Goal: Information Seeking & Learning: Learn about a topic

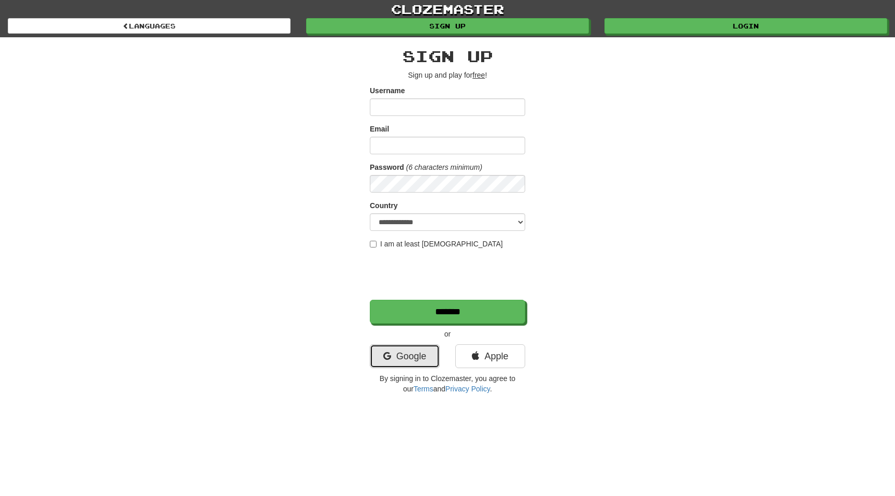
click at [414, 349] on link "Google" at bounding box center [405, 356] width 70 height 24
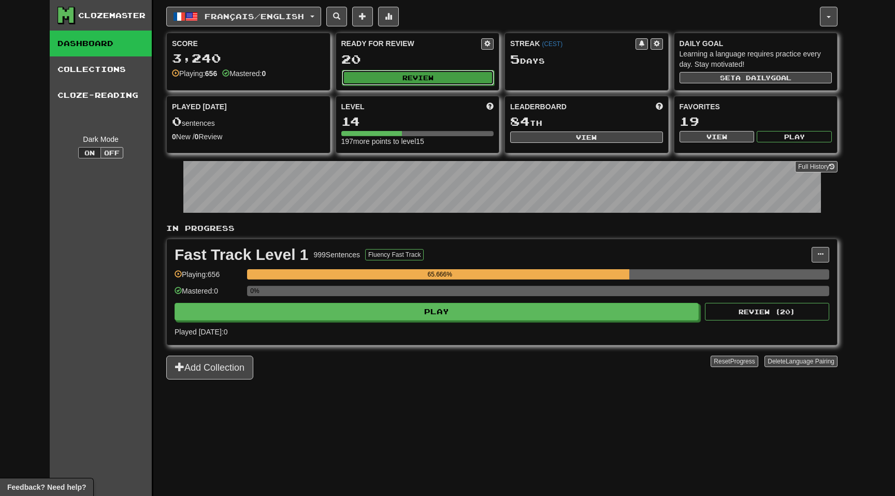
click at [426, 75] on button "Review" at bounding box center [418, 78] width 153 height 16
select select "**"
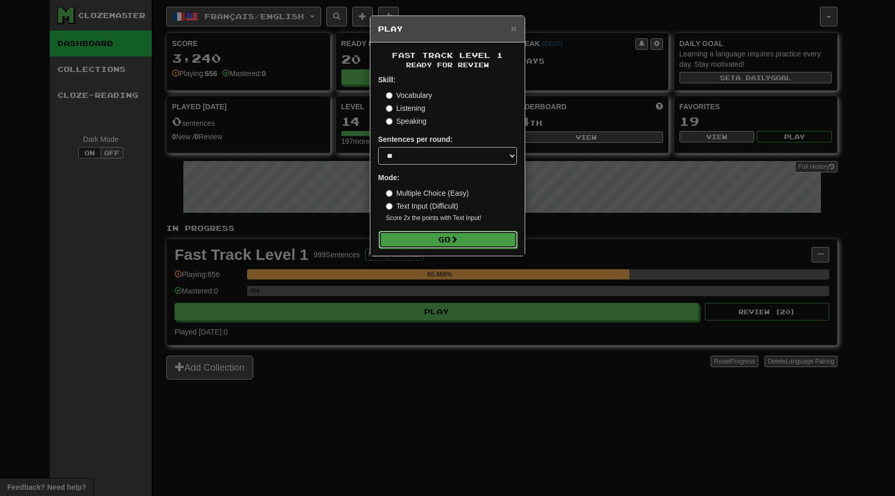
click at [443, 243] on button "Go" at bounding box center [448, 240] width 139 height 18
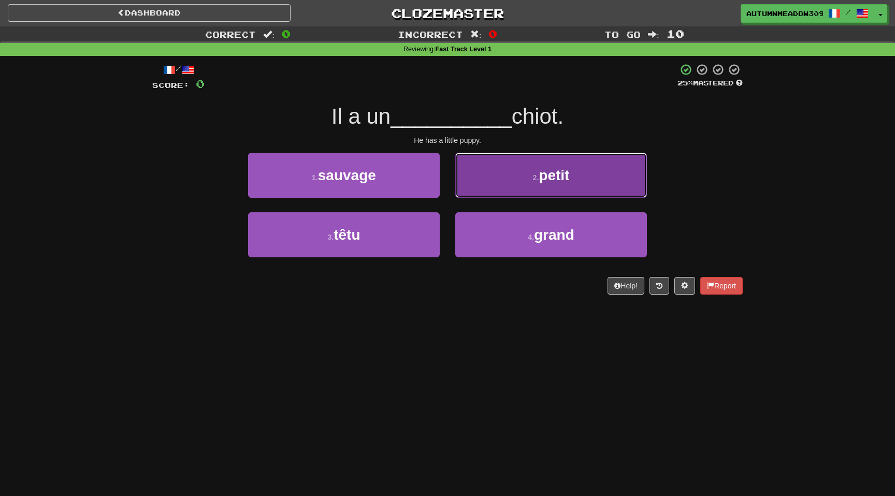
click at [523, 177] on button "2 . petit" at bounding box center [551, 175] width 192 height 45
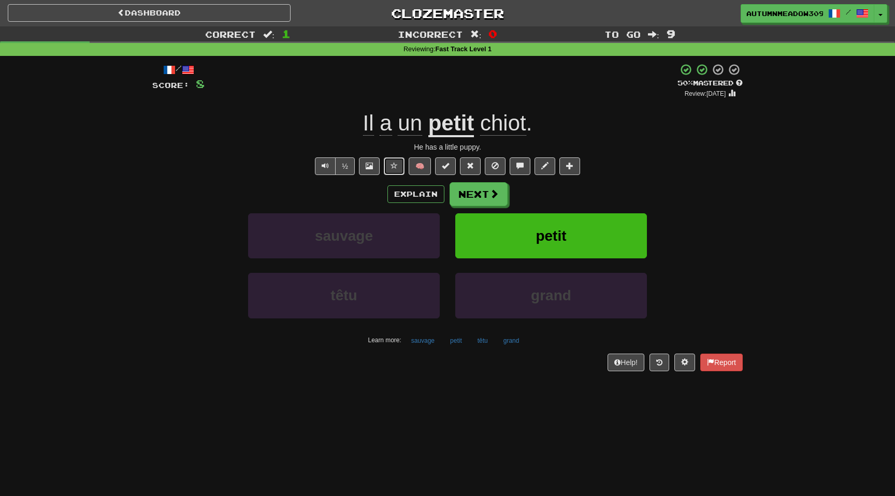
click at [393, 166] on span at bounding box center [393, 165] width 7 height 7
click at [495, 199] on span at bounding box center [494, 194] width 9 height 9
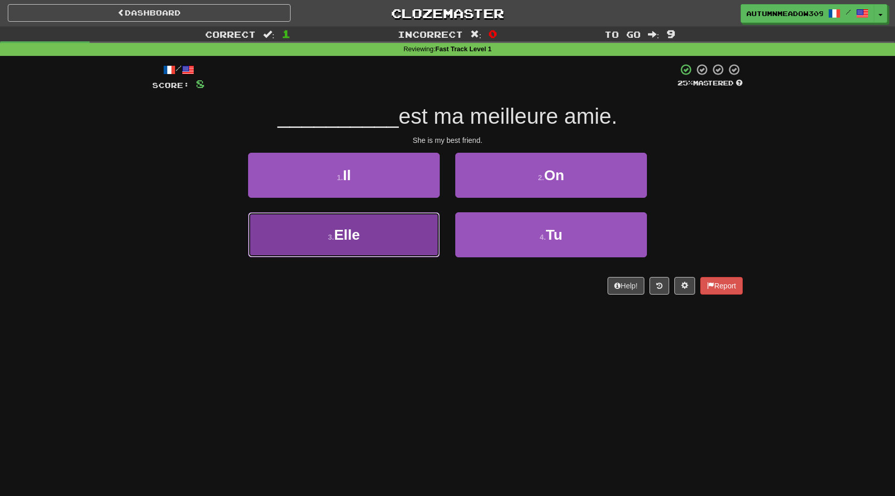
click at [359, 231] on span "Elle" at bounding box center [347, 235] width 26 height 16
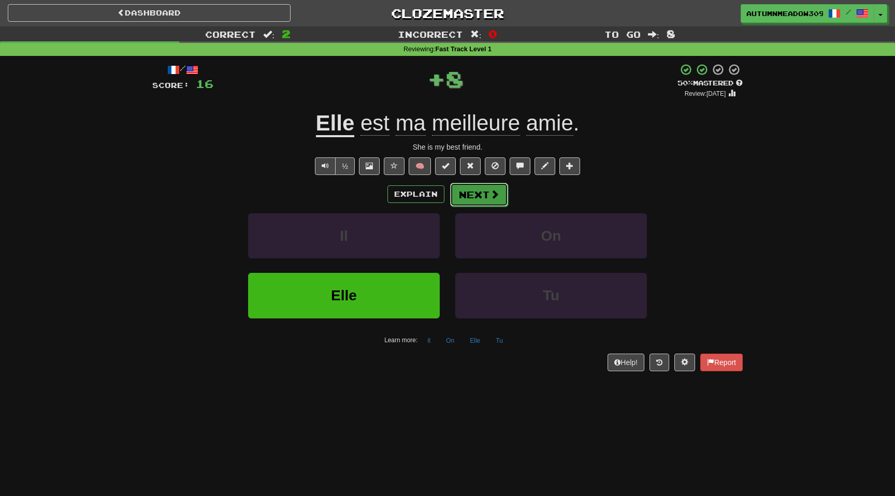
click at [493, 199] on span at bounding box center [494, 194] width 9 height 9
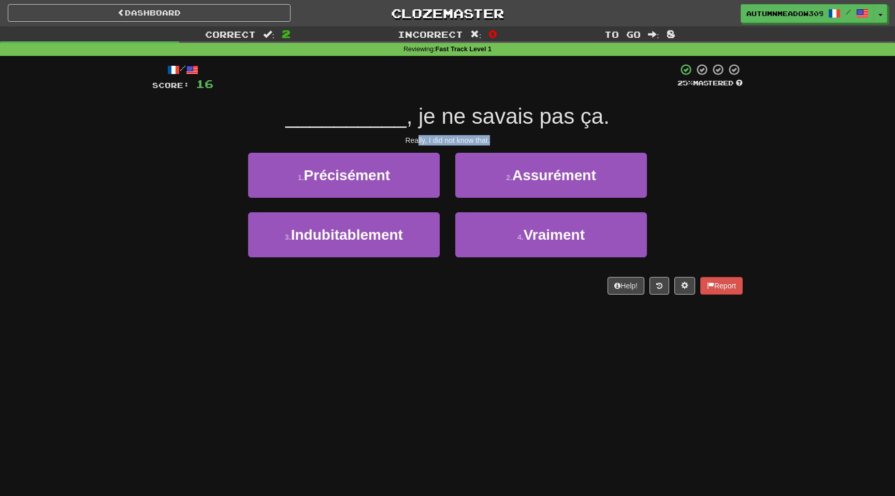
drag, startPoint x: 417, startPoint y: 141, endPoint x: 521, endPoint y: 141, distance: 104.6
click at [521, 141] on div "Really, I did not know that." at bounding box center [447, 140] width 590 height 10
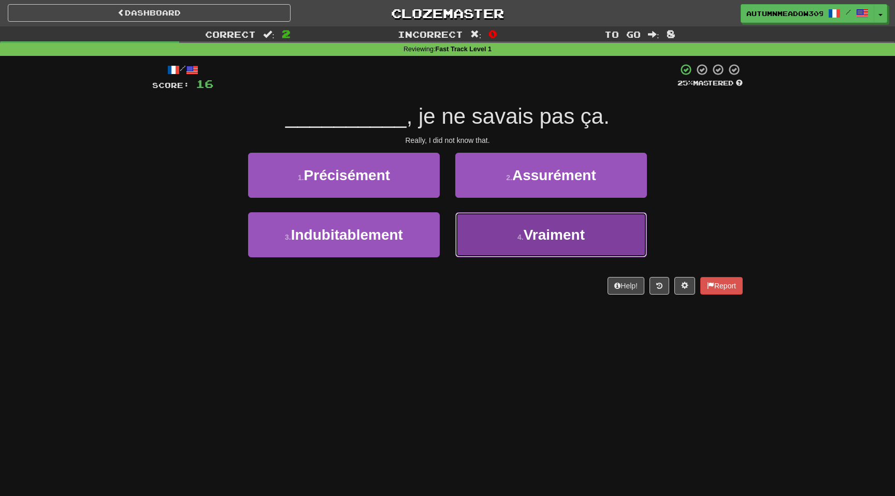
click at [548, 251] on button "4 . Vraiment" at bounding box center [551, 234] width 192 height 45
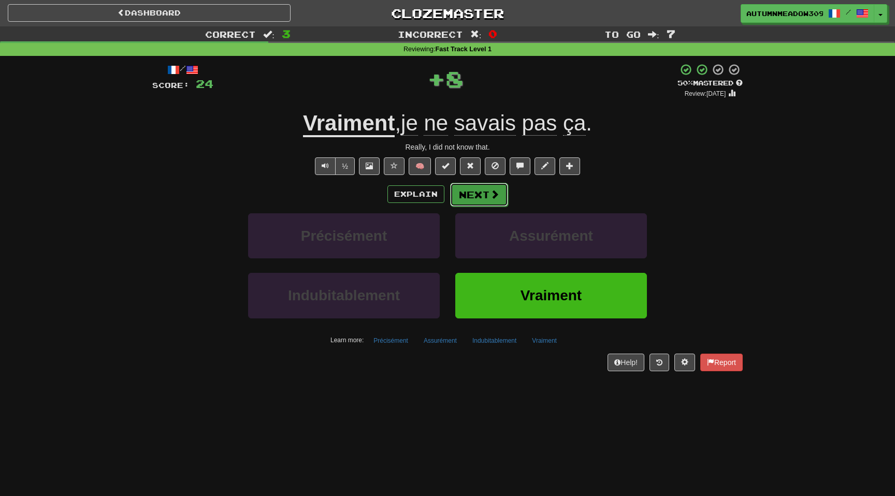
click at [487, 199] on button "Next" at bounding box center [479, 195] width 58 height 24
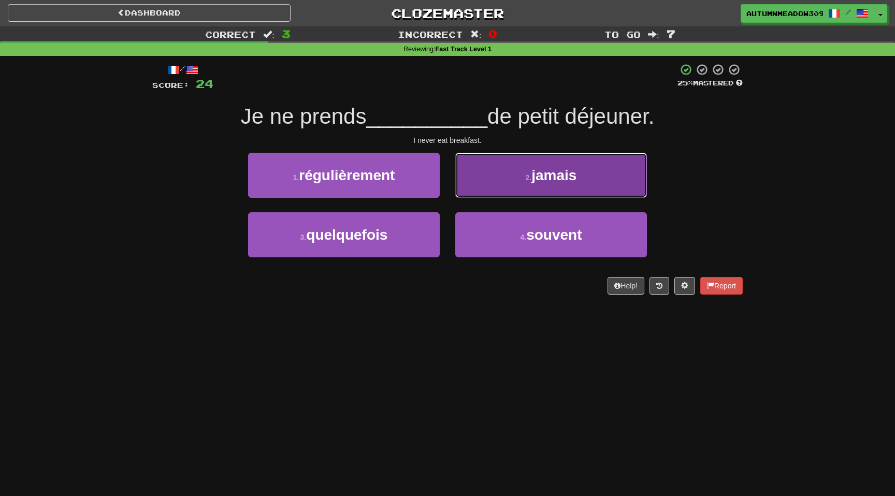
click at [501, 169] on button "2 . jamais" at bounding box center [551, 175] width 192 height 45
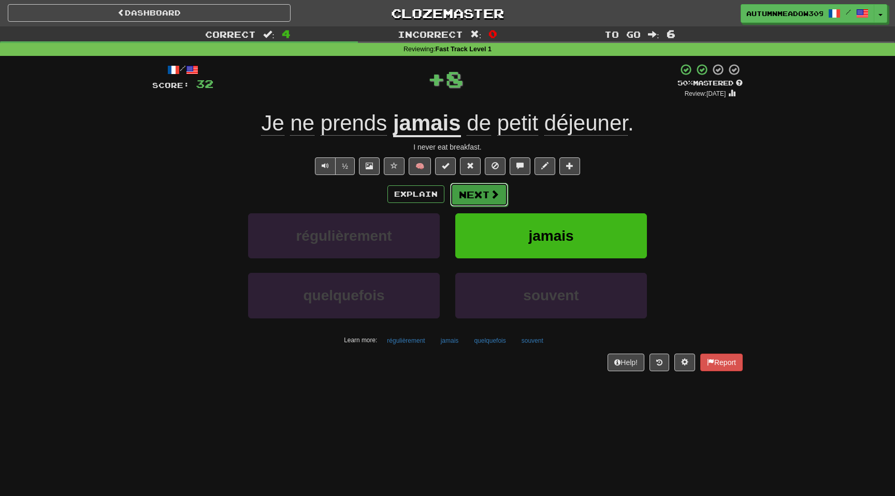
click at [468, 199] on button "Next" at bounding box center [479, 195] width 58 height 24
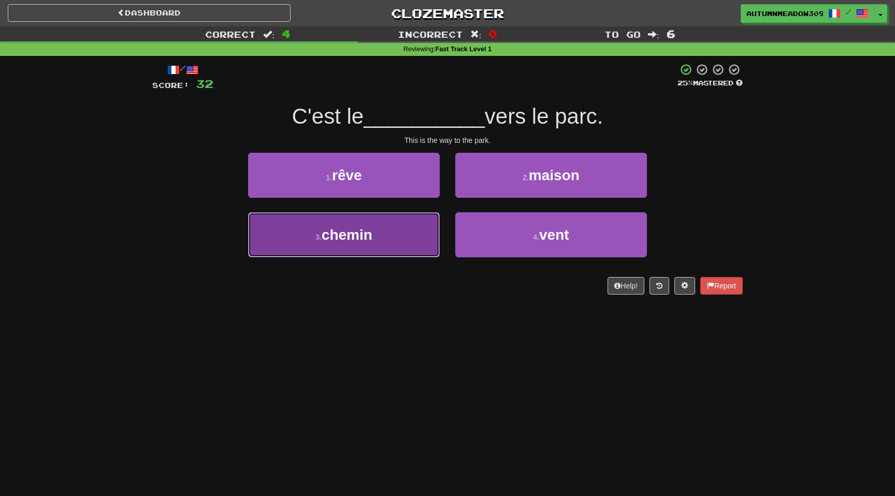
click at [379, 236] on button "3 . chemin" at bounding box center [344, 234] width 192 height 45
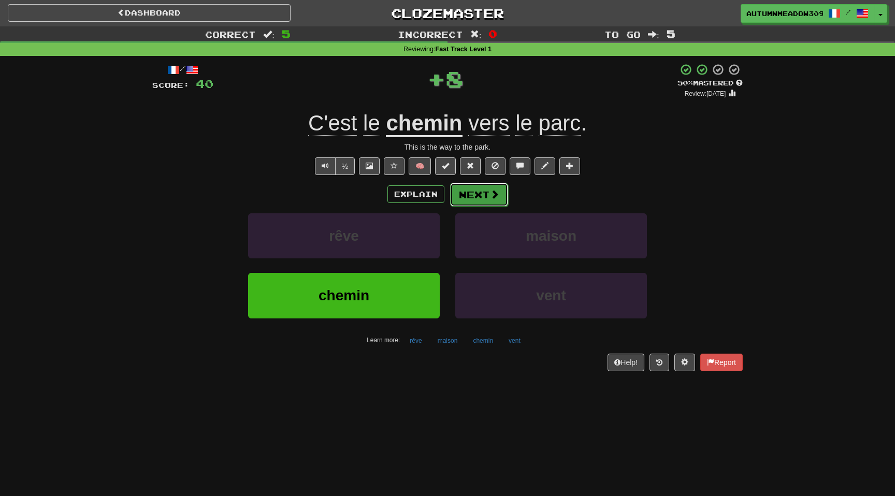
click at [478, 200] on button "Next" at bounding box center [479, 195] width 58 height 24
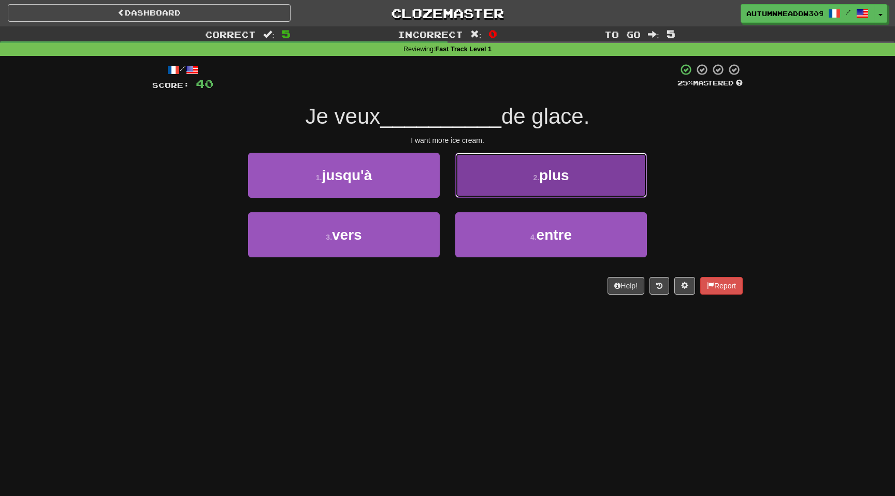
click at [534, 167] on button "2 . plus" at bounding box center [551, 175] width 192 height 45
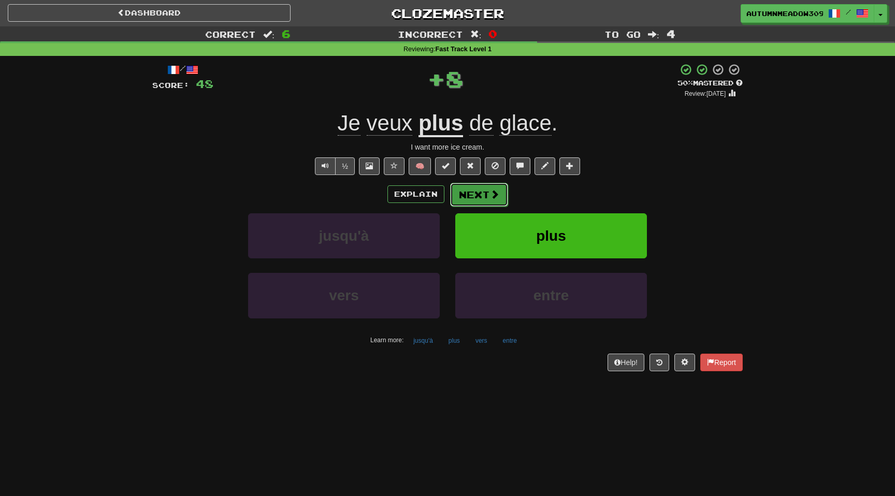
click at [496, 204] on button "Next" at bounding box center [479, 195] width 58 height 24
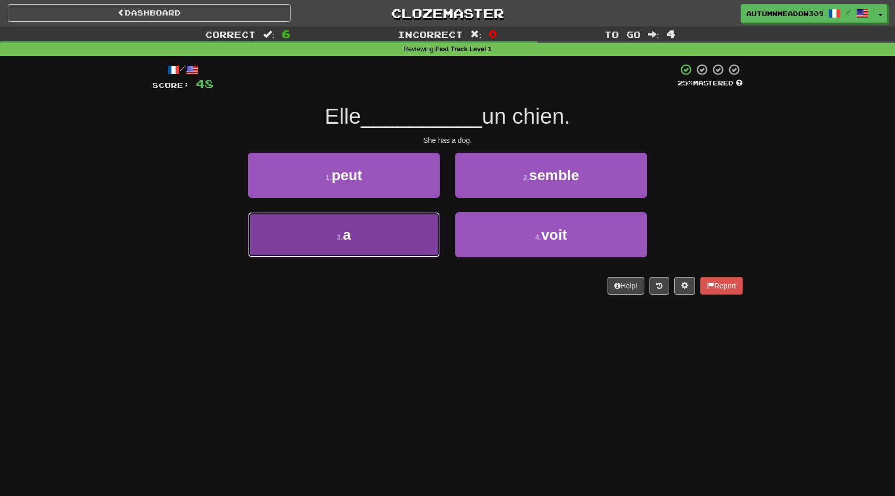
click at [356, 246] on button "3 . a" at bounding box center [344, 234] width 192 height 45
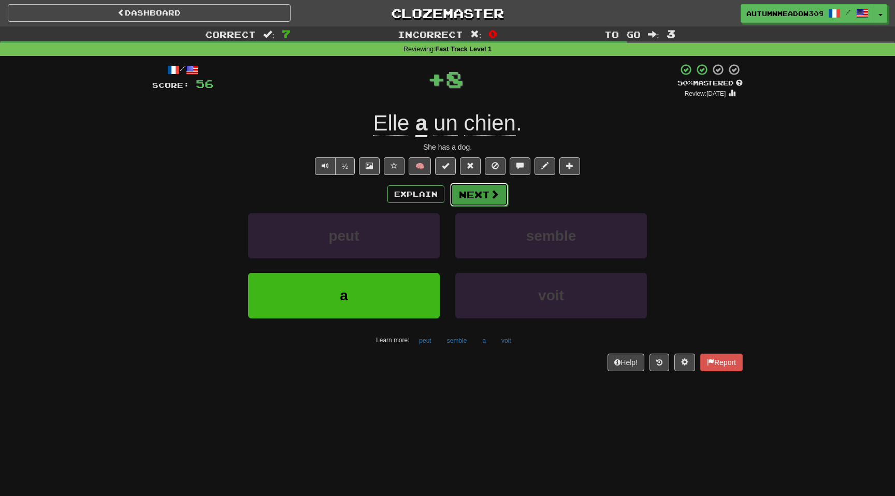
click at [466, 200] on button "Next" at bounding box center [479, 195] width 58 height 24
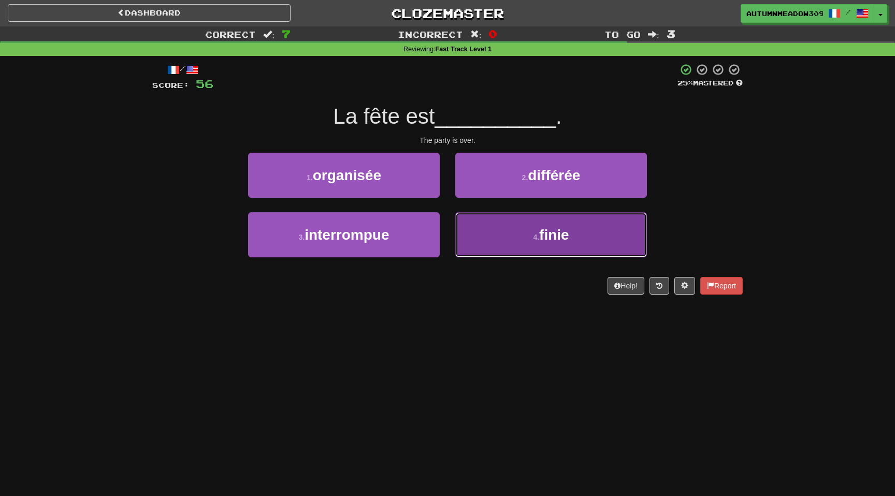
click at [521, 237] on button "4 . finie" at bounding box center [551, 234] width 192 height 45
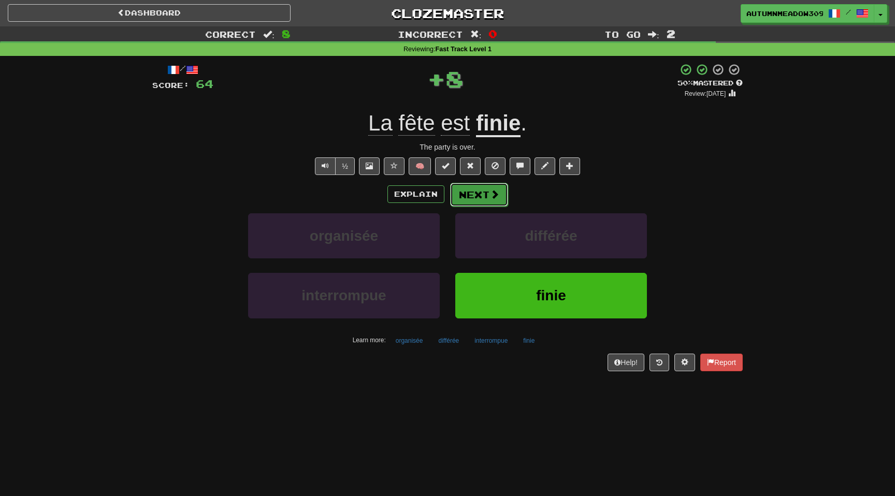
click at [479, 200] on button "Next" at bounding box center [479, 195] width 58 height 24
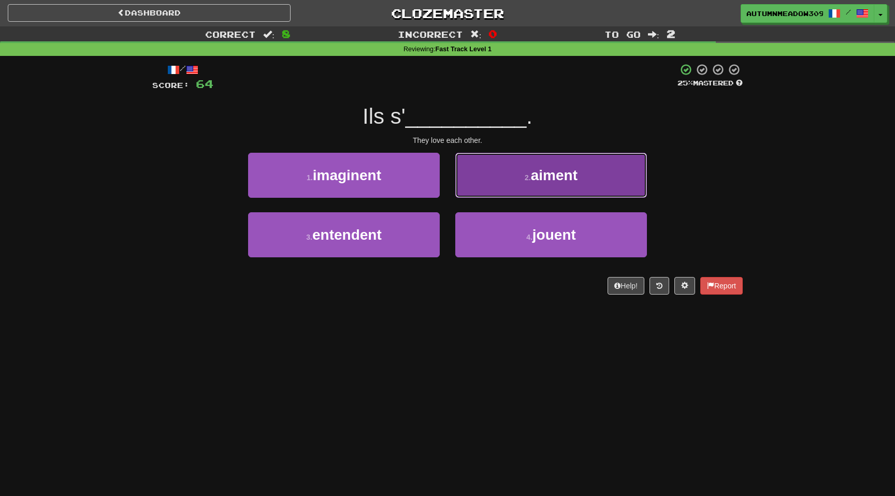
click at [516, 164] on button "2 . aiment" at bounding box center [551, 175] width 192 height 45
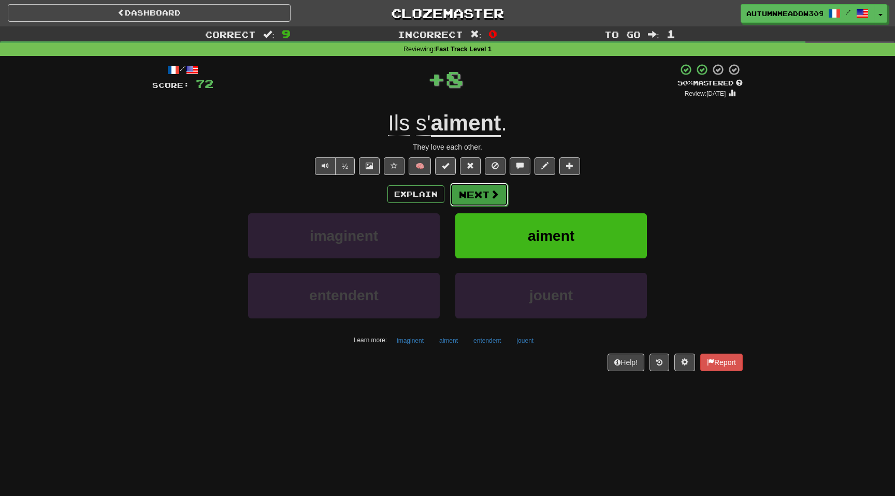
click at [481, 191] on button "Next" at bounding box center [479, 195] width 58 height 24
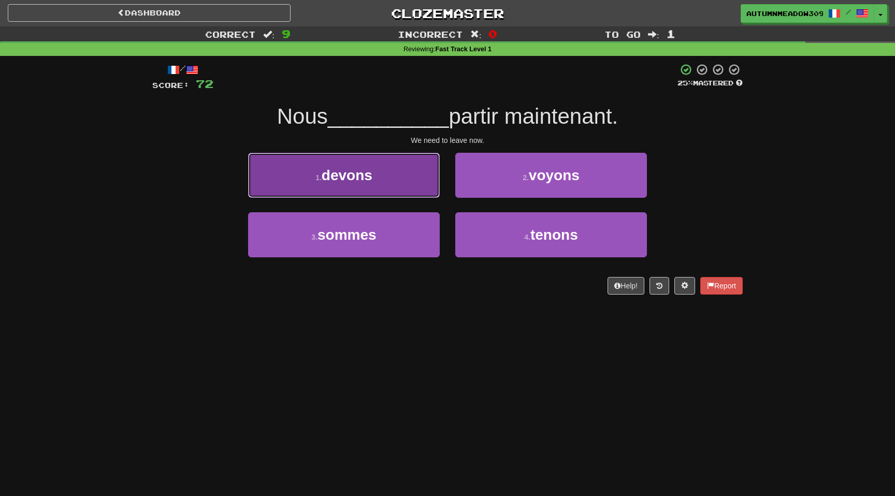
click at [395, 171] on button "1 . devons" at bounding box center [344, 175] width 192 height 45
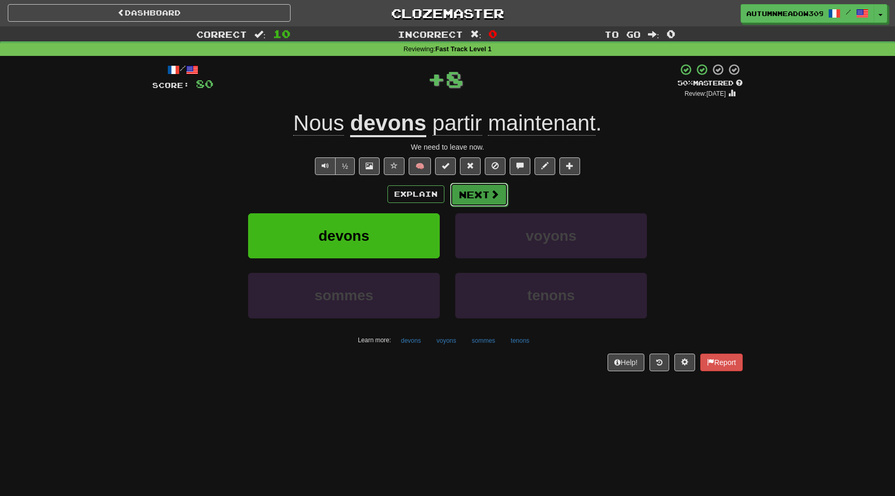
click at [481, 195] on button "Next" at bounding box center [479, 195] width 58 height 24
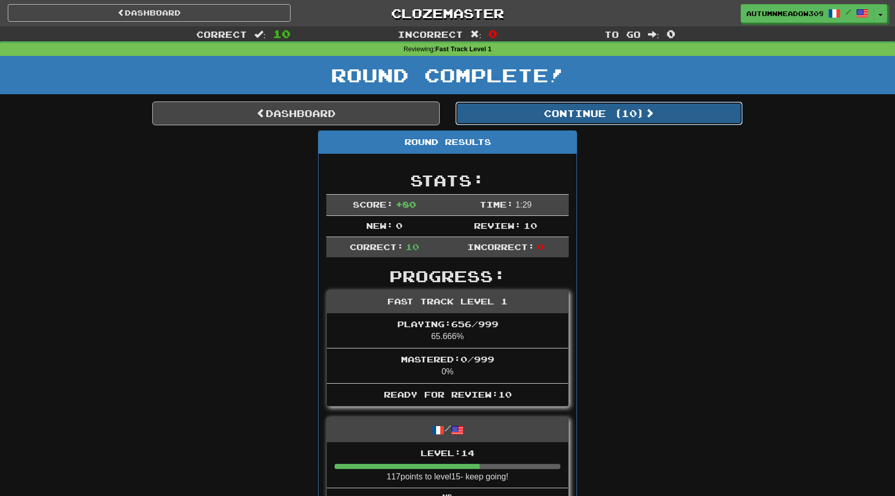
click at [585, 109] on button "Continue ( 10 )" at bounding box center [598, 114] width 287 height 24
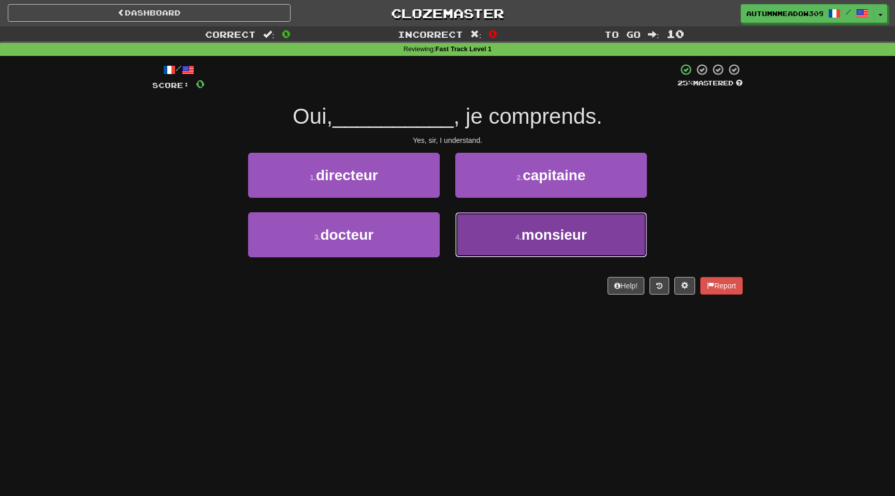
click at [556, 249] on button "4 . monsieur" at bounding box center [551, 234] width 192 height 45
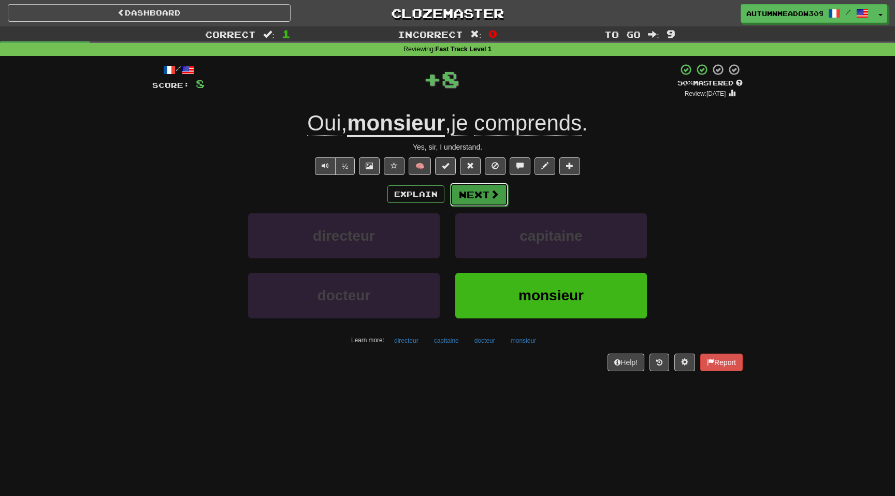
click at [485, 198] on button "Next" at bounding box center [479, 195] width 58 height 24
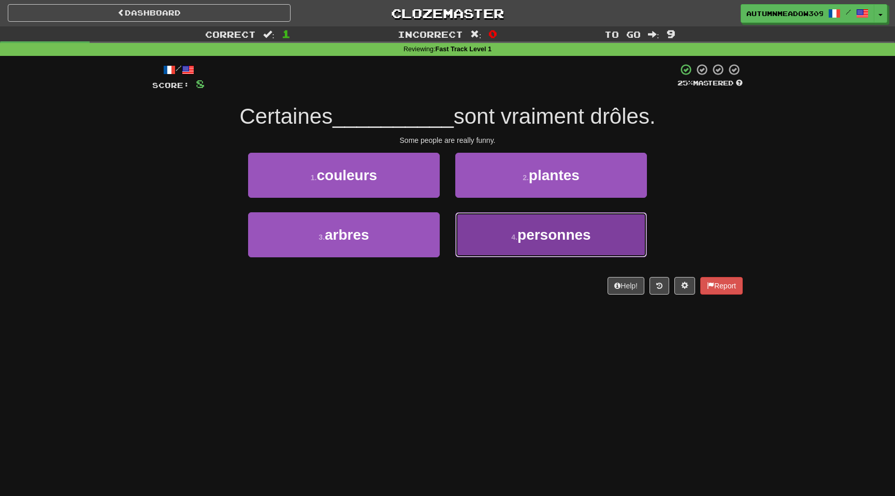
click at [501, 233] on button "4 . personnes" at bounding box center [551, 234] width 192 height 45
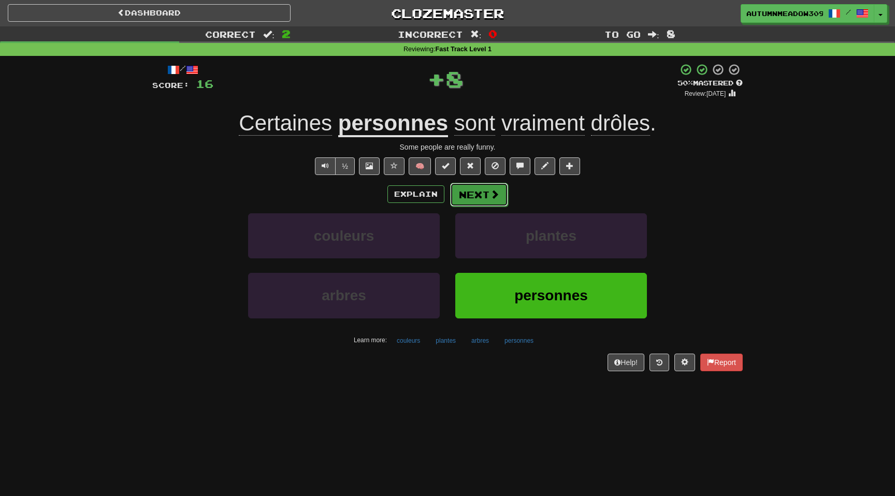
click at [457, 190] on button "Next" at bounding box center [479, 195] width 58 height 24
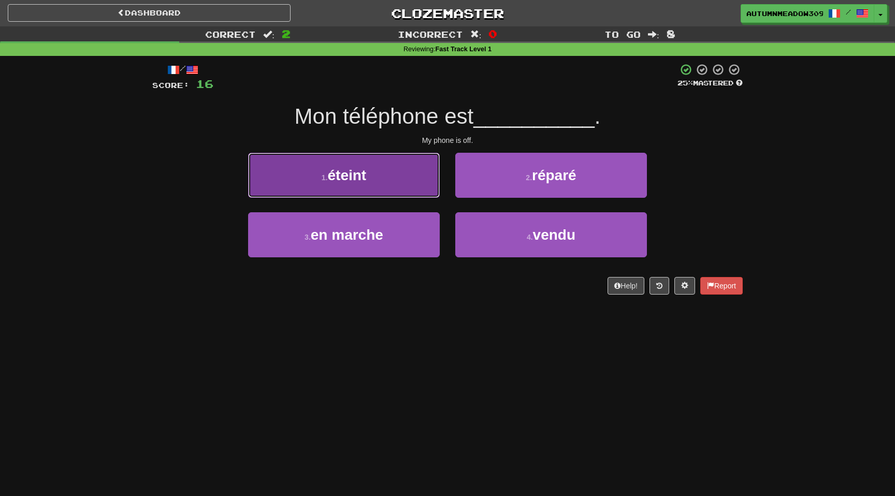
click at [370, 186] on button "1 . éteint" at bounding box center [344, 175] width 192 height 45
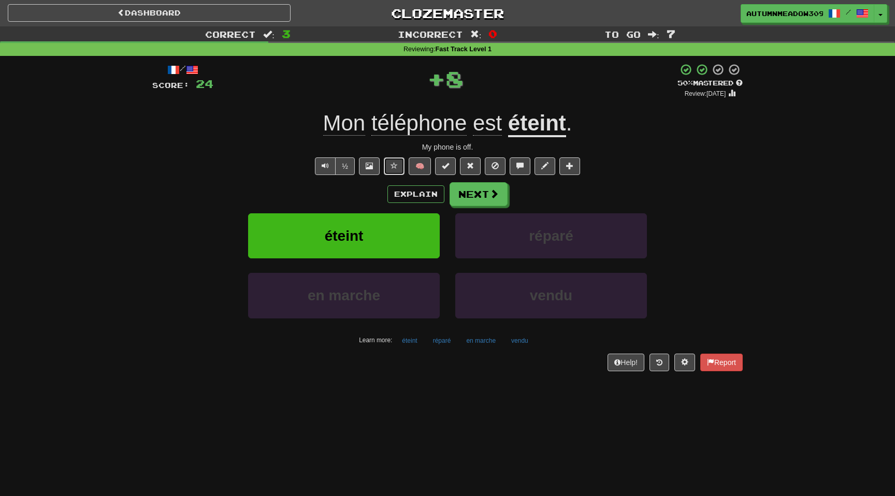
click at [393, 165] on span at bounding box center [393, 165] width 7 height 7
click at [554, 133] on u "éteint" at bounding box center [537, 124] width 58 height 26
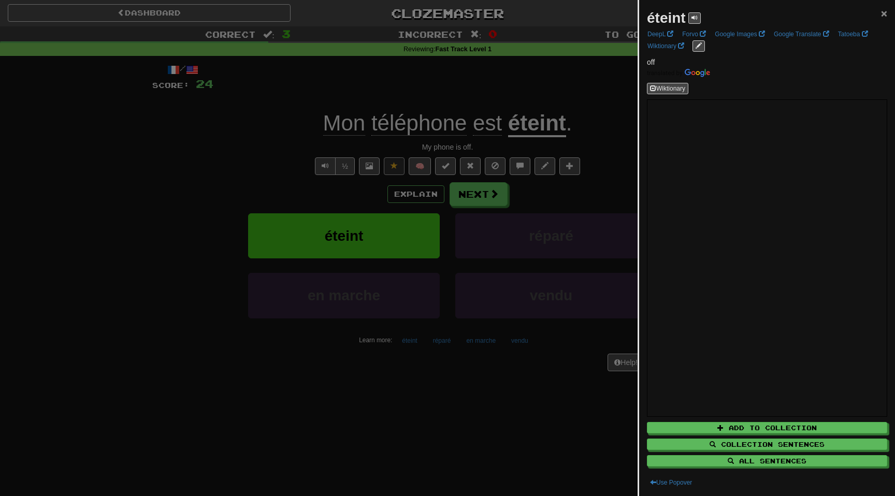
click at [885, 13] on span "×" at bounding box center [884, 13] width 6 height 12
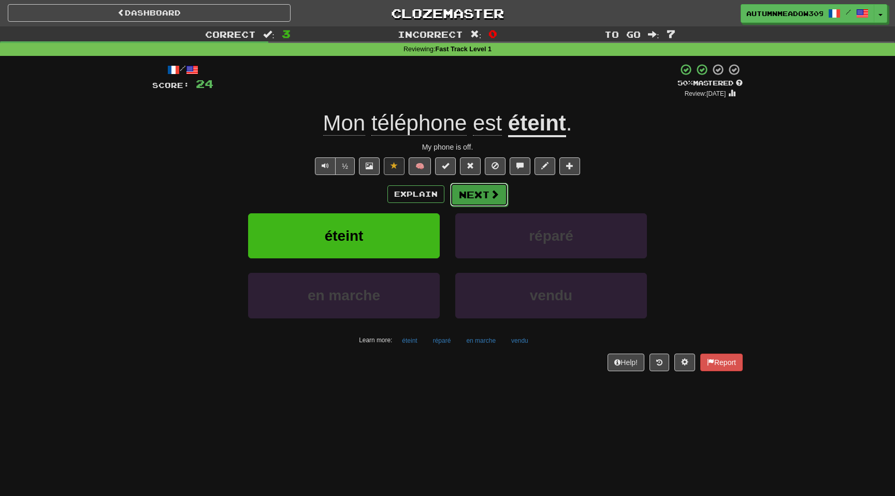
click at [492, 192] on span at bounding box center [494, 194] width 9 height 9
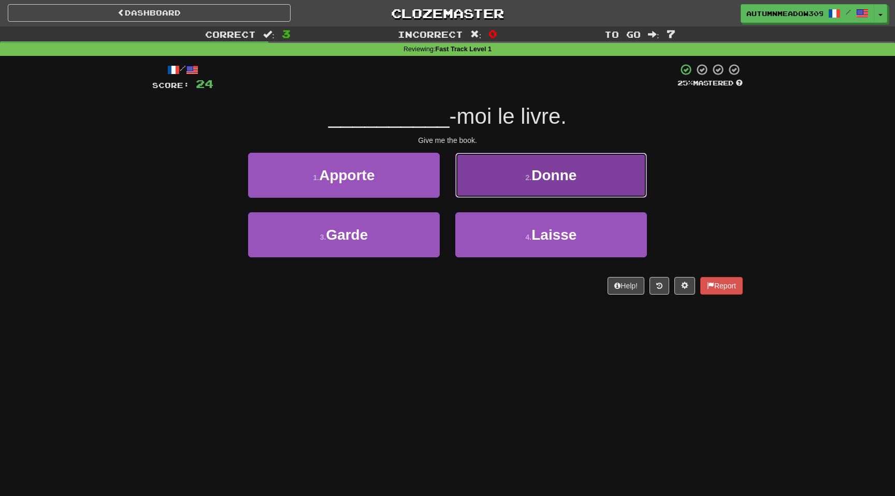
click at [561, 187] on button "2 . Donne" at bounding box center [551, 175] width 192 height 45
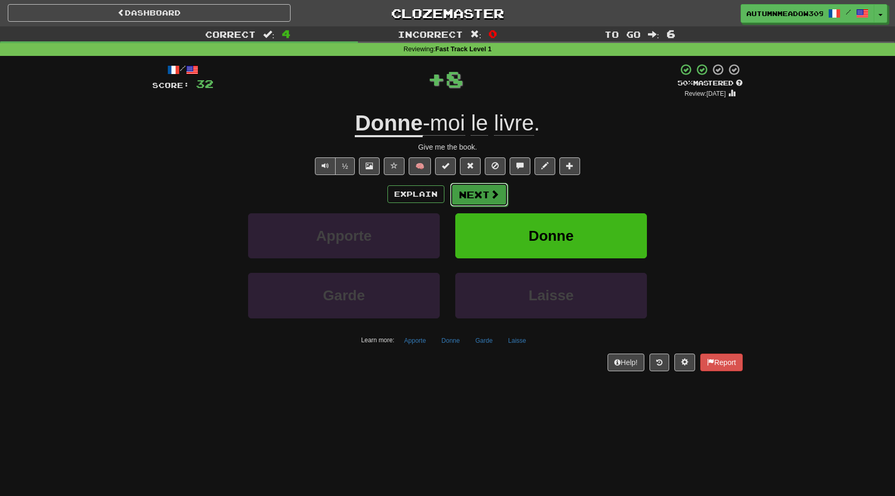
click at [493, 199] on span at bounding box center [494, 194] width 9 height 9
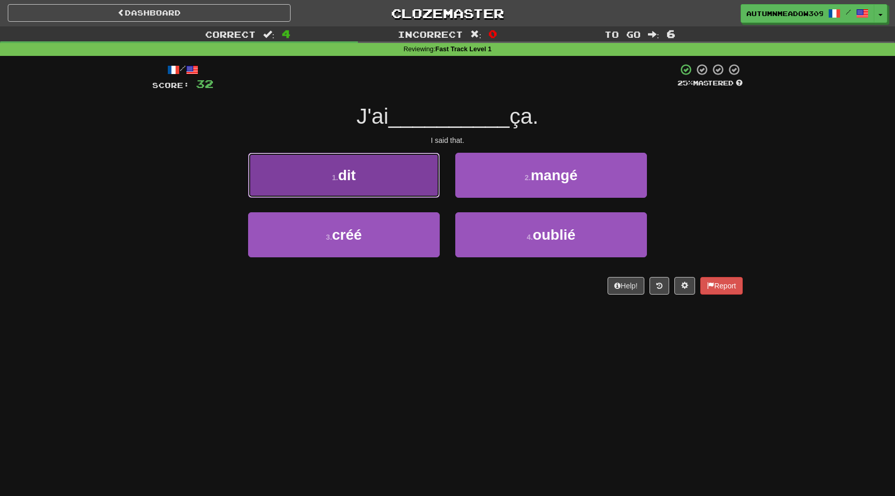
click at [378, 168] on button "1 . dit" at bounding box center [344, 175] width 192 height 45
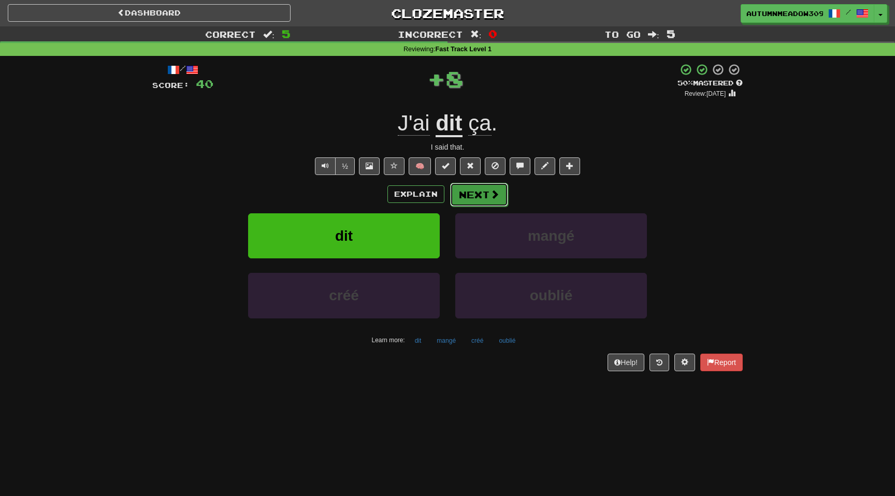
click at [468, 197] on button "Next" at bounding box center [479, 195] width 58 height 24
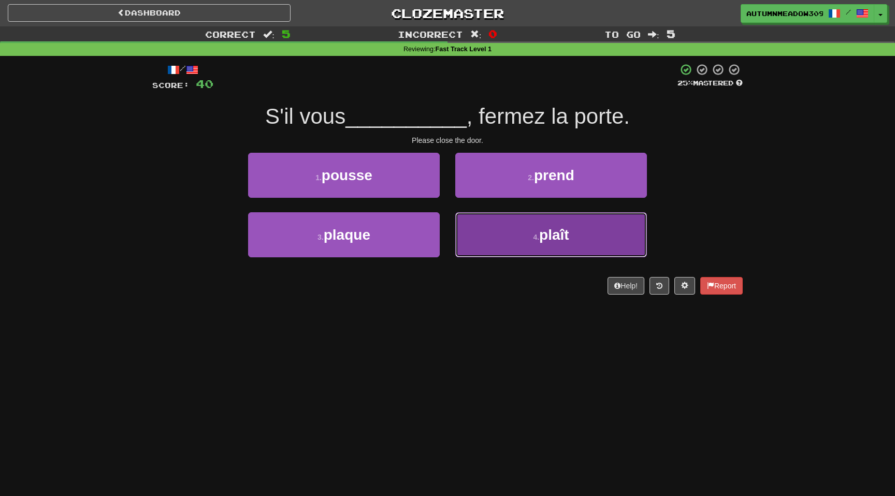
click at [542, 249] on button "4 . plaît" at bounding box center [551, 234] width 192 height 45
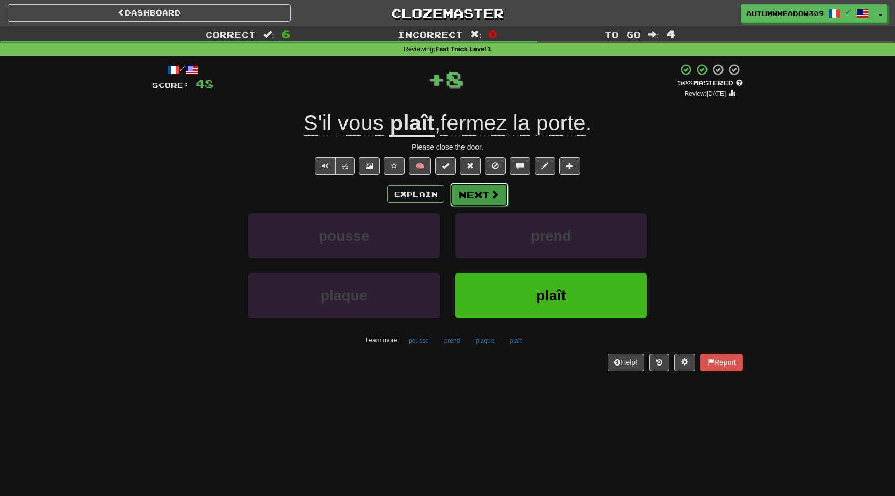
click at [490, 199] on span at bounding box center [494, 194] width 9 height 9
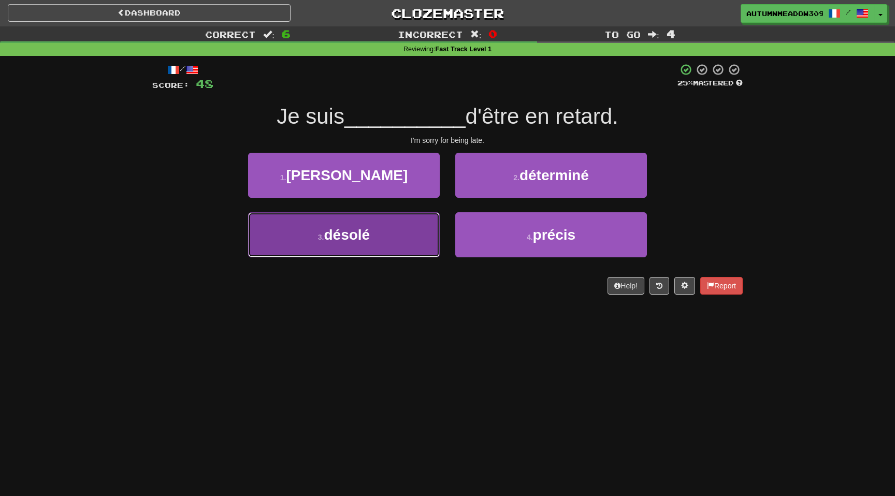
click at [394, 228] on button "3 . désolé" at bounding box center [344, 234] width 192 height 45
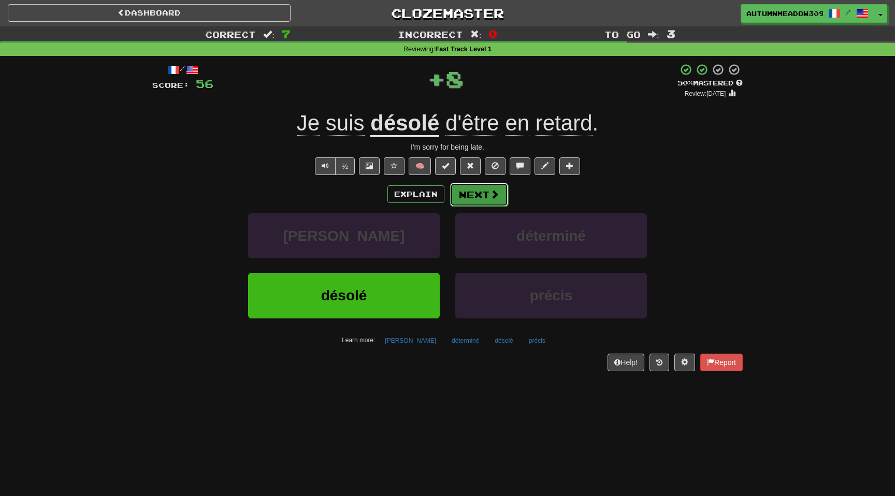
click at [473, 195] on button "Next" at bounding box center [479, 195] width 58 height 24
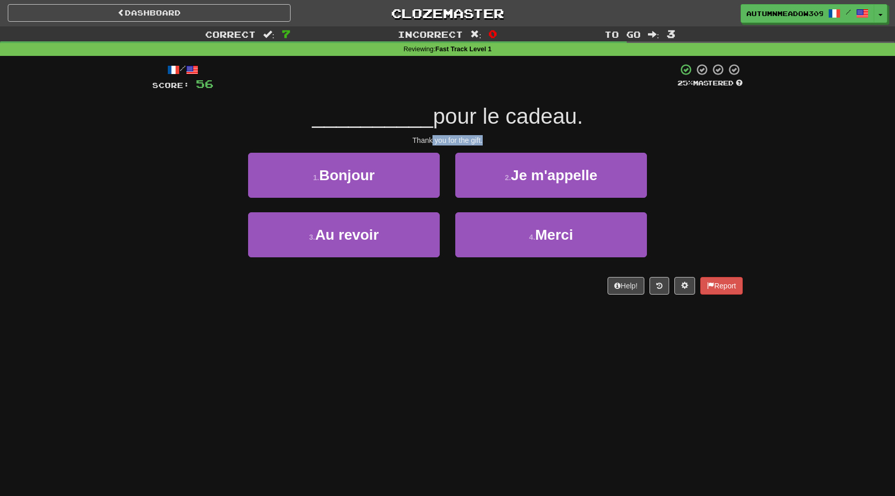
drag, startPoint x: 430, startPoint y: 140, endPoint x: 516, endPoint y: 140, distance: 85.4
click at [516, 140] on div "Thank you for the gift." at bounding box center [447, 140] width 590 height 10
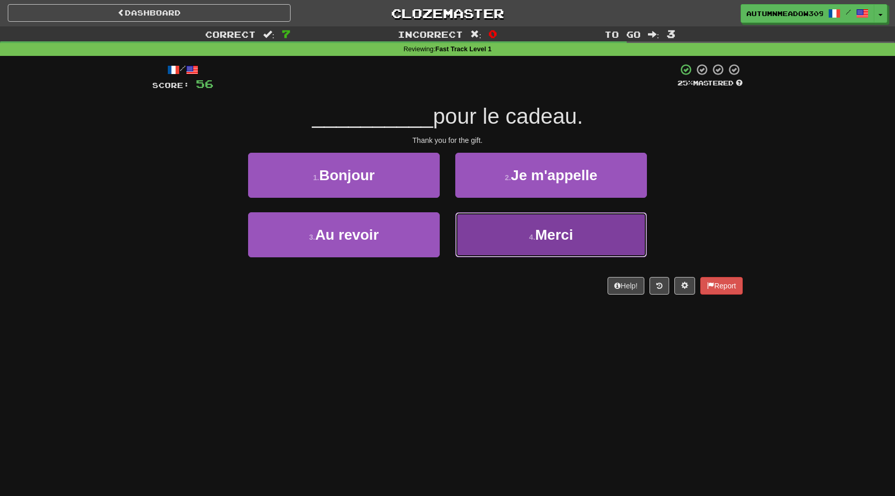
click at [500, 235] on button "4 . Merci" at bounding box center [551, 234] width 192 height 45
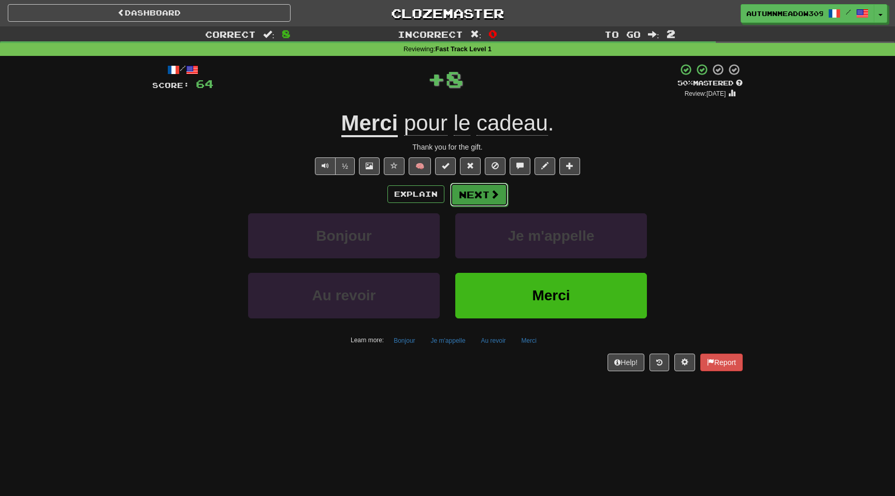
click at [492, 203] on button "Next" at bounding box center [479, 195] width 58 height 24
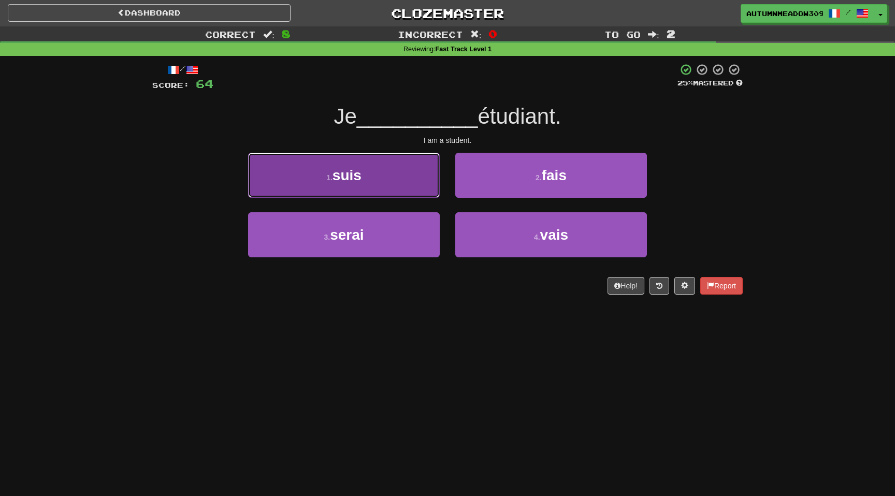
click at [373, 176] on button "1 . suis" at bounding box center [344, 175] width 192 height 45
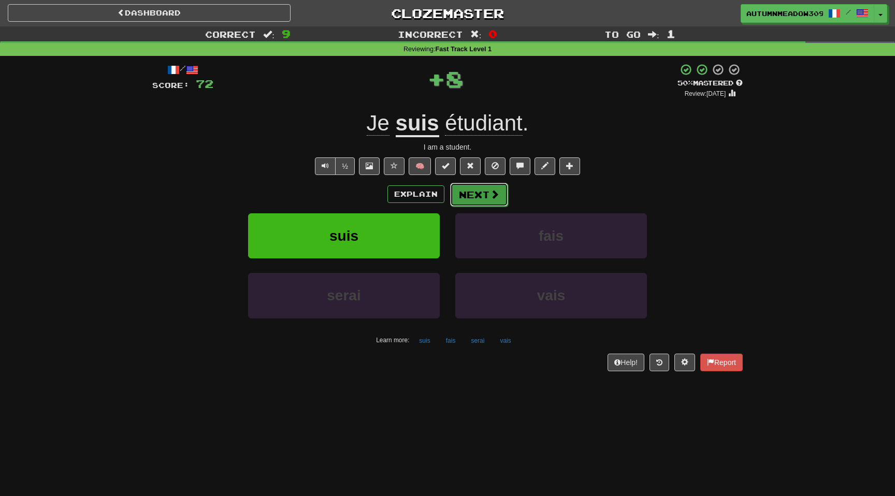
click at [476, 198] on button "Next" at bounding box center [479, 195] width 58 height 24
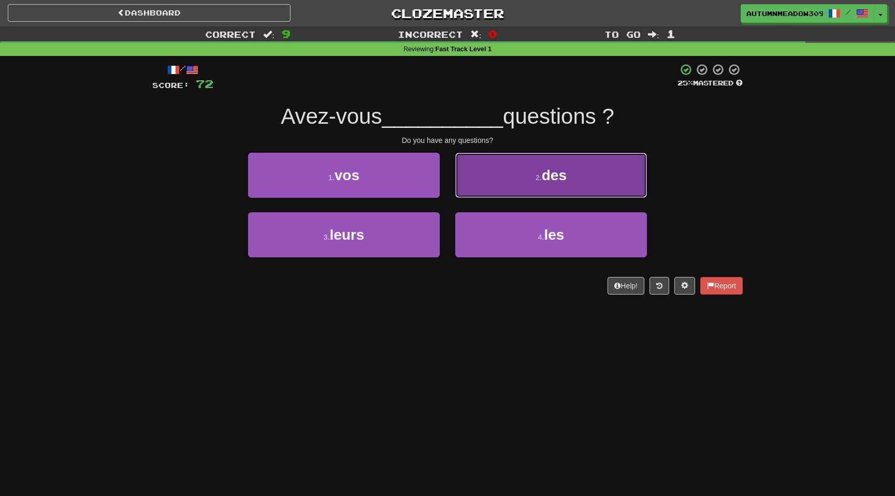
click at [527, 175] on button "2 . des" at bounding box center [551, 175] width 192 height 45
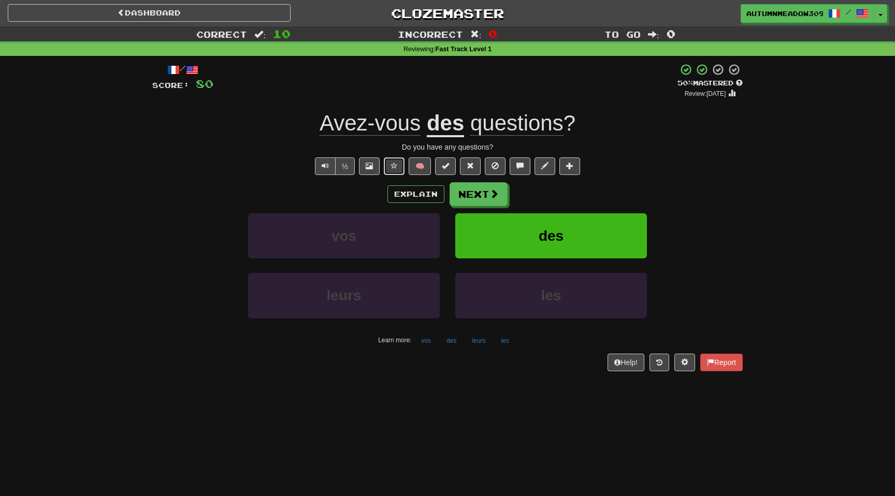
click at [390, 165] on button at bounding box center [394, 166] width 21 height 18
click at [498, 195] on span at bounding box center [494, 194] width 9 height 9
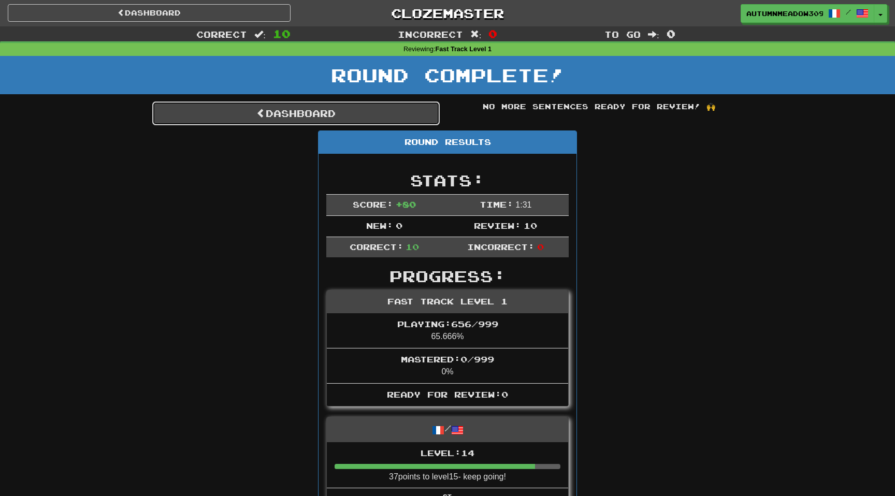
click at [380, 112] on link "Dashboard" at bounding box center [295, 114] width 287 height 24
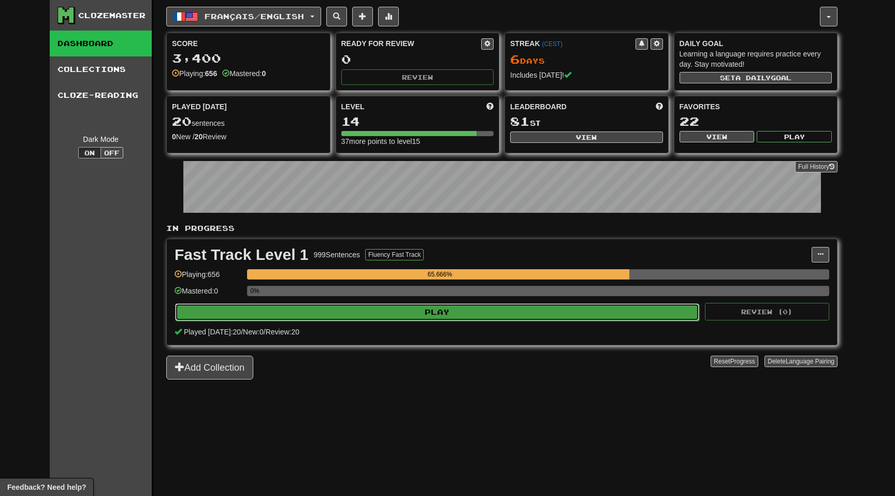
click at [465, 310] on button "Play" at bounding box center [437, 312] width 524 height 18
select select "**"
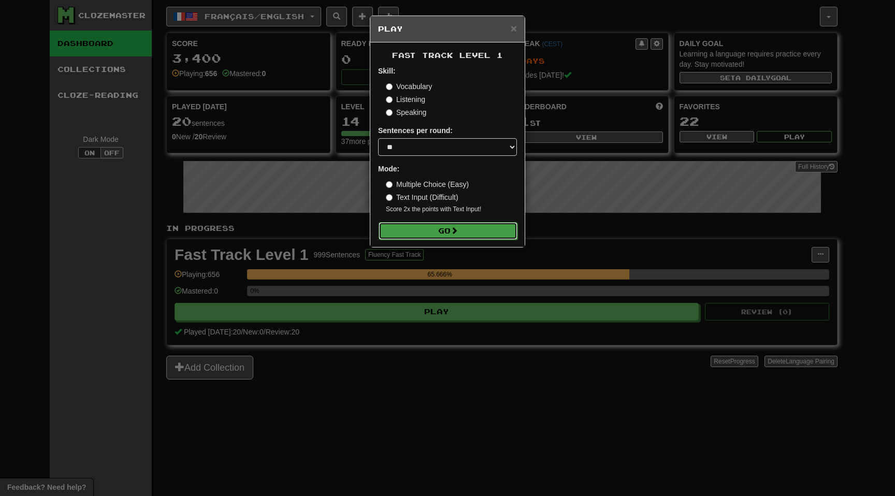
click at [453, 230] on button "Go" at bounding box center [448, 231] width 139 height 18
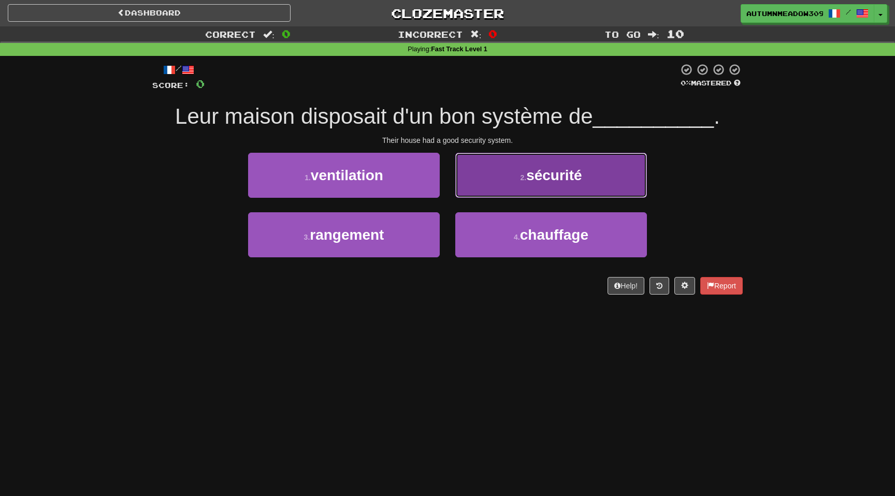
click at [577, 176] on span "sécurité" at bounding box center [553, 175] width 55 height 16
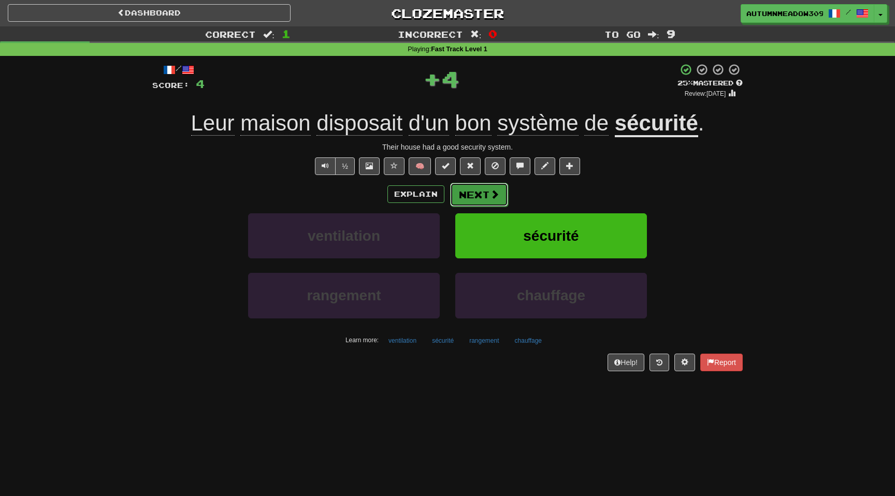
click at [493, 199] on span at bounding box center [494, 194] width 9 height 9
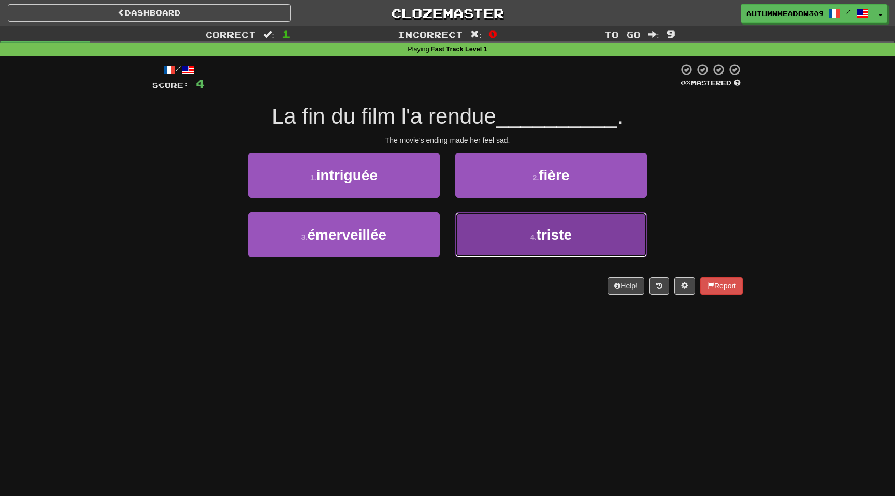
click at [534, 234] on small "4 ." at bounding box center [533, 237] width 6 height 8
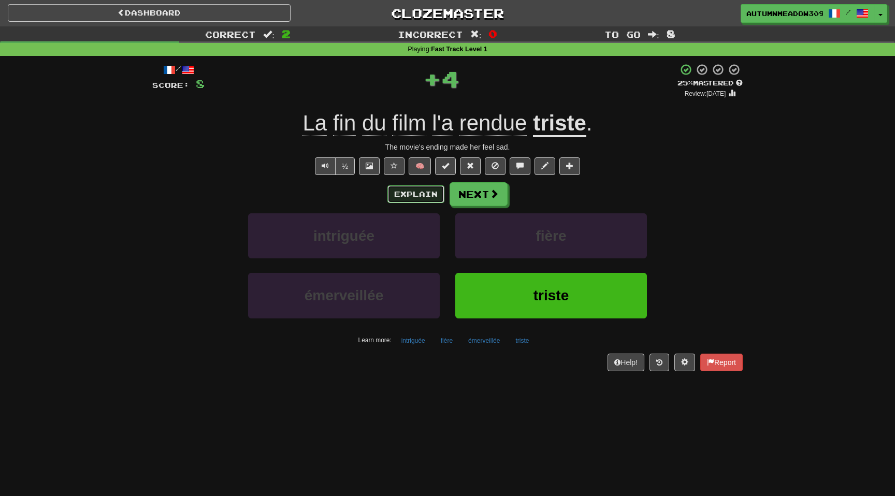
click at [412, 190] on button "Explain" at bounding box center [415, 194] width 57 height 18
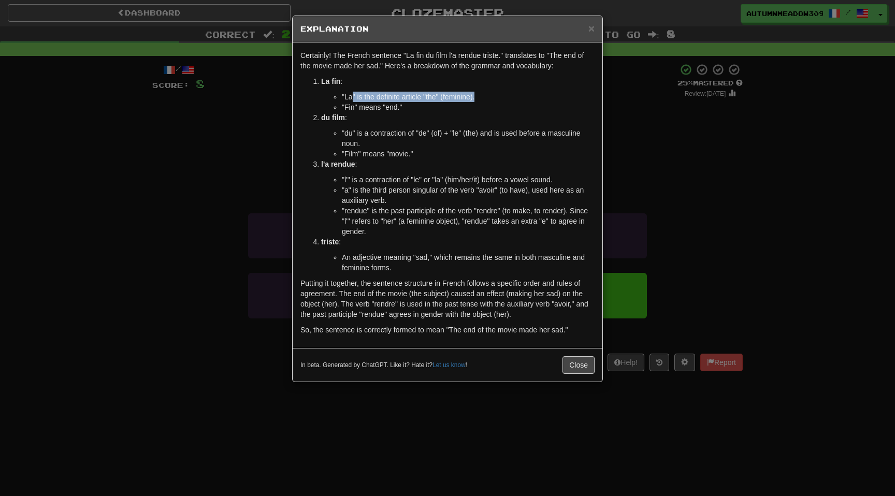
drag, startPoint x: 352, startPoint y: 98, endPoint x: 540, endPoint y: 98, distance: 188.5
click at [540, 98] on li ""La" is the definite article "the" (feminine)." at bounding box center [468, 97] width 253 height 10
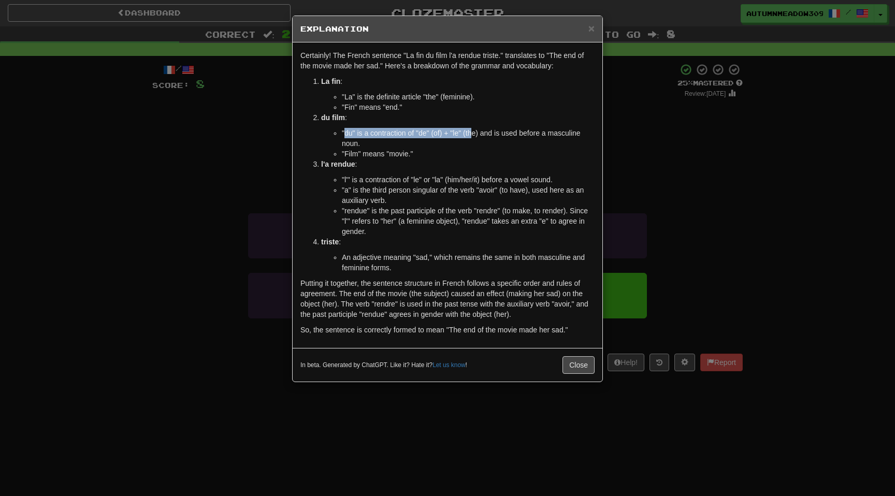
drag, startPoint x: 345, startPoint y: 131, endPoint x: 474, endPoint y: 131, distance: 128.9
click at [474, 131] on li ""du" is a contraction of "de" (of) + "le" (the) and is used before a masculine …" at bounding box center [468, 138] width 253 height 21
click at [332, 180] on ul ""l'" is a contraction of "le" or "la" (him/her/it) before a vowel sound. "a" is…" at bounding box center [457, 206] width 273 height 62
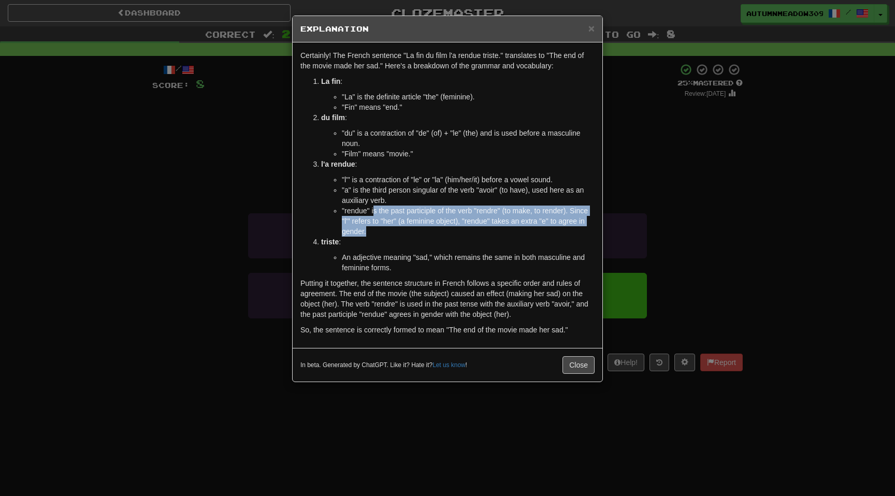
drag, startPoint x: 373, startPoint y: 210, endPoint x: 559, endPoint y: 227, distance: 186.2
click at [559, 227] on li ""rendue" is the past participle of the verb "rendre" (to make, to render). Sinc…" at bounding box center [468, 221] width 253 height 31
click at [567, 234] on li ""rendue" is the past participle of the verb "rendre" (to make, to render). Sinc…" at bounding box center [468, 221] width 253 height 31
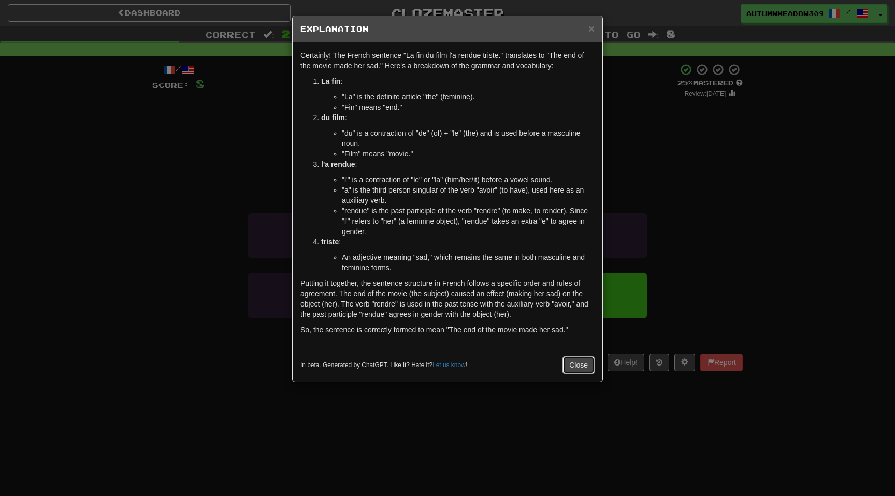
click at [567, 359] on button "Close" at bounding box center [578, 365] width 32 height 18
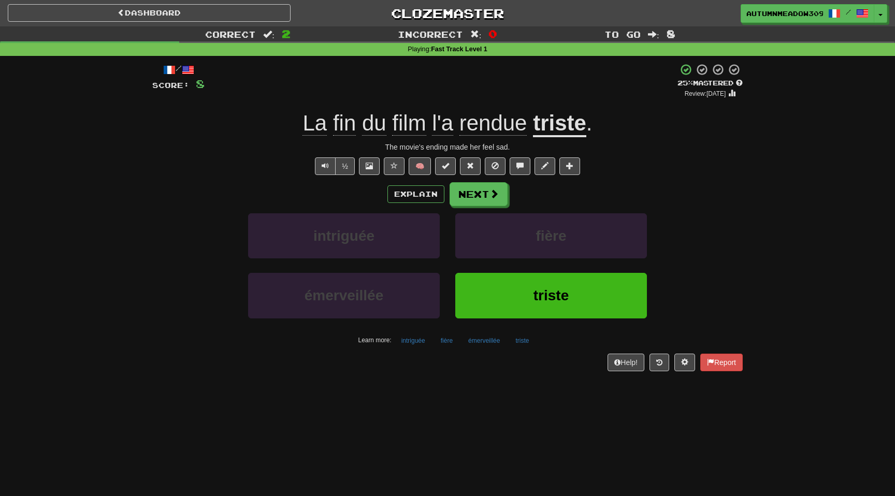
click at [484, 131] on span "rendue" at bounding box center [493, 123] width 68 height 25
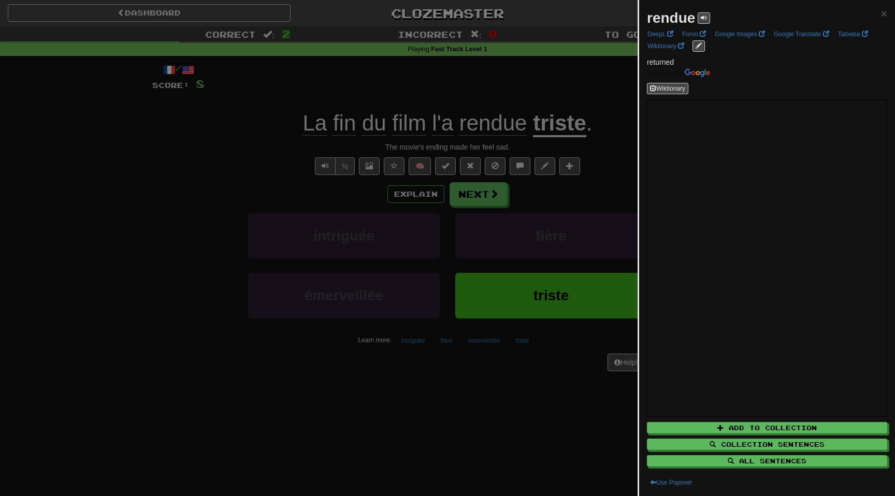
click at [544, 91] on div at bounding box center [447, 248] width 895 height 496
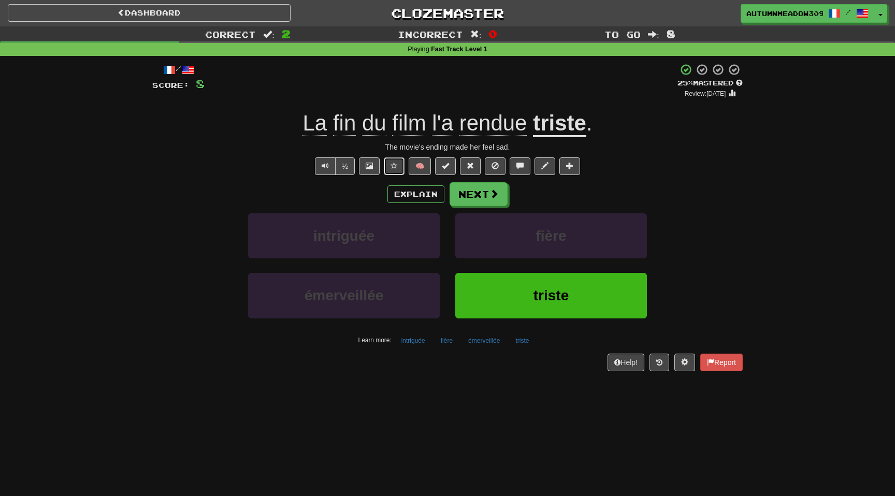
click at [395, 164] on span at bounding box center [393, 165] width 7 height 7
click at [495, 197] on span at bounding box center [494, 194] width 9 height 9
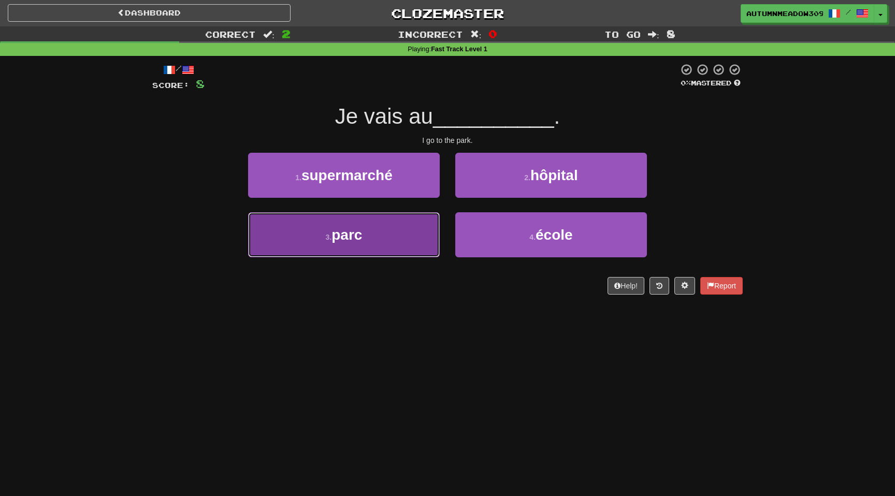
click at [376, 244] on button "3 . parc" at bounding box center [344, 234] width 192 height 45
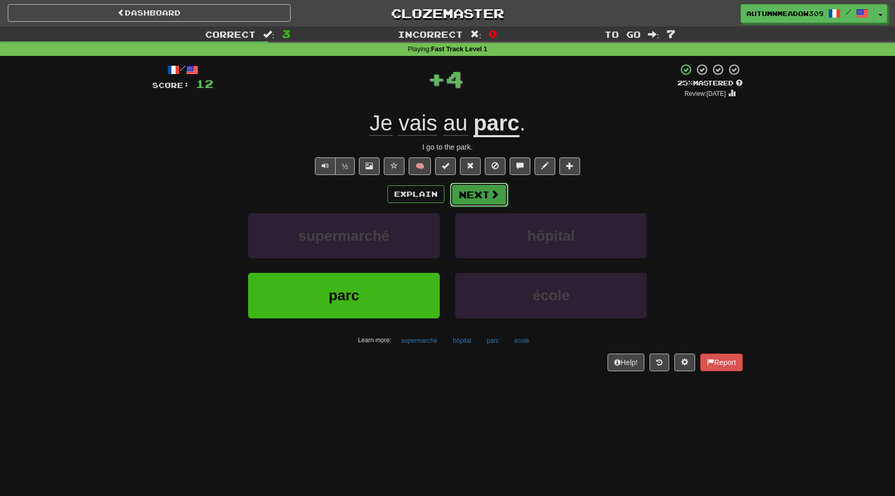
click at [490, 199] on span at bounding box center [494, 194] width 9 height 9
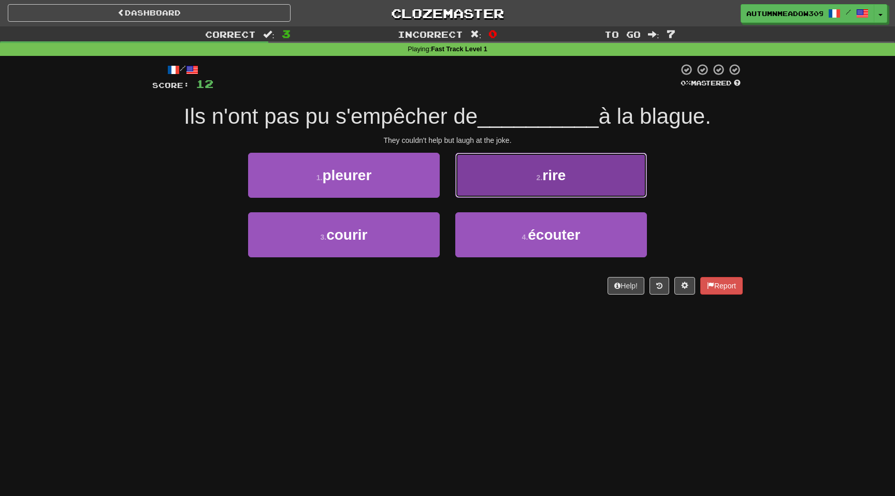
click at [557, 177] on span "rire" at bounding box center [553, 175] width 23 height 16
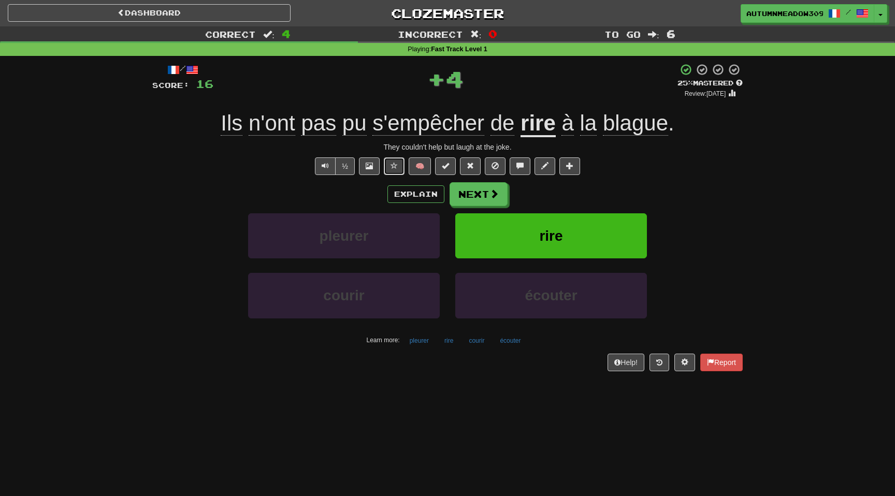
click at [395, 165] on span at bounding box center [393, 165] width 7 height 7
click at [455, 128] on span "s'empêcher" at bounding box center [428, 123] width 112 height 25
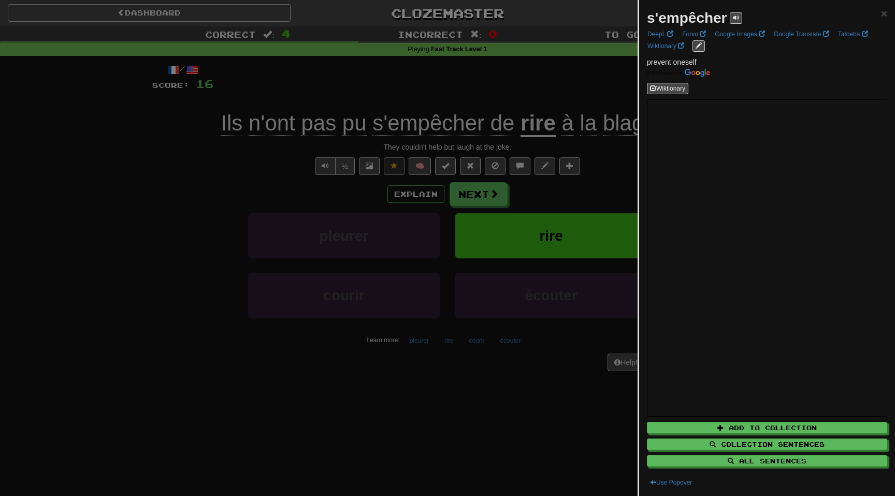
click at [499, 99] on div at bounding box center [447, 248] width 895 height 496
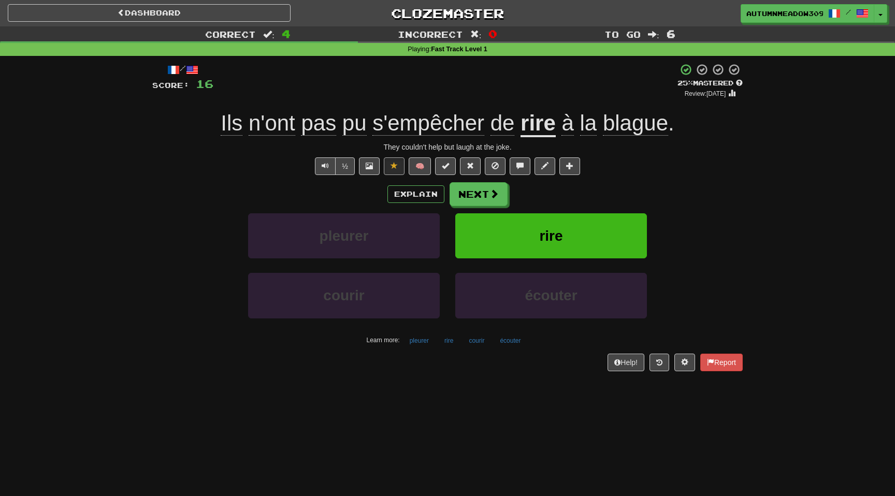
click at [472, 127] on span "s'empêcher" at bounding box center [428, 123] width 112 height 25
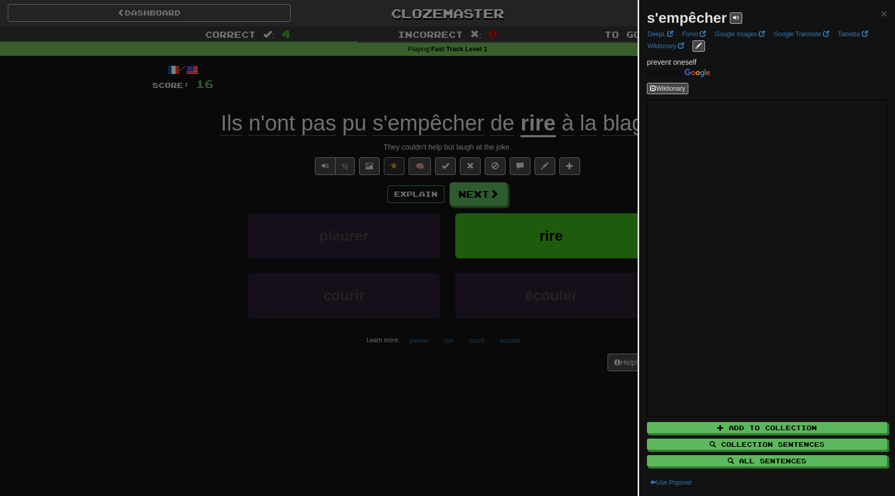
click at [124, 144] on div at bounding box center [447, 248] width 895 height 496
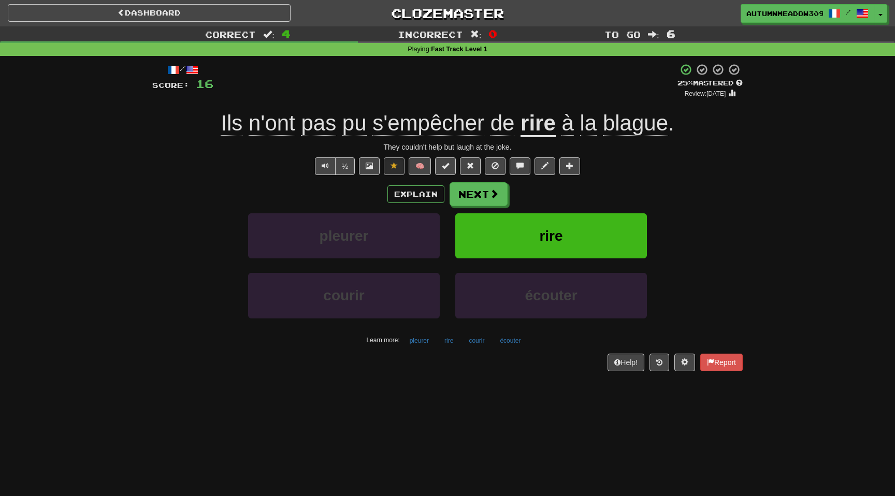
click at [449, 122] on span "s'empêcher" at bounding box center [428, 123] width 112 height 25
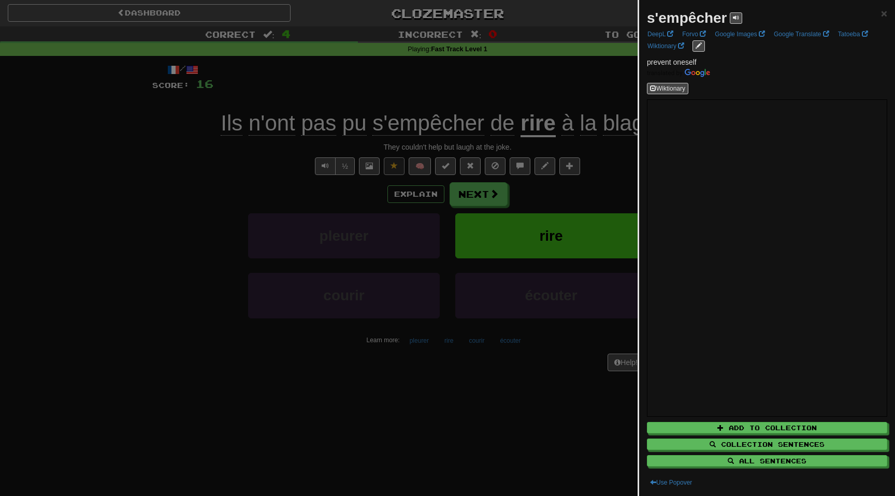
click at [534, 120] on div at bounding box center [447, 248] width 895 height 496
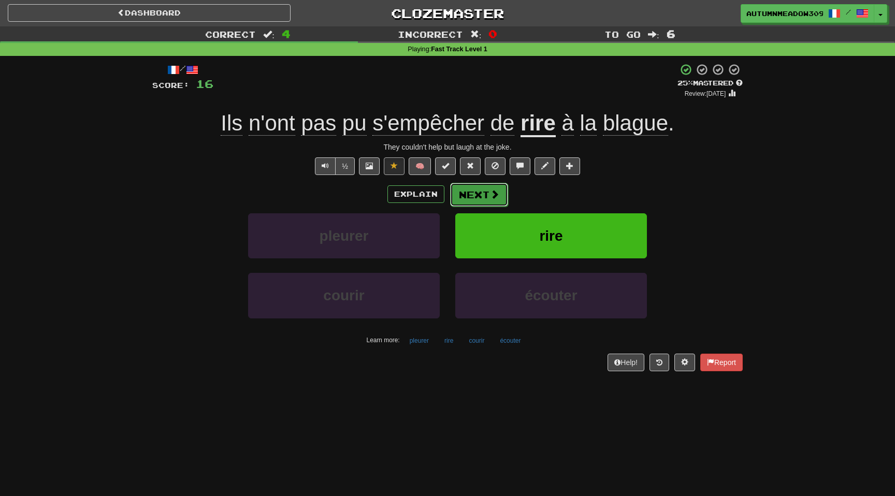
click at [487, 195] on button "Next" at bounding box center [479, 195] width 58 height 24
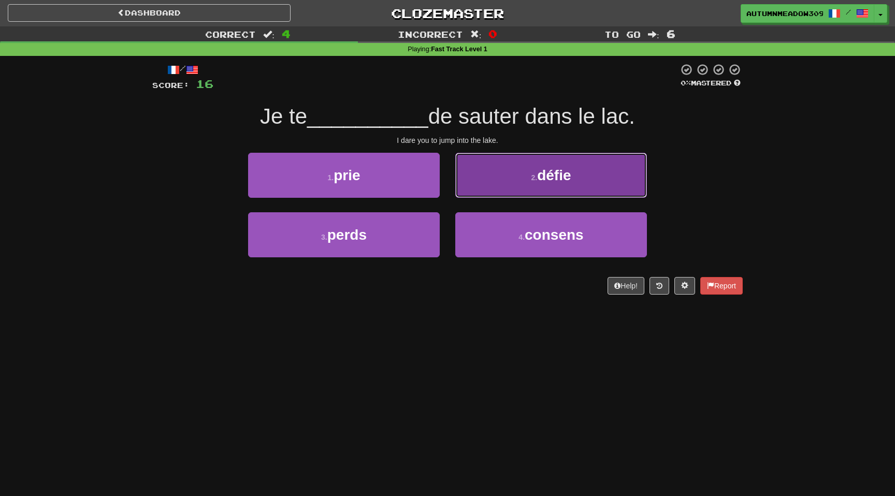
click at [584, 177] on button "2 . défie" at bounding box center [551, 175] width 192 height 45
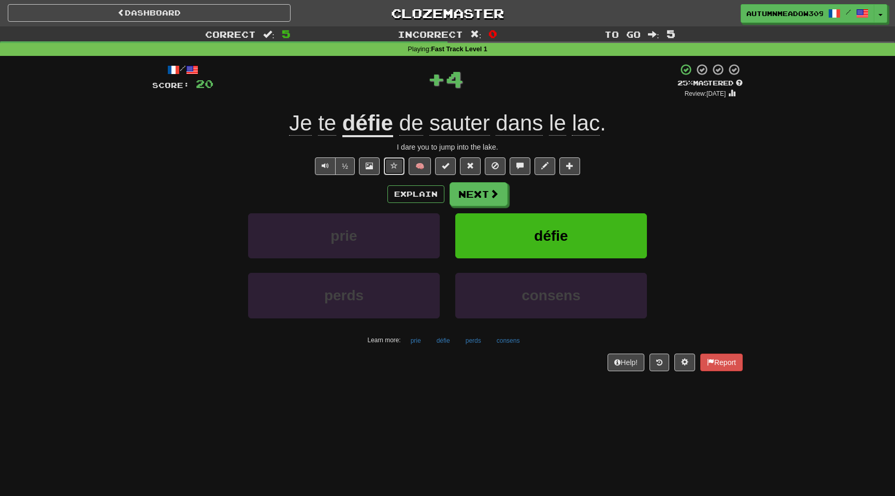
click at [395, 164] on span at bounding box center [393, 165] width 7 height 7
click at [498, 195] on button "Next" at bounding box center [479, 195] width 58 height 24
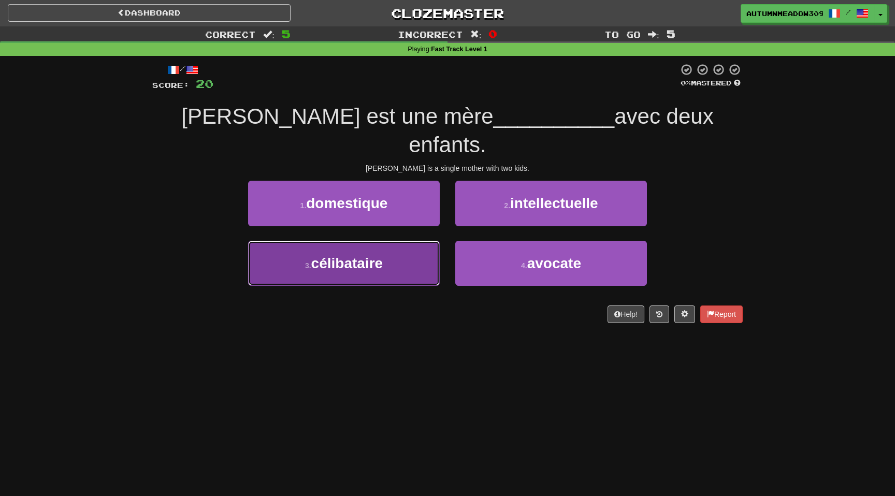
click at [382, 255] on span "célibataire" at bounding box center [347, 263] width 72 height 16
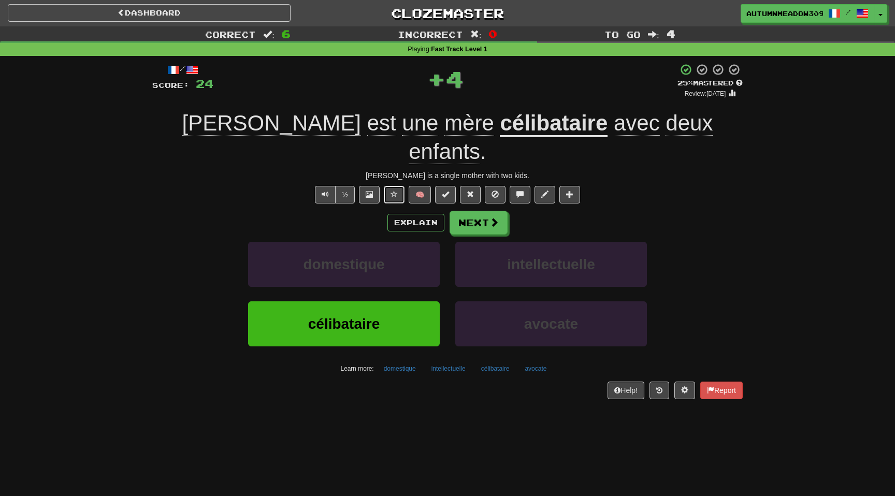
click at [390, 186] on button at bounding box center [394, 195] width 21 height 18
click at [490, 218] on span at bounding box center [494, 222] width 9 height 9
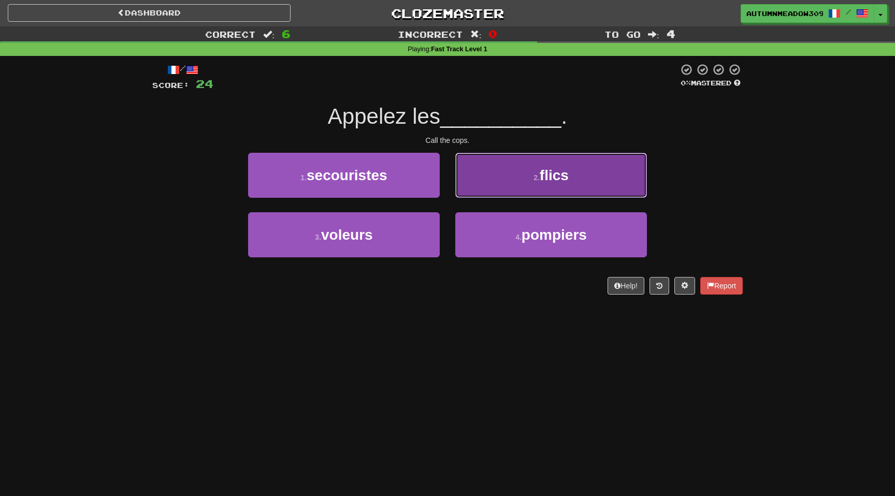
click at [560, 185] on button "2 . flics" at bounding box center [551, 175] width 192 height 45
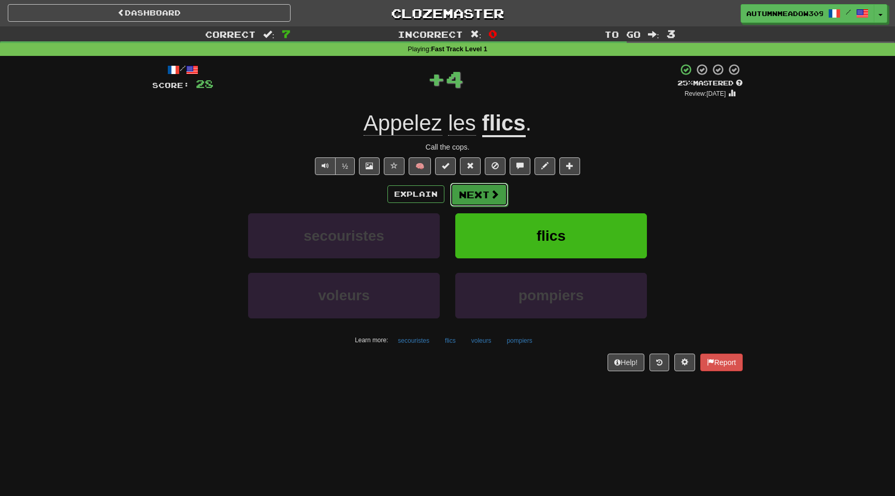
click at [490, 199] on span at bounding box center [494, 194] width 9 height 9
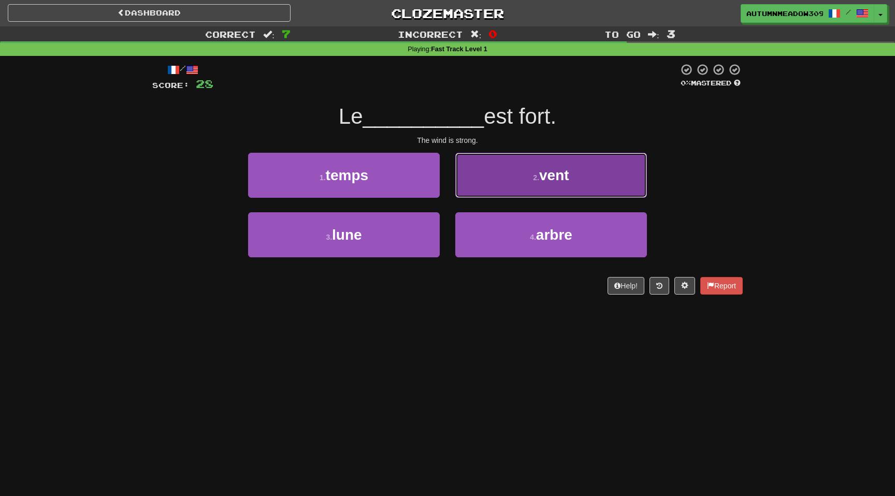
click at [562, 185] on button "2 . vent" at bounding box center [551, 175] width 192 height 45
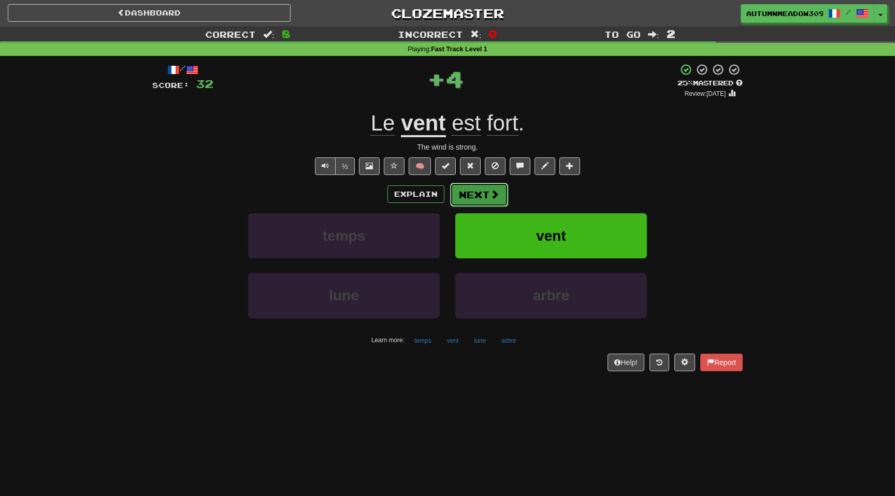
click at [484, 192] on button "Next" at bounding box center [479, 195] width 58 height 24
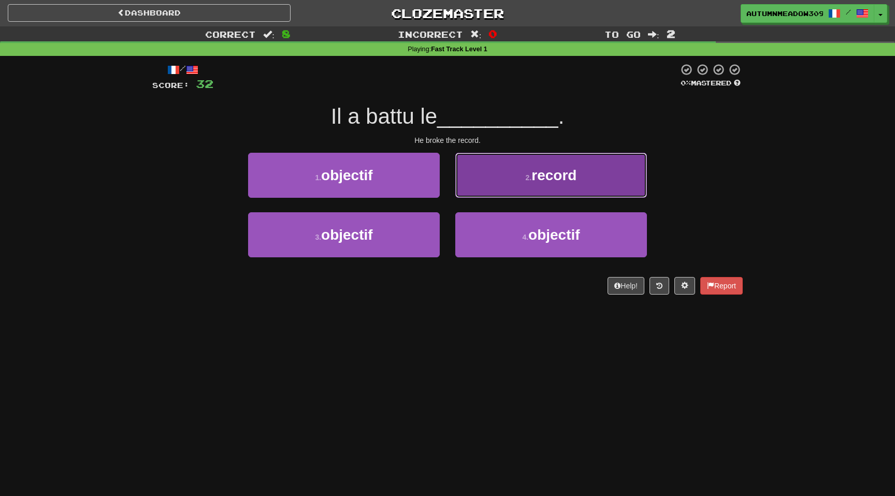
click at [515, 187] on button "2 . record" at bounding box center [551, 175] width 192 height 45
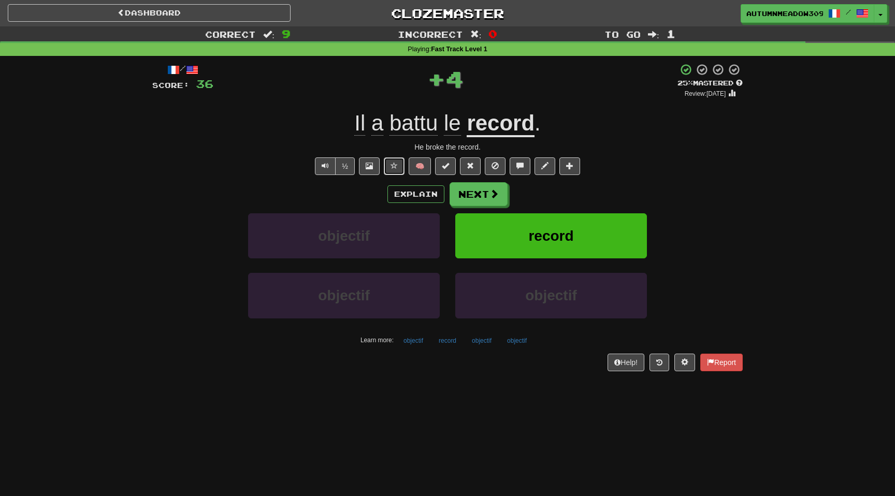
click at [390, 167] on button at bounding box center [394, 166] width 21 height 18
click at [495, 199] on span at bounding box center [494, 194] width 9 height 9
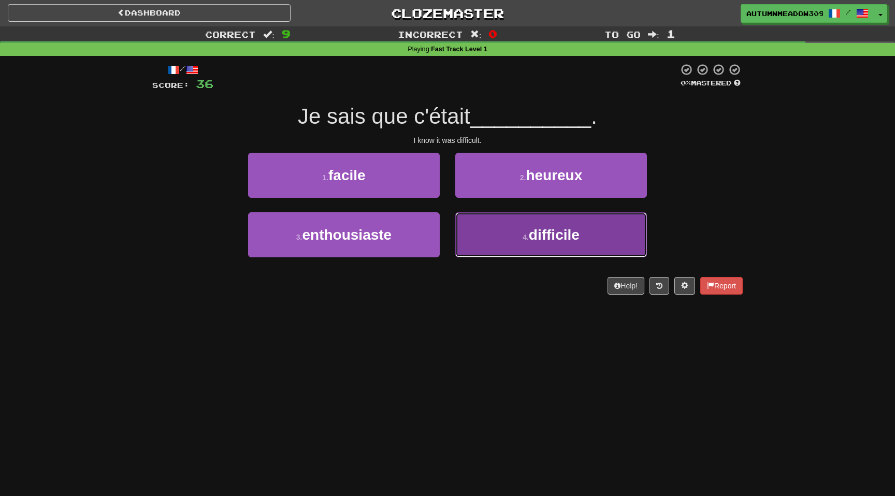
click at [514, 228] on button "4 . difficile" at bounding box center [551, 234] width 192 height 45
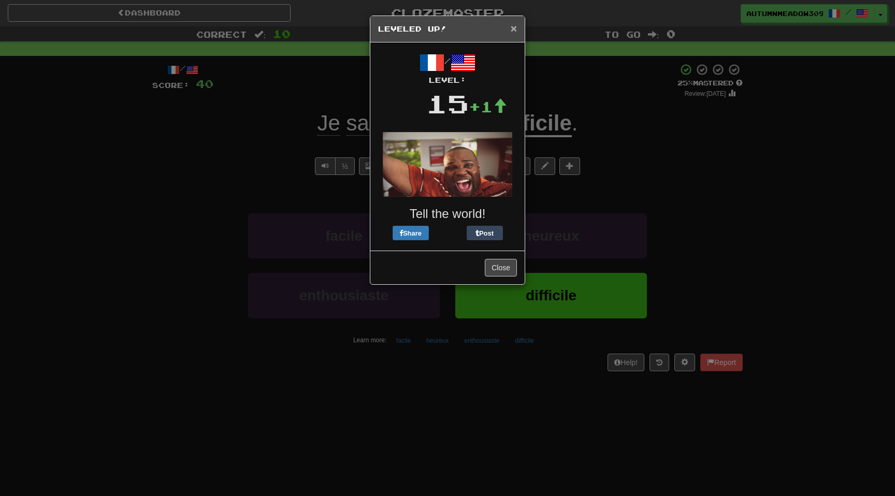
click at [513, 30] on span "×" at bounding box center [514, 28] width 6 height 12
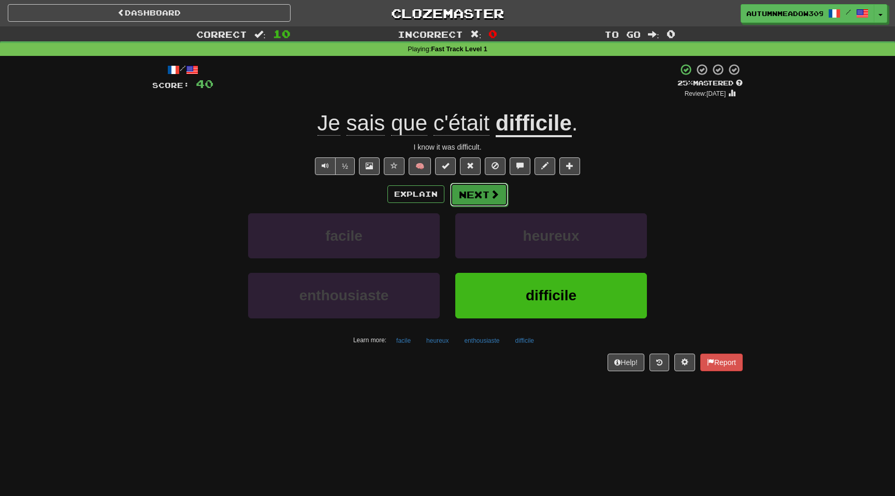
click at [491, 195] on span at bounding box center [494, 194] width 9 height 9
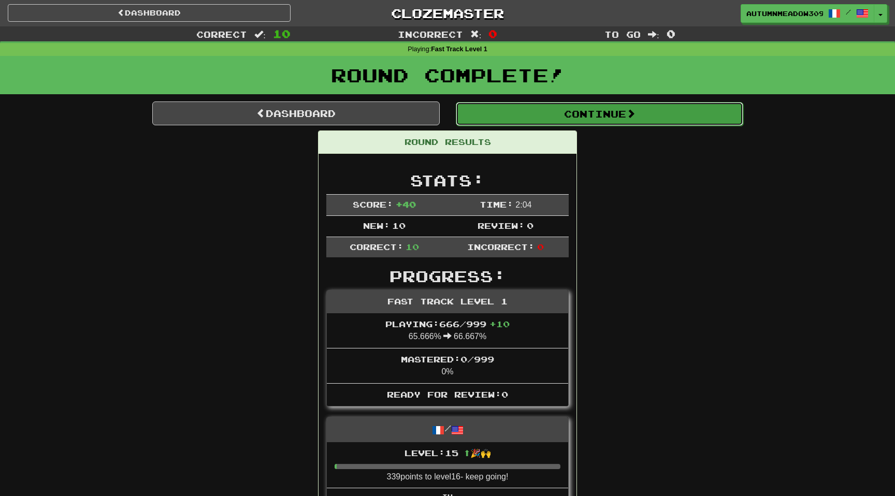
click at [632, 118] on span at bounding box center [630, 113] width 9 height 9
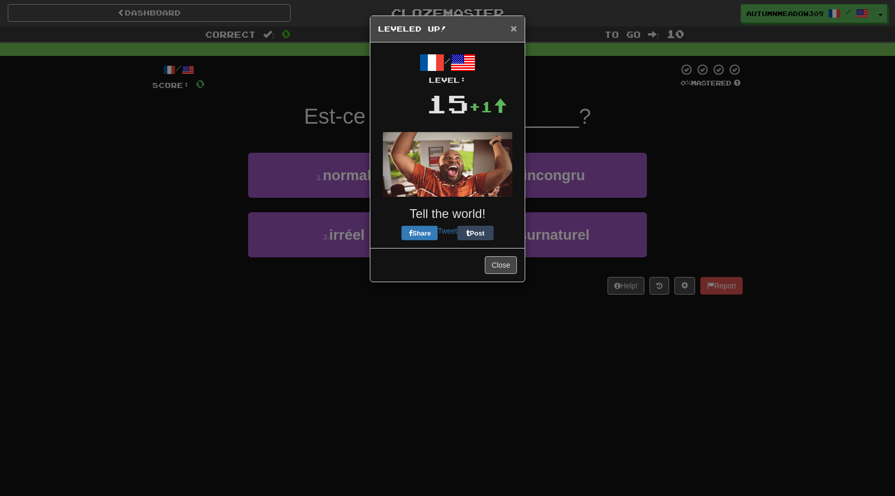
click at [512, 31] on span "×" at bounding box center [514, 28] width 6 height 12
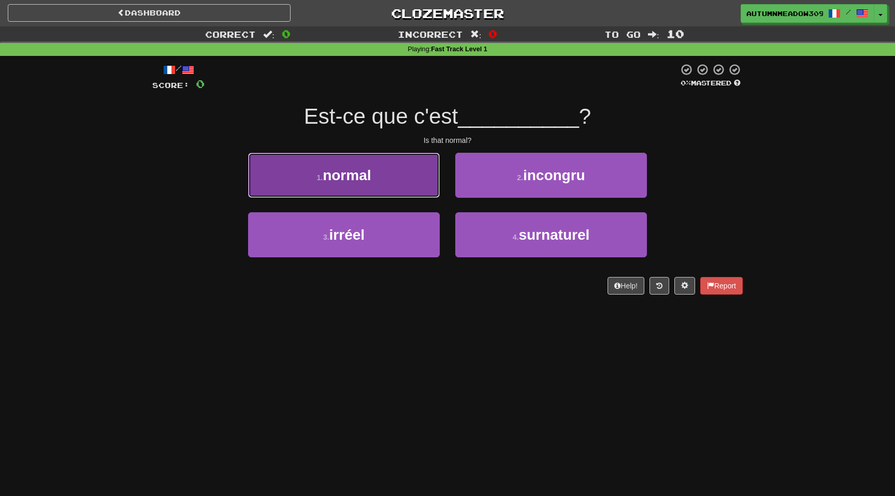
click at [411, 173] on button "1 . normal" at bounding box center [344, 175] width 192 height 45
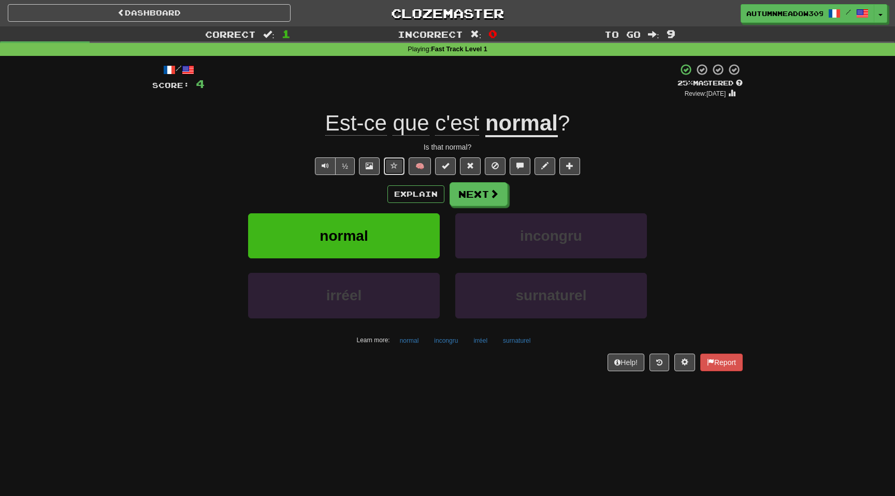
click at [393, 164] on span at bounding box center [393, 165] width 7 height 7
click at [485, 196] on button "Next" at bounding box center [479, 195] width 58 height 24
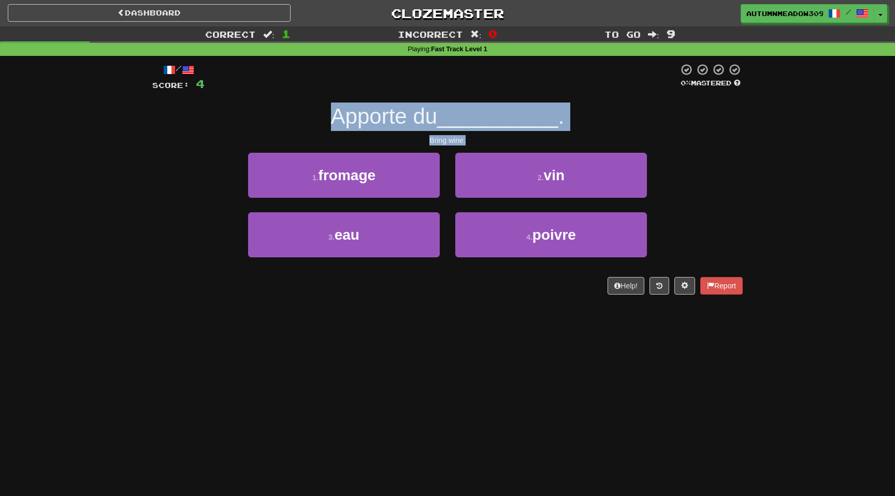
drag, startPoint x: 474, startPoint y: 140, endPoint x: 331, endPoint y: 113, distance: 145.4
click at [331, 113] on div "/ Score: 4 0 % Mastered Apporte du __________ . Bring wine. 1 . fromage 2 . vin…" at bounding box center [447, 178] width 590 height 231
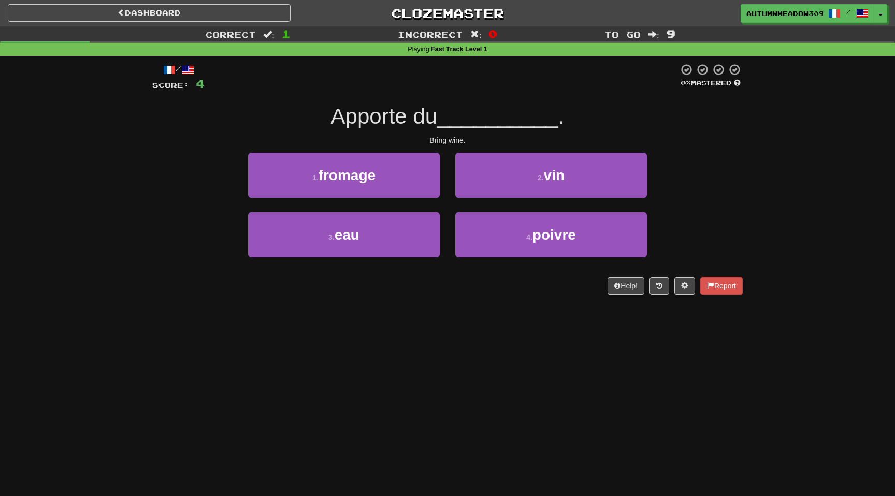
click at [357, 107] on span "Apporte du" at bounding box center [384, 116] width 107 height 24
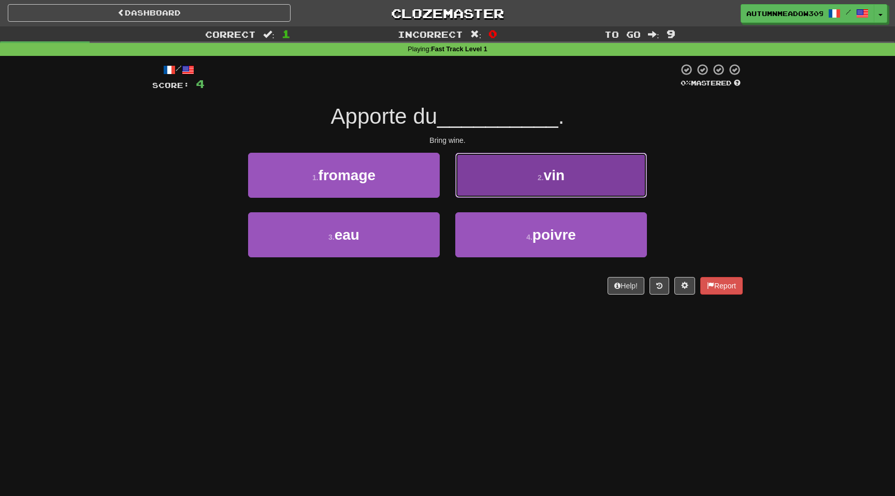
click at [518, 181] on button "2 . vin" at bounding box center [551, 175] width 192 height 45
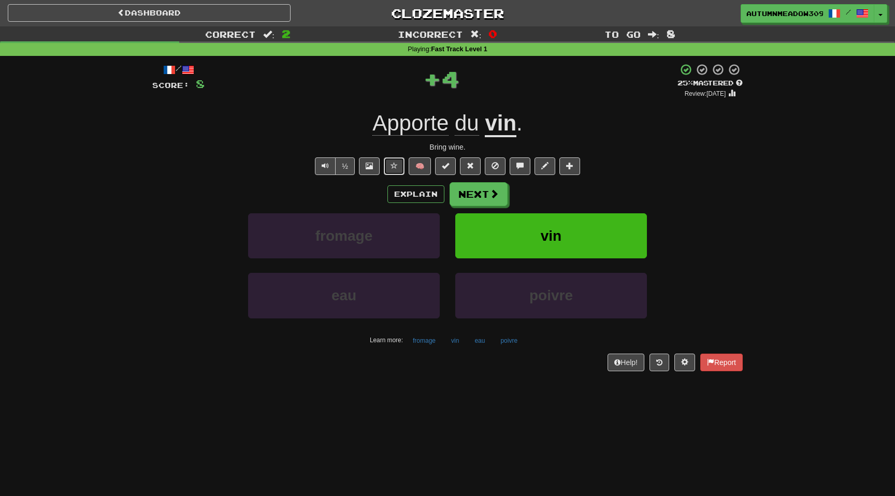
click at [394, 165] on span at bounding box center [393, 165] width 7 height 7
click at [412, 121] on span "Apporte" at bounding box center [410, 123] width 76 height 25
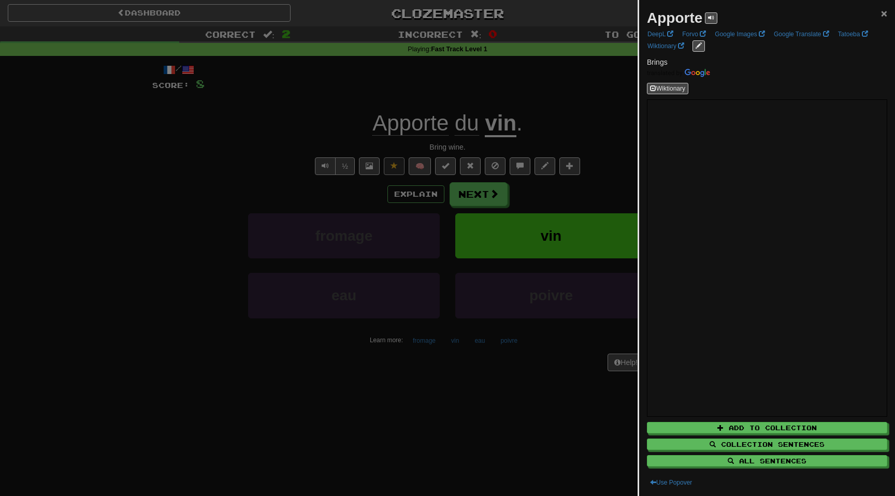
click at [887, 12] on span "×" at bounding box center [884, 13] width 6 height 12
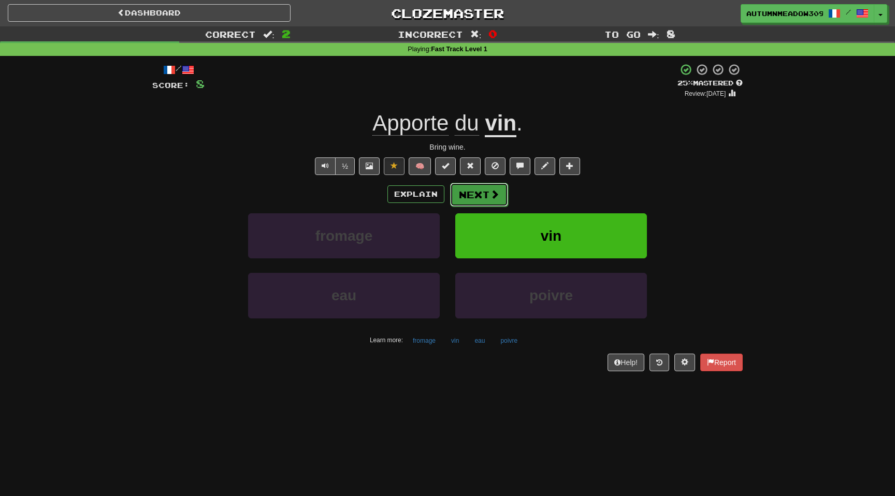
click at [483, 194] on button "Next" at bounding box center [479, 195] width 58 height 24
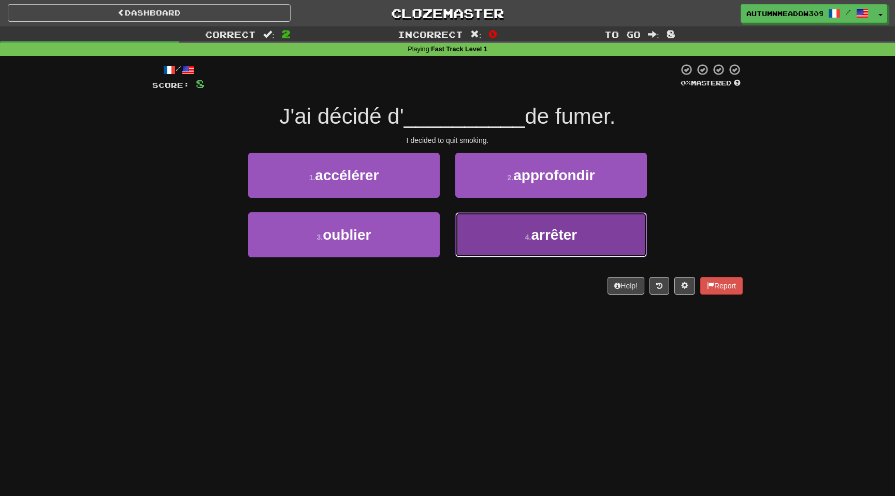
click at [547, 229] on span "arrêter" at bounding box center [554, 235] width 46 height 16
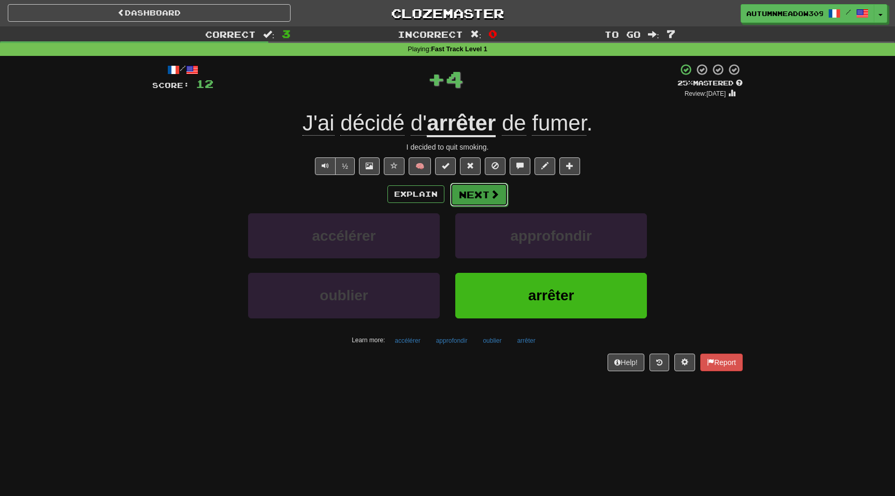
click at [490, 189] on button "Next" at bounding box center [479, 195] width 58 height 24
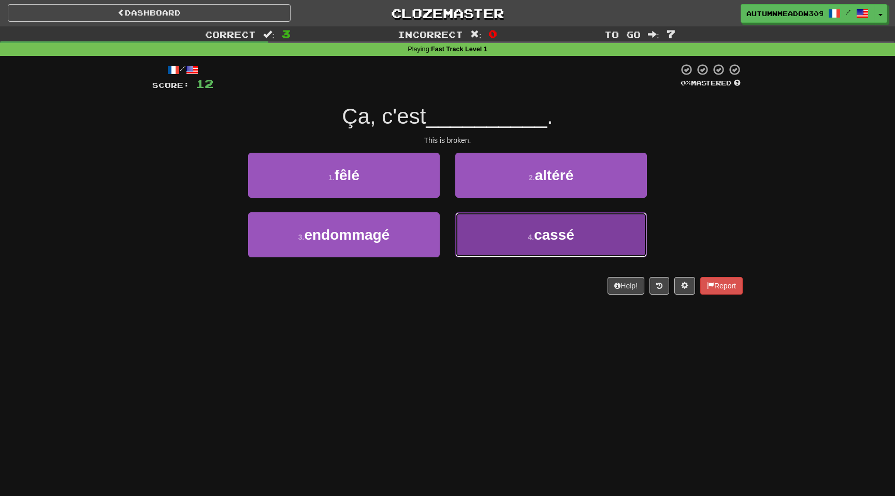
click at [535, 234] on span "cassé" at bounding box center [554, 235] width 40 height 16
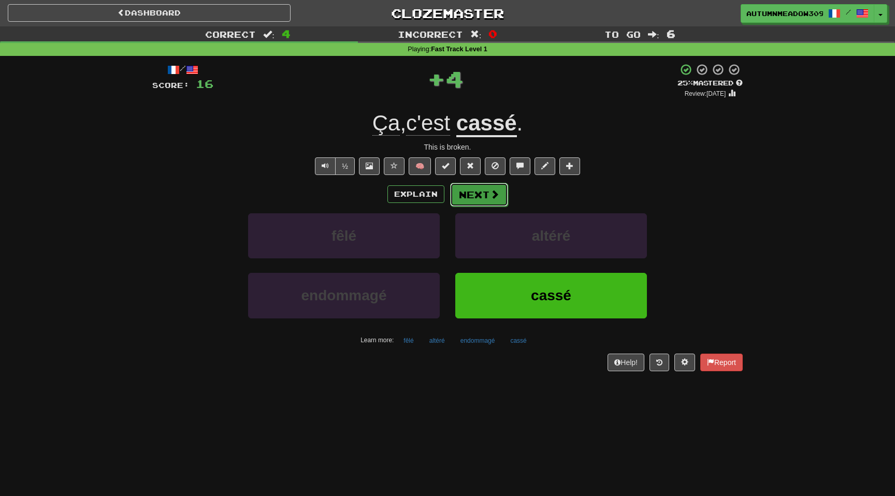
click at [485, 193] on button "Next" at bounding box center [479, 195] width 58 height 24
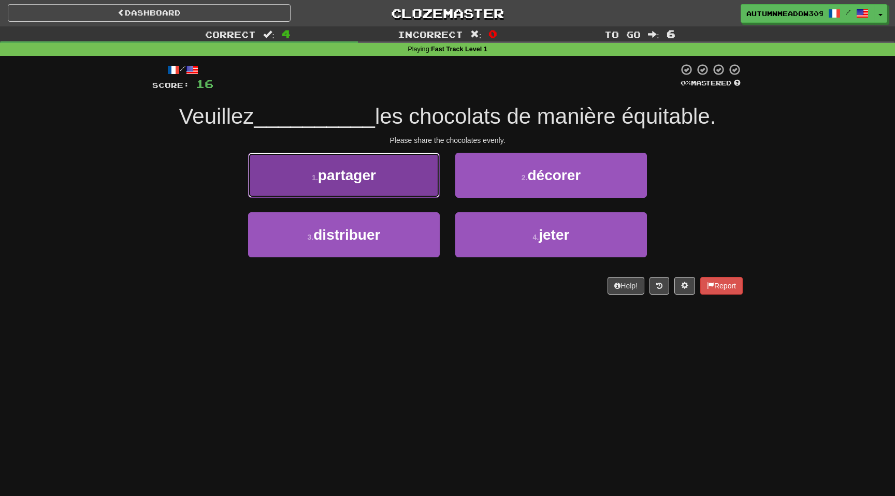
click at [342, 182] on span "partager" at bounding box center [347, 175] width 58 height 16
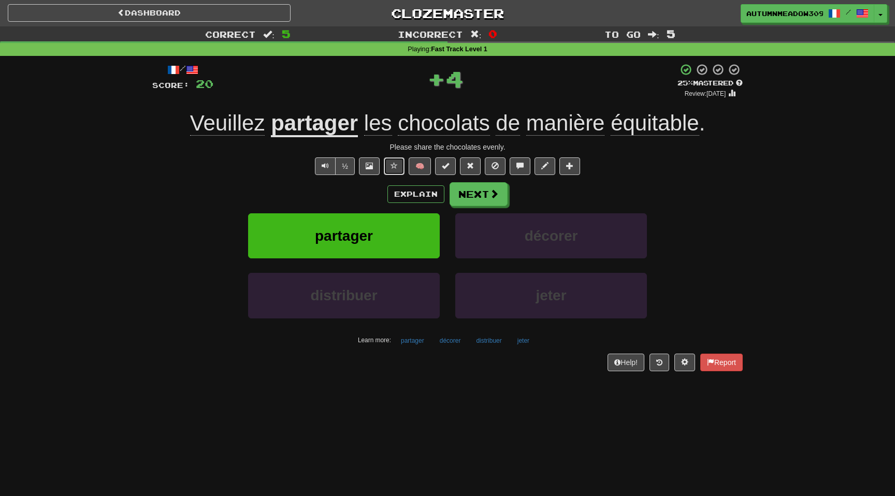
click at [392, 165] on span at bounding box center [393, 165] width 7 height 7
click at [491, 190] on span at bounding box center [494, 194] width 9 height 9
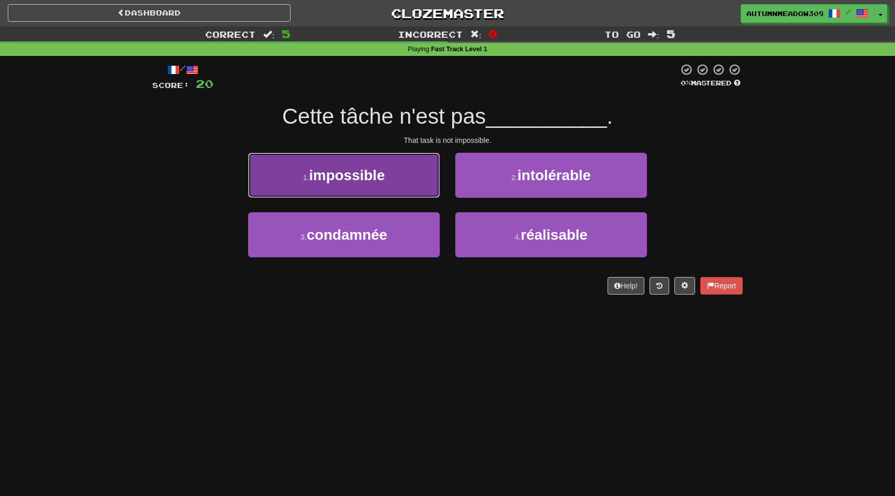
click at [393, 167] on button "1 . impossible" at bounding box center [344, 175] width 192 height 45
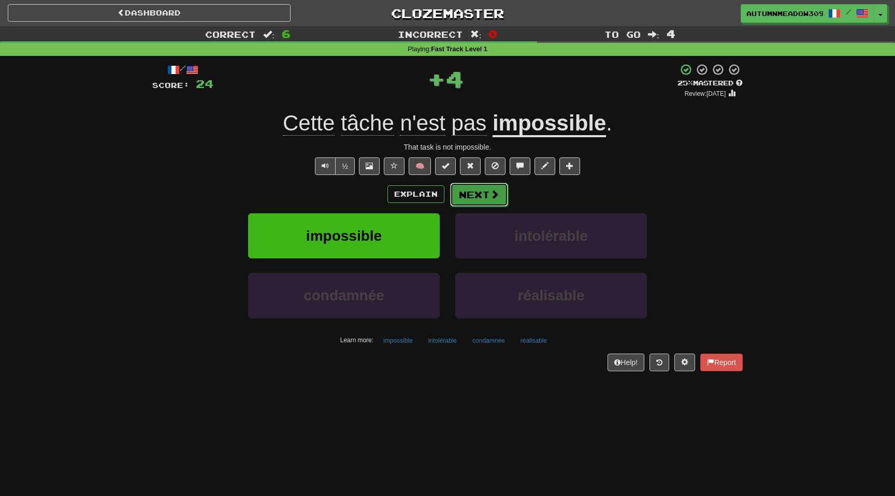
click at [472, 192] on button "Next" at bounding box center [479, 195] width 58 height 24
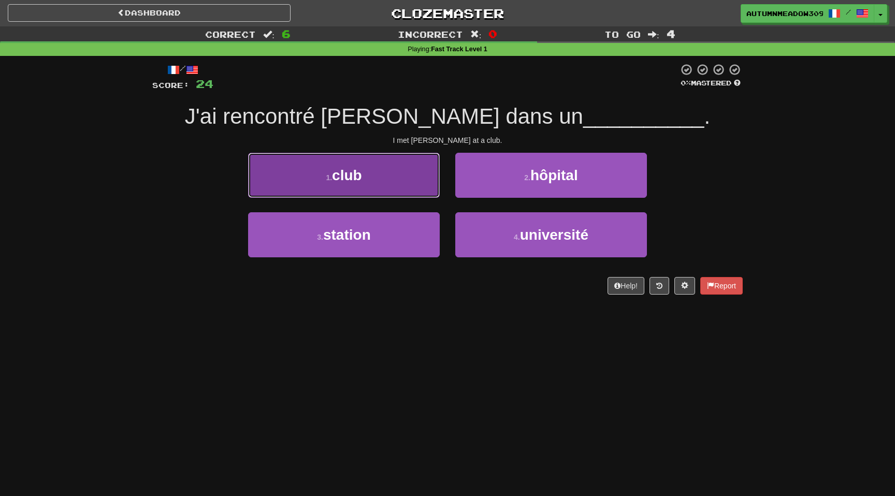
click at [414, 176] on button "1 . club" at bounding box center [344, 175] width 192 height 45
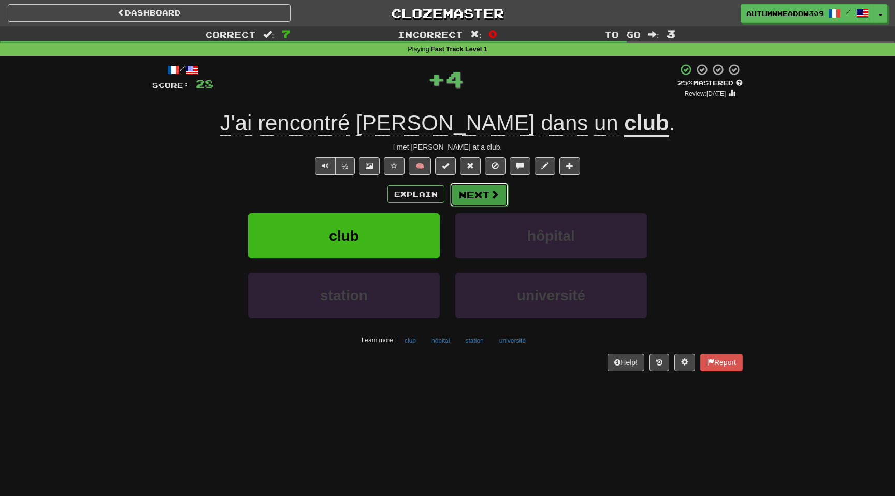
click at [500, 192] on button "Next" at bounding box center [479, 195] width 58 height 24
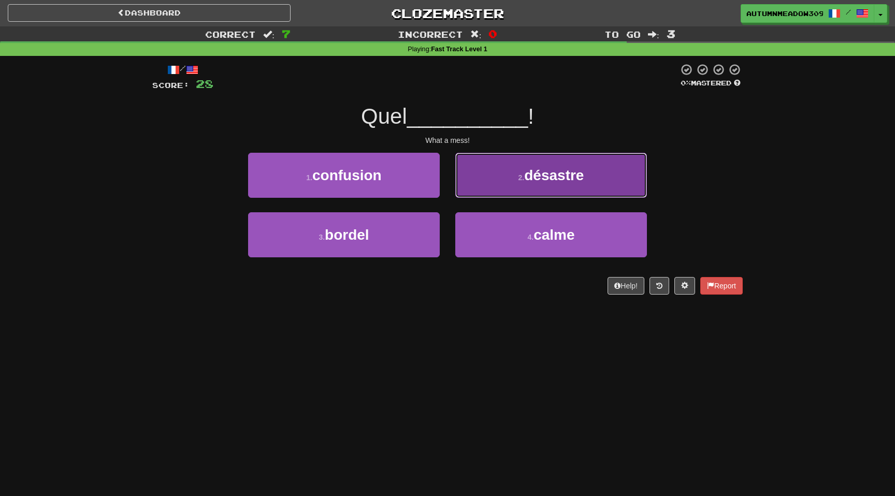
click at [537, 175] on span "désastre" at bounding box center [554, 175] width 60 height 16
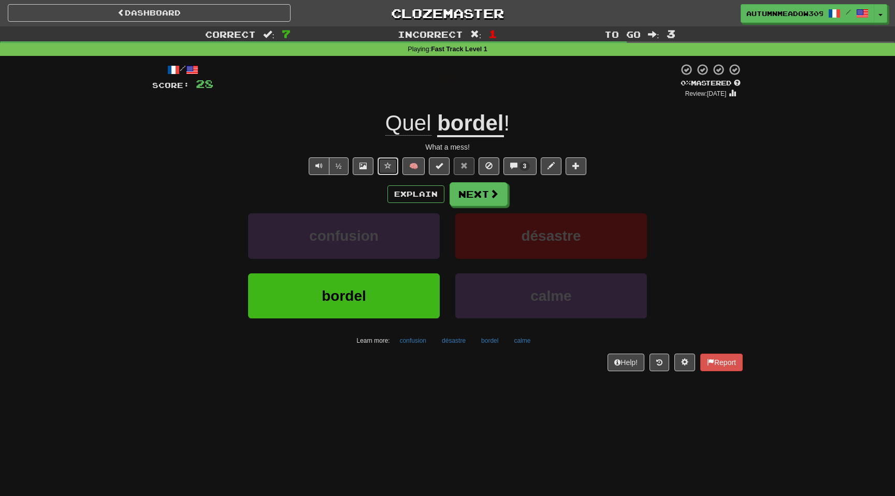
click at [387, 165] on span at bounding box center [387, 165] width 7 height 7
click at [501, 196] on button "Next" at bounding box center [479, 195] width 58 height 24
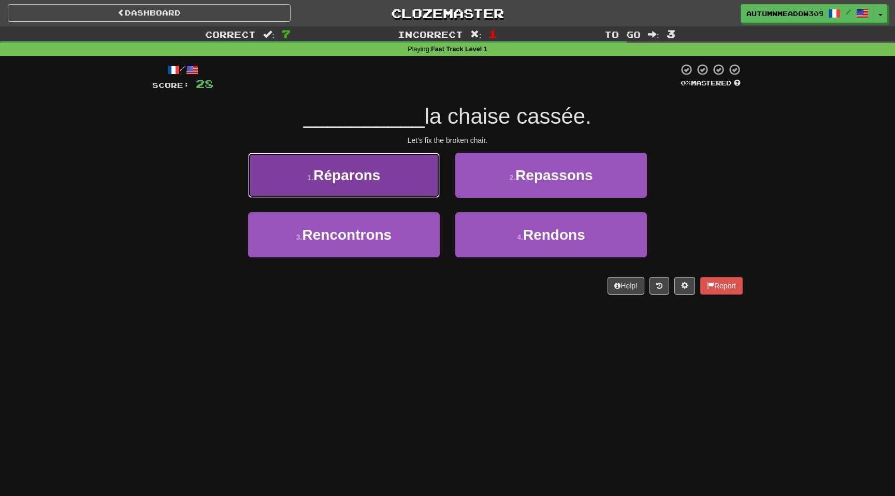
click at [372, 183] on button "1 . Réparons" at bounding box center [344, 175] width 192 height 45
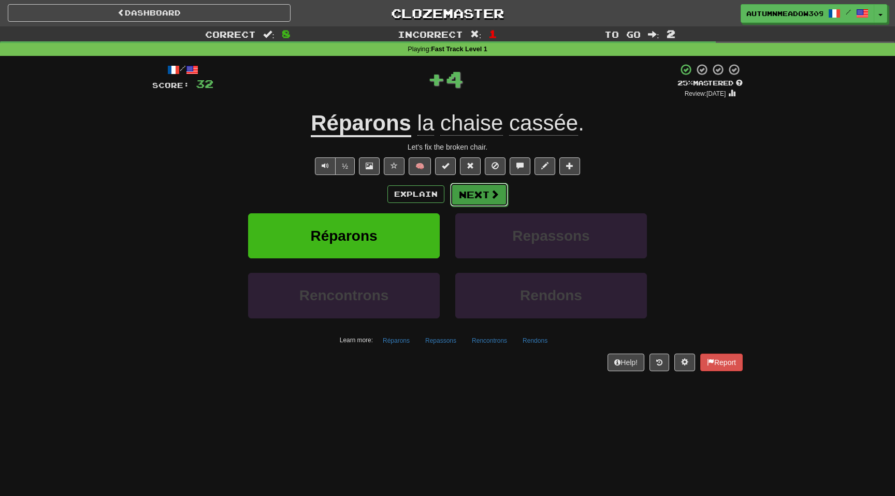
click at [478, 192] on button "Next" at bounding box center [479, 195] width 58 height 24
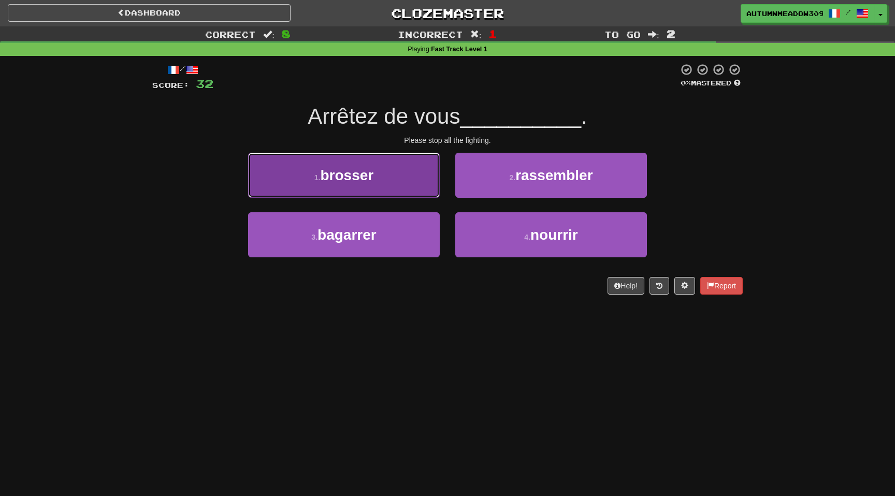
click at [387, 183] on button "1 . brosser" at bounding box center [344, 175] width 192 height 45
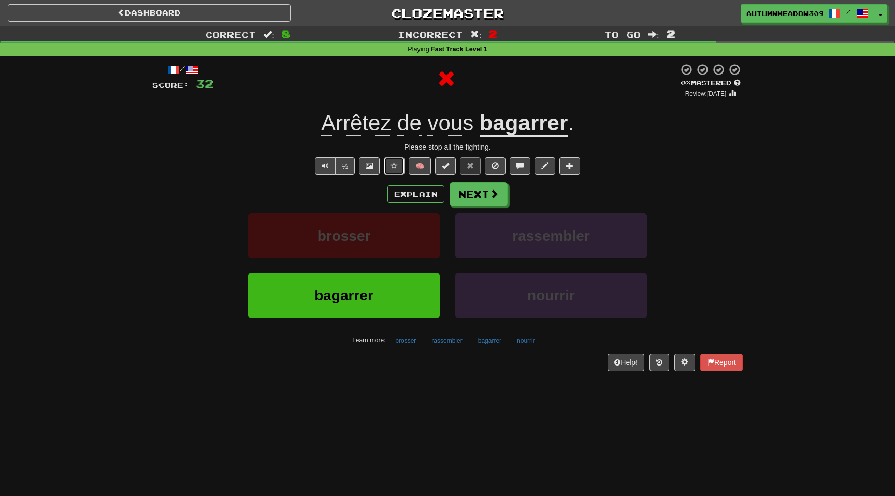
click at [395, 168] on span at bounding box center [393, 165] width 7 height 7
click at [480, 194] on button "Next" at bounding box center [479, 195] width 58 height 24
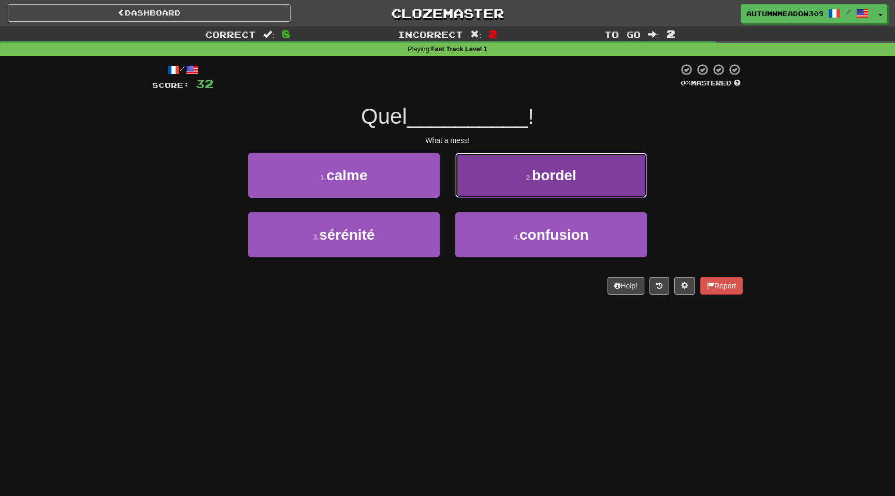
click at [542, 169] on span "bordel" at bounding box center [554, 175] width 45 height 16
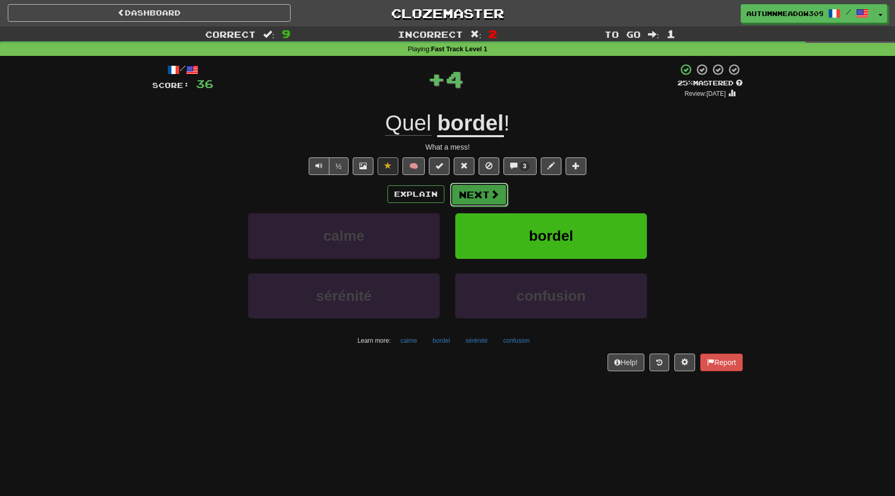
click at [479, 191] on button "Next" at bounding box center [479, 195] width 58 height 24
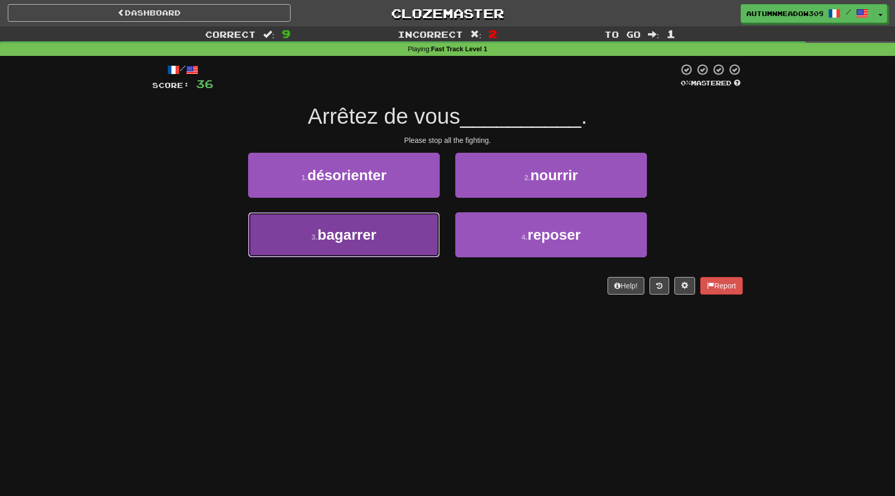
click at [400, 248] on button "3 . bagarrer" at bounding box center [344, 234] width 192 height 45
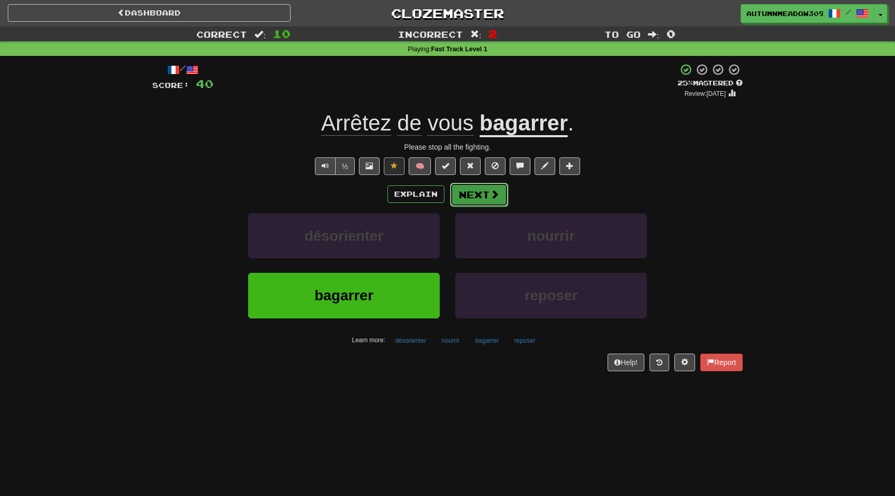
click at [473, 197] on button "Next" at bounding box center [479, 195] width 58 height 24
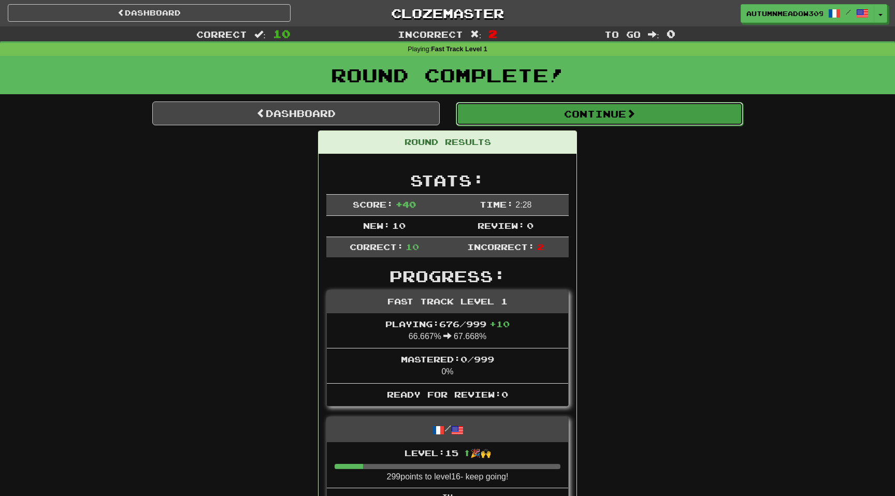
click at [578, 120] on button "Continue" at bounding box center [599, 114] width 287 height 24
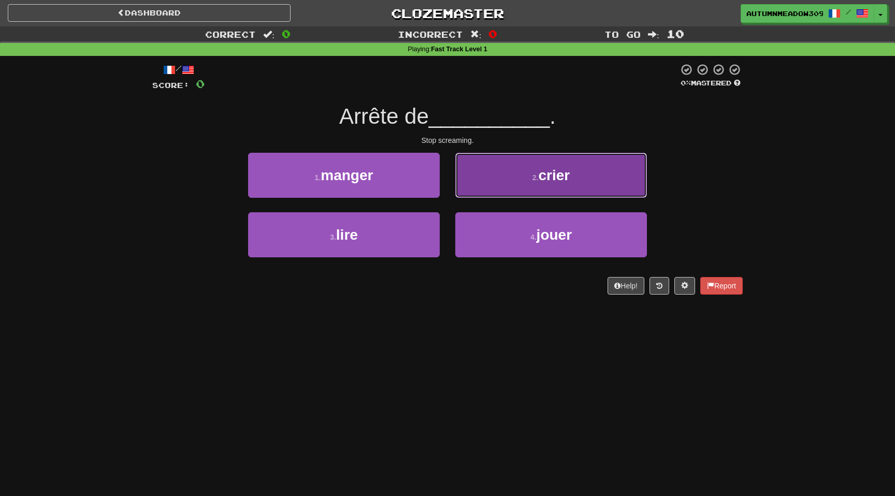
click at [519, 185] on button "2 . crier" at bounding box center [551, 175] width 192 height 45
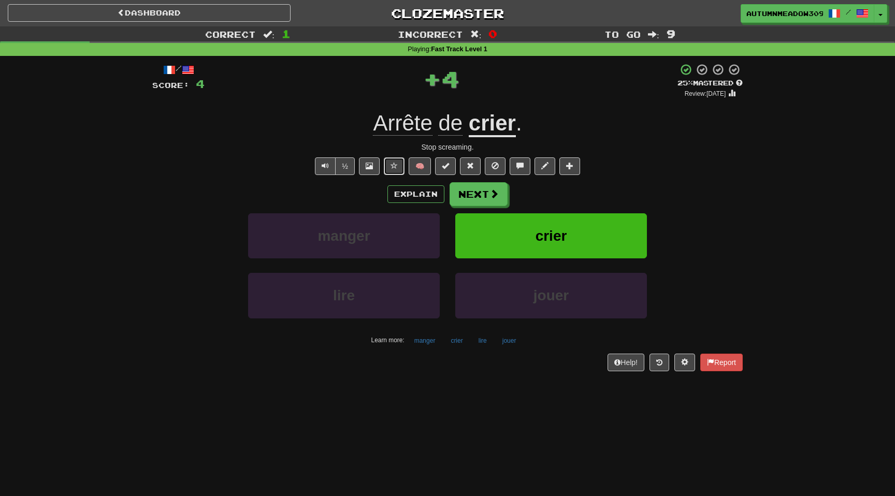
click at [391, 166] on span at bounding box center [393, 165] width 7 height 7
click at [486, 198] on button "Next" at bounding box center [479, 195] width 58 height 24
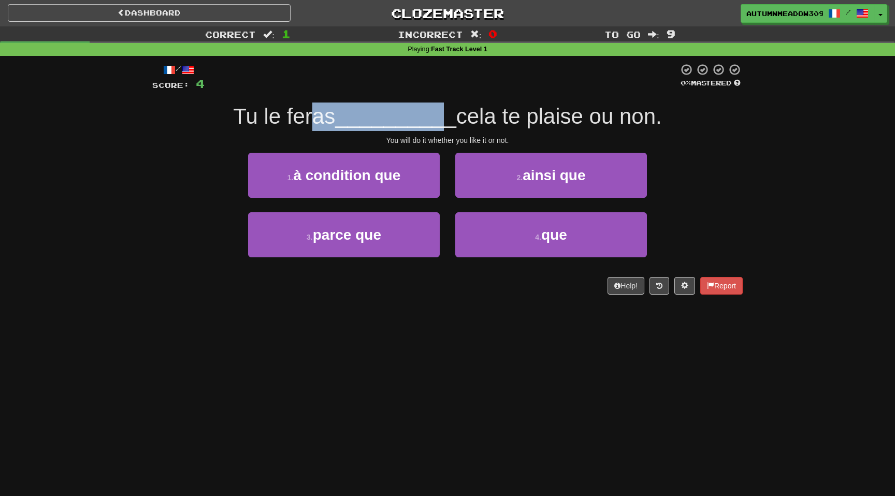
drag, startPoint x: 307, startPoint y: 114, endPoint x: 438, endPoint y: 112, distance: 130.5
click at [438, 112] on div "Tu le feras __________ cela te plaise ou non." at bounding box center [447, 117] width 590 height 28
click at [428, 121] on span "__________" at bounding box center [395, 116] width 121 height 24
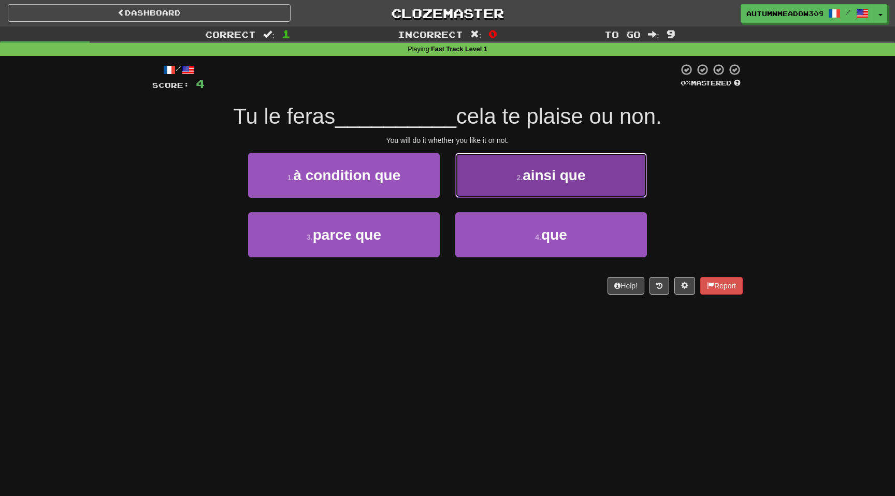
click at [518, 171] on button "2 . ainsi que" at bounding box center [551, 175] width 192 height 45
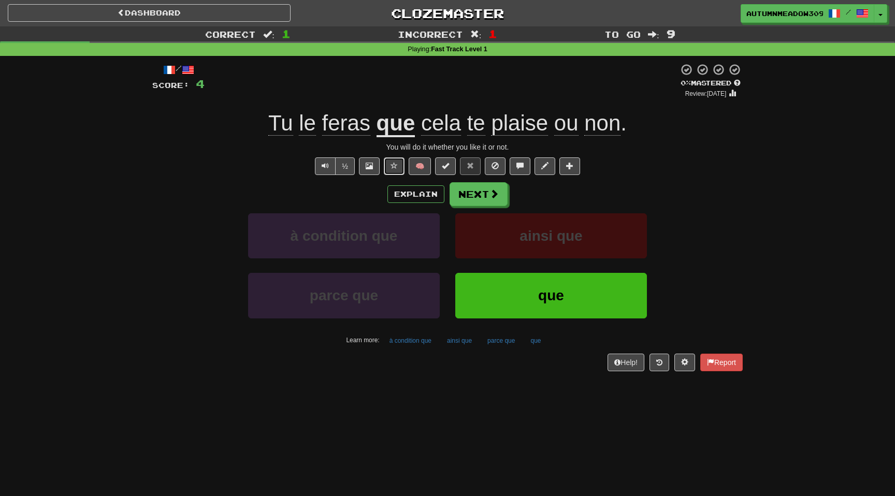
click at [390, 162] on button at bounding box center [394, 166] width 21 height 18
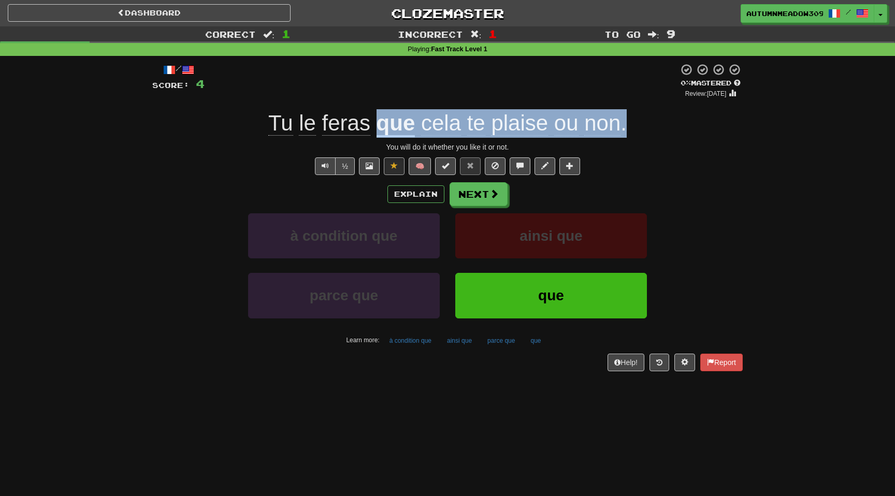
drag, startPoint x: 374, startPoint y: 126, endPoint x: 637, endPoint y: 123, distance: 263.6
click at [637, 123] on div "Tu le feras que cela te plaise ou non ." at bounding box center [447, 123] width 590 height 28
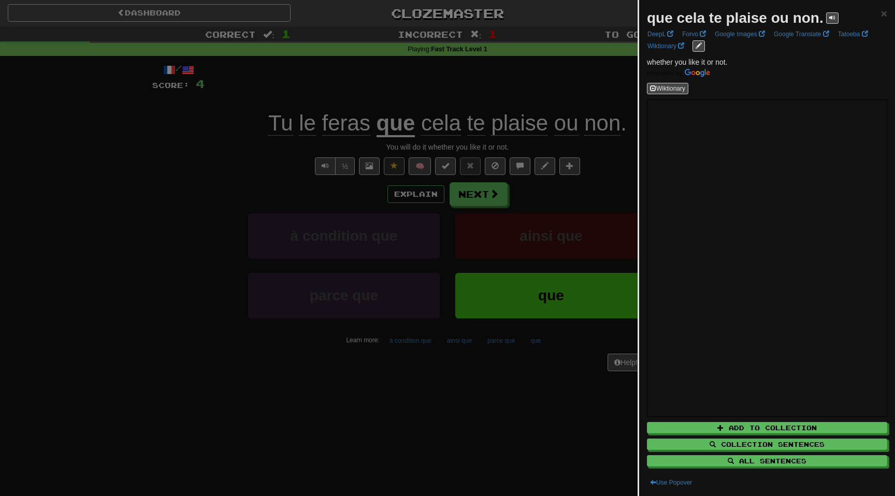
click at [468, 73] on div at bounding box center [447, 248] width 895 height 496
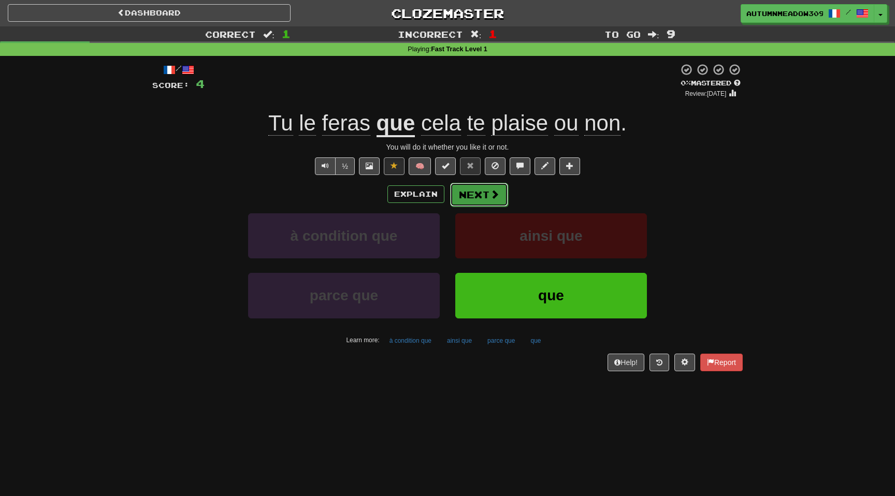
click at [472, 192] on button "Next" at bounding box center [479, 195] width 58 height 24
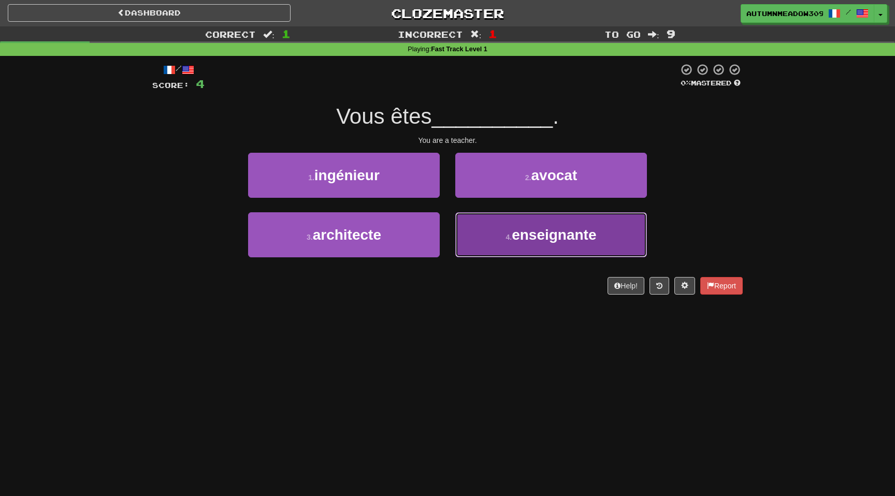
click at [524, 239] on span "enseignante" at bounding box center [554, 235] width 84 height 16
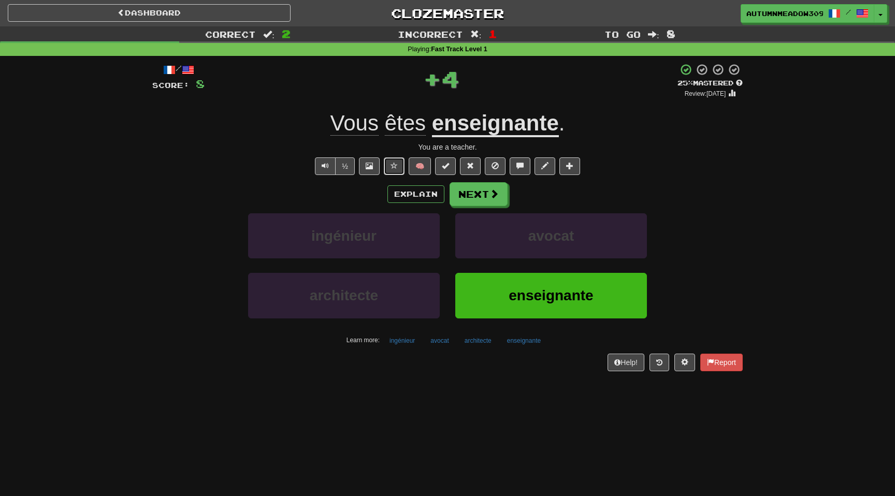
click at [398, 163] on span at bounding box center [393, 165] width 7 height 7
click at [326, 163] on span "Text-to-speech controls" at bounding box center [325, 165] width 7 height 7
click at [460, 194] on button "Next" at bounding box center [479, 195] width 58 height 24
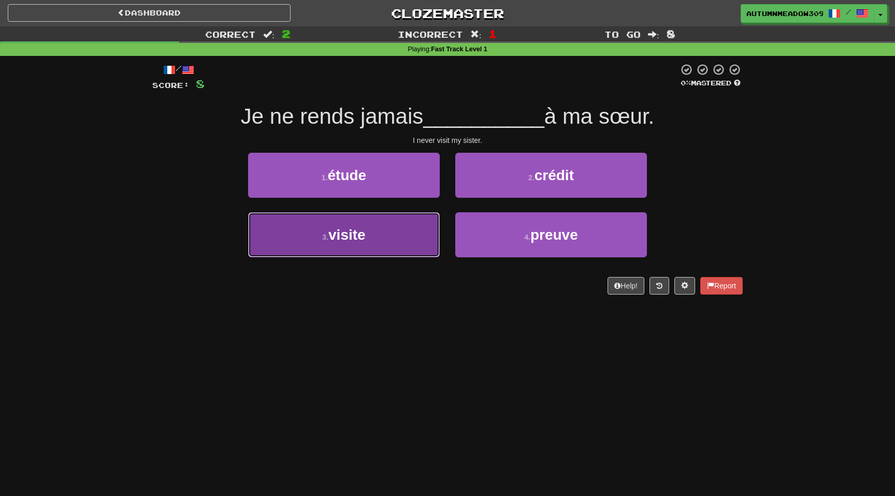
click at [404, 243] on button "3 . visite" at bounding box center [344, 234] width 192 height 45
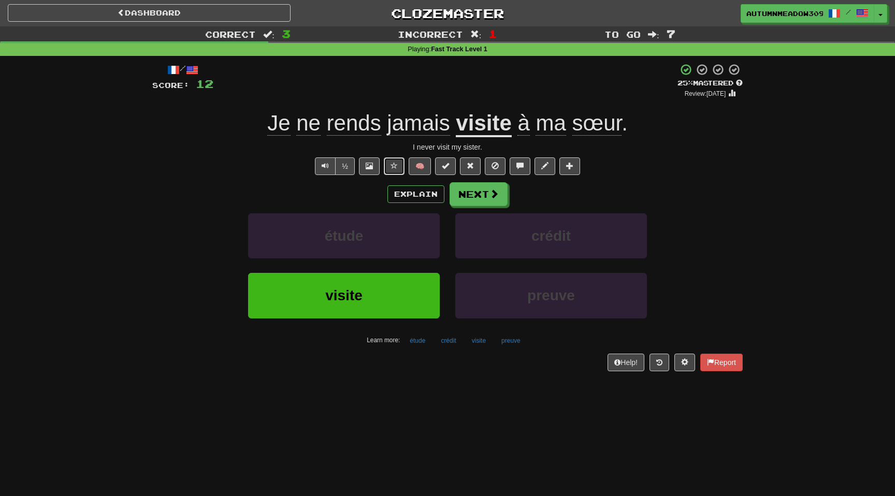
click at [398, 166] on span at bounding box center [393, 165] width 7 height 7
click at [487, 197] on button "Next" at bounding box center [479, 195] width 58 height 24
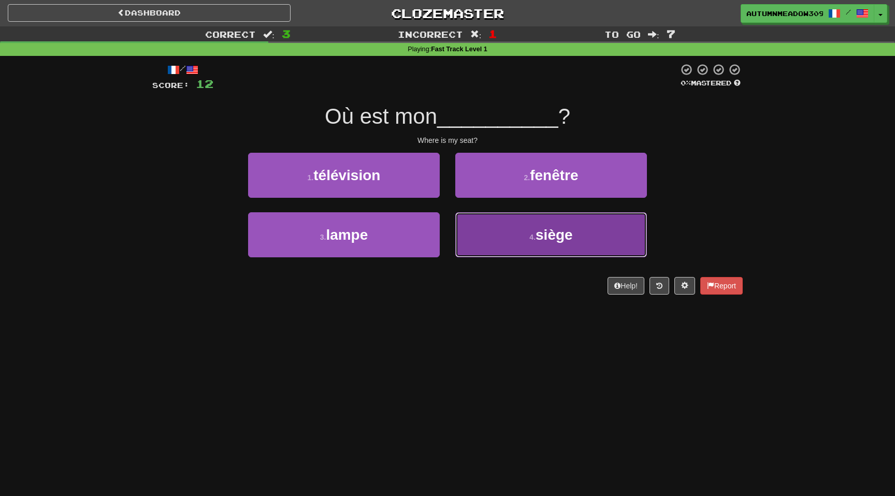
click at [492, 234] on button "4 . siège" at bounding box center [551, 234] width 192 height 45
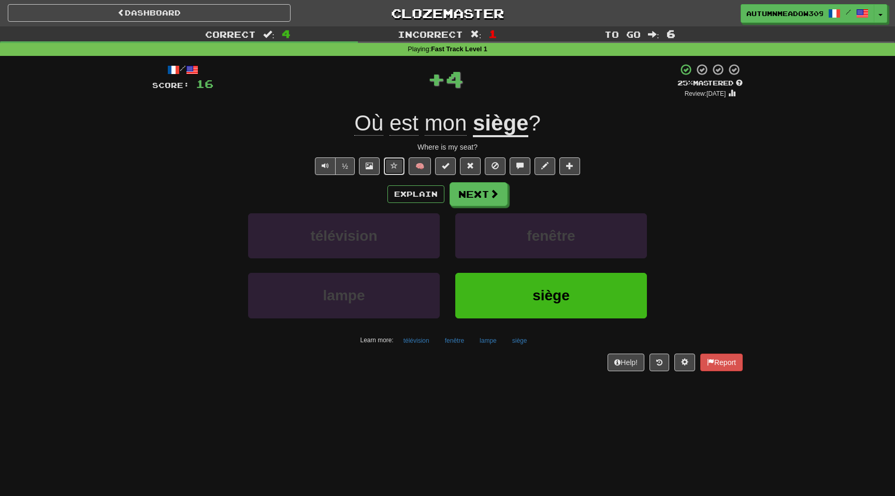
click at [394, 163] on span at bounding box center [393, 165] width 7 height 7
click at [496, 193] on span at bounding box center [494, 194] width 9 height 9
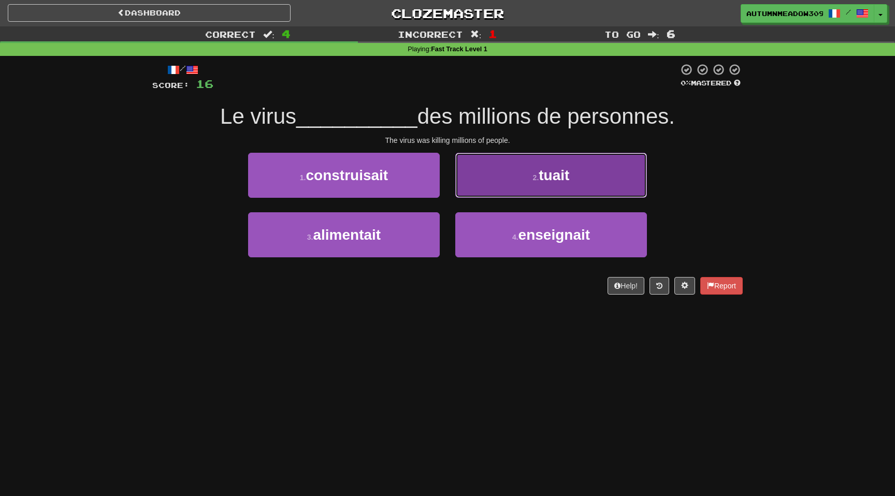
click at [512, 182] on button "2 . tuait" at bounding box center [551, 175] width 192 height 45
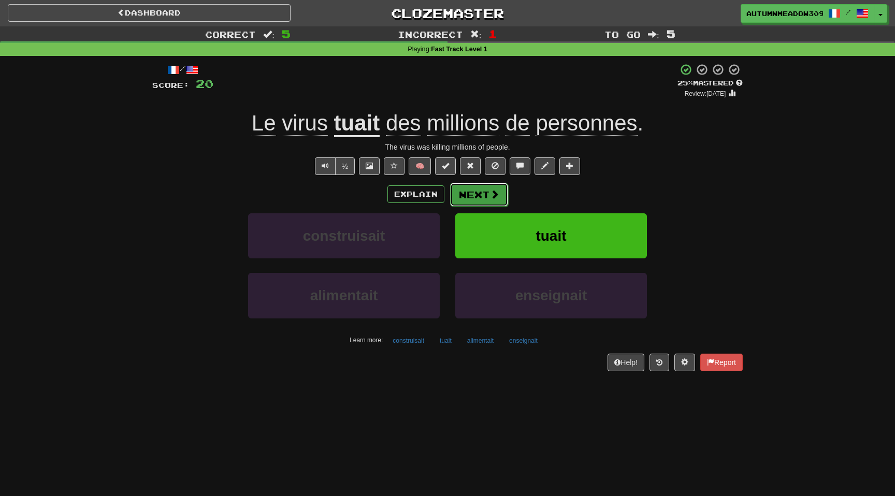
click at [471, 189] on button "Next" at bounding box center [479, 195] width 58 height 24
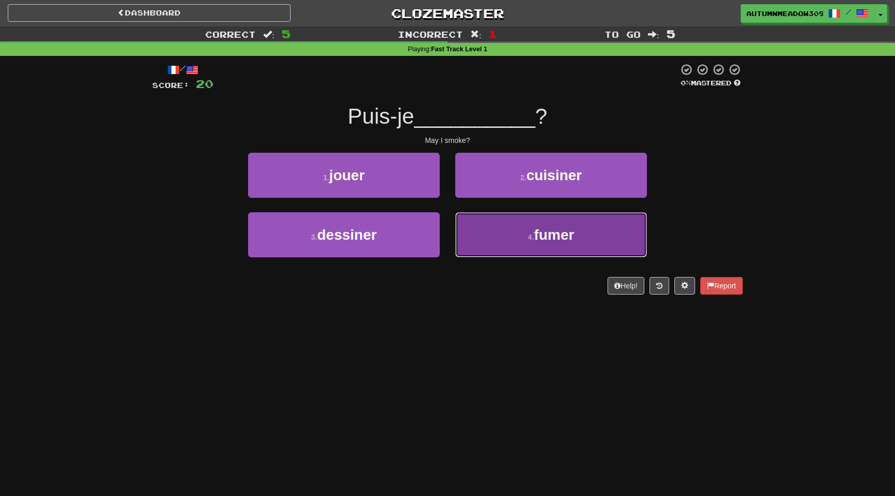
click at [553, 233] on span "fumer" at bounding box center [554, 235] width 40 height 16
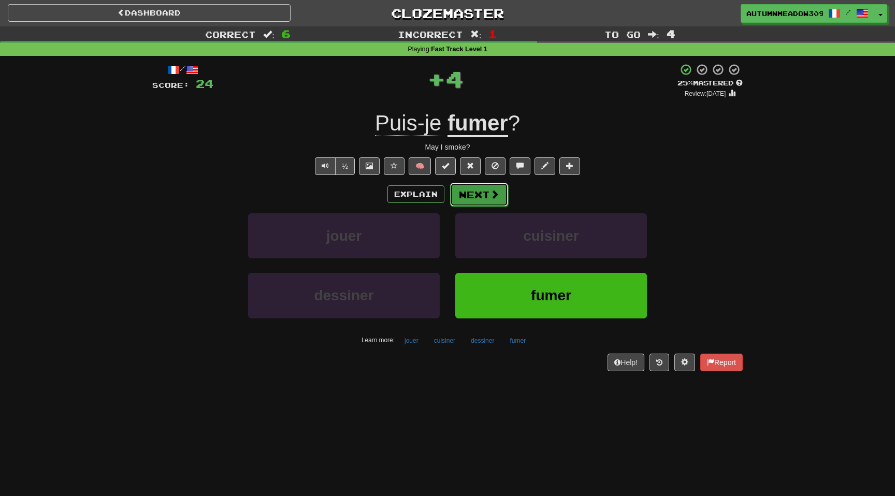
click at [463, 187] on button "Next" at bounding box center [479, 195] width 58 height 24
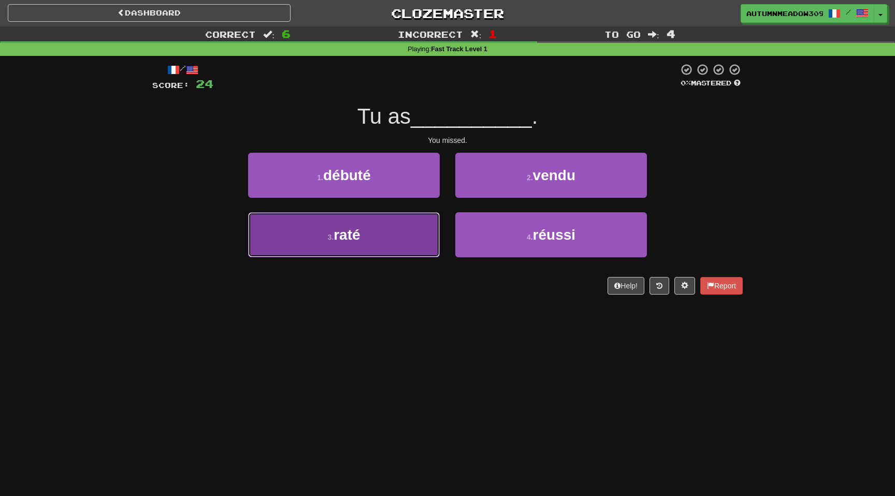
click at [329, 235] on small "3 ." at bounding box center [330, 237] width 6 height 8
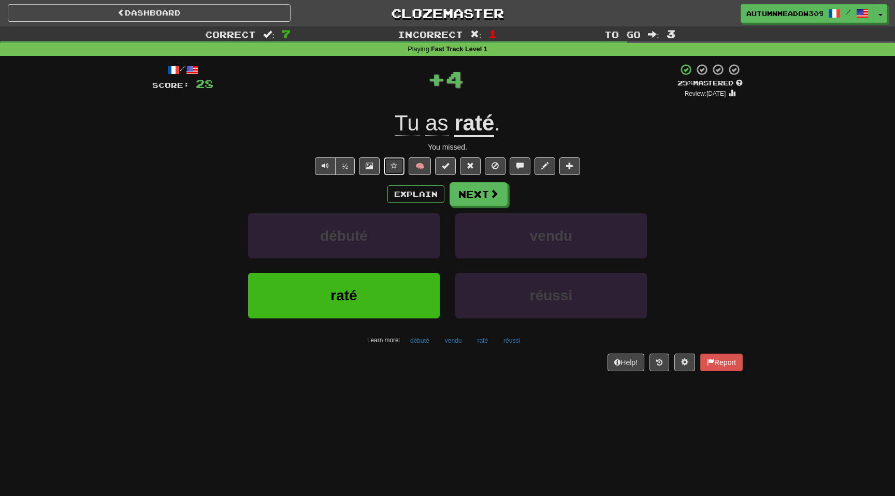
click at [397, 166] on span at bounding box center [393, 165] width 7 height 7
click at [484, 193] on button "Next" at bounding box center [479, 195] width 58 height 24
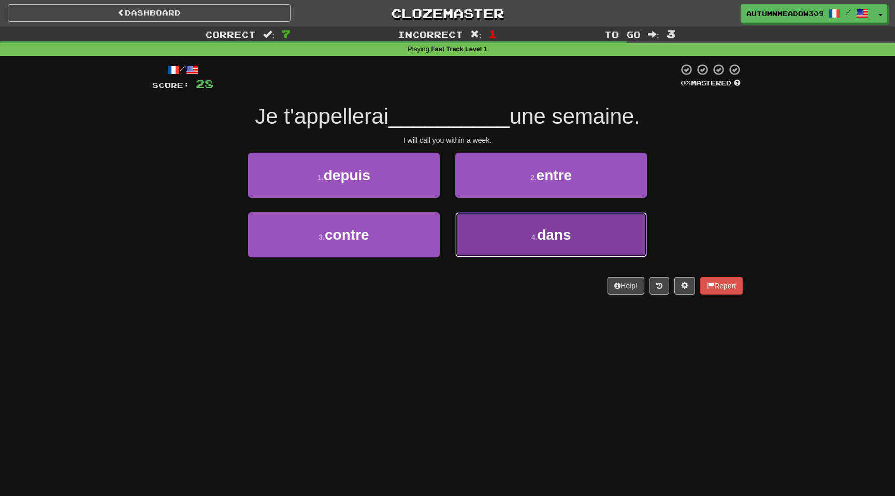
click at [497, 256] on button "4 . dans" at bounding box center [551, 234] width 192 height 45
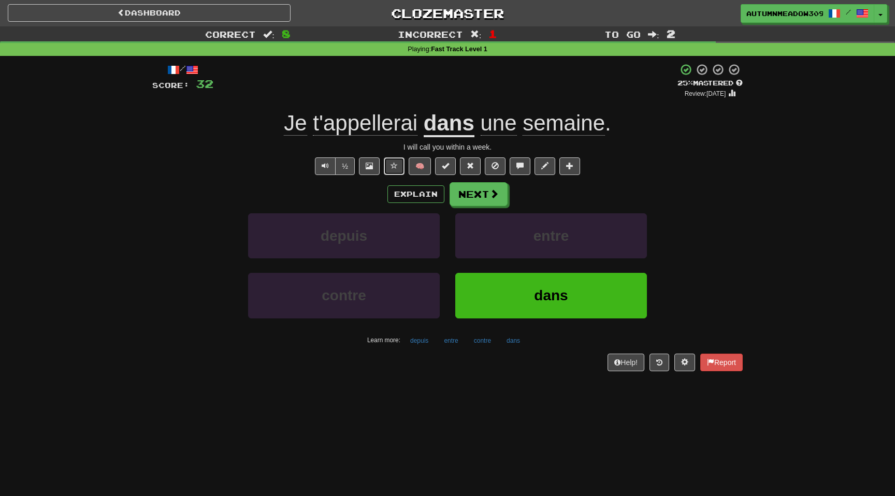
click at [389, 166] on button at bounding box center [394, 166] width 21 height 18
click at [398, 164] on span at bounding box center [393, 165] width 7 height 7
click at [474, 193] on button "Next" at bounding box center [479, 195] width 58 height 24
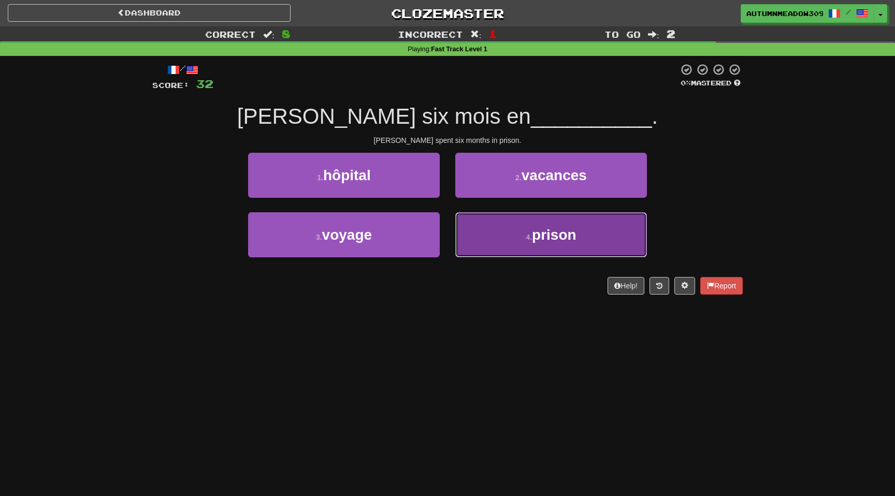
click at [545, 239] on span "prison" at bounding box center [554, 235] width 45 height 16
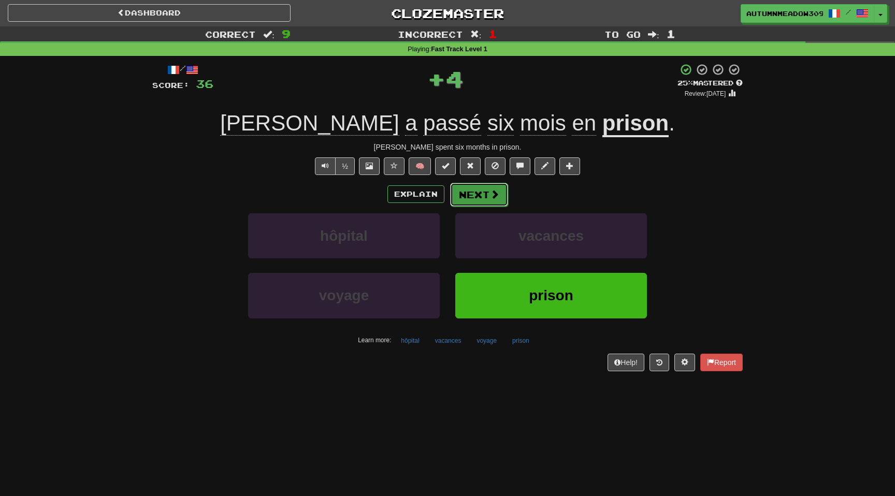
click at [486, 191] on button "Next" at bounding box center [479, 195] width 58 height 24
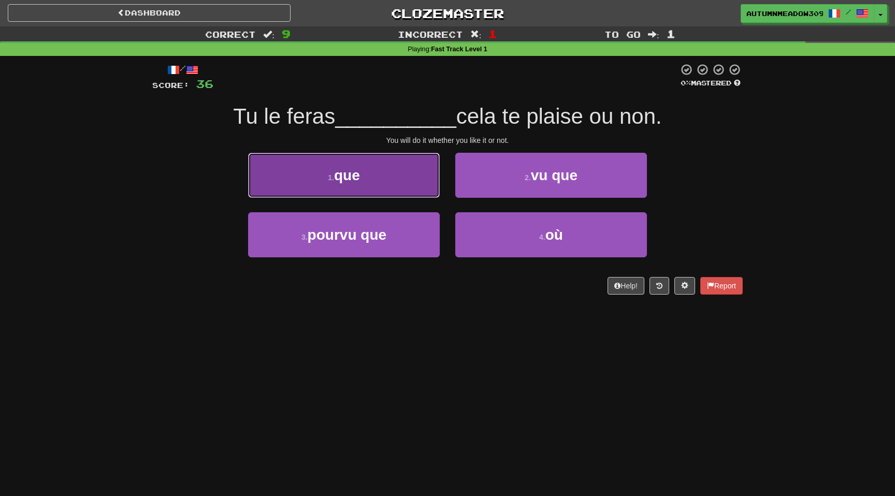
click at [358, 172] on span "que" at bounding box center [347, 175] width 26 height 16
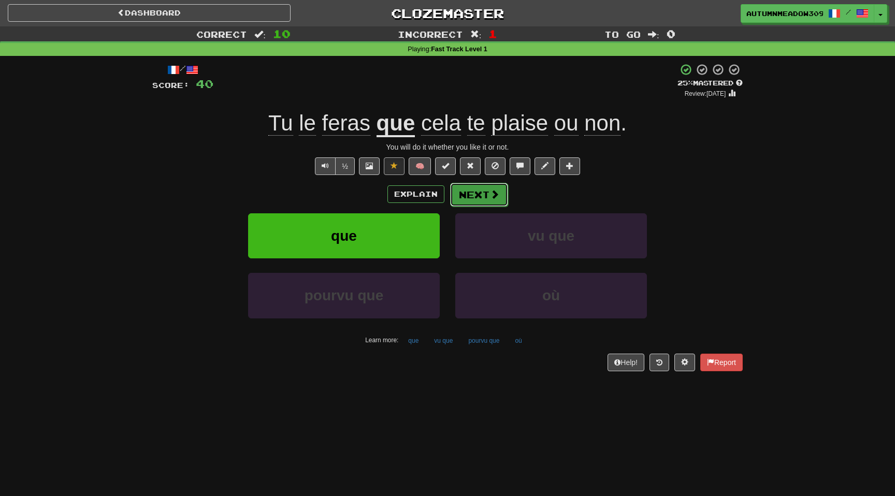
click at [491, 197] on span at bounding box center [494, 194] width 9 height 9
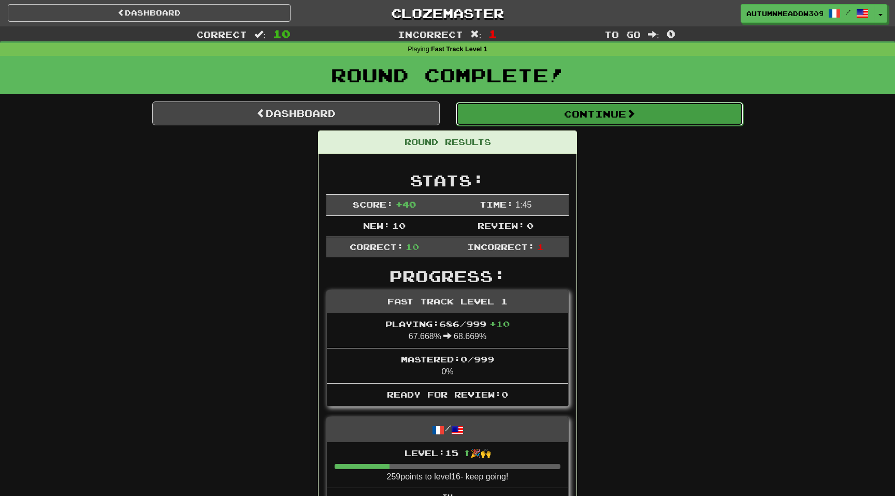
click at [585, 121] on button "Continue" at bounding box center [599, 114] width 287 height 24
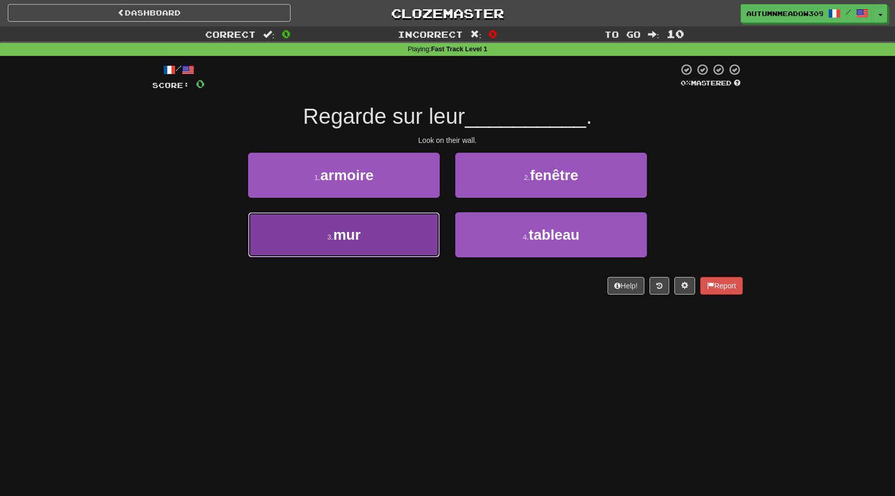
click at [389, 230] on button "3 . mur" at bounding box center [344, 234] width 192 height 45
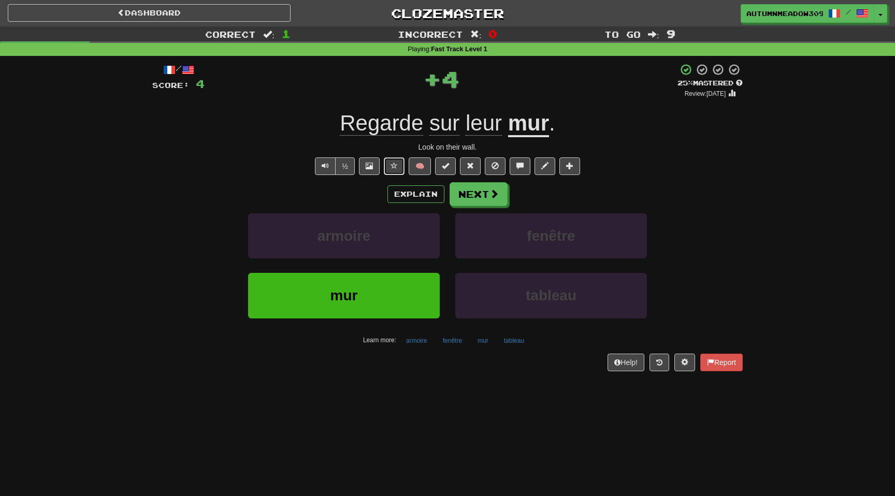
click at [395, 163] on span at bounding box center [393, 165] width 7 height 7
click at [494, 200] on button "Next" at bounding box center [479, 195] width 58 height 24
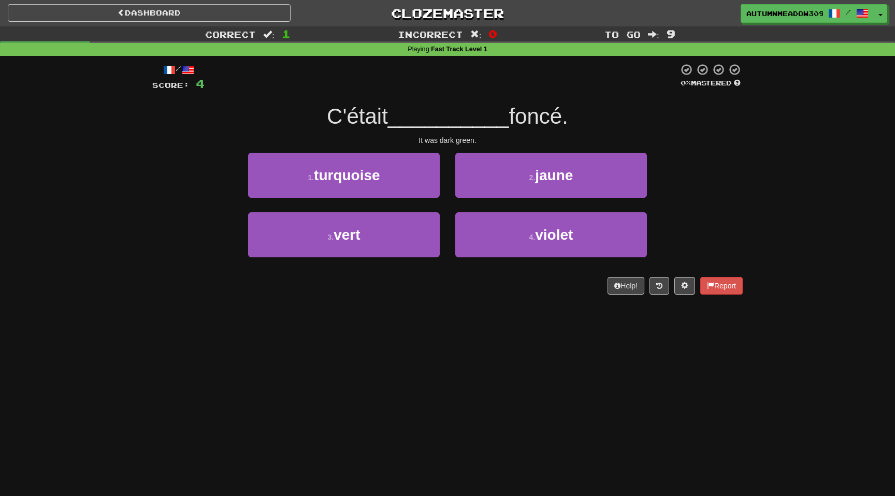
drag, startPoint x: 517, startPoint y: 114, endPoint x: 590, endPoint y: 114, distance: 72.5
click at [590, 114] on div "C'était __________ foncé." at bounding box center [447, 117] width 590 height 28
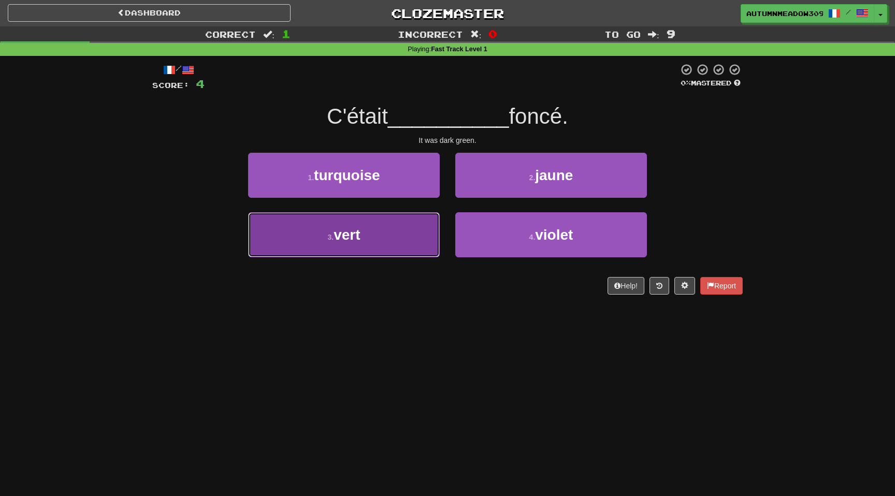
click at [372, 234] on button "3 . vert" at bounding box center [344, 234] width 192 height 45
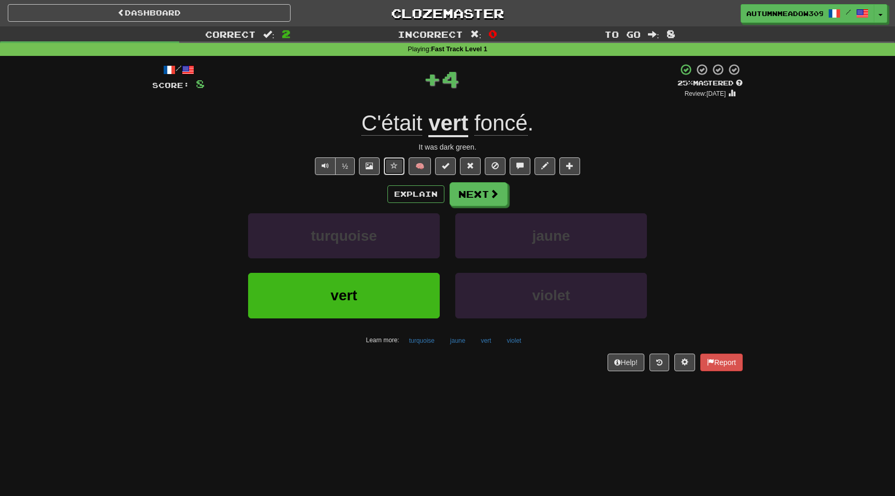
click at [398, 164] on span at bounding box center [393, 165] width 7 height 7
click at [502, 122] on span "foncé" at bounding box center [500, 123] width 53 height 25
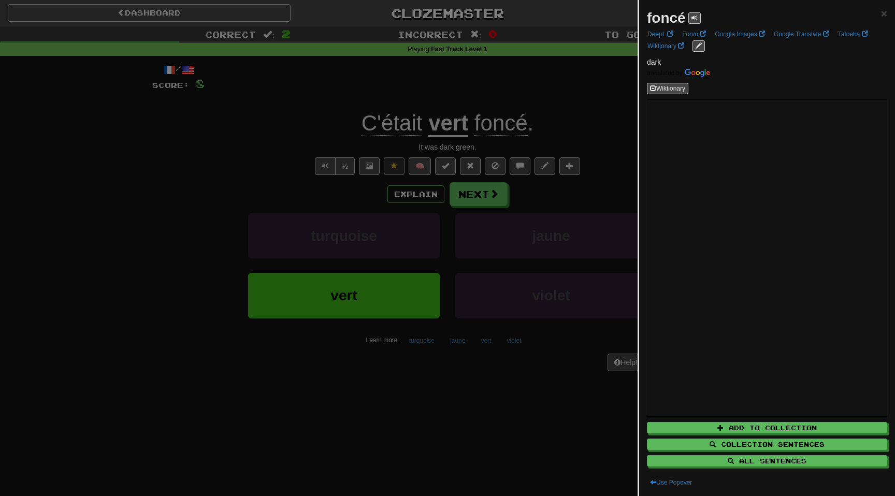
click at [563, 126] on div at bounding box center [447, 248] width 895 height 496
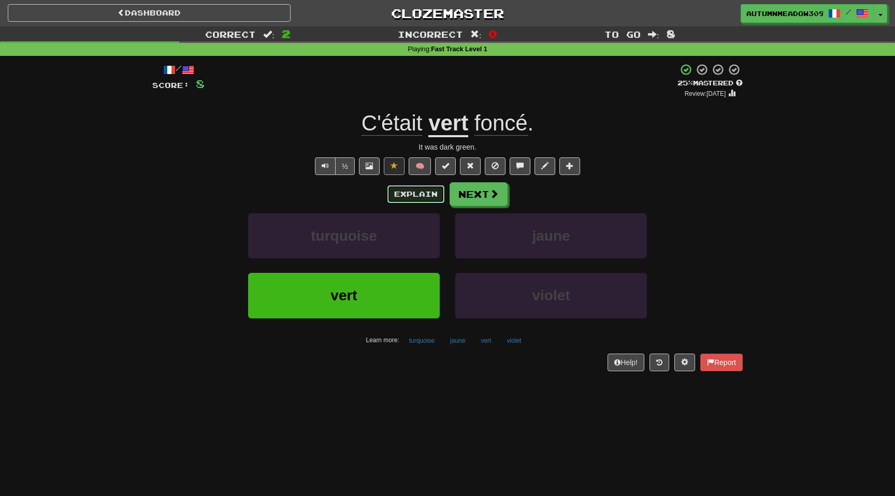
click at [405, 190] on button "Explain" at bounding box center [415, 194] width 57 height 18
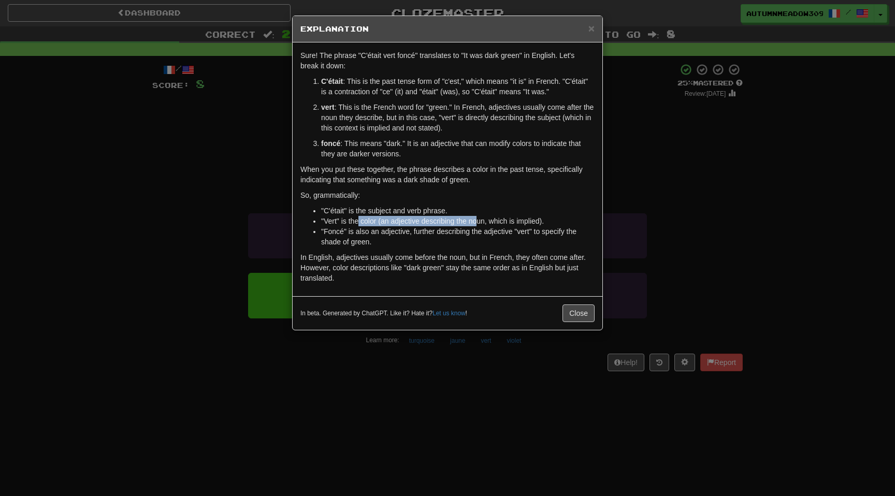
drag, startPoint x: 359, startPoint y: 225, endPoint x: 477, endPoint y: 225, distance: 117.6
click at [477, 225] on li ""Vert" is the color (an adjective describing the noun, which is implied)." at bounding box center [457, 221] width 273 height 10
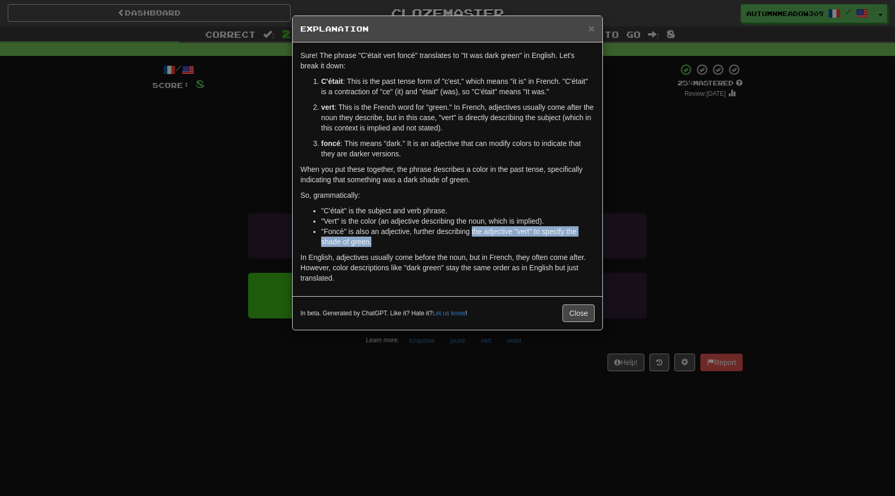
drag, startPoint x: 473, startPoint y: 229, endPoint x: 562, endPoint y: 241, distance: 90.4
click at [562, 241] on li ""Foncé" is also an adjective, further describing the adjective "vert" to specif…" at bounding box center [457, 236] width 273 height 21
click at [575, 314] on button "Close" at bounding box center [578, 314] width 32 height 18
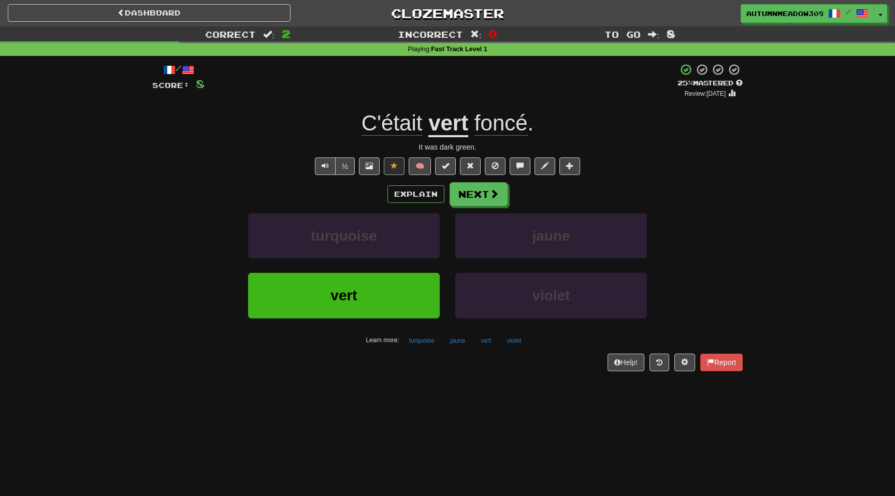
click at [492, 128] on span "foncé" at bounding box center [500, 123] width 53 height 25
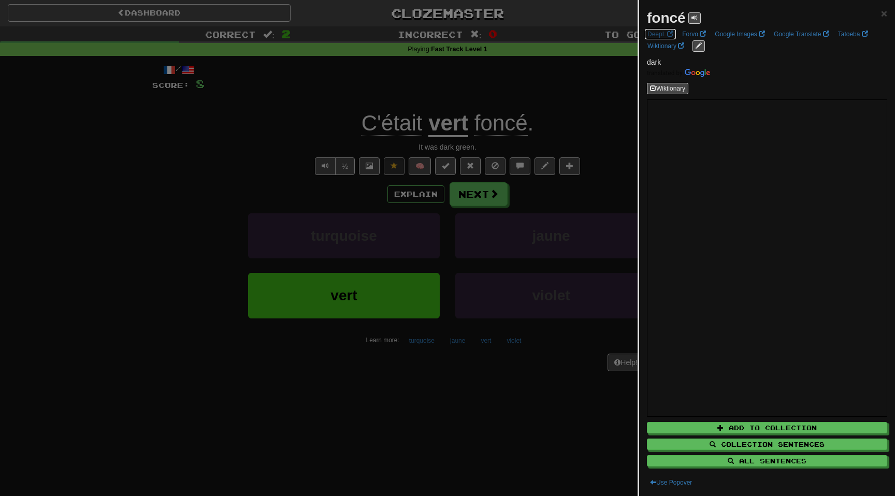
click at [657, 33] on link "DeepL" at bounding box center [660, 33] width 32 height 11
click at [186, 146] on div at bounding box center [447, 248] width 895 height 496
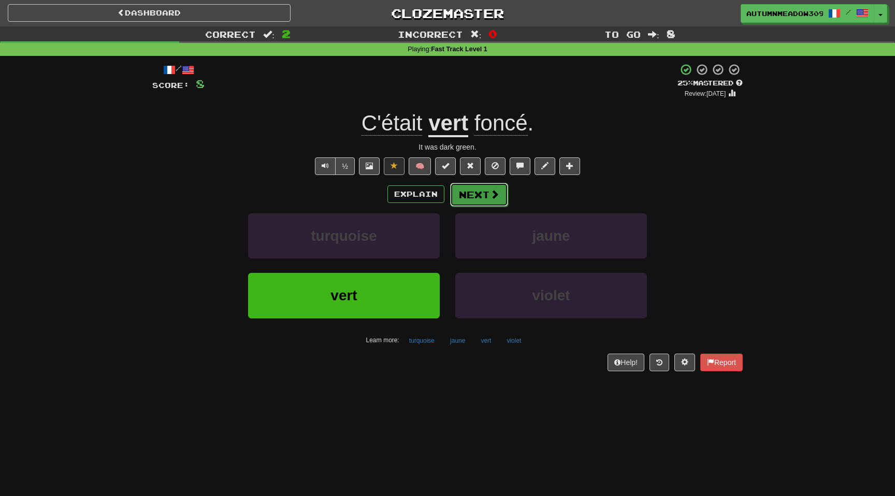
click at [484, 190] on button "Next" at bounding box center [479, 195] width 58 height 24
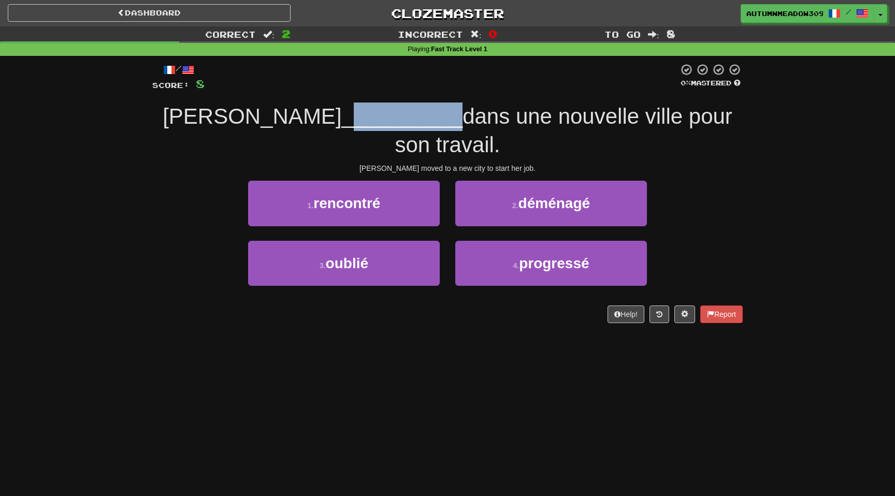
drag, startPoint x: 247, startPoint y: 125, endPoint x: 347, endPoint y: 121, distance: 101.1
click at [347, 121] on span "__________" at bounding box center [402, 116] width 121 height 24
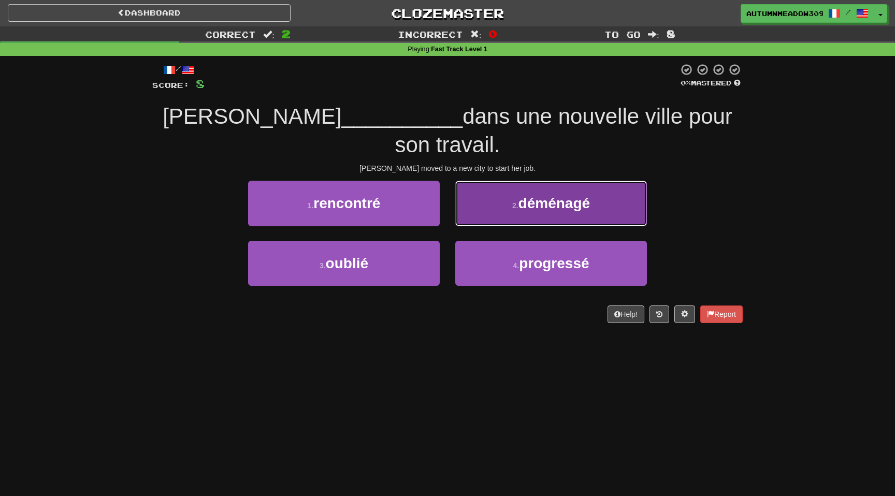
click at [546, 183] on button "2 . déménagé" at bounding box center [551, 203] width 192 height 45
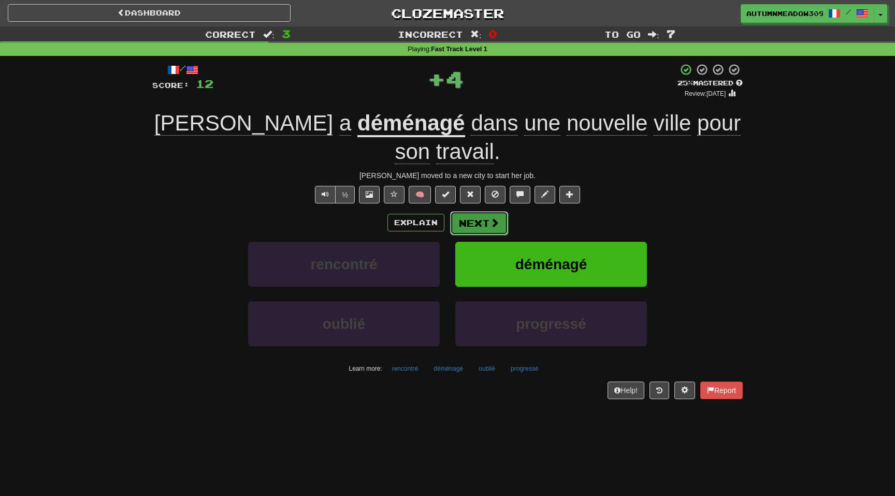
click at [481, 211] on button "Next" at bounding box center [479, 223] width 58 height 24
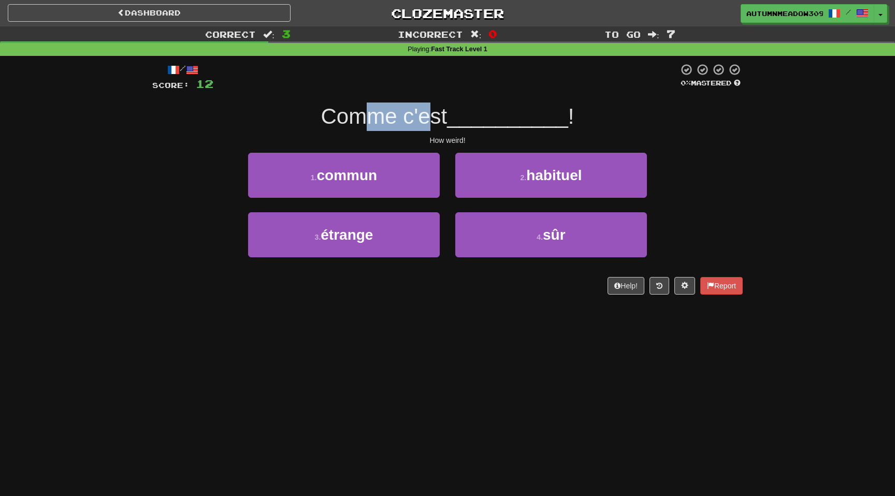
drag, startPoint x: 360, startPoint y: 122, endPoint x: 440, endPoint y: 122, distance: 80.3
click at [437, 122] on span "Comme c'est" at bounding box center [384, 116] width 126 height 24
click at [440, 122] on span "Comme c'est" at bounding box center [384, 116] width 126 height 24
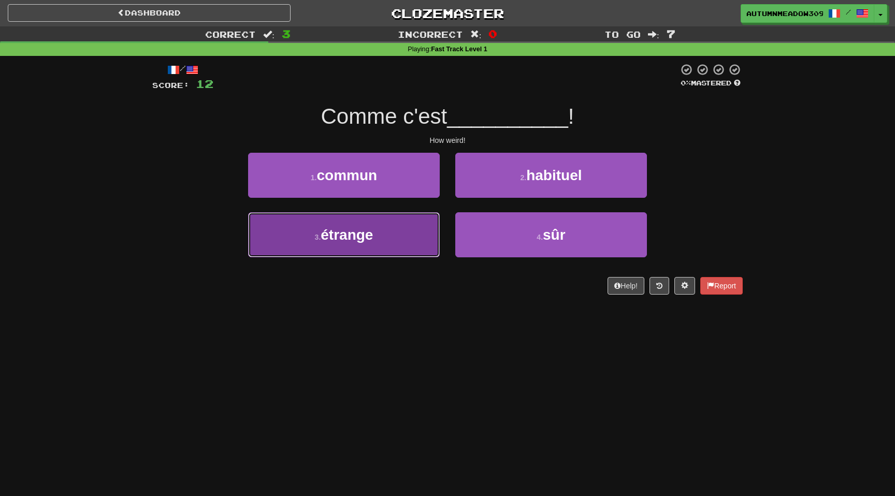
click at [386, 227] on button "3 . étrange" at bounding box center [344, 234] width 192 height 45
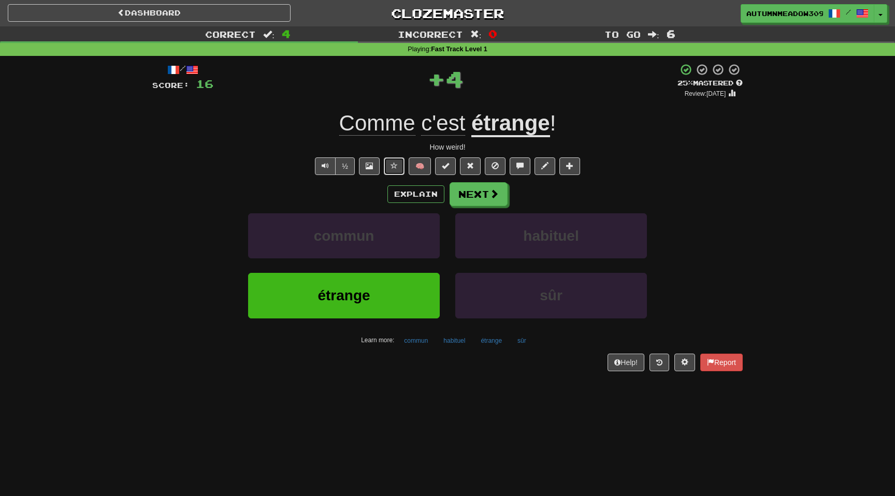
click at [398, 171] on button at bounding box center [394, 166] width 21 height 18
click at [475, 192] on button "Next" at bounding box center [479, 195] width 58 height 24
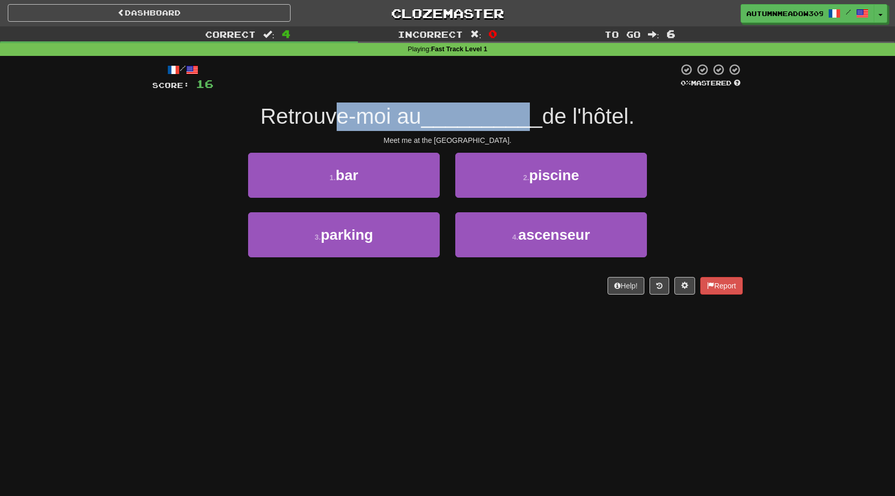
drag, startPoint x: 329, startPoint y: 112, endPoint x: 533, endPoint y: 112, distance: 204.6
click at [533, 112] on div "Retrouve-moi au __________ de l'hôtel." at bounding box center [447, 117] width 590 height 28
click at [533, 112] on span "__________" at bounding box center [481, 116] width 121 height 24
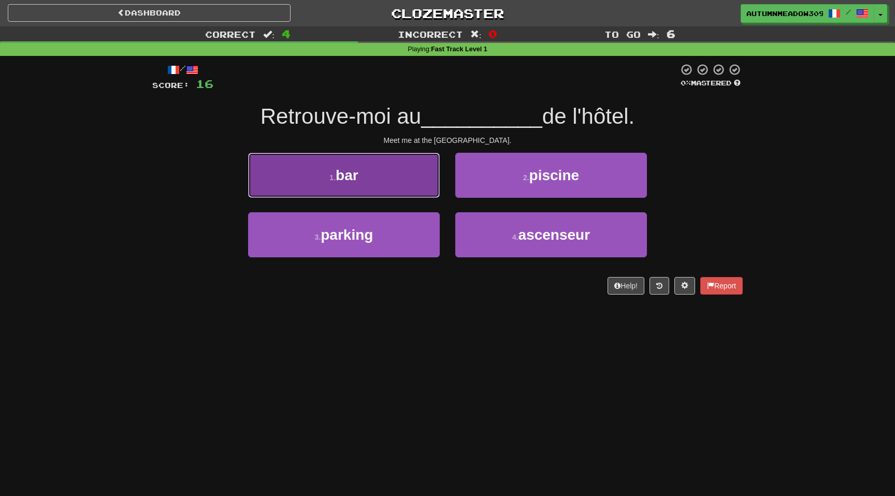
click at [401, 160] on button "1 . bar" at bounding box center [344, 175] width 192 height 45
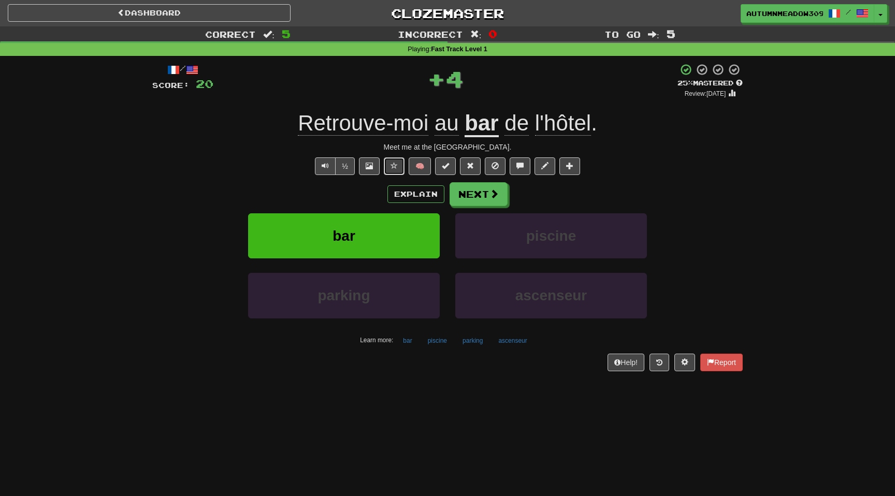
click at [391, 166] on span at bounding box center [393, 165] width 7 height 7
click at [475, 195] on button "Next" at bounding box center [479, 195] width 58 height 24
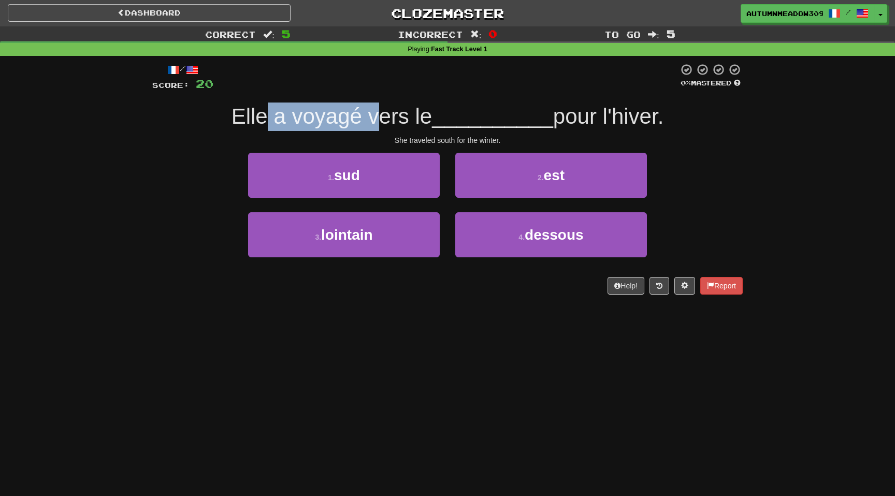
drag, startPoint x: 264, startPoint y: 115, endPoint x: 385, endPoint y: 115, distance: 120.7
click at [385, 115] on span "Elle a voyagé vers le" at bounding box center [331, 116] width 201 height 24
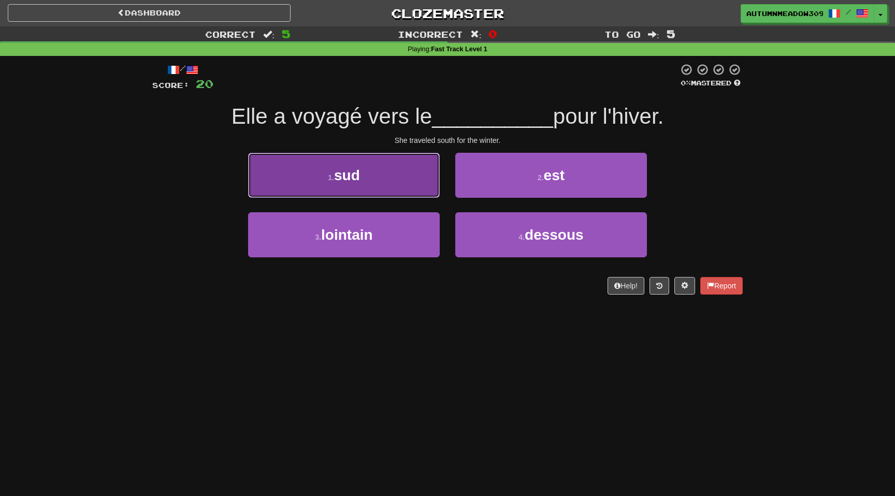
click at [393, 167] on button "1 . sud" at bounding box center [344, 175] width 192 height 45
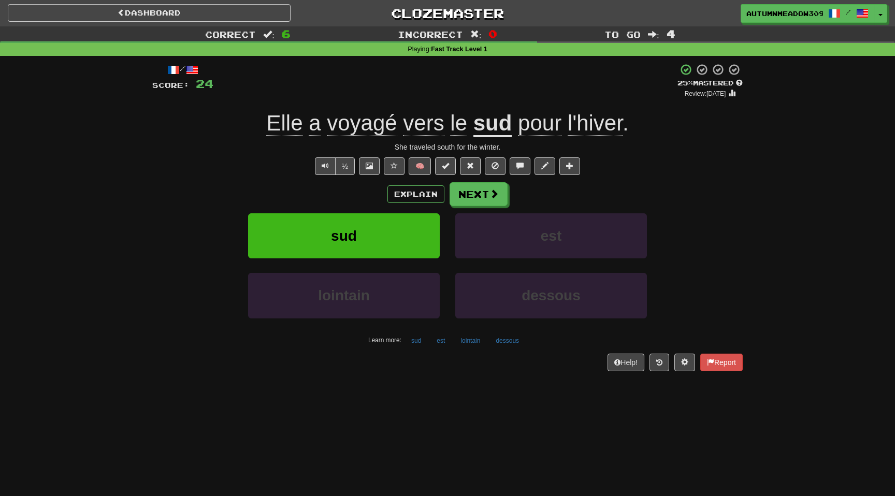
click at [418, 132] on span "vers" at bounding box center [423, 123] width 41 height 25
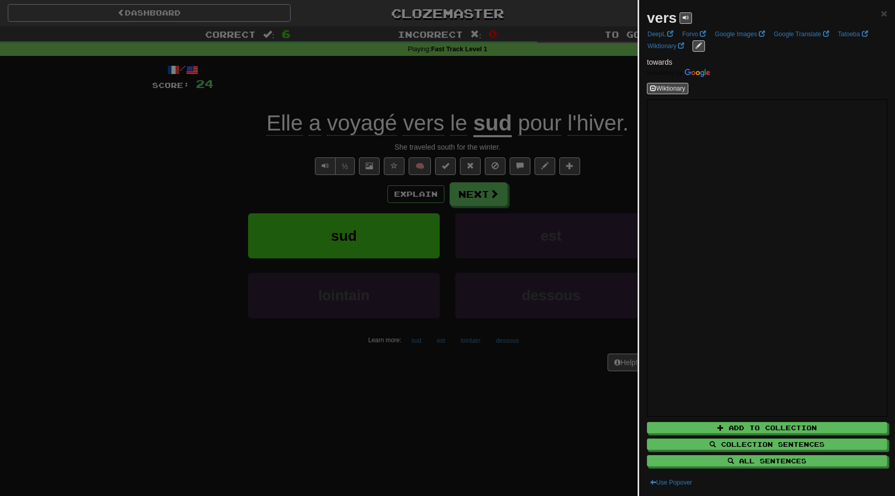
click at [238, 116] on div at bounding box center [447, 248] width 895 height 496
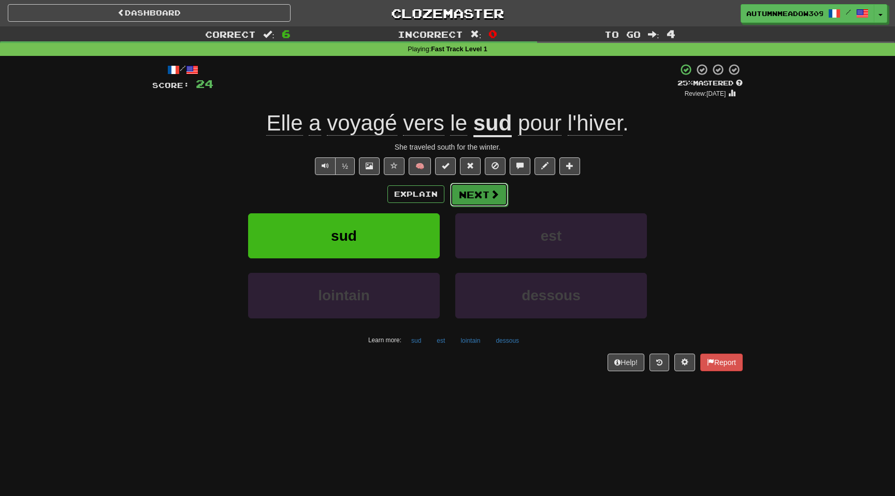
click at [488, 201] on button "Next" at bounding box center [479, 195] width 58 height 24
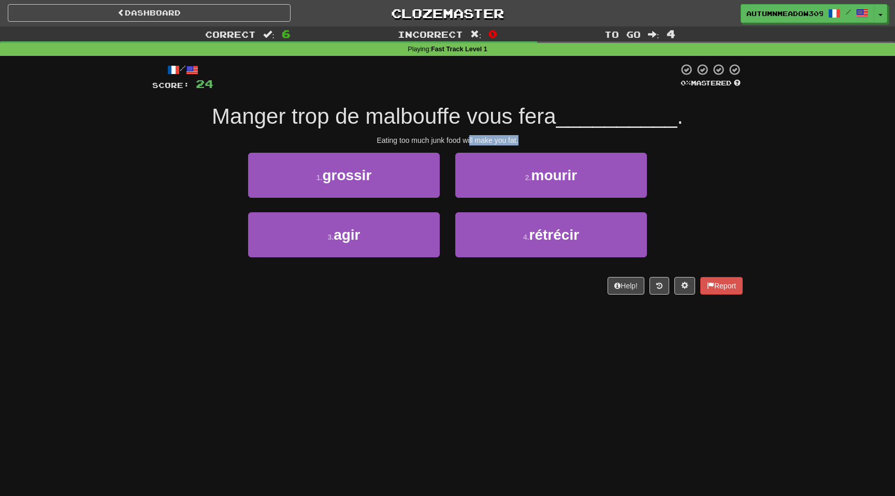
drag, startPoint x: 470, startPoint y: 137, endPoint x: 535, endPoint y: 137, distance: 65.3
click at [535, 137] on div "Eating too much junk food will make you fat." at bounding box center [447, 140] width 590 height 10
click at [426, 115] on span "Manger trop de malbouffe vous fera" at bounding box center [384, 116] width 344 height 24
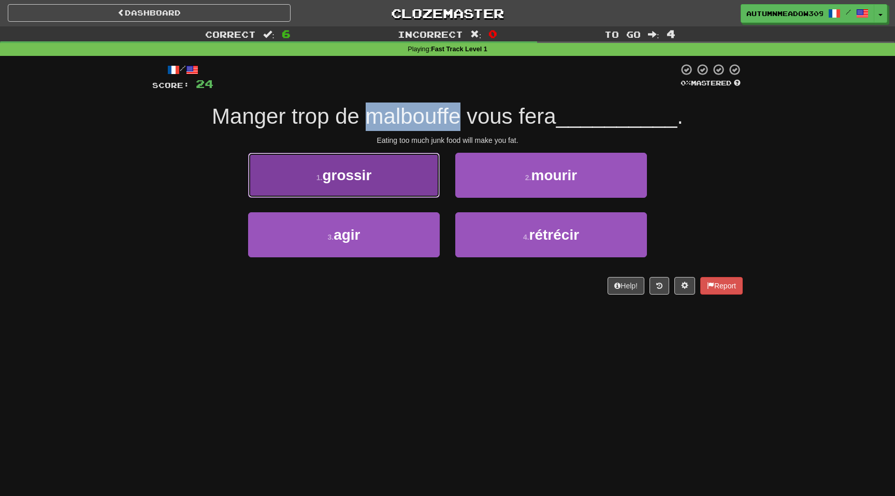
click at [402, 170] on button "1 . grossir" at bounding box center [344, 175] width 192 height 45
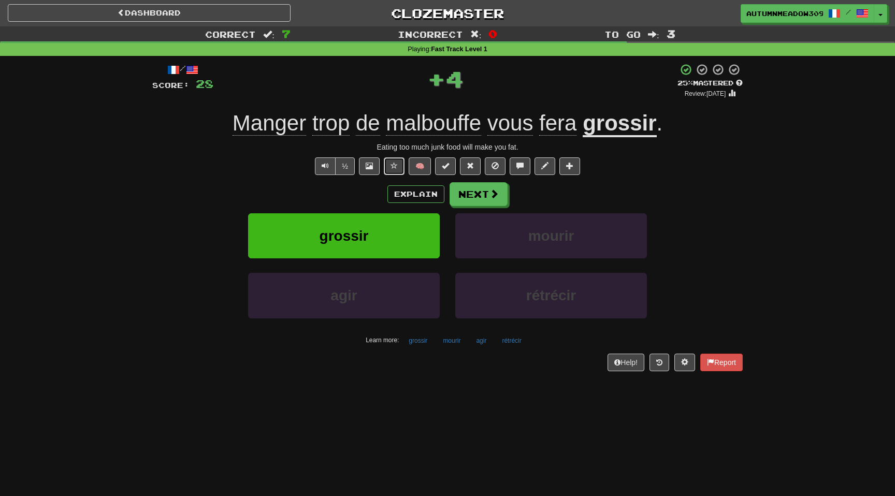
click at [396, 167] on span at bounding box center [393, 165] width 7 height 7
click at [461, 129] on span "malbouffe" at bounding box center [433, 123] width 95 height 25
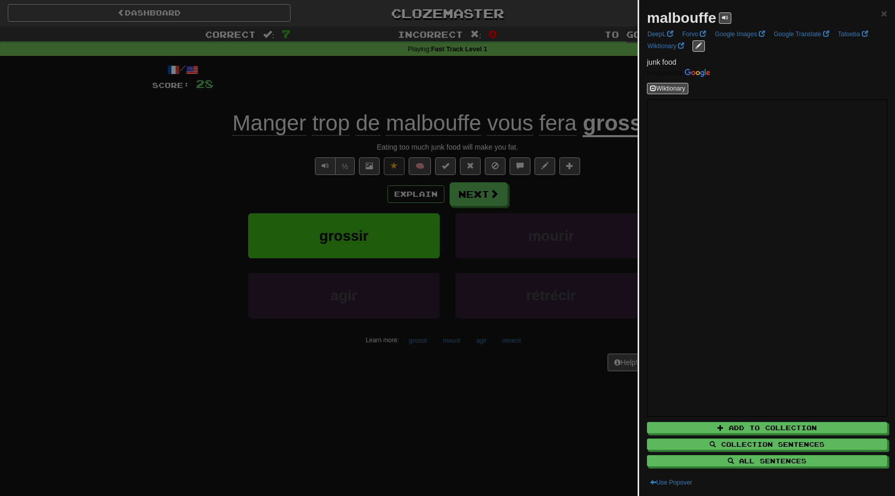
click at [137, 140] on div at bounding box center [447, 248] width 895 height 496
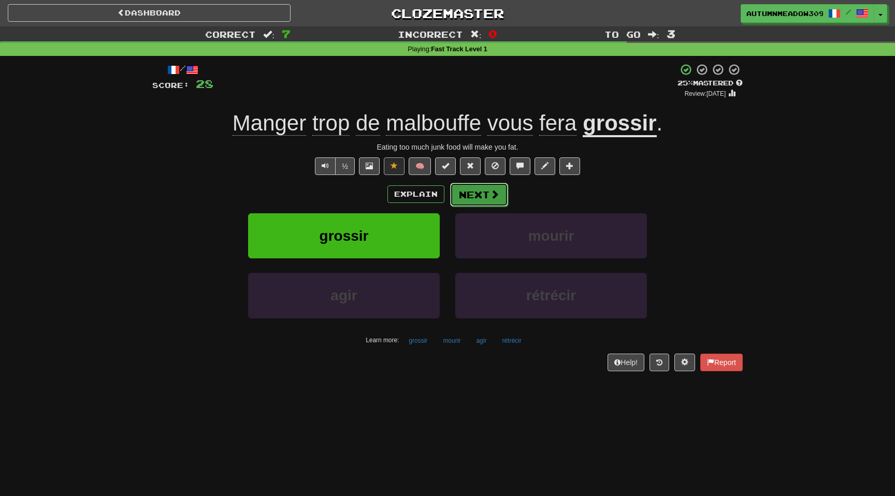
click at [484, 192] on button "Next" at bounding box center [479, 195] width 58 height 24
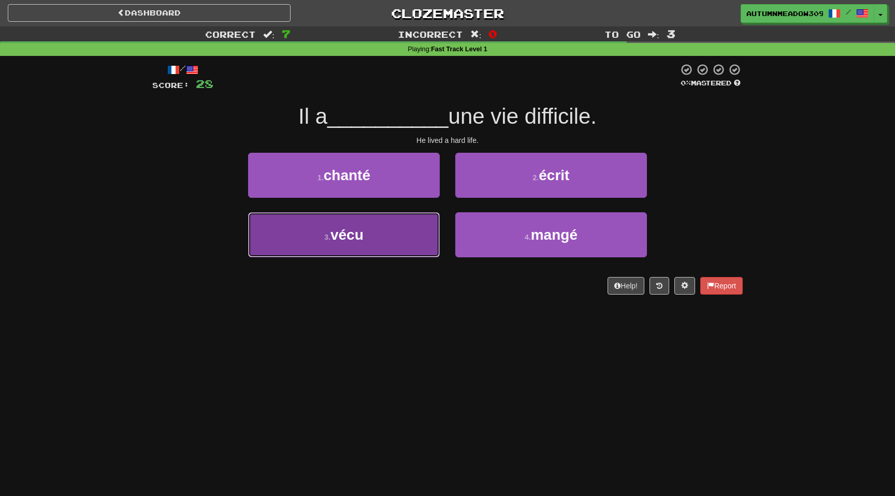
click at [378, 227] on button "3 . vécu" at bounding box center [344, 234] width 192 height 45
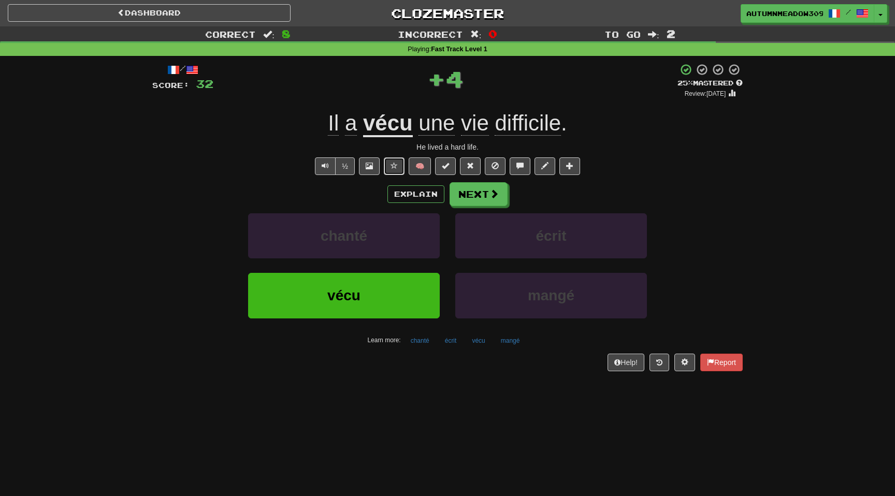
click at [392, 163] on span at bounding box center [393, 165] width 7 height 7
click at [483, 194] on button "Next" at bounding box center [479, 195] width 58 height 24
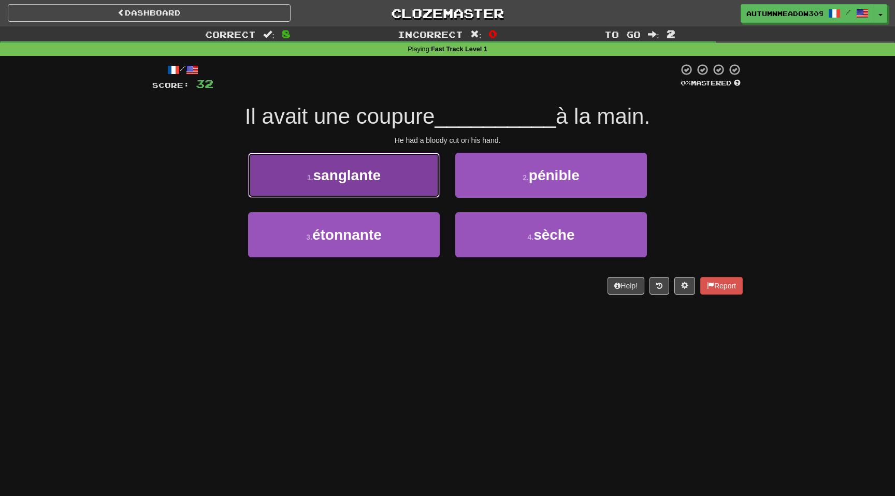
click at [371, 185] on button "1 . sanglante" at bounding box center [344, 175] width 192 height 45
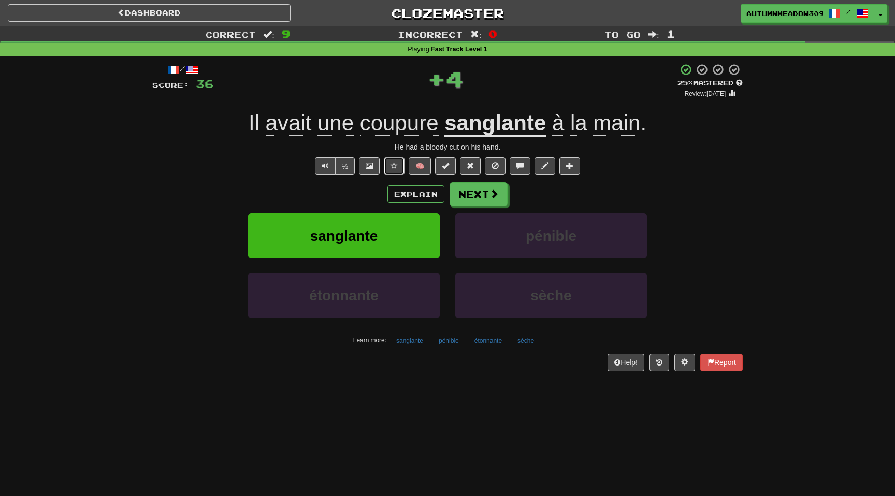
click at [395, 164] on span at bounding box center [393, 165] width 7 height 7
click at [324, 164] on span "Text-to-speech controls" at bounding box center [325, 165] width 7 height 7
click at [490, 196] on span at bounding box center [494, 194] width 9 height 9
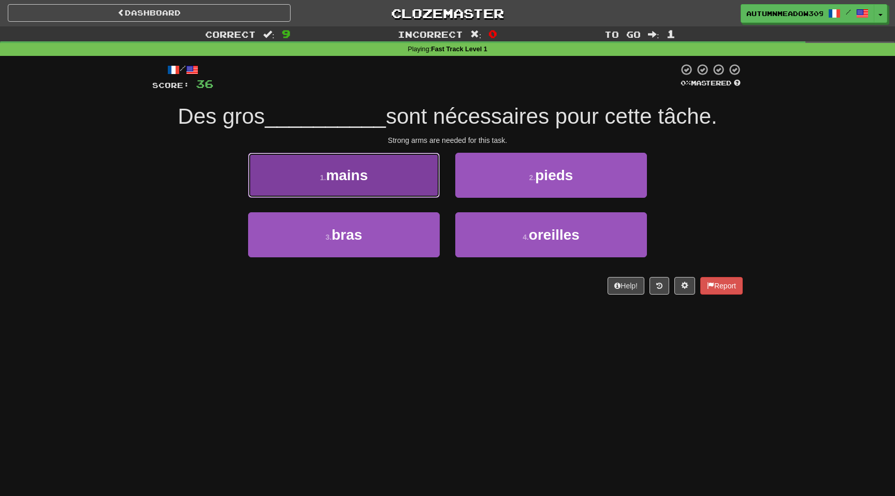
click at [337, 167] on span "mains" at bounding box center [347, 175] width 42 height 16
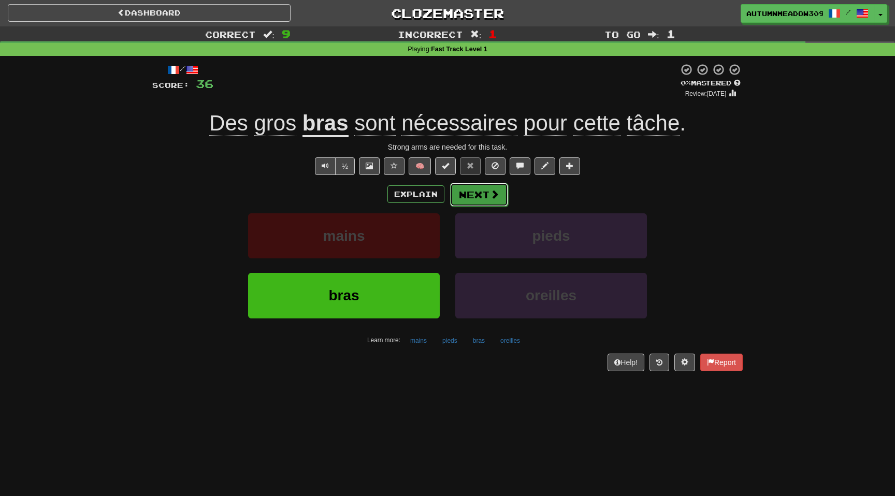
click at [486, 195] on button "Next" at bounding box center [479, 195] width 58 height 24
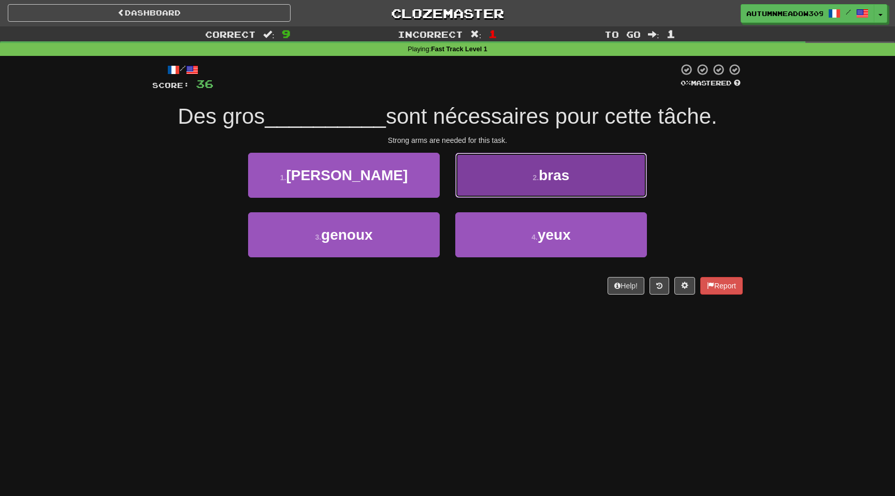
click at [535, 178] on small "2 ." at bounding box center [536, 177] width 6 height 8
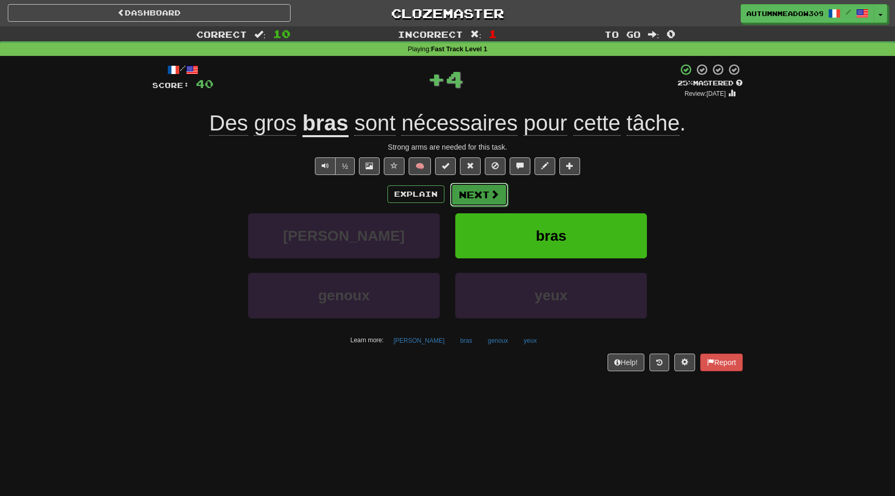
click at [480, 199] on button "Next" at bounding box center [479, 195] width 58 height 24
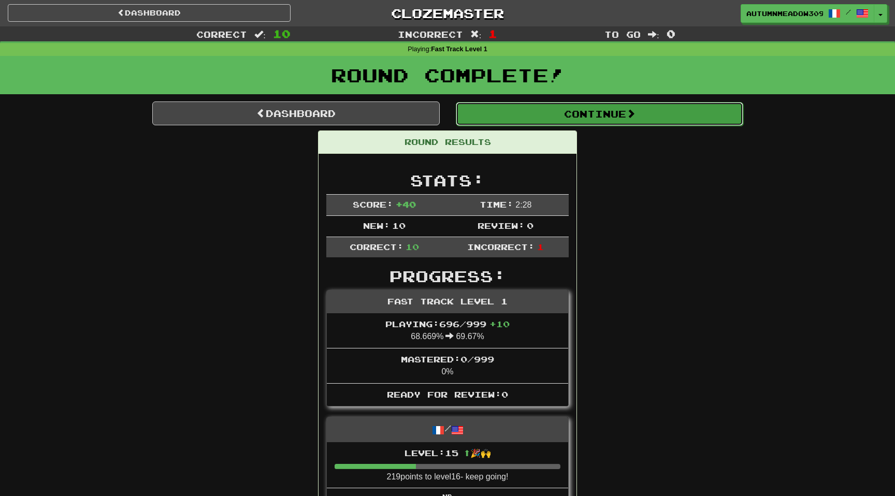
click at [550, 113] on button "Continue" at bounding box center [599, 114] width 287 height 24
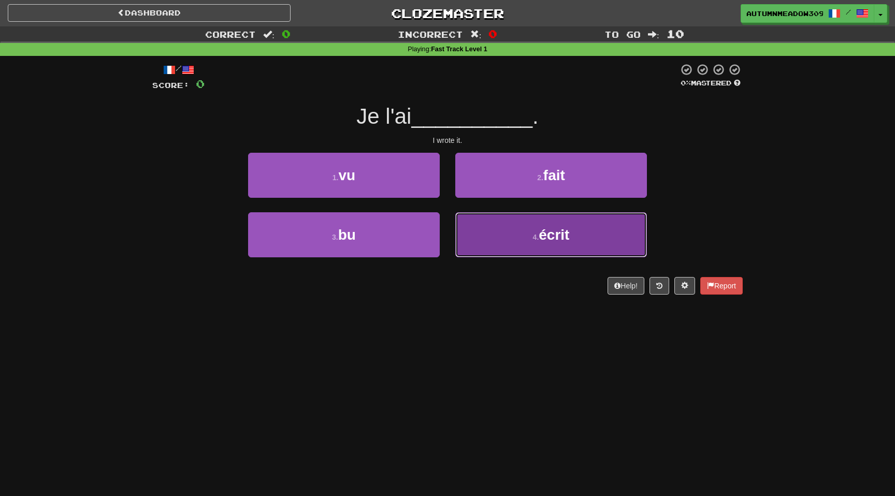
click at [520, 223] on button "4 . écrit" at bounding box center [551, 234] width 192 height 45
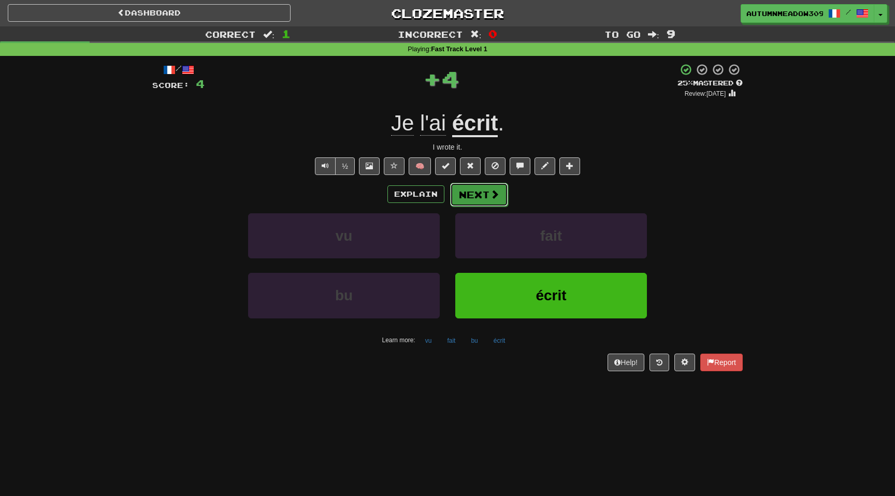
click at [469, 197] on button "Next" at bounding box center [479, 195] width 58 height 24
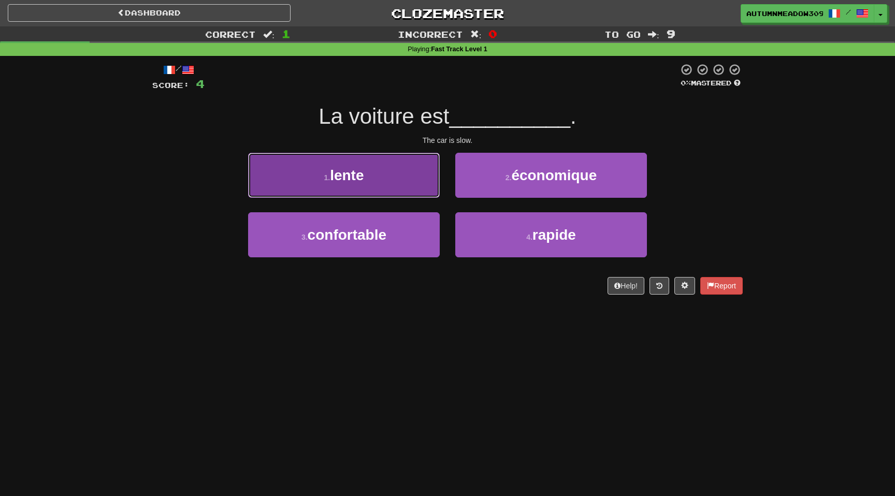
click at [398, 167] on button "1 . lente" at bounding box center [344, 175] width 192 height 45
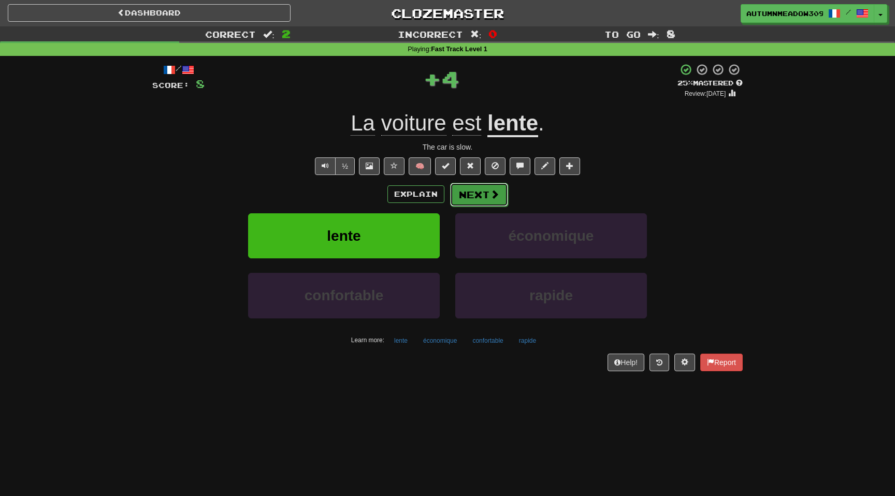
click at [496, 194] on span at bounding box center [494, 194] width 9 height 9
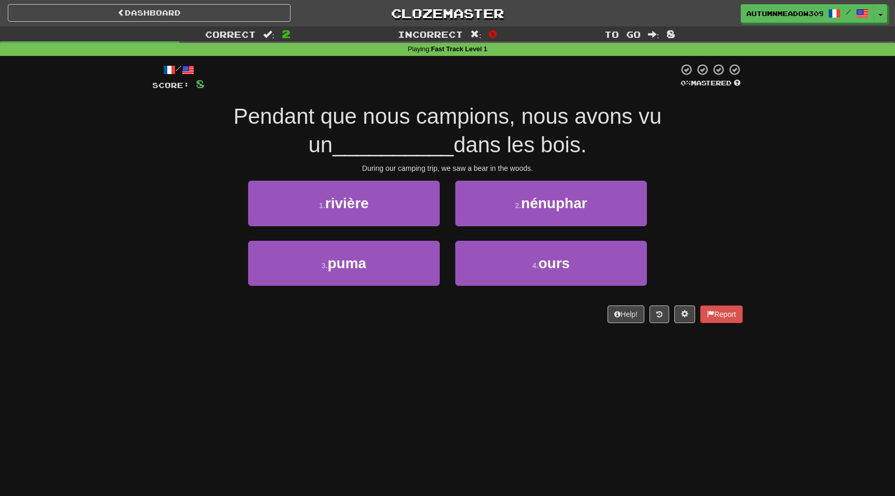
drag, startPoint x: 258, startPoint y: 119, endPoint x: 530, endPoint y: 135, distance: 272.4
click at [530, 135] on div "Pendant que nous campions, nous avons vu un __________ dans les bois." at bounding box center [447, 131] width 590 height 56
click at [458, 167] on div "During our camping trip, we saw a bear in the woods." at bounding box center [447, 168] width 590 height 10
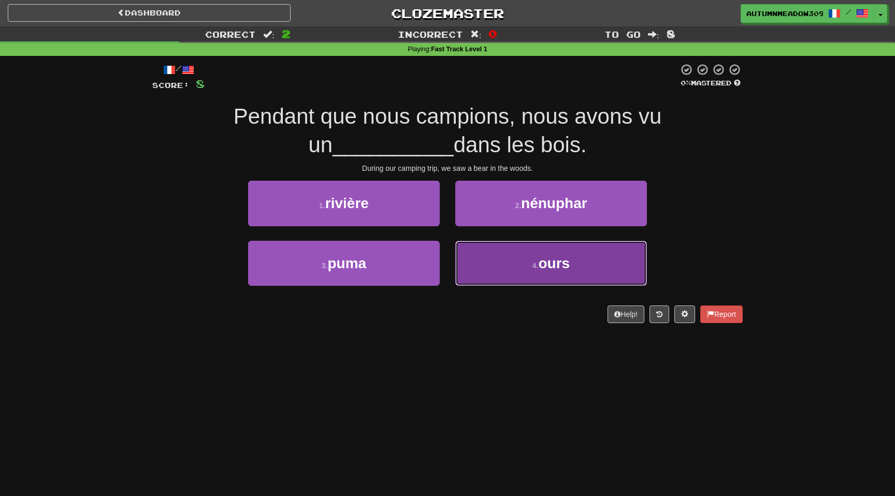
click at [526, 266] on button "4 . ours" at bounding box center [551, 263] width 192 height 45
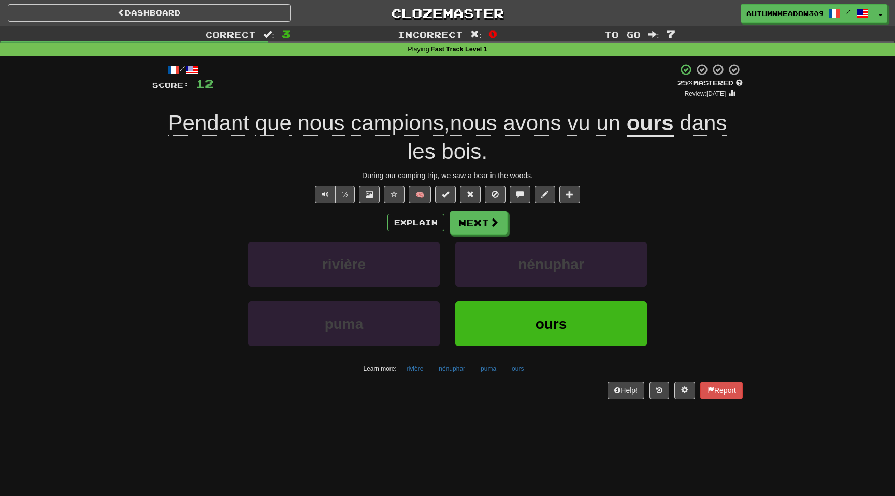
click at [390, 127] on span "campions" at bounding box center [397, 123] width 93 height 25
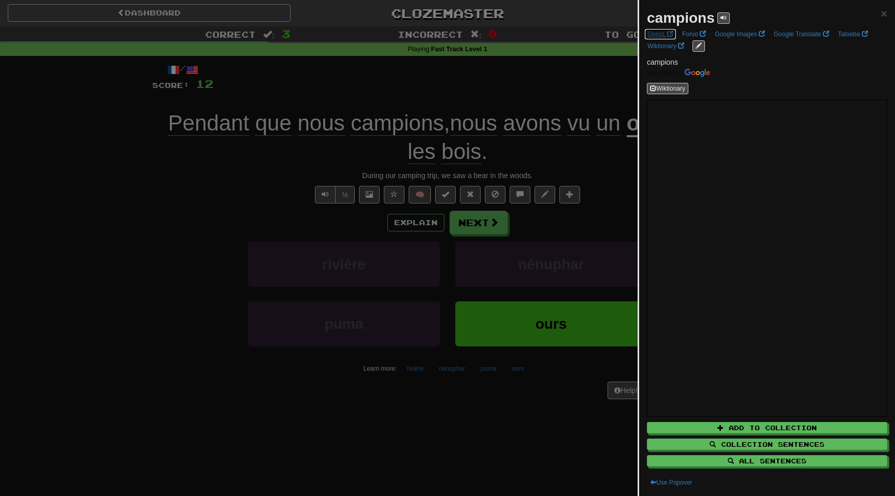
click at [658, 36] on link "DeepL" at bounding box center [660, 33] width 32 height 11
click at [220, 202] on div at bounding box center [447, 248] width 895 height 496
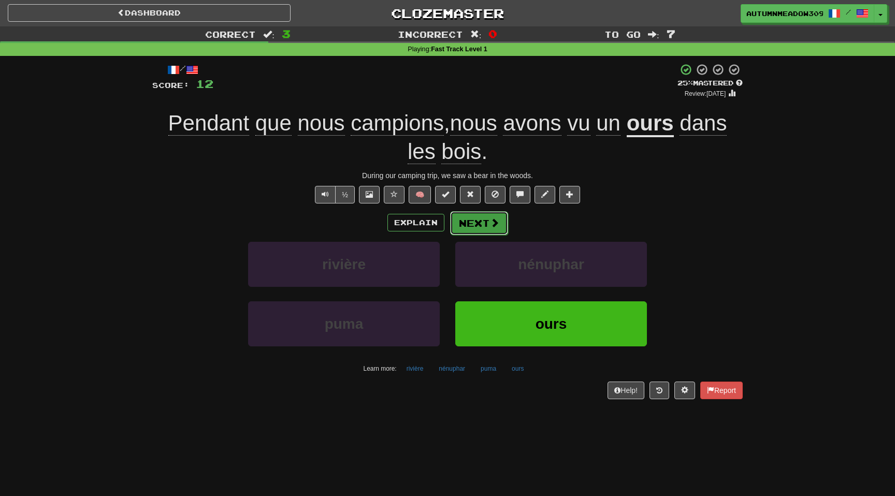
click at [474, 221] on button "Next" at bounding box center [479, 223] width 58 height 24
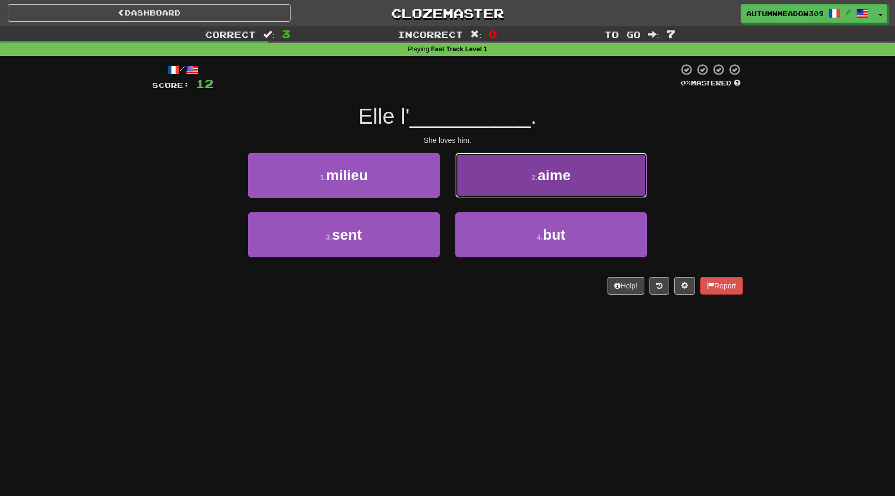
click at [541, 178] on span "aime" at bounding box center [554, 175] width 33 height 16
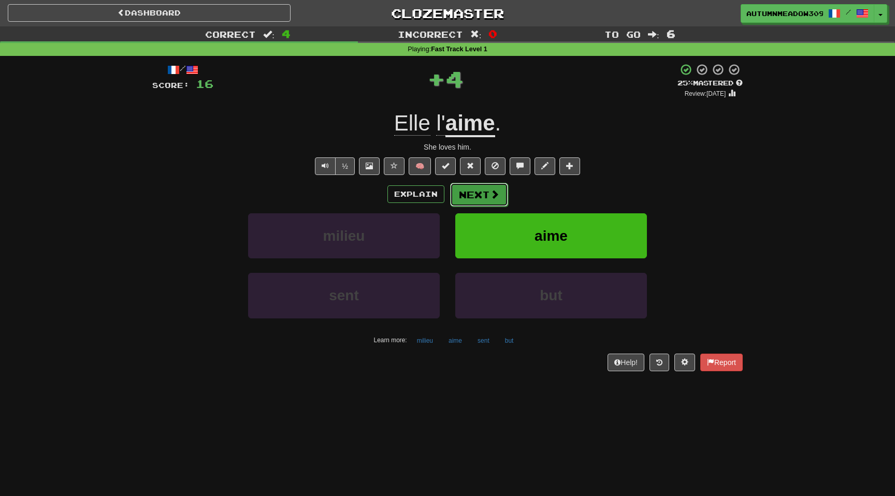
click at [479, 196] on button "Next" at bounding box center [479, 195] width 58 height 24
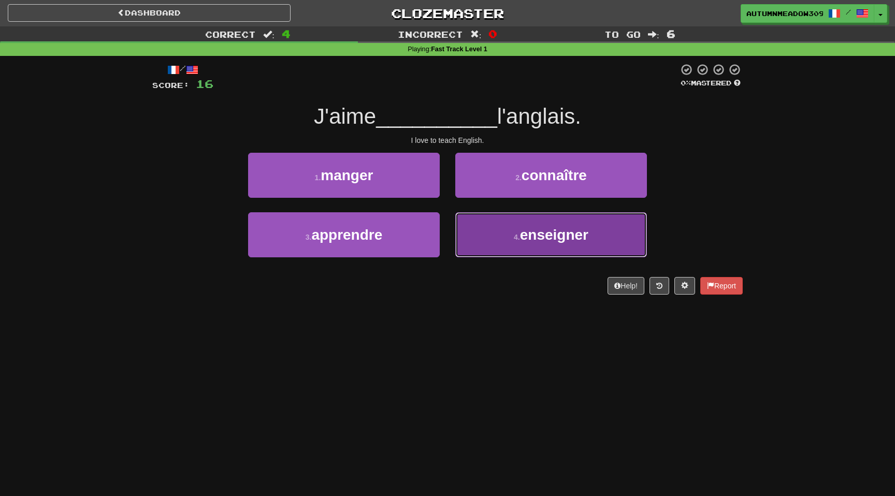
click at [489, 233] on button "4 . enseigner" at bounding box center [551, 234] width 192 height 45
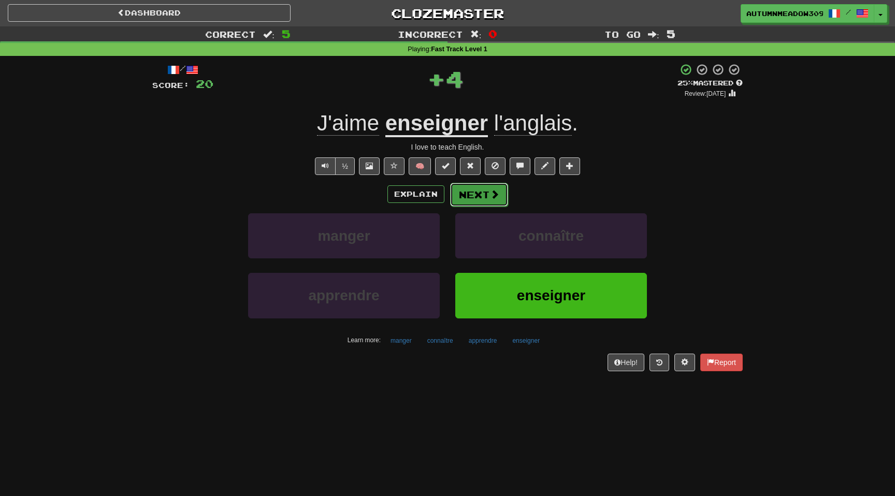
click at [469, 194] on button "Next" at bounding box center [479, 195] width 58 height 24
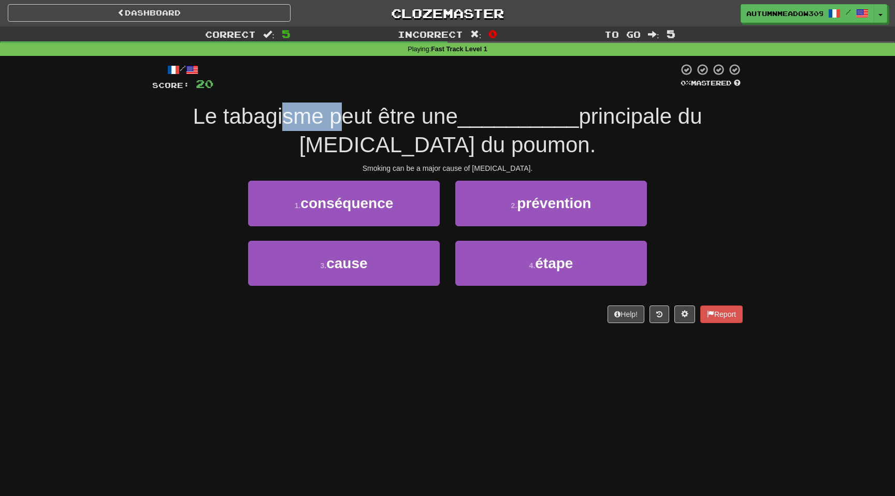
drag, startPoint x: 243, startPoint y: 119, endPoint x: 382, endPoint y: 119, distance: 139.3
click at [353, 119] on span "Le tabagisme peut être une" at bounding box center [325, 116] width 265 height 24
click at [382, 119] on span "Le tabagisme peut être une" at bounding box center [325, 116] width 265 height 24
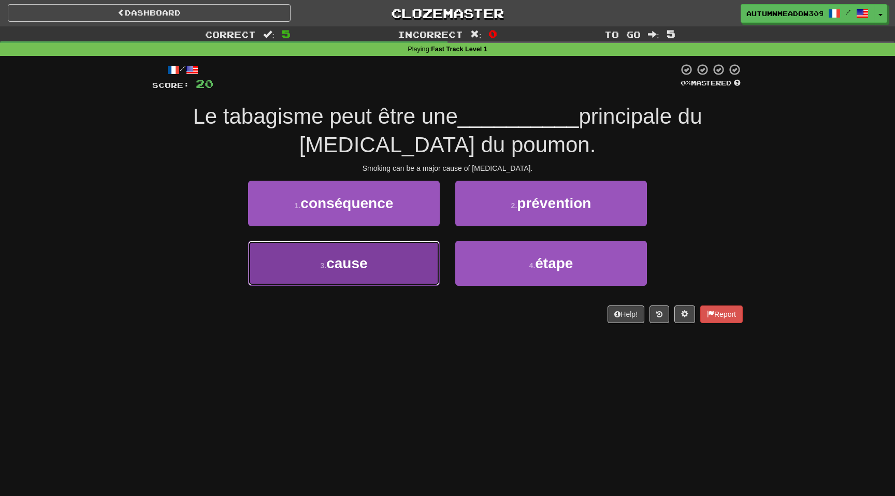
click at [385, 255] on button "3 . cause" at bounding box center [344, 263] width 192 height 45
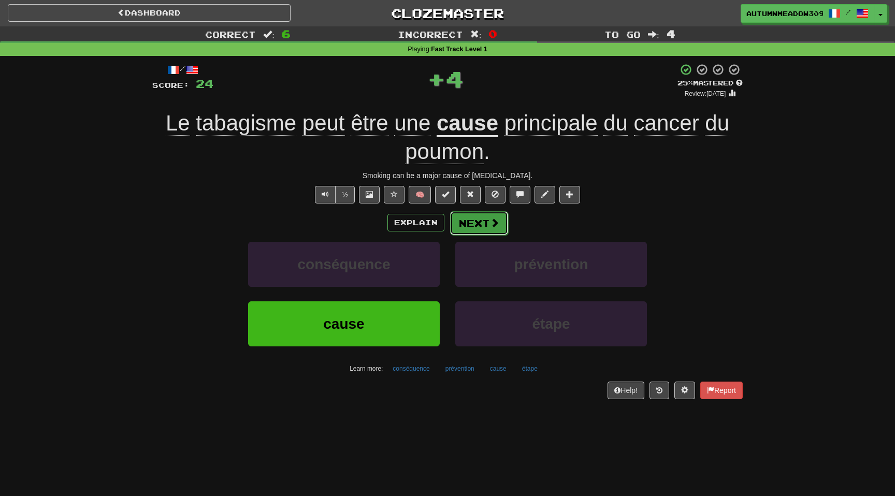
click at [480, 219] on button "Next" at bounding box center [479, 223] width 58 height 24
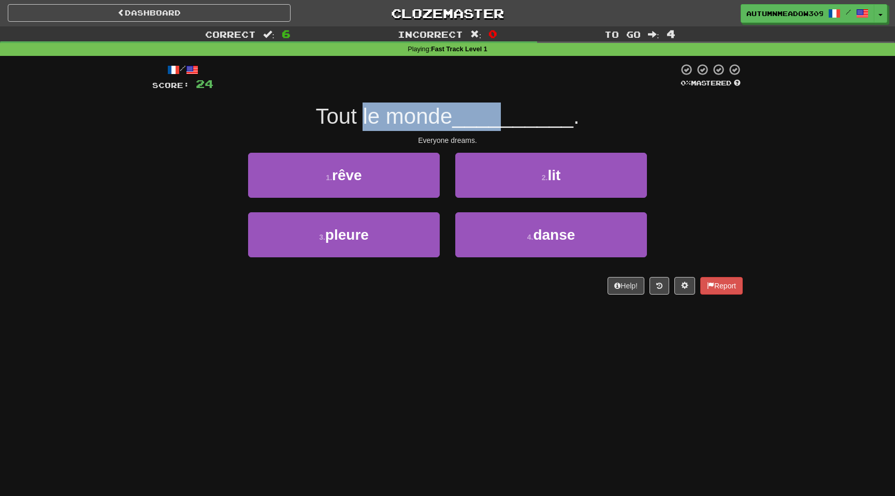
drag, startPoint x: 363, startPoint y: 117, endPoint x: 504, endPoint y: 117, distance: 141.4
click at [504, 117] on div "Tout le monde __________ ." at bounding box center [447, 117] width 590 height 28
click at [504, 117] on span "__________" at bounding box center [512, 116] width 121 height 24
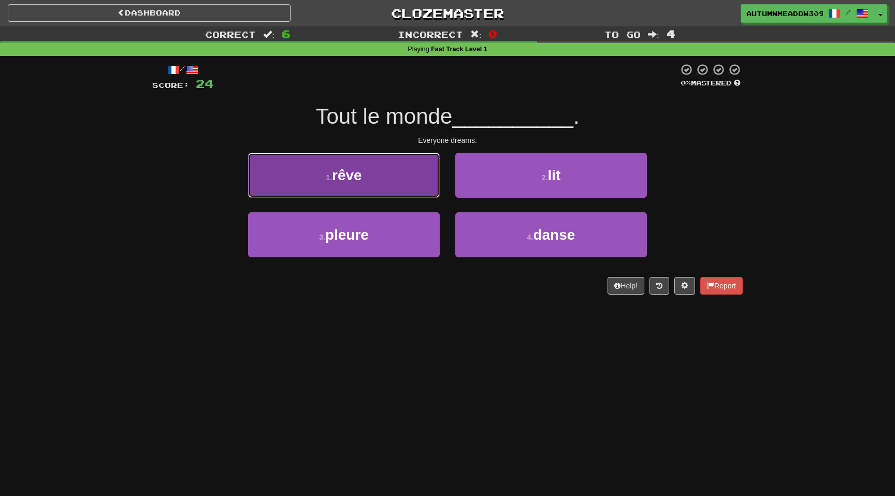
click at [367, 188] on button "1 . rêve" at bounding box center [344, 175] width 192 height 45
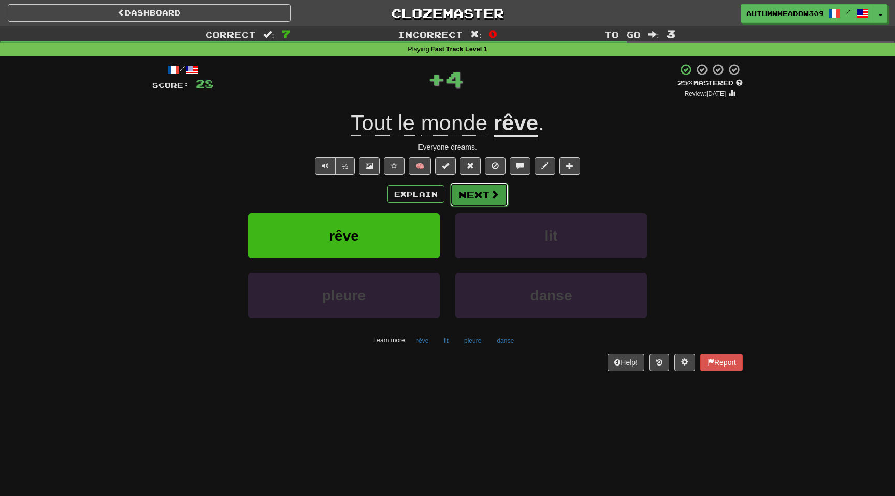
click at [475, 196] on button "Next" at bounding box center [479, 195] width 58 height 24
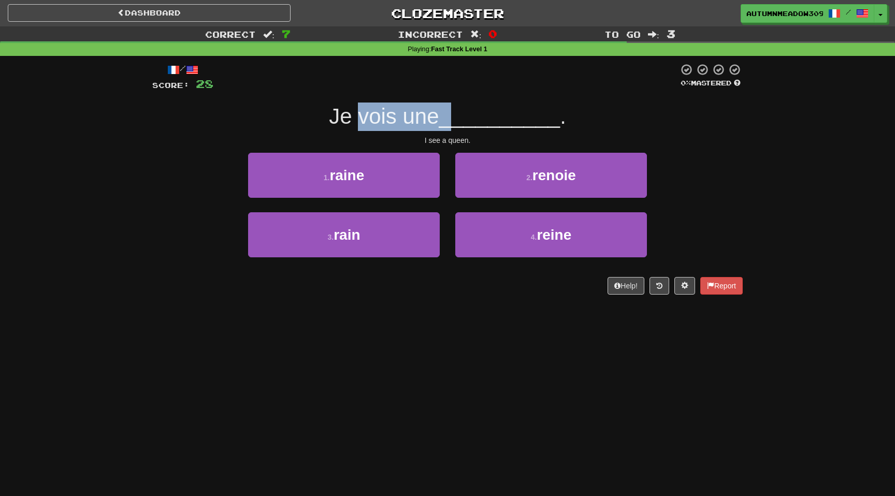
drag, startPoint x: 358, startPoint y: 117, endPoint x: 477, endPoint y: 117, distance: 118.6
click at [474, 117] on div "Je vois une __________ ." at bounding box center [447, 117] width 590 height 28
click at [477, 117] on span "__________" at bounding box center [499, 116] width 121 height 24
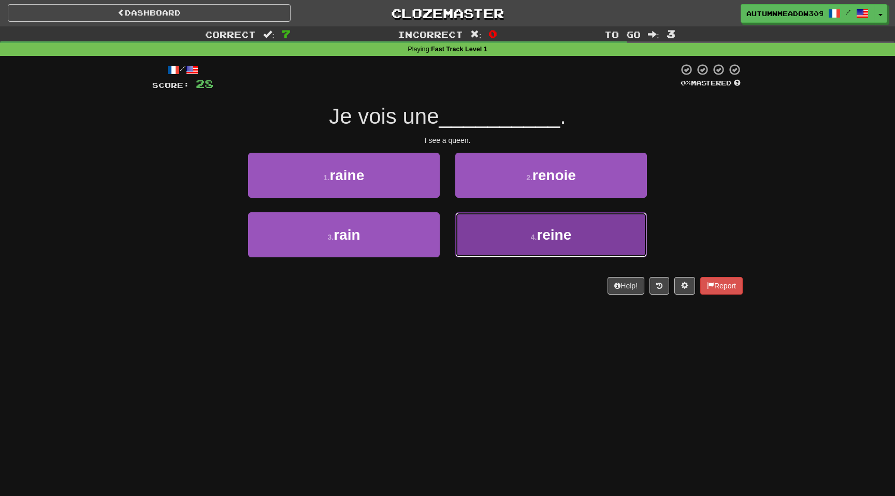
click at [525, 230] on button "4 . reine" at bounding box center [551, 234] width 192 height 45
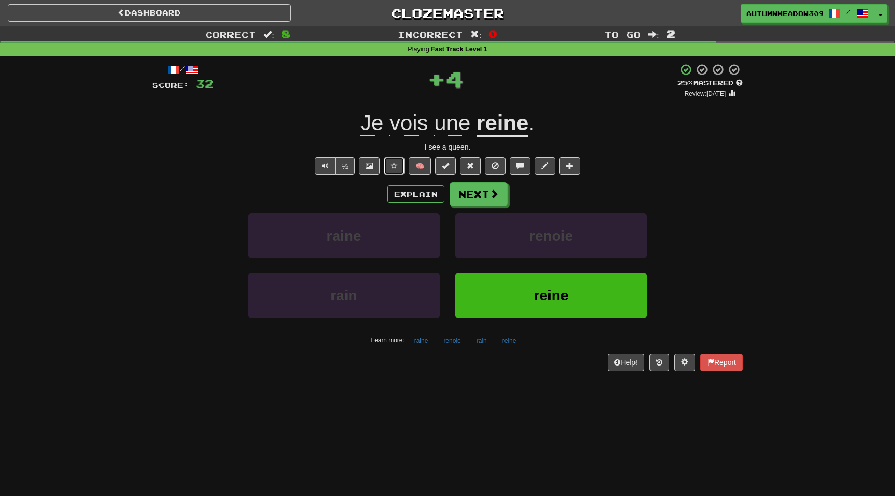
click at [397, 164] on span at bounding box center [393, 165] width 7 height 7
click at [484, 200] on button "Next" at bounding box center [479, 195] width 58 height 24
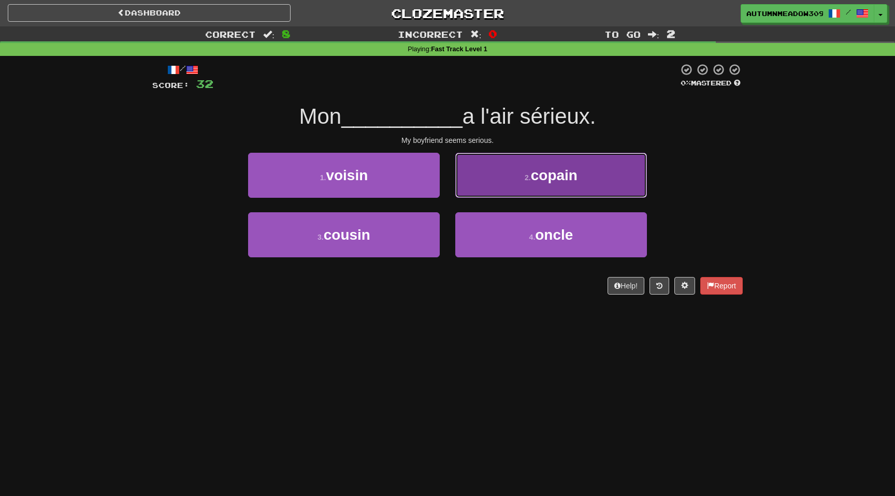
click at [494, 186] on button "2 . copain" at bounding box center [551, 175] width 192 height 45
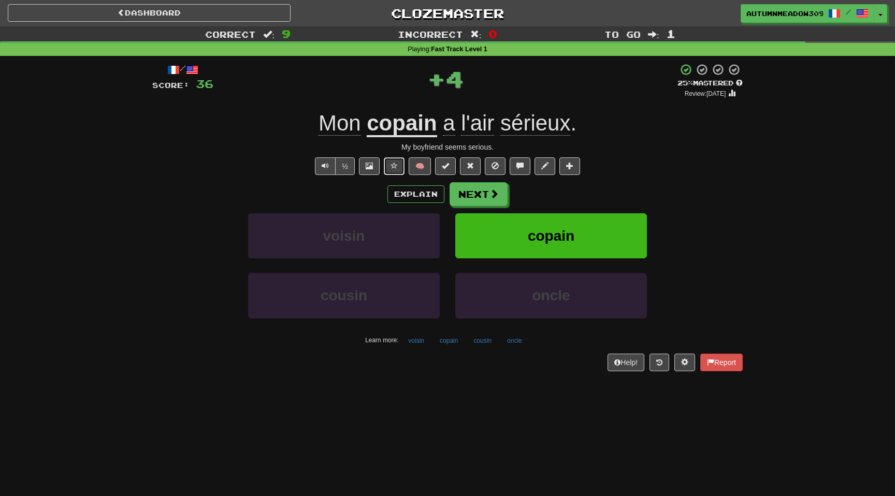
click at [392, 163] on span at bounding box center [393, 165] width 7 height 7
click at [491, 193] on span at bounding box center [494, 194] width 9 height 9
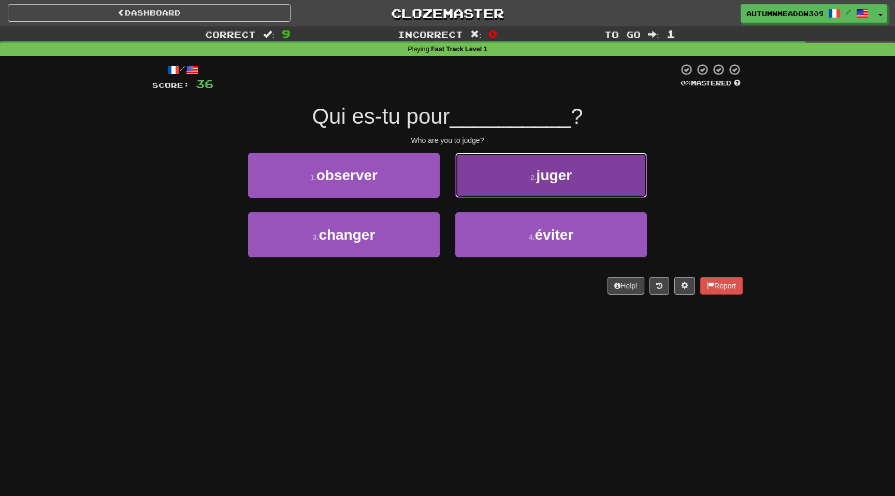
click at [543, 186] on button "2 . juger" at bounding box center [551, 175] width 192 height 45
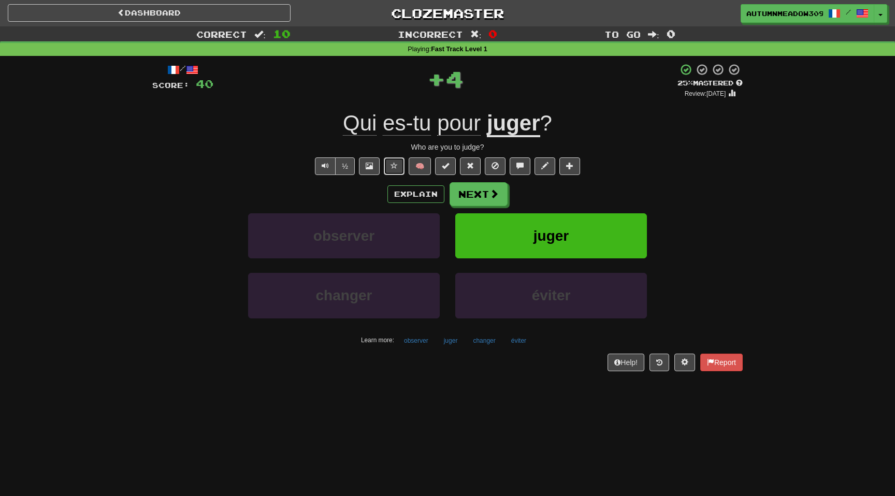
click at [395, 167] on span at bounding box center [393, 165] width 7 height 7
click at [482, 191] on button "Next" at bounding box center [479, 195] width 58 height 24
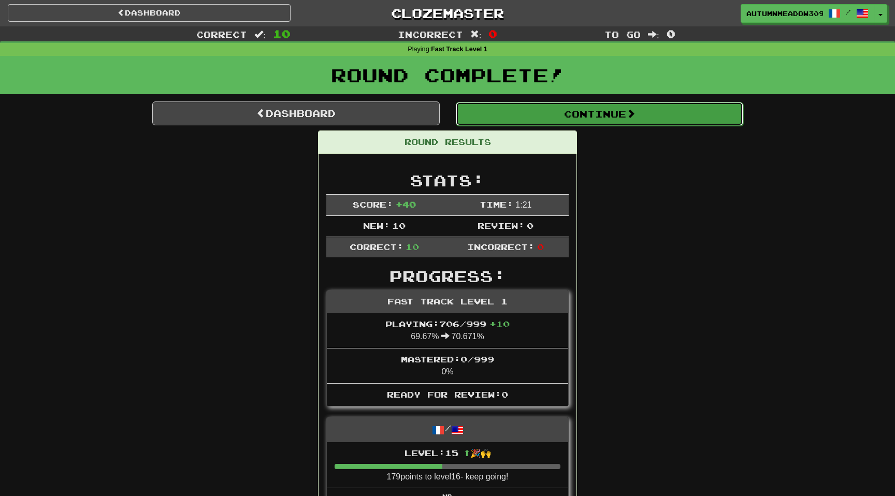
click at [544, 118] on button "Continue" at bounding box center [599, 114] width 287 height 24
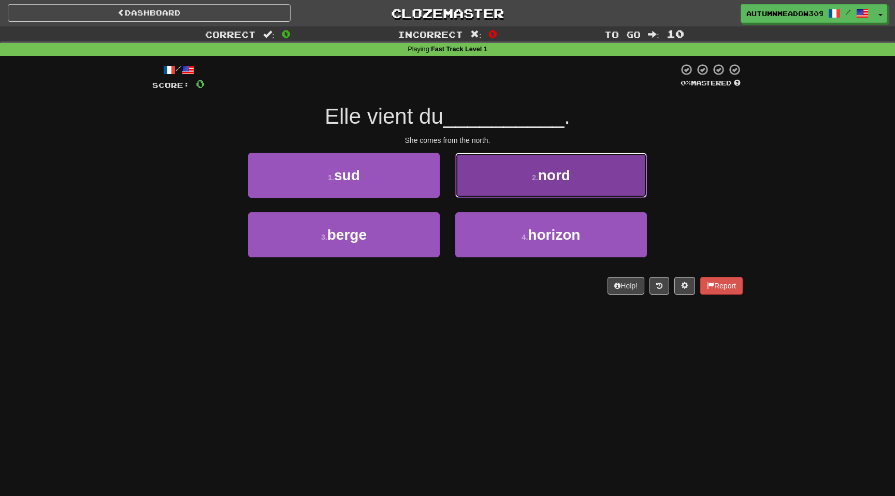
click at [509, 171] on button "2 . nord" at bounding box center [551, 175] width 192 height 45
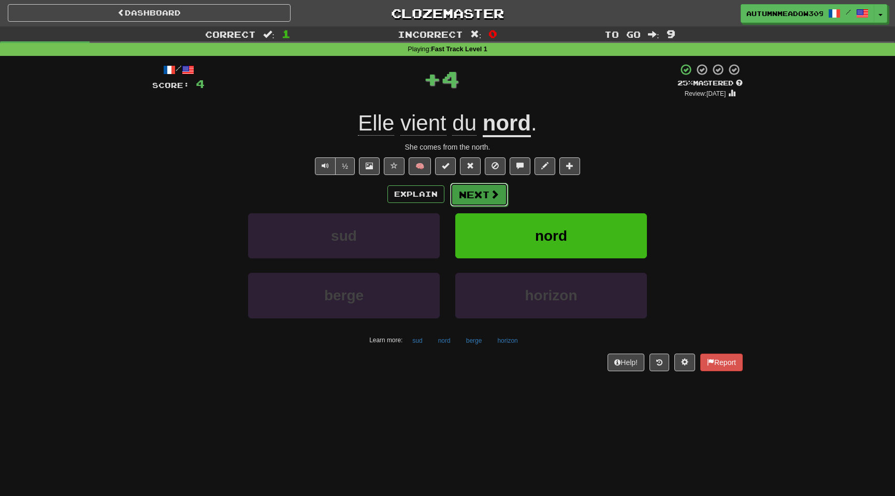
click at [476, 197] on button "Next" at bounding box center [479, 195] width 58 height 24
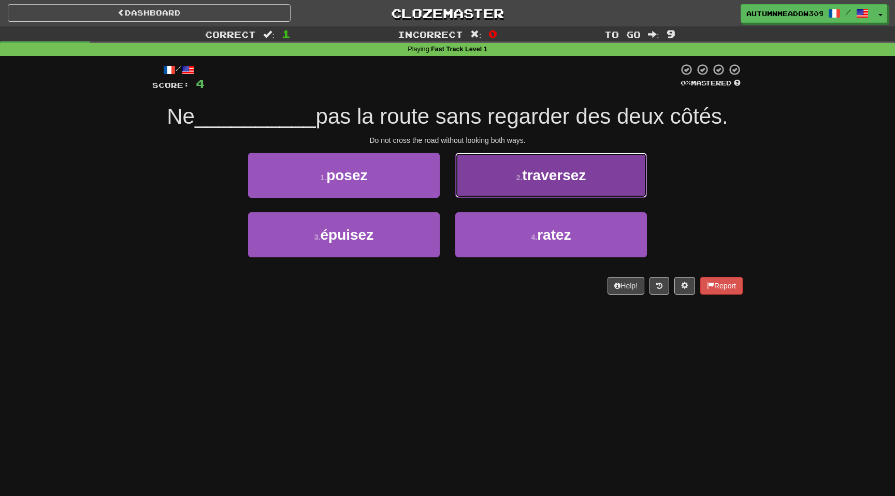
click at [511, 167] on button "2 . traversez" at bounding box center [551, 175] width 192 height 45
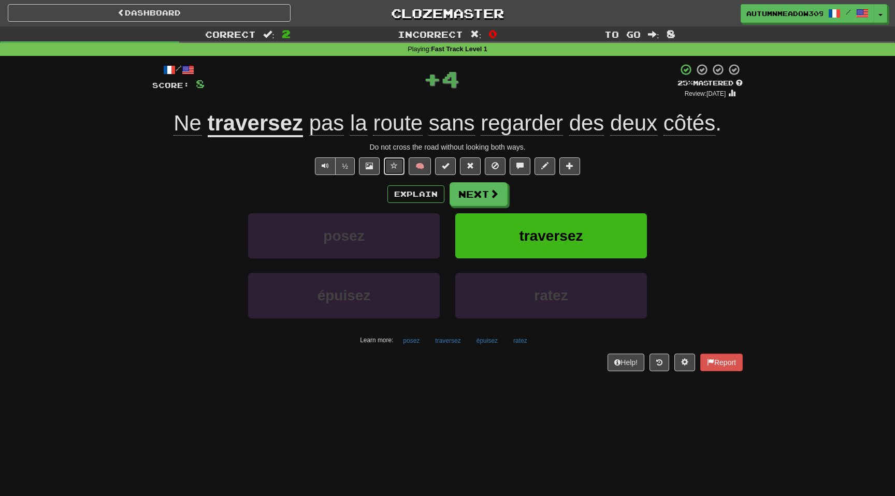
click at [392, 166] on span at bounding box center [393, 165] width 7 height 7
click at [484, 199] on button "Next" at bounding box center [479, 195] width 58 height 24
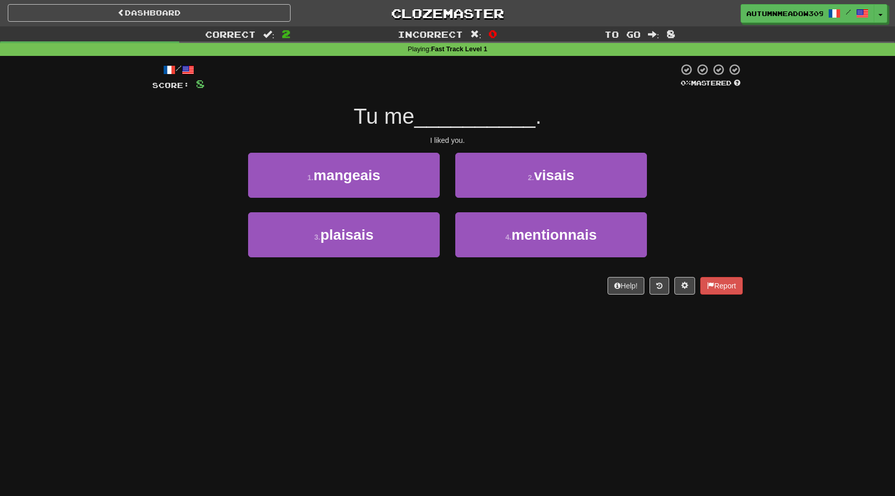
click at [358, 112] on span "Tu me" at bounding box center [384, 116] width 61 height 24
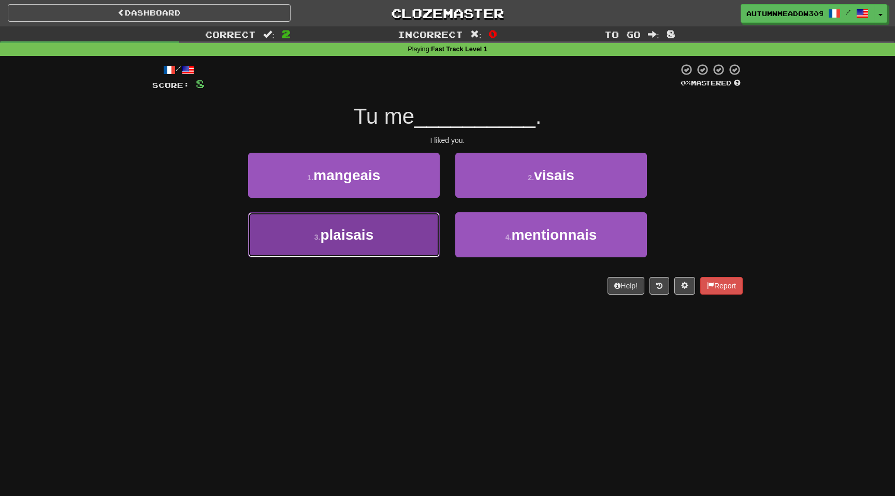
click at [402, 235] on button "3 . plaisais" at bounding box center [344, 234] width 192 height 45
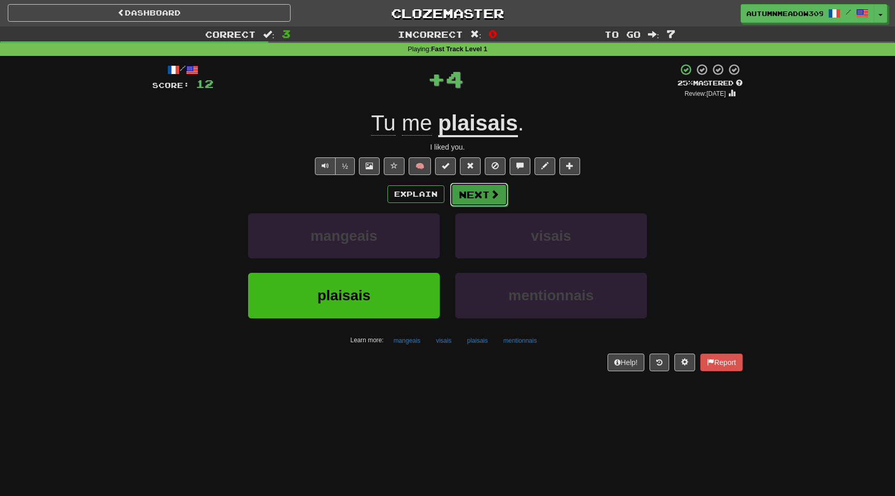
click at [461, 197] on button "Next" at bounding box center [479, 195] width 58 height 24
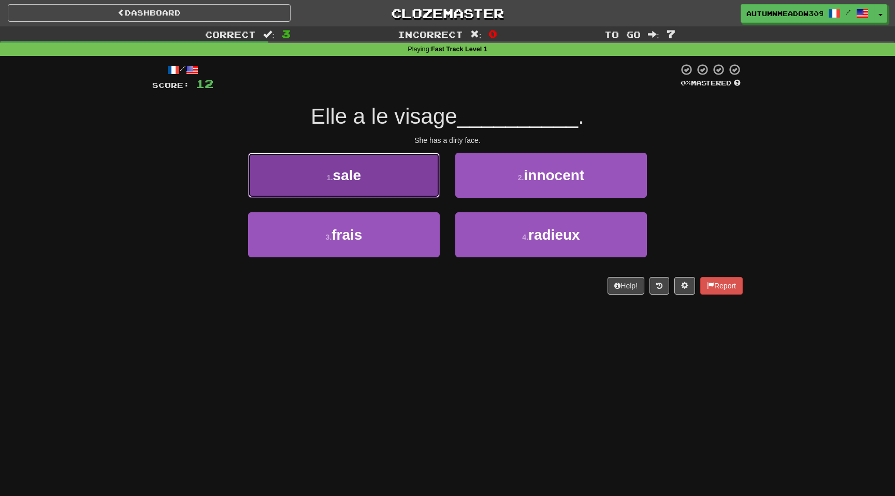
click at [367, 171] on button "1 . sale" at bounding box center [344, 175] width 192 height 45
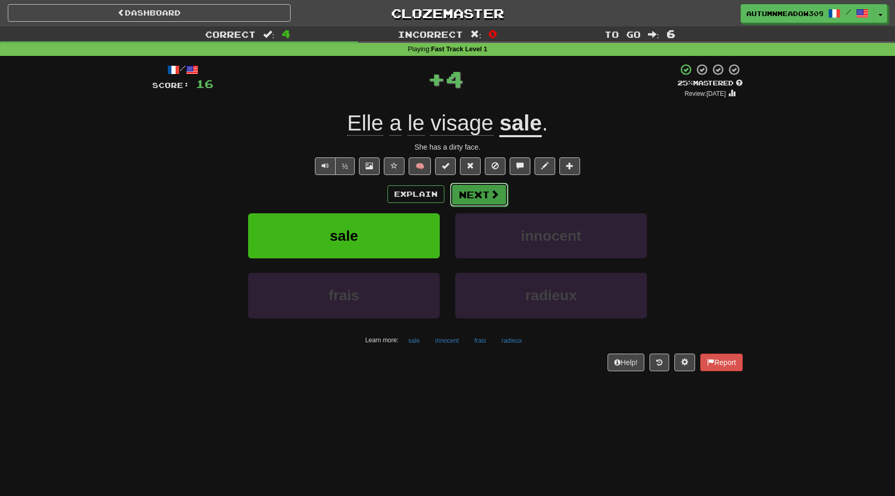
click at [491, 197] on span at bounding box center [494, 194] width 9 height 9
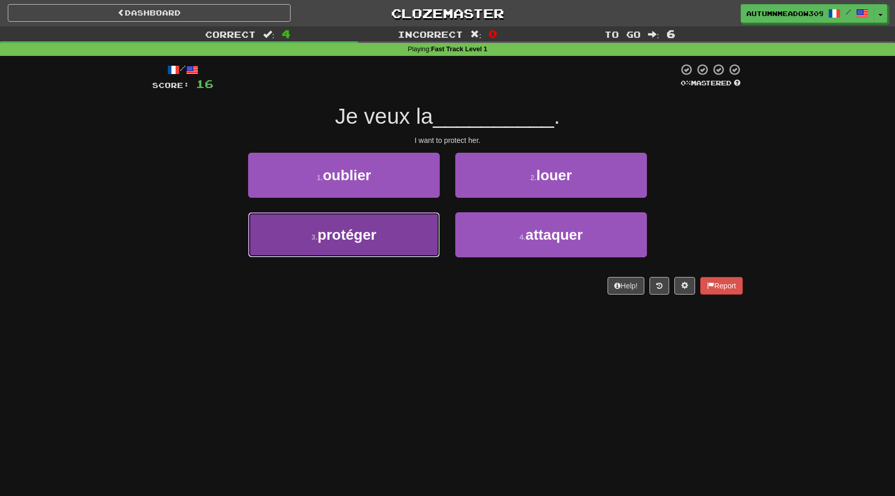
click at [382, 234] on button "3 . protéger" at bounding box center [344, 234] width 192 height 45
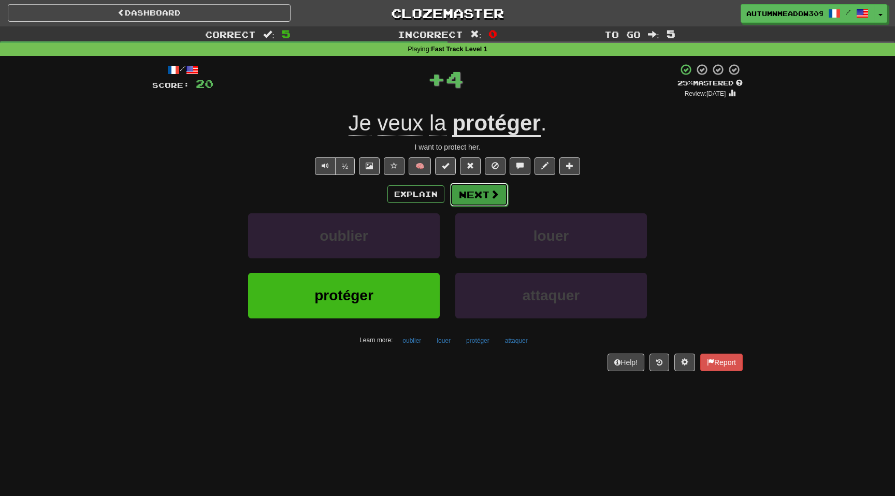
click at [479, 193] on button "Next" at bounding box center [479, 195] width 58 height 24
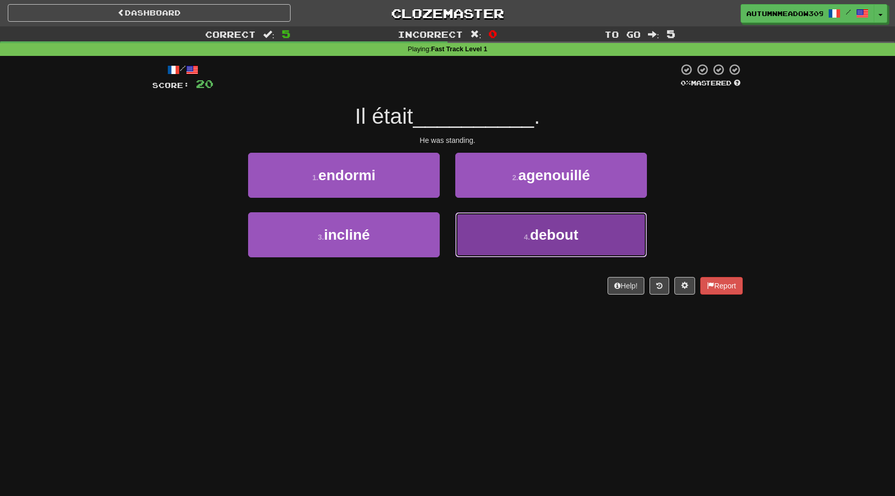
click at [487, 238] on button "4 . debout" at bounding box center [551, 234] width 192 height 45
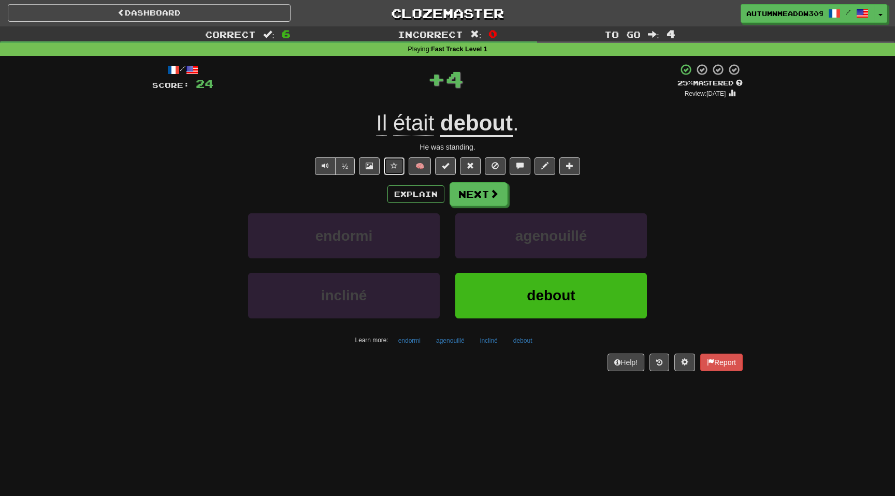
click at [398, 163] on button at bounding box center [394, 166] width 21 height 18
click at [457, 196] on button "Next" at bounding box center [479, 195] width 58 height 24
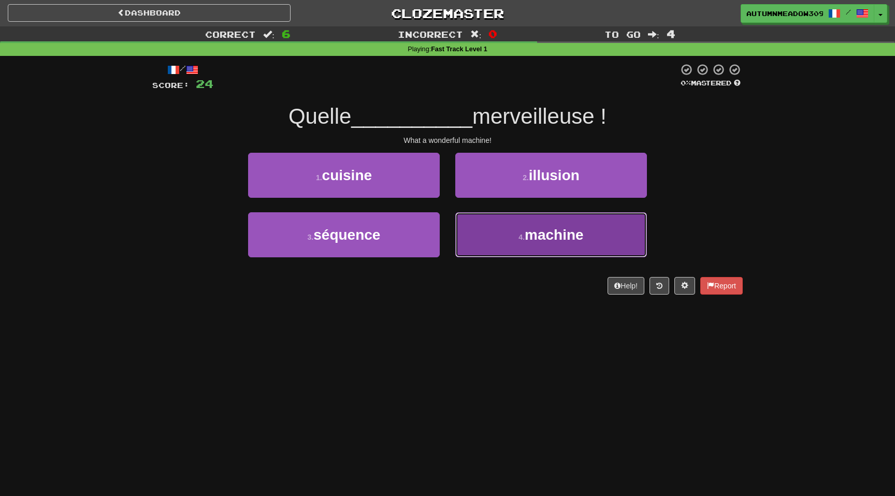
click at [535, 238] on span "machine" at bounding box center [554, 235] width 59 height 16
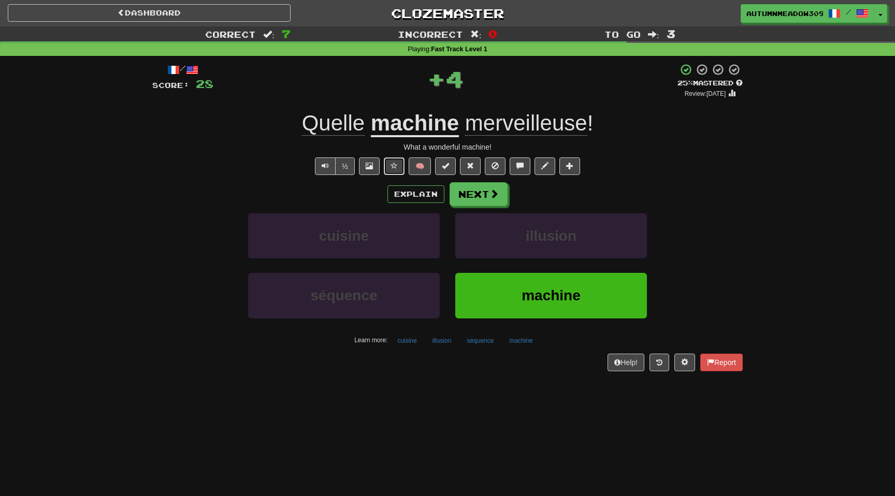
click at [397, 168] on span at bounding box center [393, 165] width 7 height 7
click at [464, 189] on button "Next" at bounding box center [479, 195] width 58 height 24
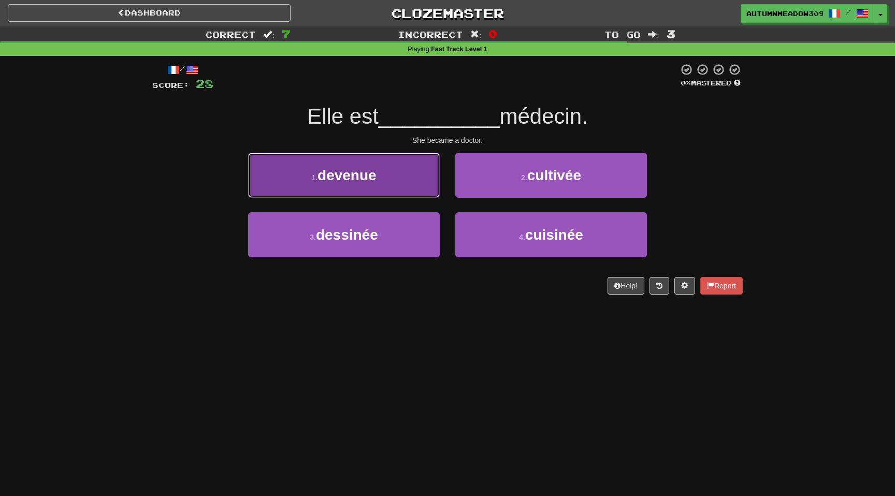
click at [369, 183] on span "devenue" at bounding box center [346, 175] width 59 height 16
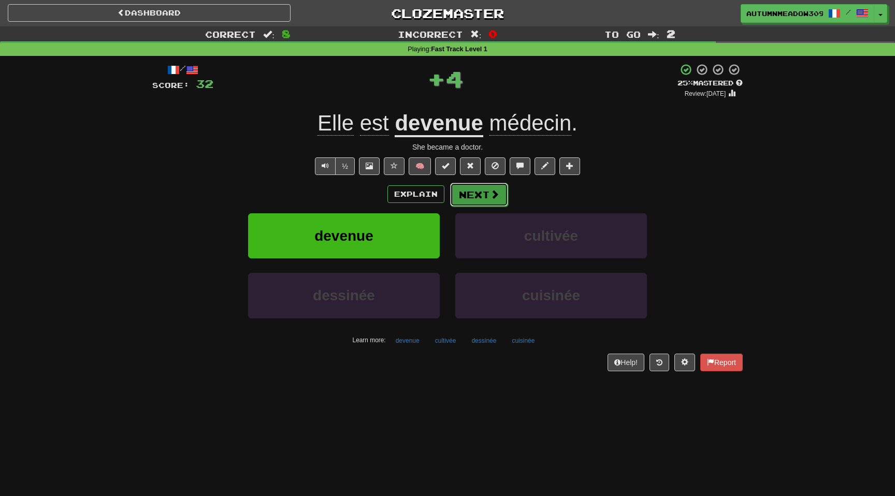
click at [460, 191] on button "Next" at bounding box center [479, 195] width 58 height 24
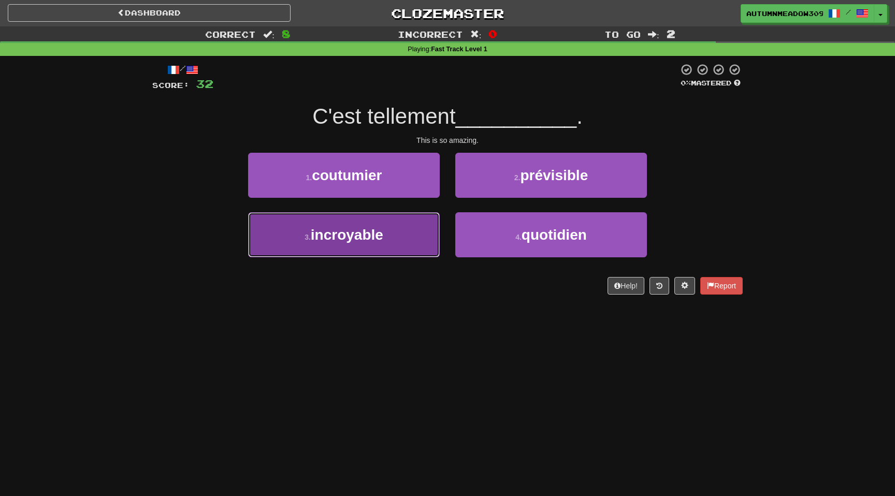
click at [414, 232] on button "3 . incroyable" at bounding box center [344, 234] width 192 height 45
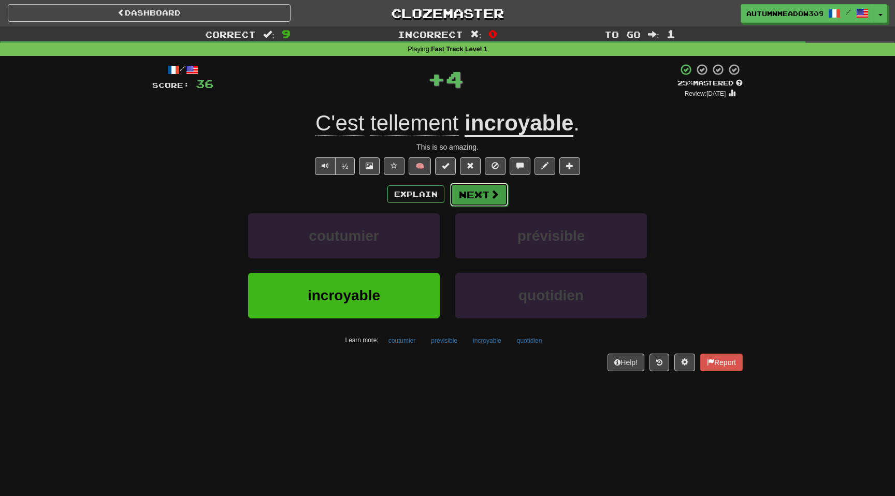
click at [477, 190] on button "Next" at bounding box center [479, 195] width 58 height 24
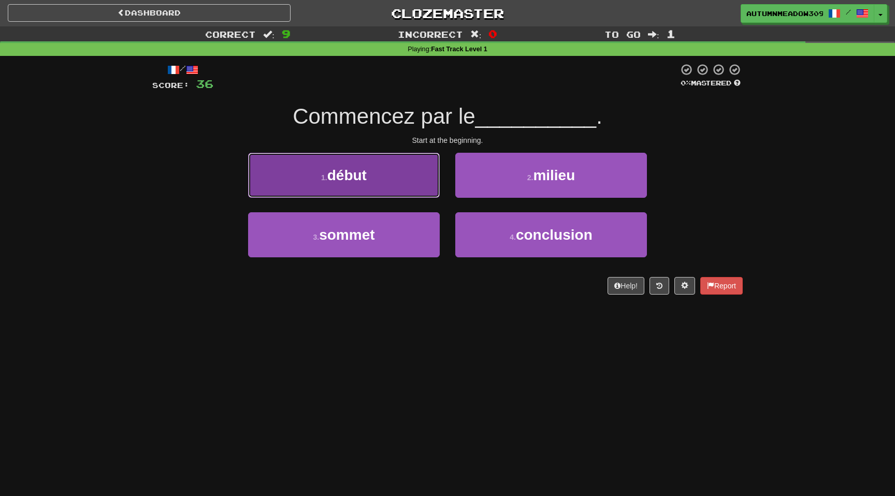
click at [352, 167] on span "début" at bounding box center [346, 175] width 39 height 16
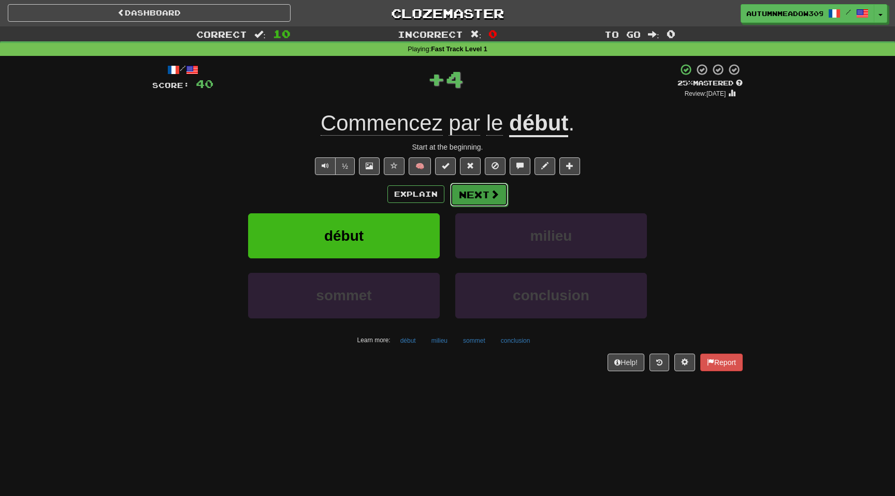
click at [453, 187] on button "Next" at bounding box center [479, 195] width 58 height 24
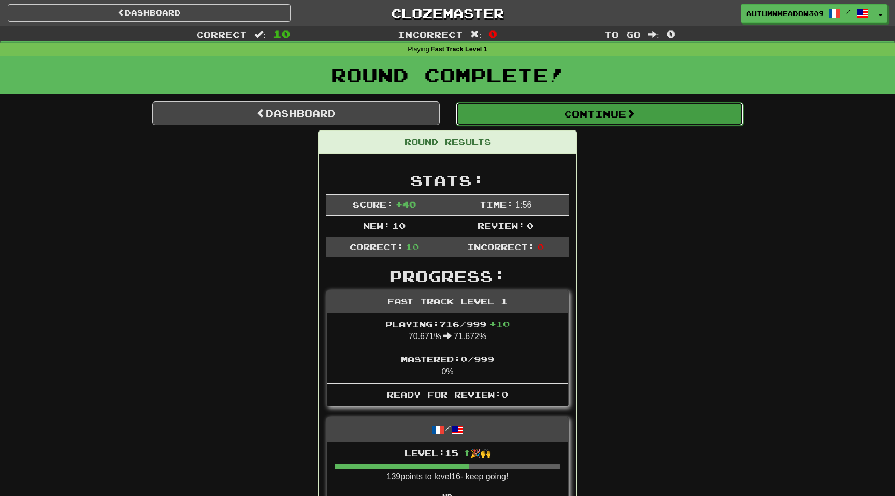
click at [647, 111] on button "Continue" at bounding box center [599, 114] width 287 height 24
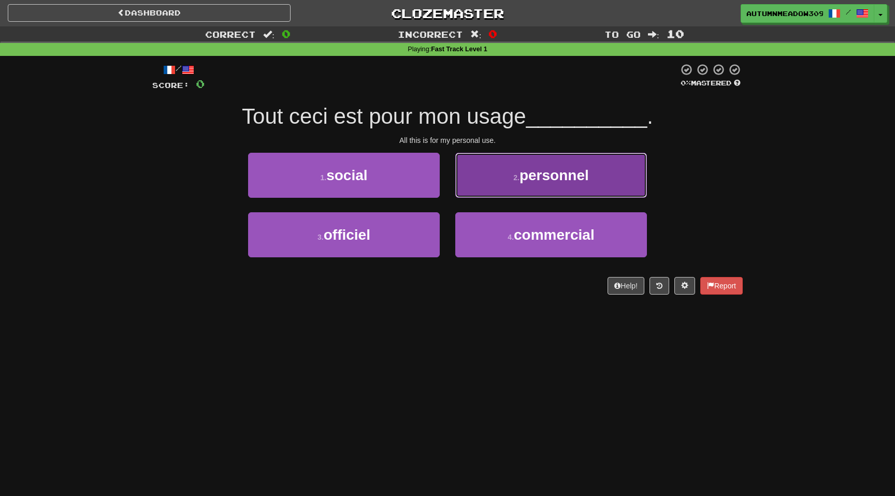
click at [525, 160] on button "2 . personnel" at bounding box center [551, 175] width 192 height 45
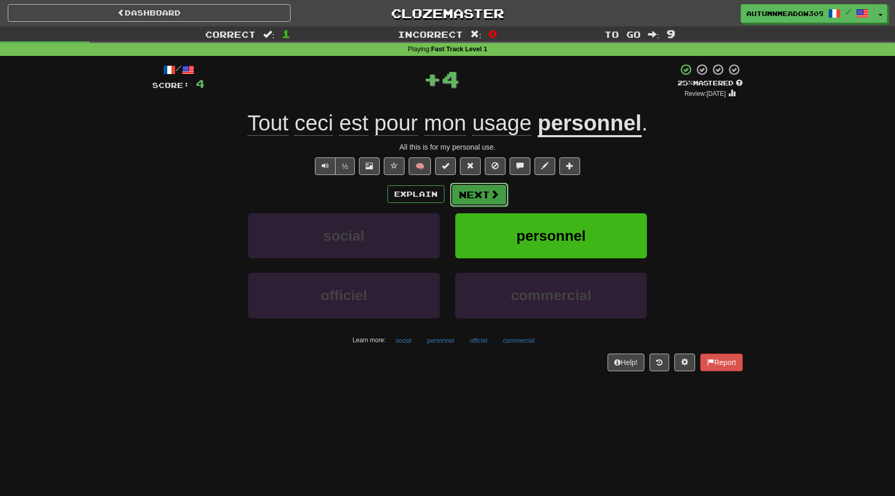
click at [465, 198] on button "Next" at bounding box center [479, 195] width 58 height 24
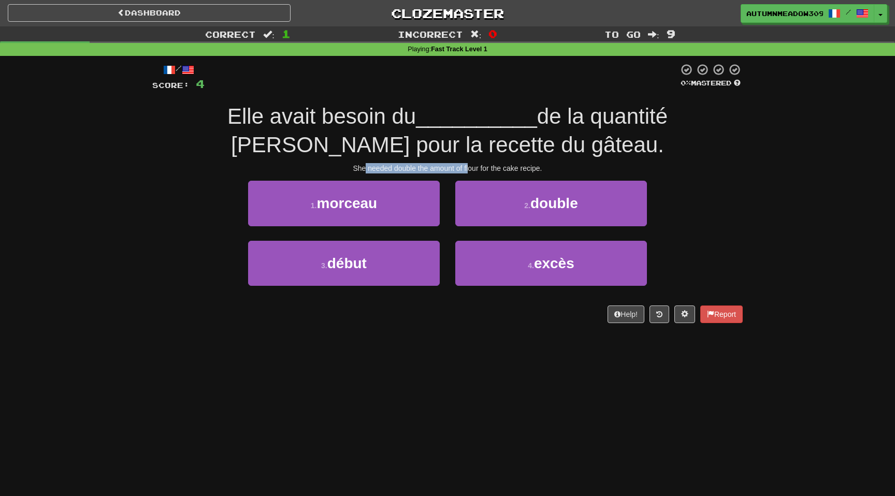
drag, startPoint x: 363, startPoint y: 168, endPoint x: 468, endPoint y: 168, distance: 104.6
click at [468, 168] on div "She needed double the amount of flour for the cake recipe." at bounding box center [447, 168] width 590 height 10
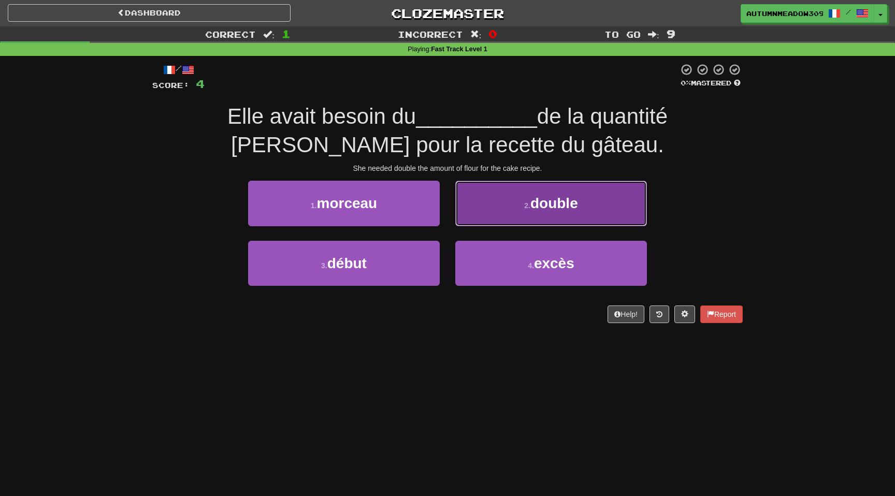
click at [577, 215] on button "2 . double" at bounding box center [551, 203] width 192 height 45
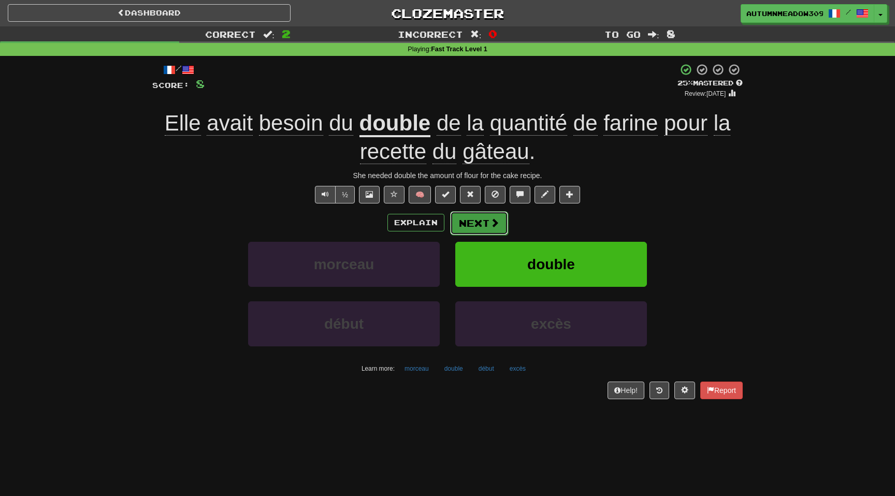
click at [495, 227] on span at bounding box center [494, 222] width 9 height 9
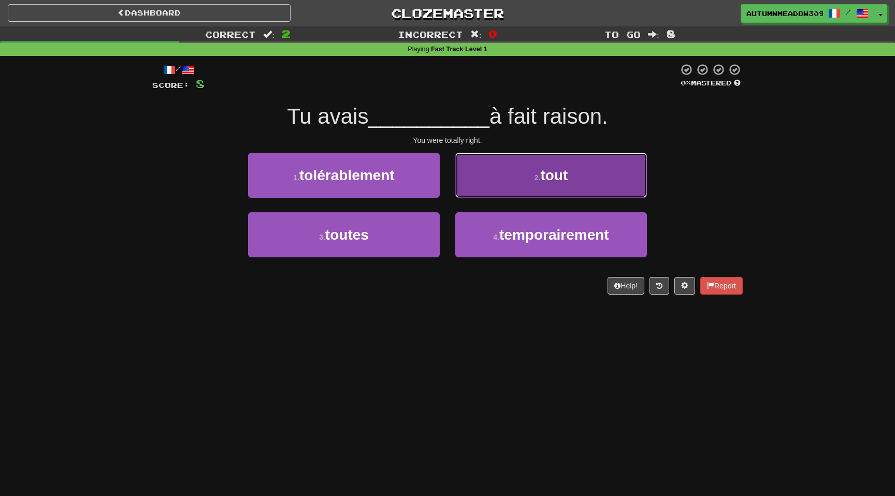
click at [541, 188] on button "2 . tout" at bounding box center [551, 175] width 192 height 45
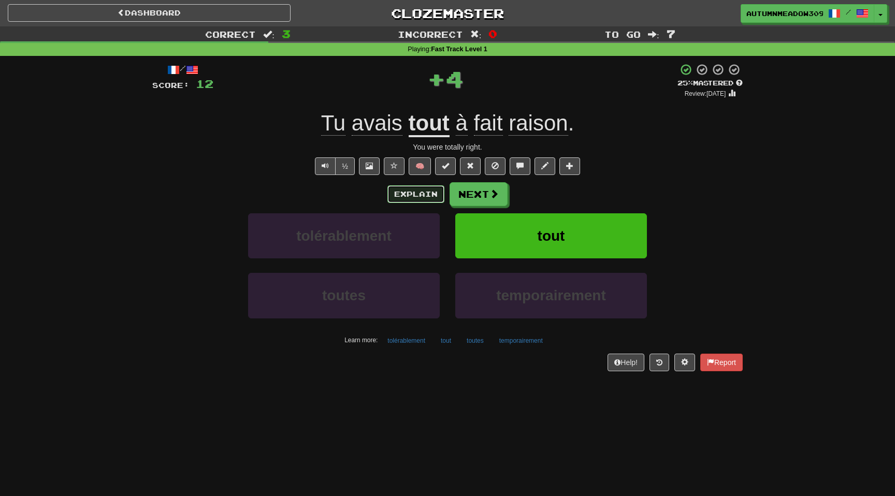
click at [408, 194] on button "Explain" at bounding box center [415, 194] width 57 height 18
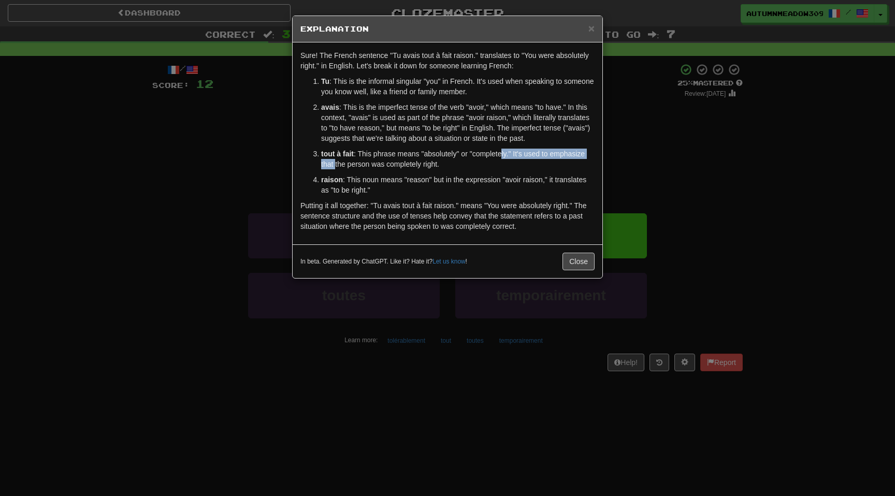
drag, startPoint x: 336, startPoint y: 160, endPoint x: 504, endPoint y: 148, distance: 169.2
click at [504, 149] on p "tout à fait : This phrase means "absolutely" or "completely." It's used to emph…" at bounding box center [457, 159] width 273 height 21
click at [469, 168] on p "tout à fait : This phrase means "absolutely" or "completely." It's used to emph…" at bounding box center [457, 159] width 273 height 21
click at [575, 263] on button "Close" at bounding box center [578, 262] width 32 height 18
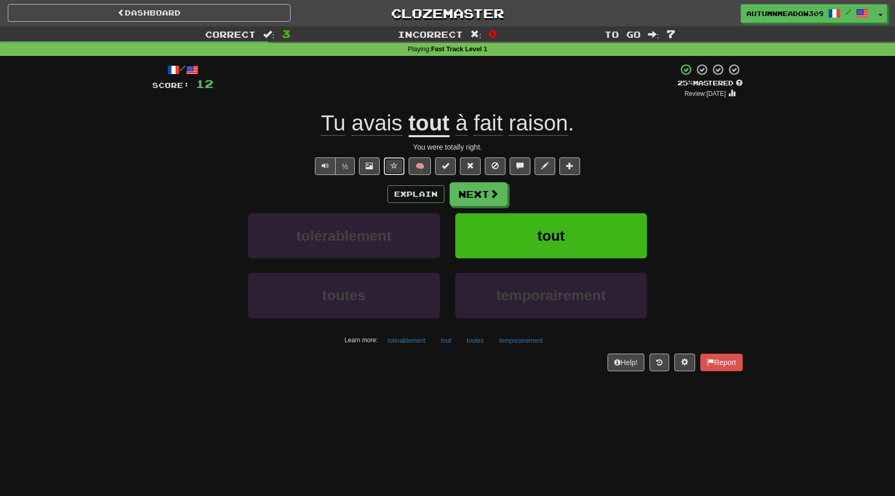
click at [390, 167] on button at bounding box center [394, 166] width 21 height 18
click at [482, 196] on button "Next" at bounding box center [479, 195] width 58 height 24
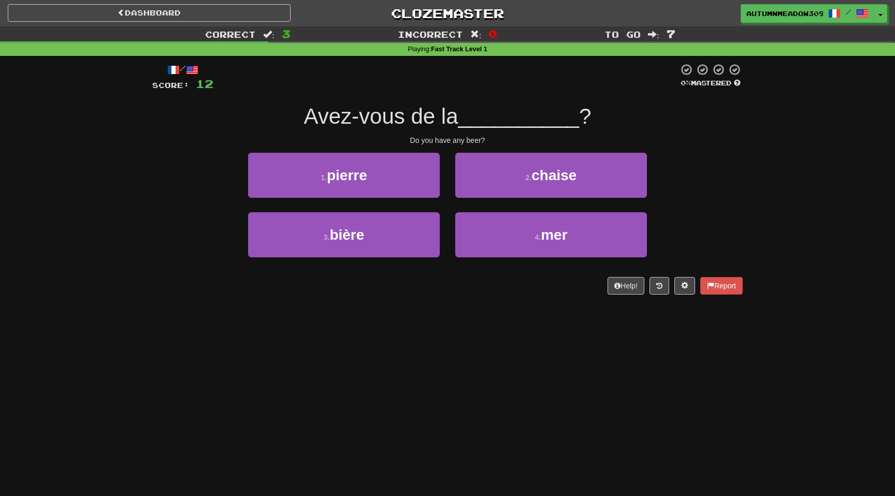
click at [450, 117] on span "Avez-vous de la" at bounding box center [380, 116] width 154 height 24
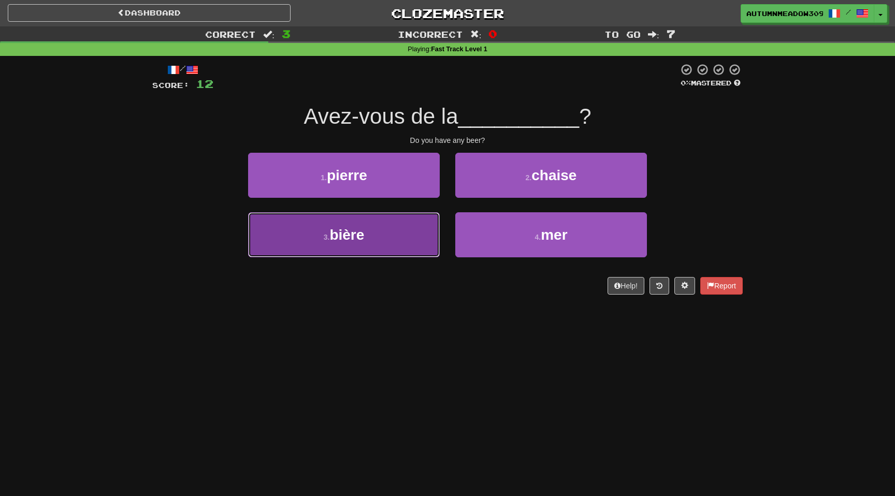
click at [347, 237] on span "bière" at bounding box center [346, 235] width 35 height 16
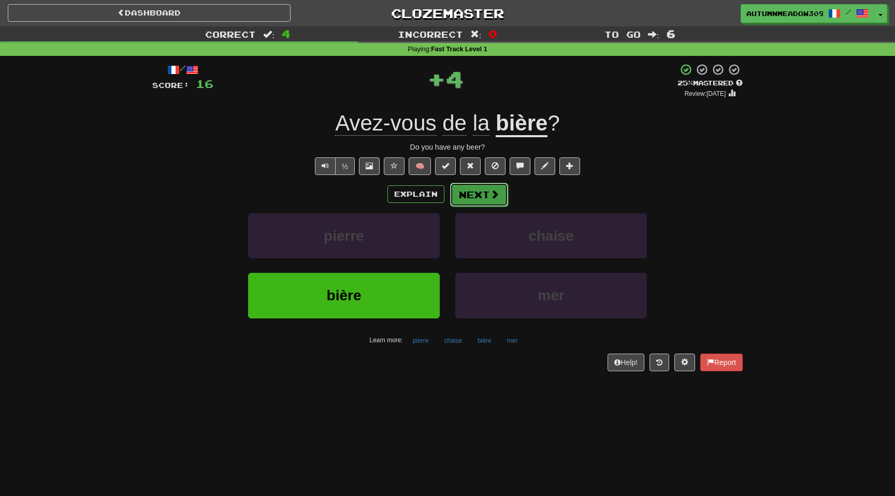
click at [475, 196] on button "Next" at bounding box center [479, 195] width 58 height 24
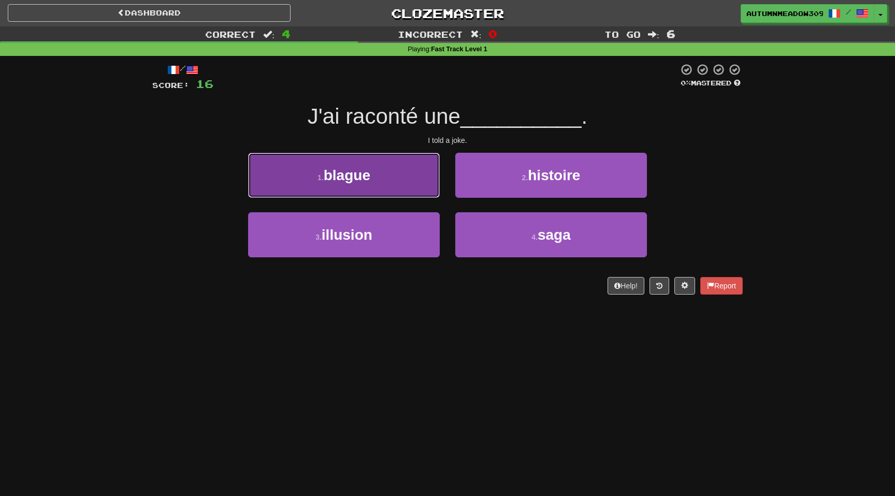
click at [385, 165] on button "1 . blague" at bounding box center [344, 175] width 192 height 45
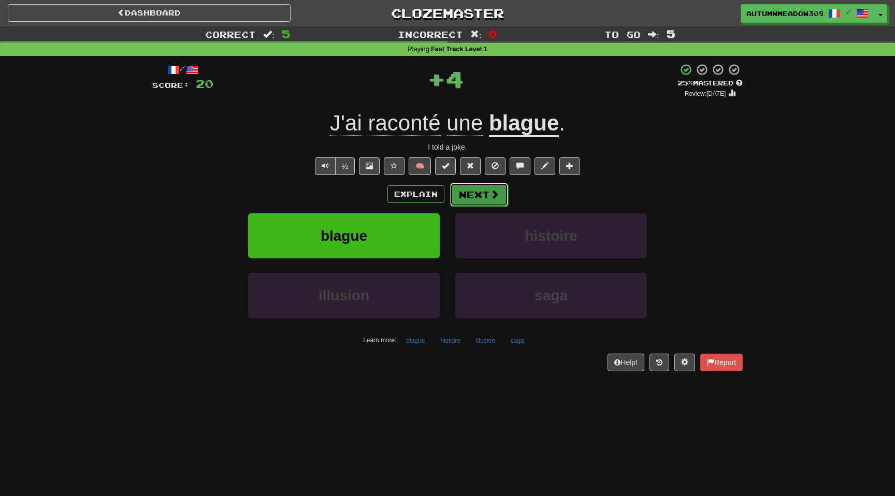
click at [487, 191] on button "Next" at bounding box center [479, 195] width 58 height 24
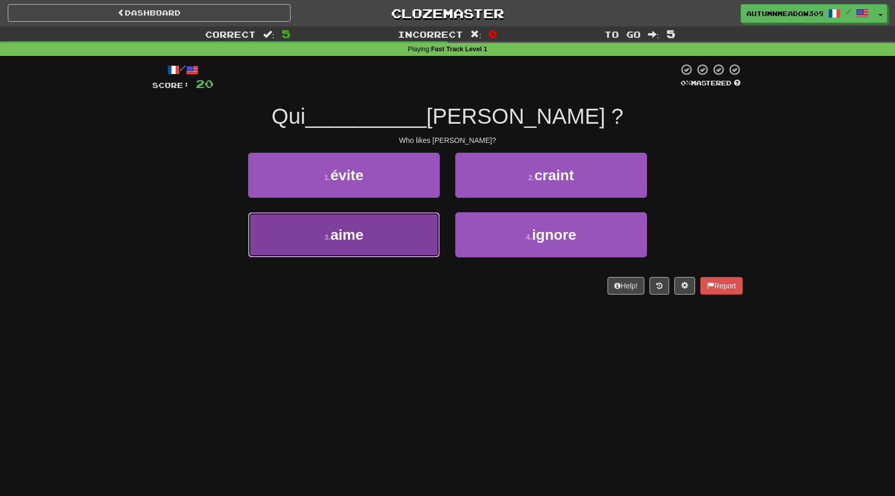
click at [370, 235] on button "3 . aime" at bounding box center [344, 234] width 192 height 45
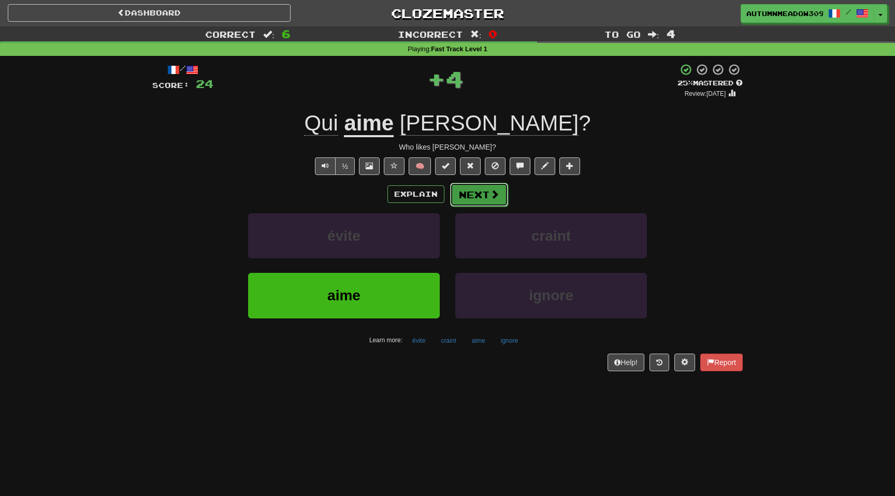
click at [470, 194] on button "Next" at bounding box center [479, 195] width 58 height 24
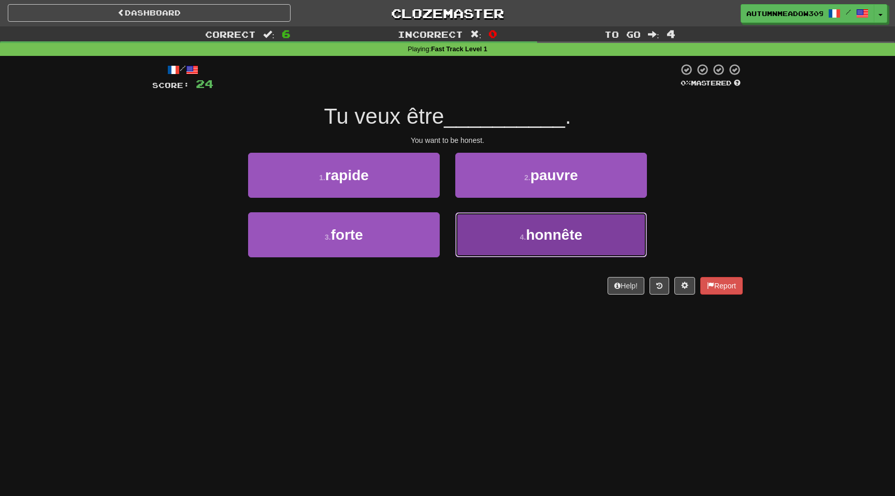
click at [548, 231] on span "honnête" at bounding box center [554, 235] width 56 height 16
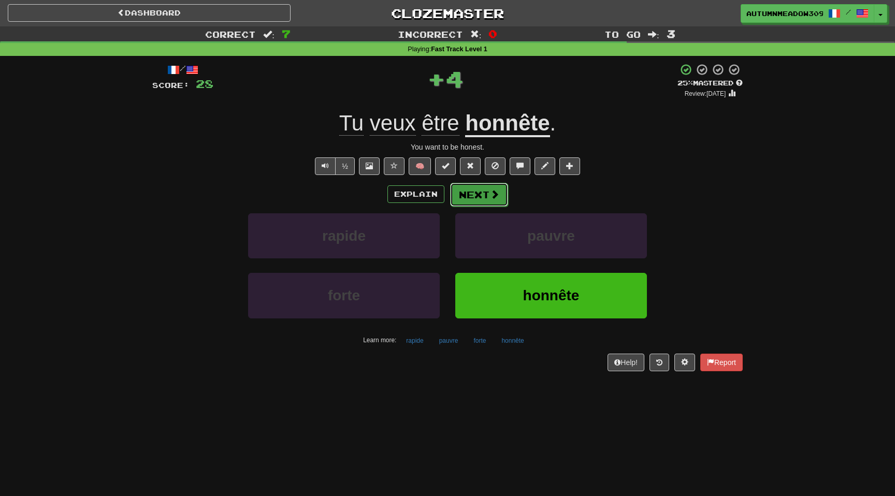
click at [462, 185] on button "Next" at bounding box center [479, 195] width 58 height 24
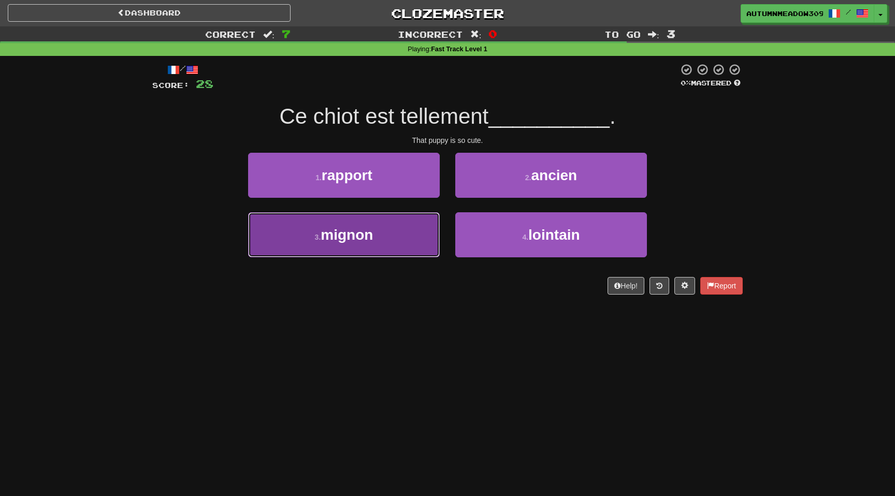
click at [361, 232] on span "mignon" at bounding box center [347, 235] width 52 height 16
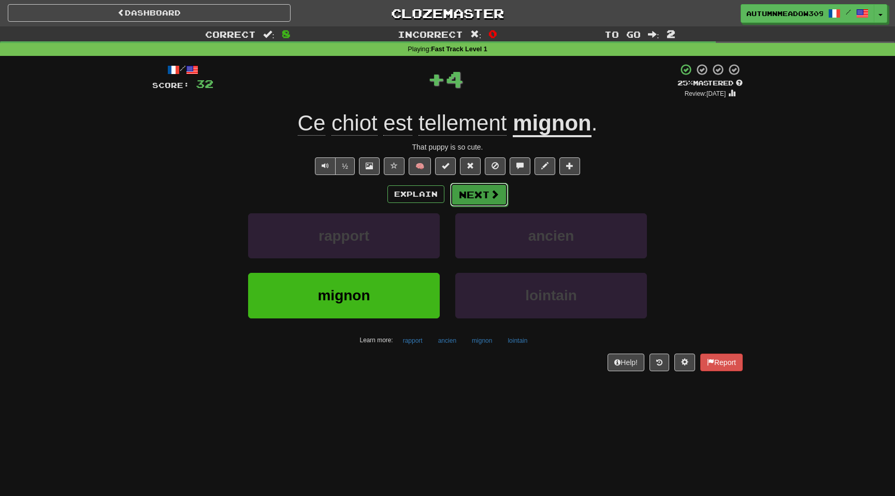
click at [480, 194] on button "Next" at bounding box center [479, 195] width 58 height 24
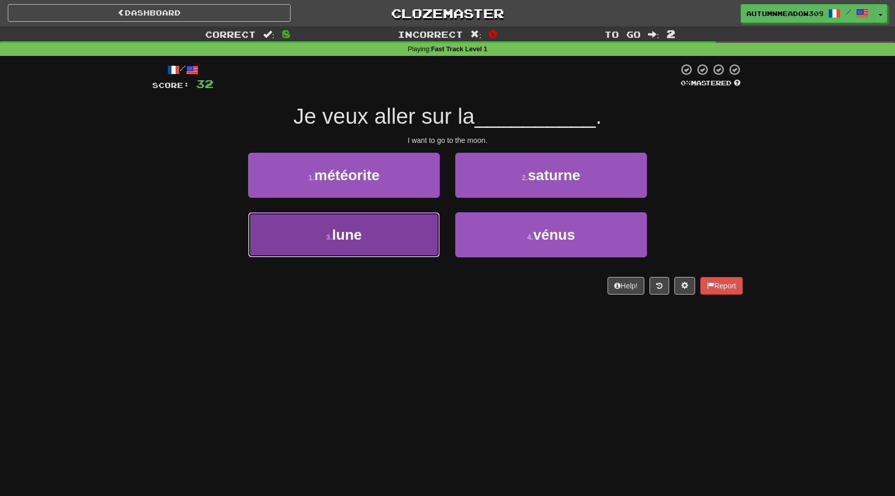
click at [377, 239] on button "3 . lune" at bounding box center [344, 234] width 192 height 45
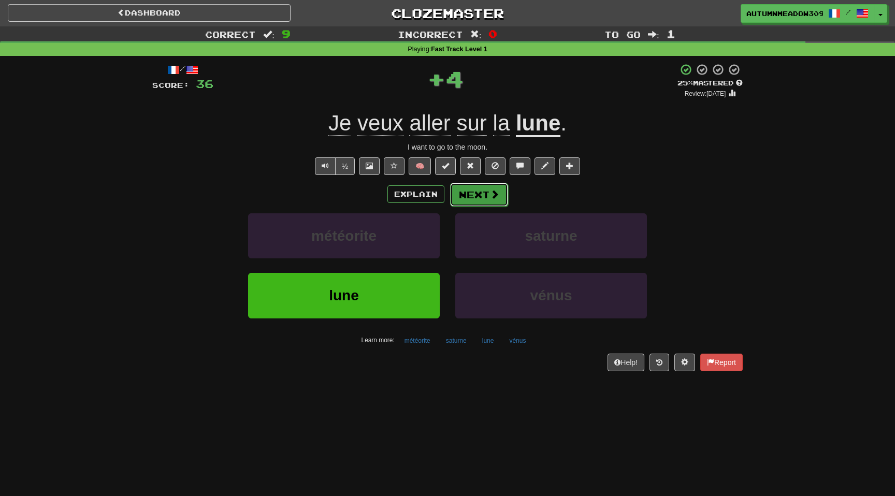
click at [479, 195] on button "Next" at bounding box center [479, 195] width 58 height 24
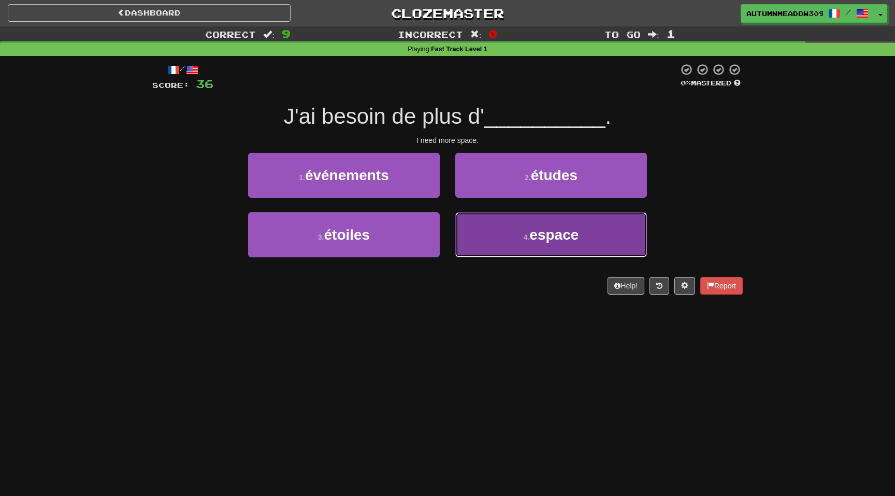
click at [518, 221] on button "4 . espace" at bounding box center [551, 234] width 192 height 45
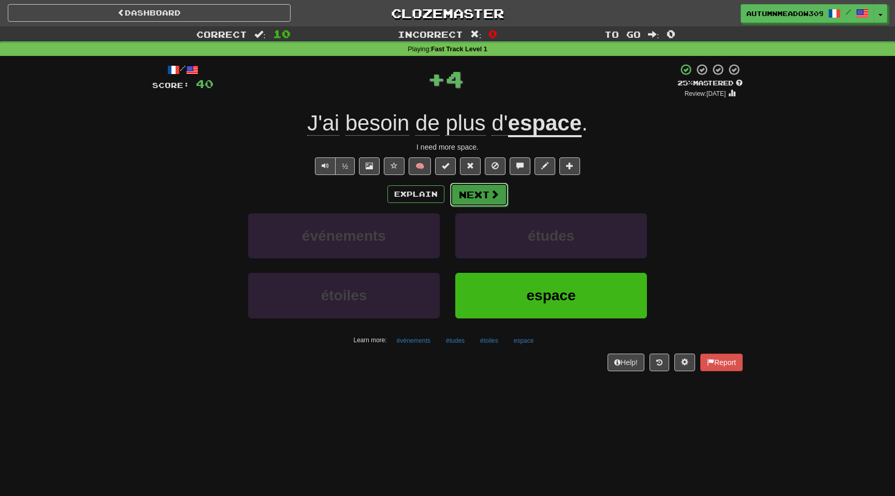
click at [483, 189] on button "Next" at bounding box center [479, 195] width 58 height 24
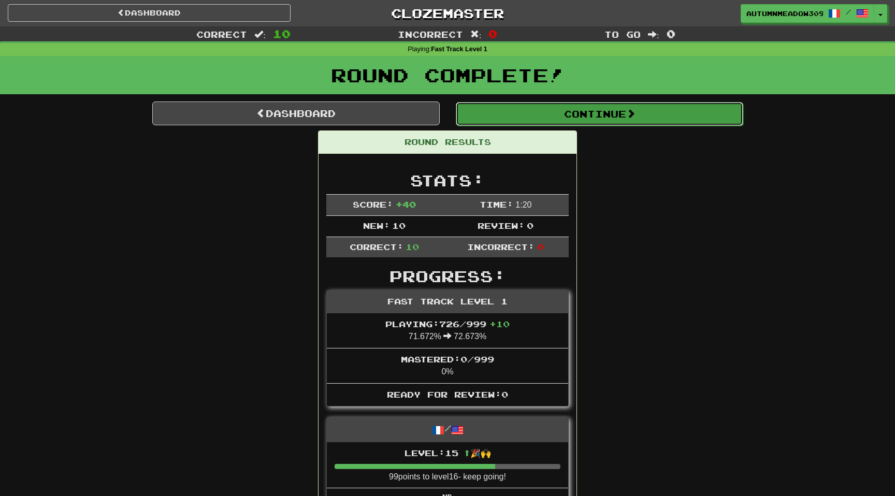
click at [550, 109] on button "Continue" at bounding box center [599, 114] width 287 height 24
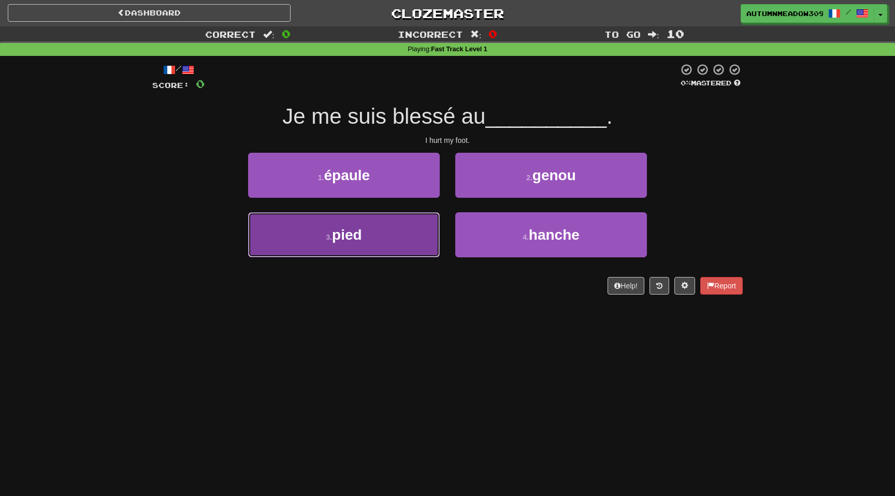
click at [394, 231] on button "3 . pied" at bounding box center [344, 234] width 192 height 45
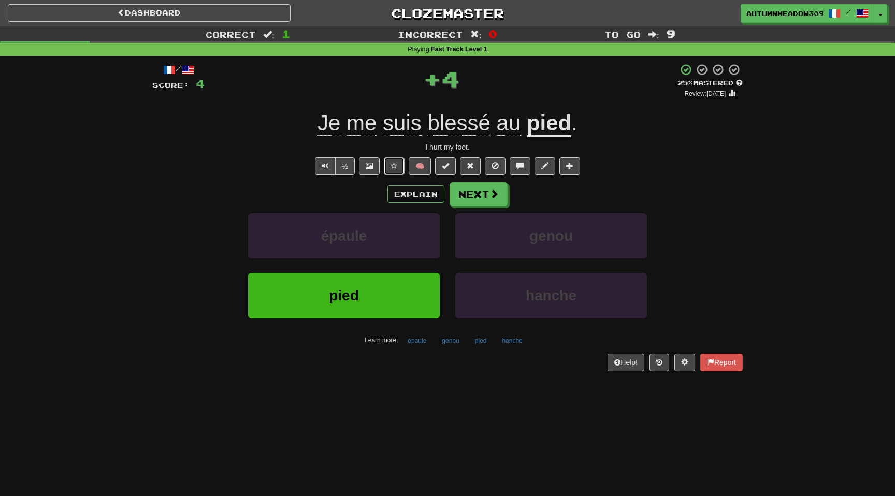
click at [390, 169] on button at bounding box center [394, 166] width 21 height 18
click at [472, 192] on button "Next" at bounding box center [479, 195] width 58 height 24
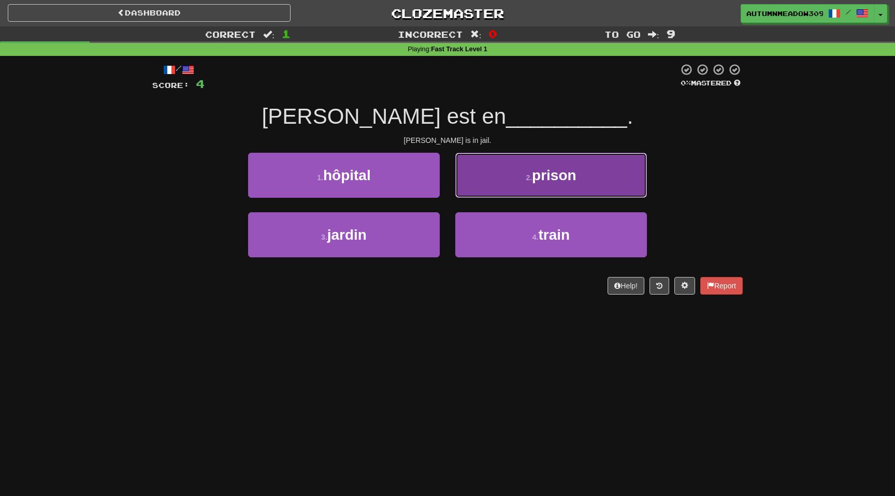
click at [584, 173] on button "2 . prison" at bounding box center [551, 175] width 192 height 45
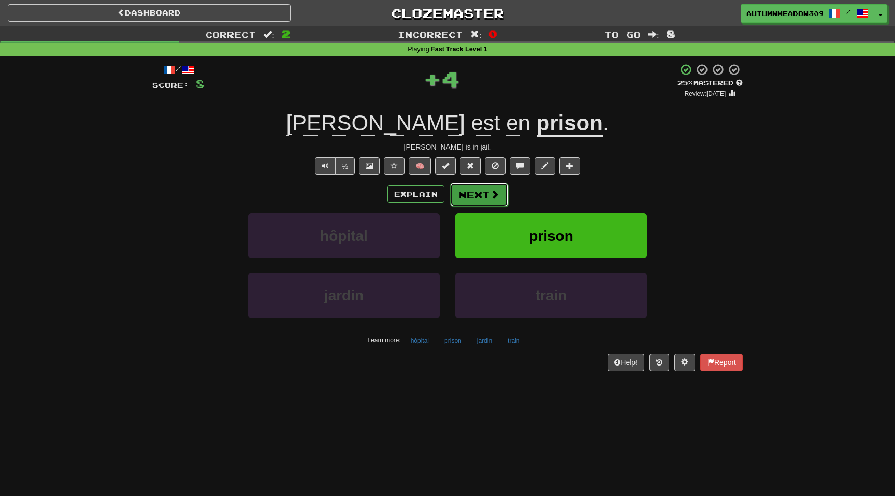
click at [487, 199] on button "Next" at bounding box center [479, 195] width 58 height 24
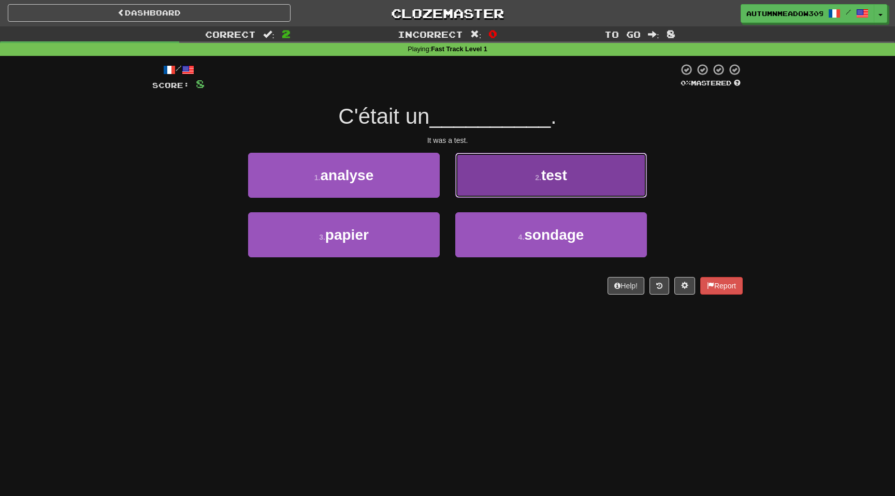
click at [487, 155] on button "2 . test" at bounding box center [551, 175] width 192 height 45
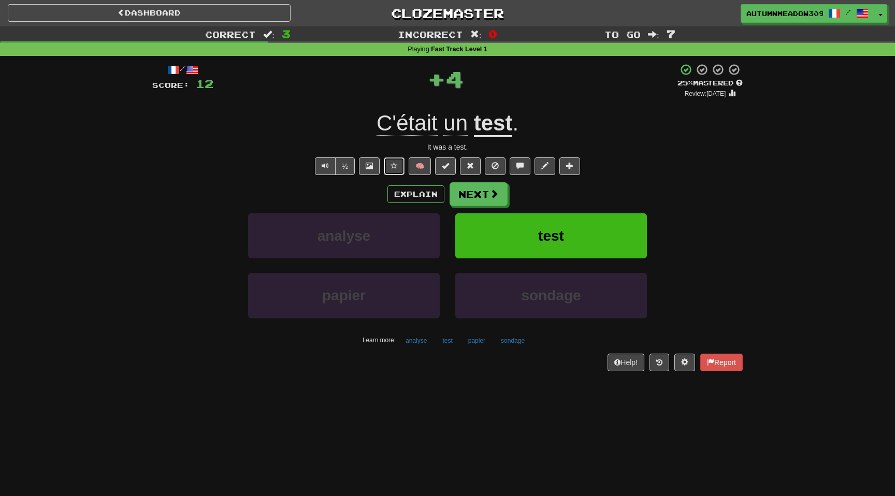
click at [397, 167] on span at bounding box center [393, 165] width 7 height 7
click at [475, 197] on button "Next" at bounding box center [479, 195] width 58 height 24
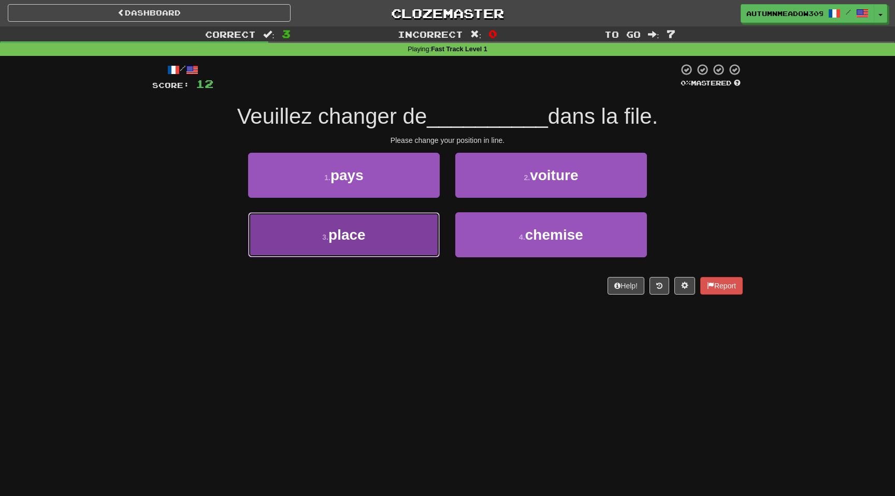
click at [383, 225] on button "3 . place" at bounding box center [344, 234] width 192 height 45
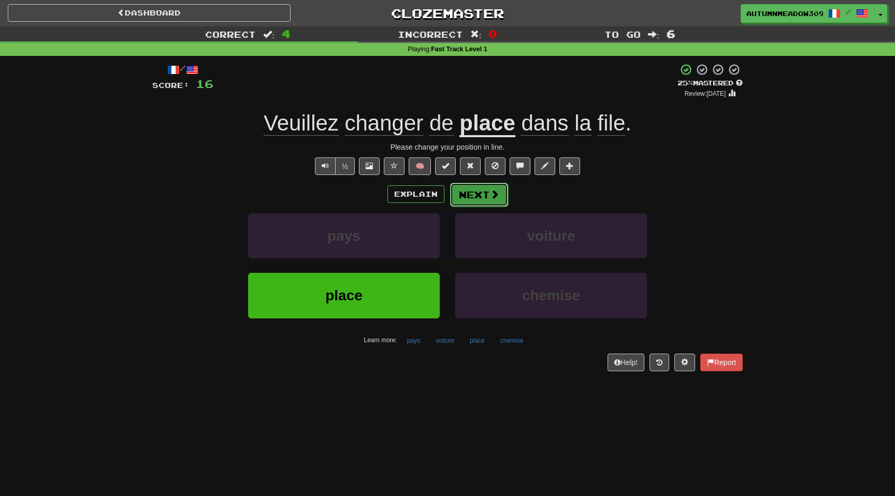
click at [486, 195] on button "Next" at bounding box center [479, 195] width 58 height 24
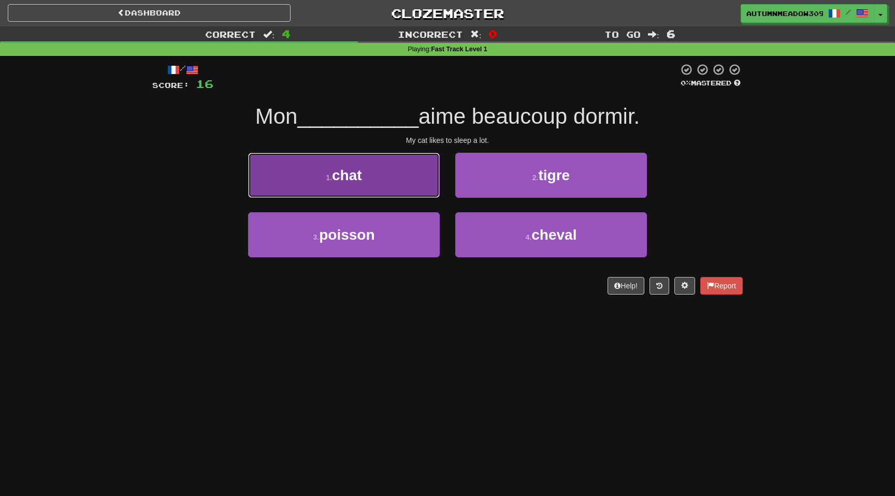
click at [333, 178] on span "chat" at bounding box center [347, 175] width 30 height 16
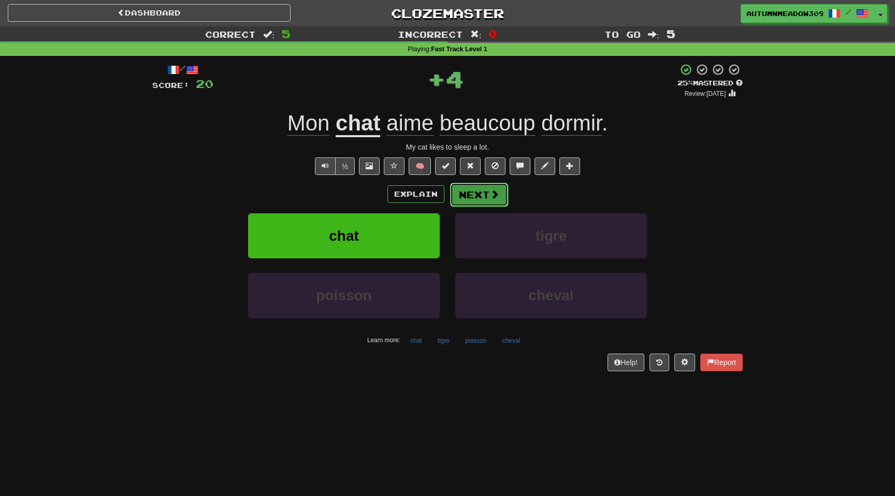
click at [473, 194] on button "Next" at bounding box center [479, 195] width 58 height 24
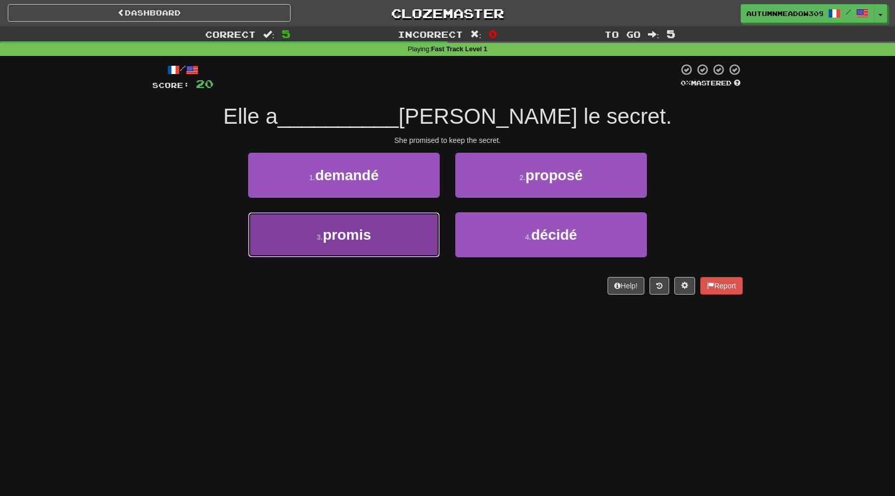
click at [382, 232] on button "3 . promis" at bounding box center [344, 234] width 192 height 45
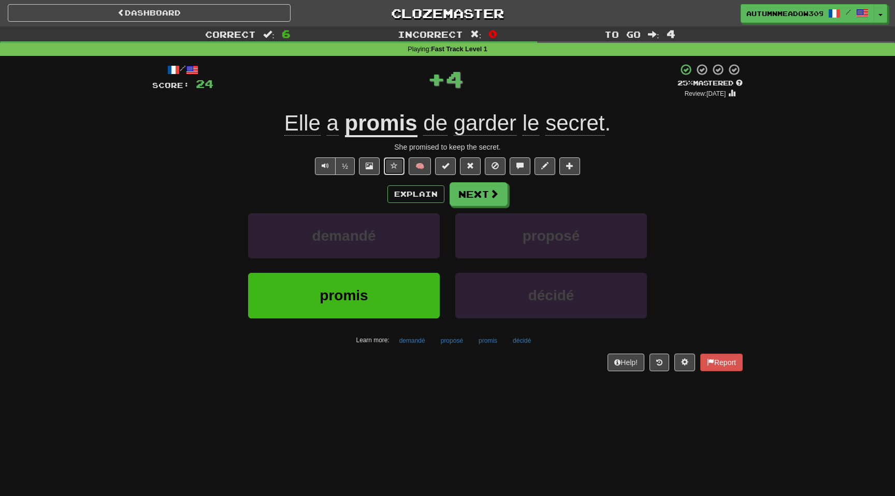
click at [393, 163] on span at bounding box center [393, 165] width 7 height 7
click at [492, 192] on span at bounding box center [494, 194] width 9 height 9
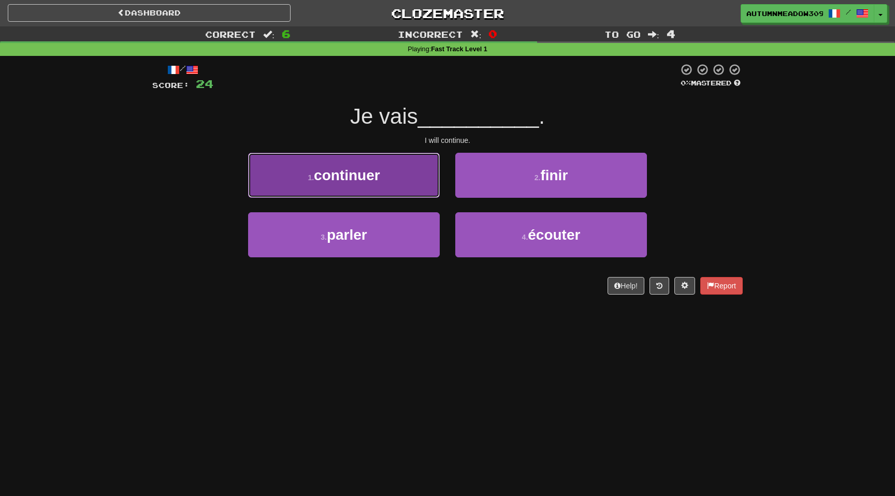
click at [388, 170] on button "1 . continuer" at bounding box center [344, 175] width 192 height 45
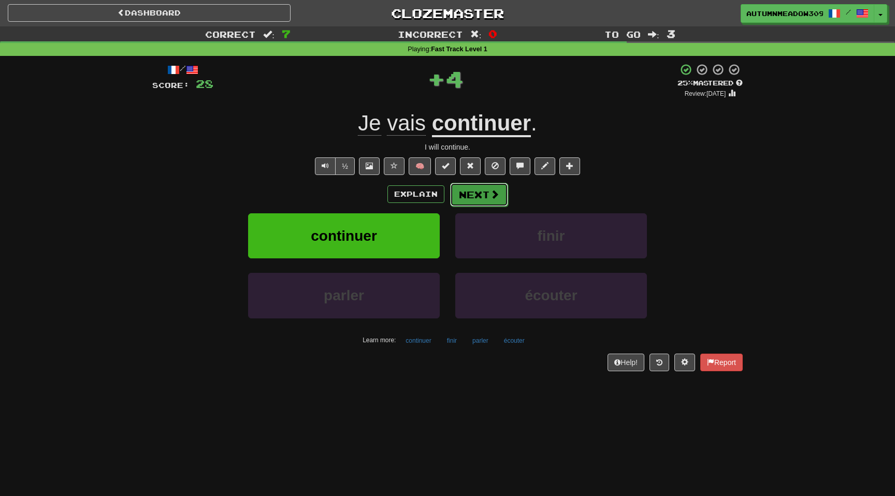
click at [476, 194] on button "Next" at bounding box center [479, 195] width 58 height 24
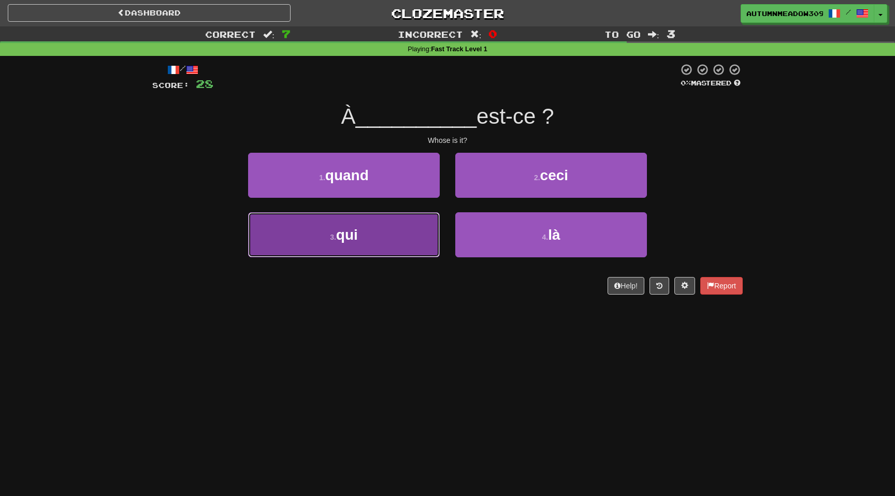
click at [404, 236] on button "3 . qui" at bounding box center [344, 234] width 192 height 45
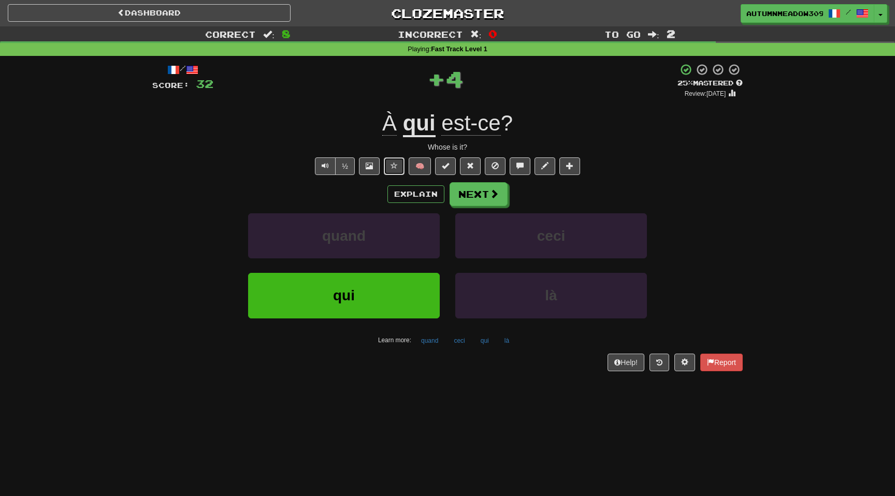
click at [390, 165] on button at bounding box center [394, 166] width 21 height 18
click at [490, 200] on button "Next" at bounding box center [479, 195] width 58 height 24
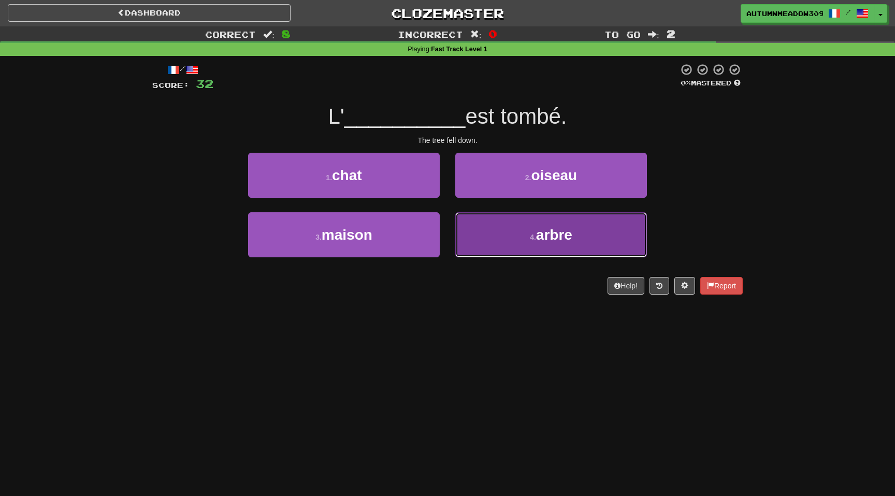
click at [518, 244] on button "4 . arbre" at bounding box center [551, 234] width 192 height 45
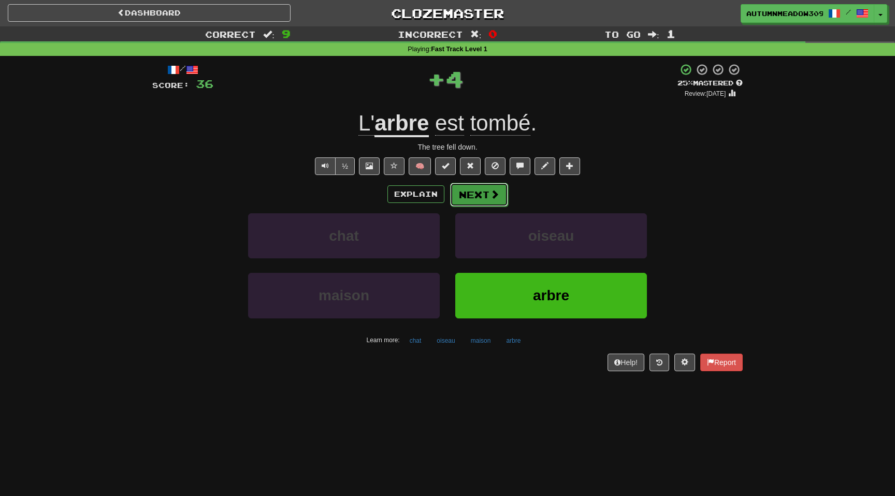
click at [486, 193] on button "Next" at bounding box center [479, 195] width 58 height 24
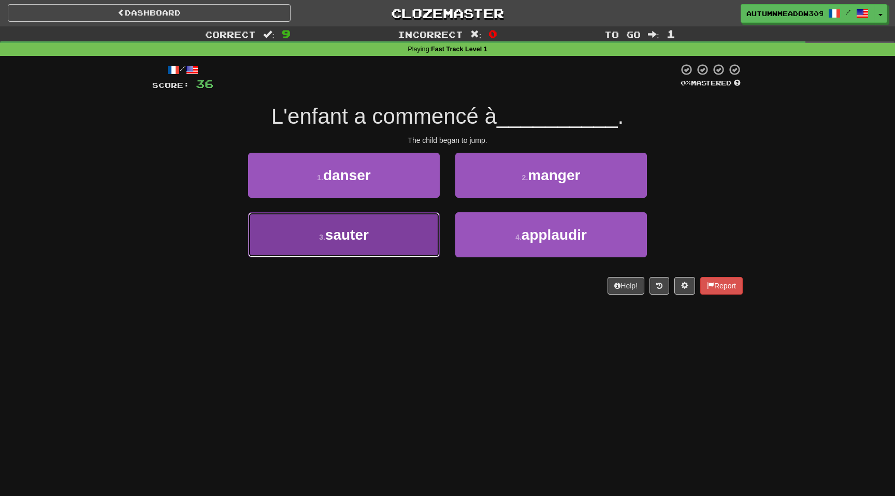
click at [356, 251] on button "3 . sauter" at bounding box center [344, 234] width 192 height 45
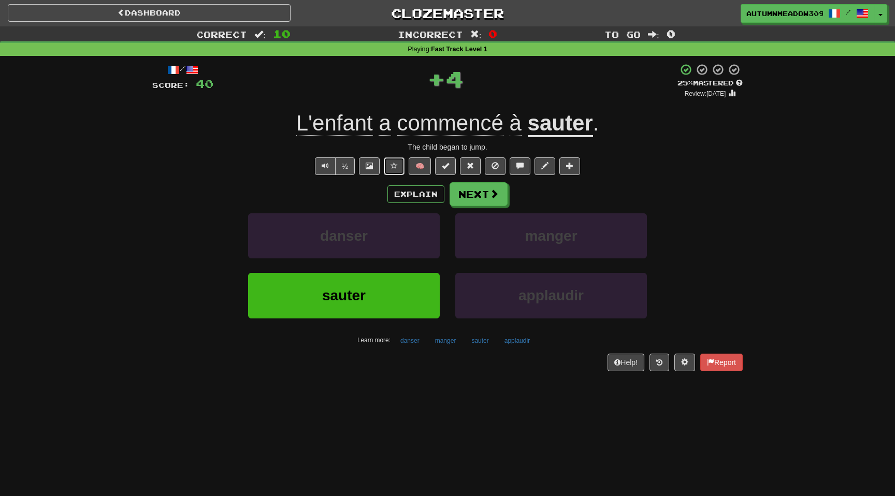
click at [396, 162] on span at bounding box center [393, 165] width 7 height 7
click at [483, 193] on button "Next" at bounding box center [479, 195] width 58 height 24
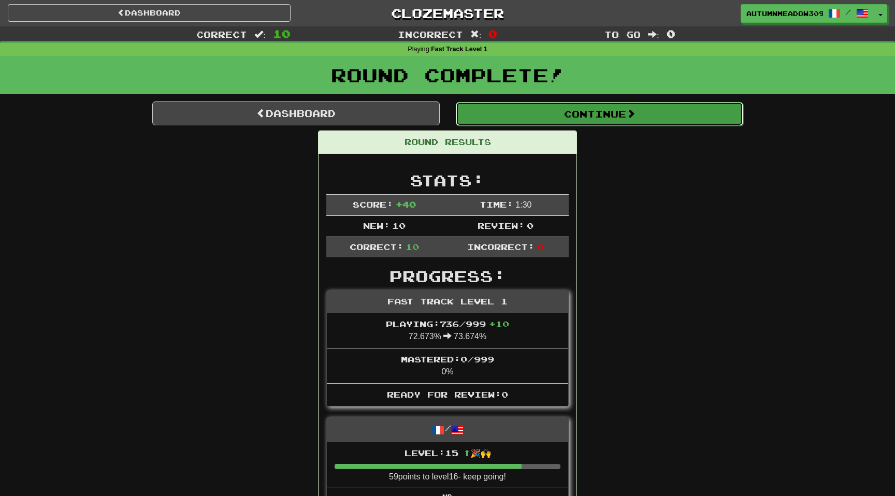
click at [595, 109] on button "Continue" at bounding box center [599, 114] width 287 height 24
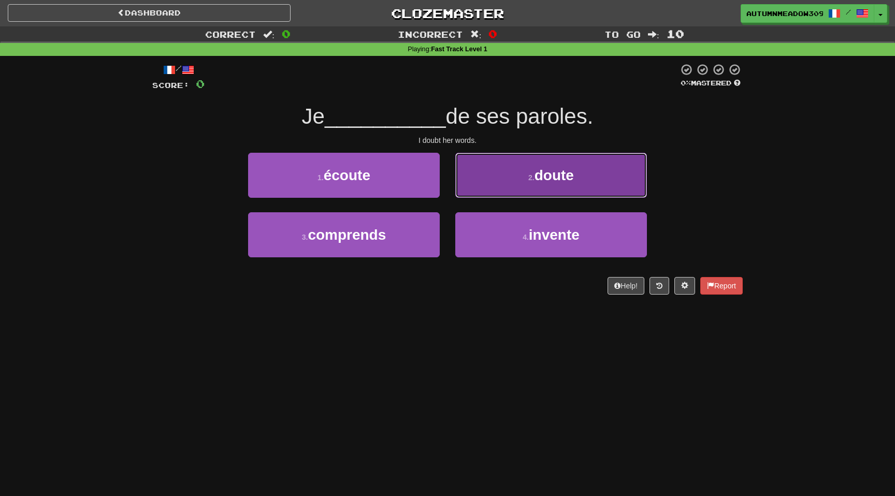
click at [567, 167] on span "doute" at bounding box center [553, 175] width 39 height 16
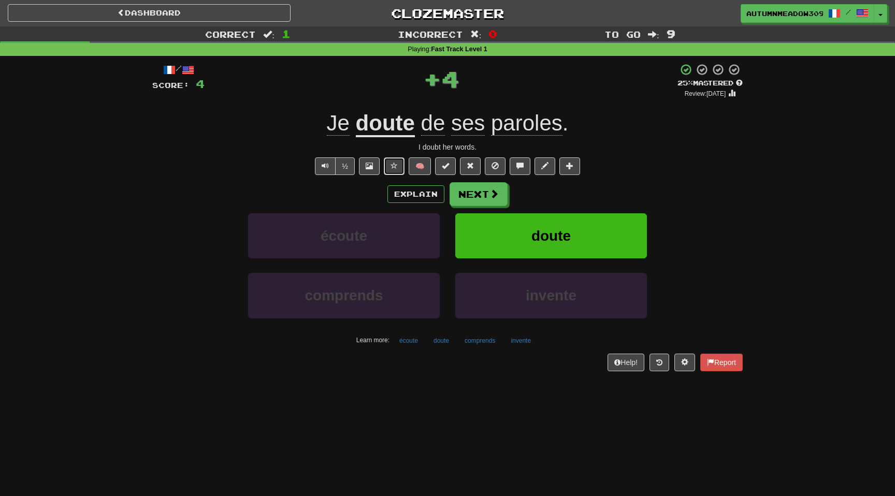
click at [397, 165] on span at bounding box center [393, 165] width 7 height 7
click at [491, 194] on span at bounding box center [494, 194] width 9 height 9
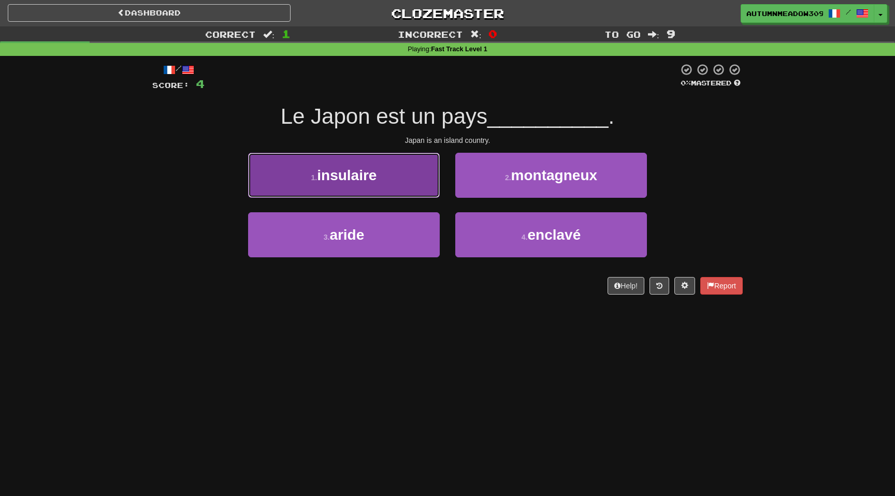
click at [392, 188] on button "1 . insulaire" at bounding box center [344, 175] width 192 height 45
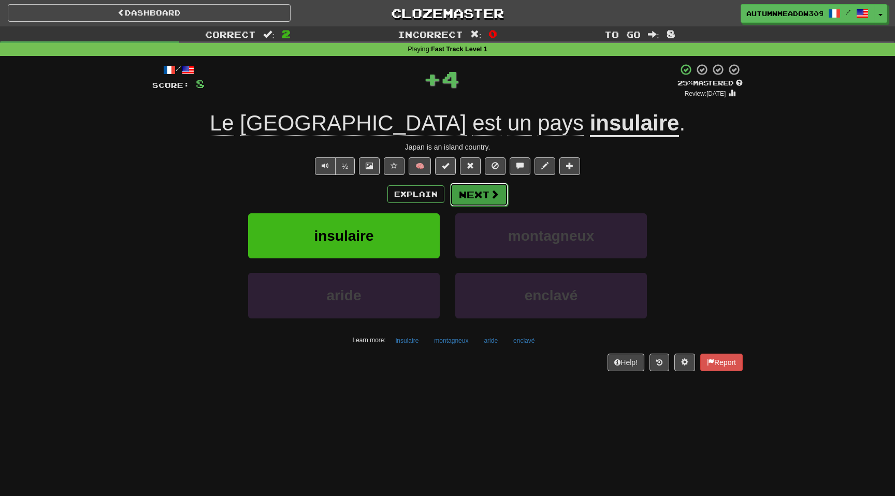
click at [486, 201] on button "Next" at bounding box center [479, 195] width 58 height 24
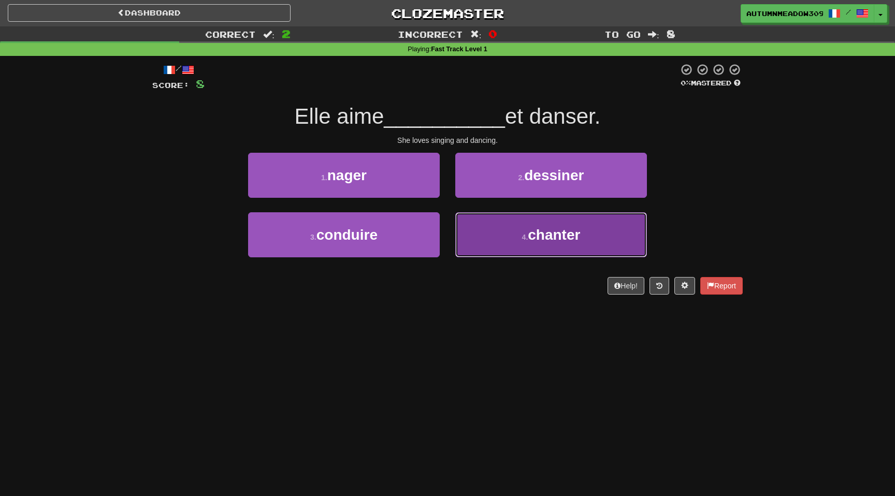
click at [586, 237] on button "4 . chanter" at bounding box center [551, 234] width 192 height 45
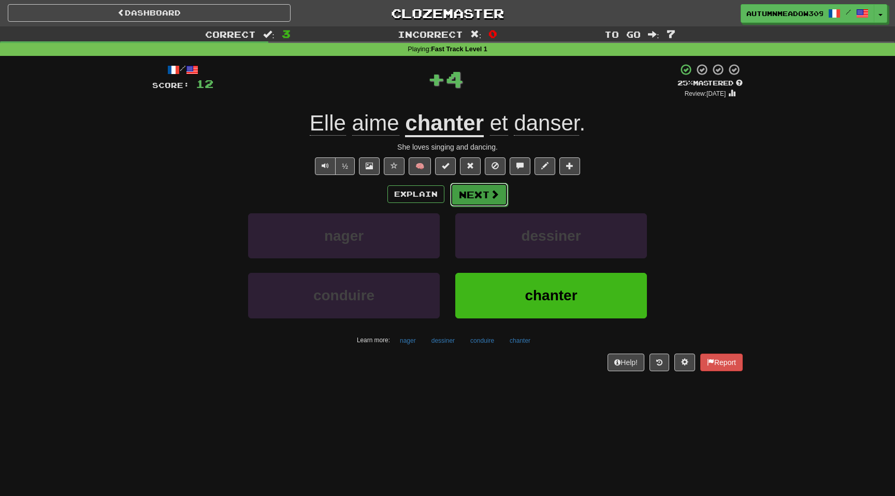
click at [493, 195] on span at bounding box center [494, 194] width 9 height 9
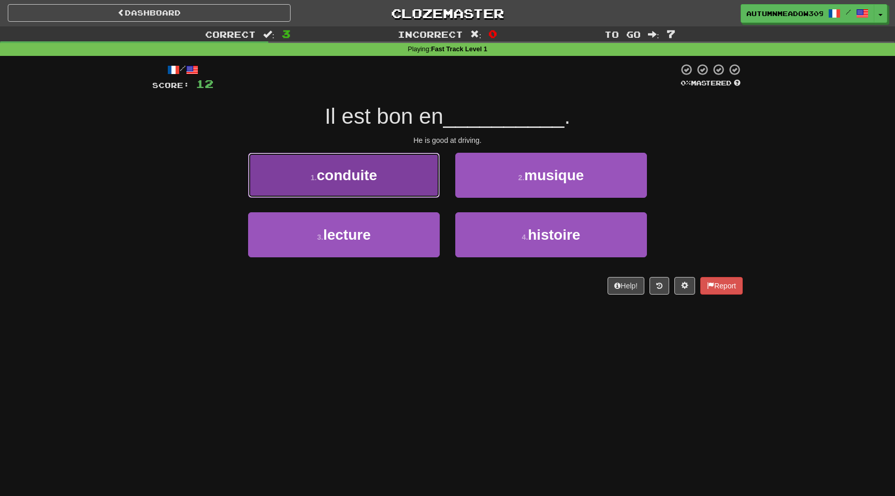
click at [408, 166] on button "1 . conduite" at bounding box center [344, 175] width 192 height 45
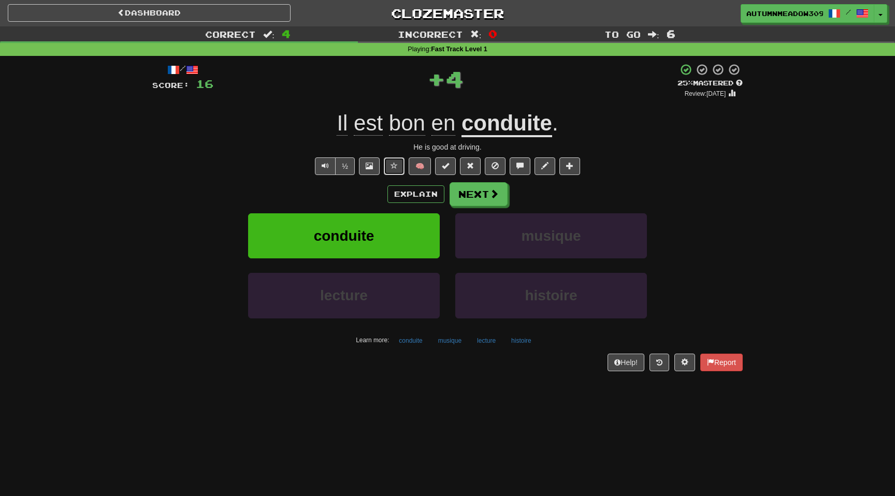
click at [392, 169] on span at bounding box center [393, 165] width 7 height 7
click at [491, 199] on span at bounding box center [494, 194] width 9 height 9
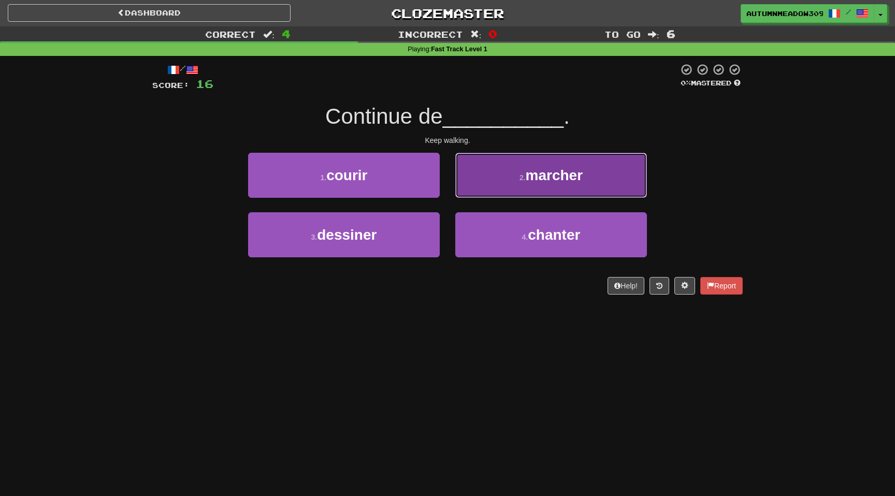
click at [556, 182] on span "marcher" at bounding box center [554, 175] width 57 height 16
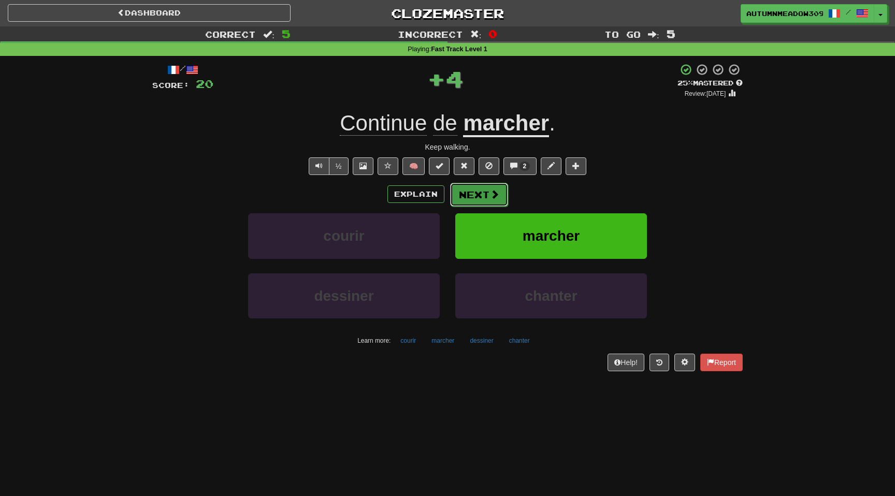
click at [483, 189] on button "Next" at bounding box center [479, 195] width 58 height 24
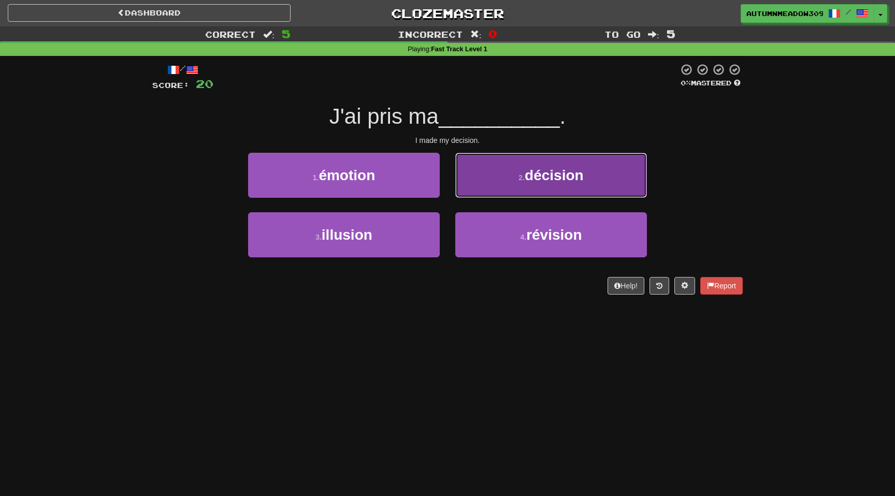
click at [527, 172] on span "décision" at bounding box center [554, 175] width 59 height 16
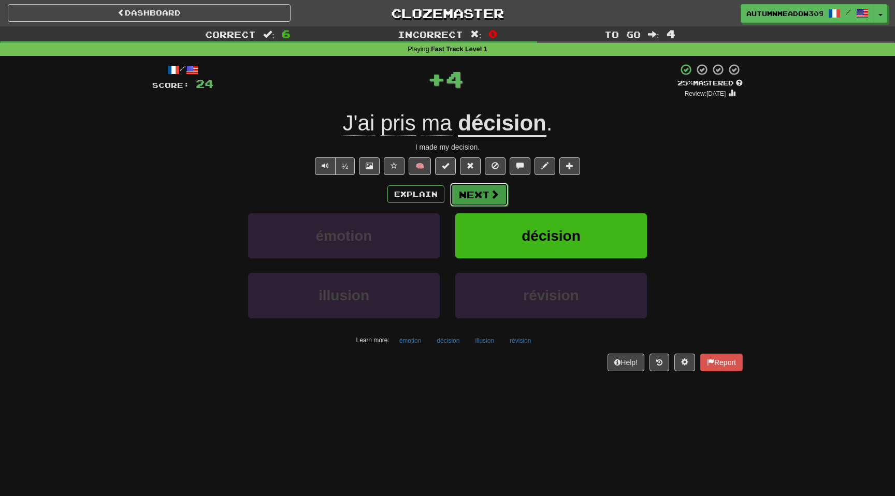
click at [475, 195] on button "Next" at bounding box center [479, 195] width 58 height 24
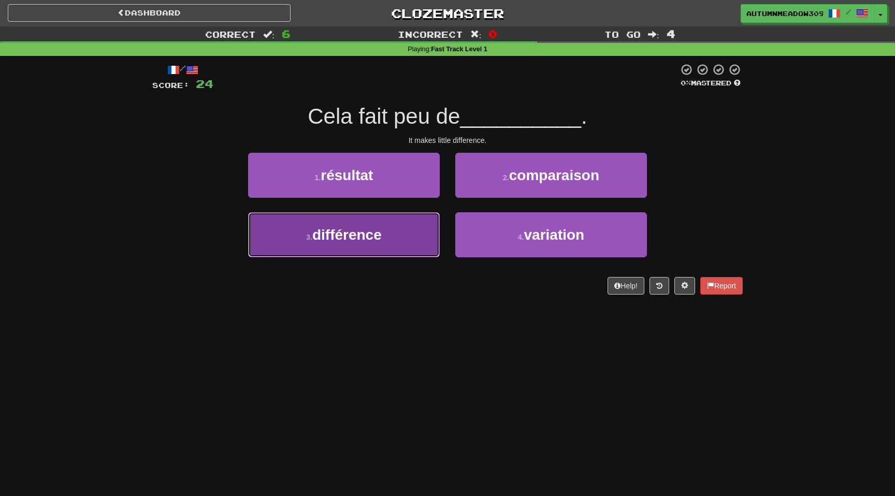
click at [385, 245] on button "3 . différence" at bounding box center [344, 234] width 192 height 45
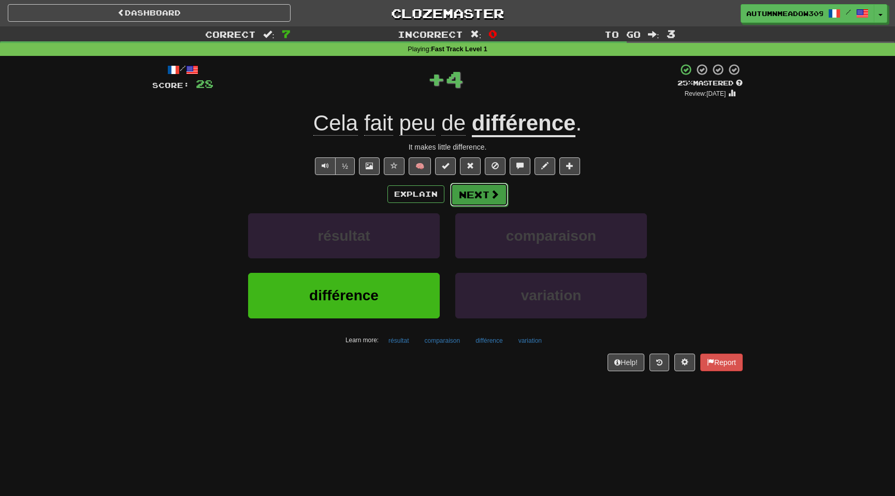
click at [491, 199] on span at bounding box center [494, 194] width 9 height 9
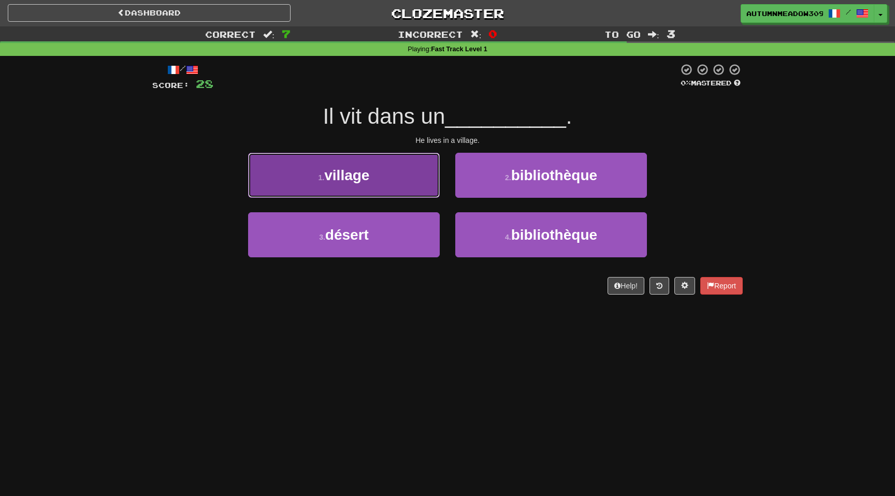
click at [366, 160] on button "1 . village" at bounding box center [344, 175] width 192 height 45
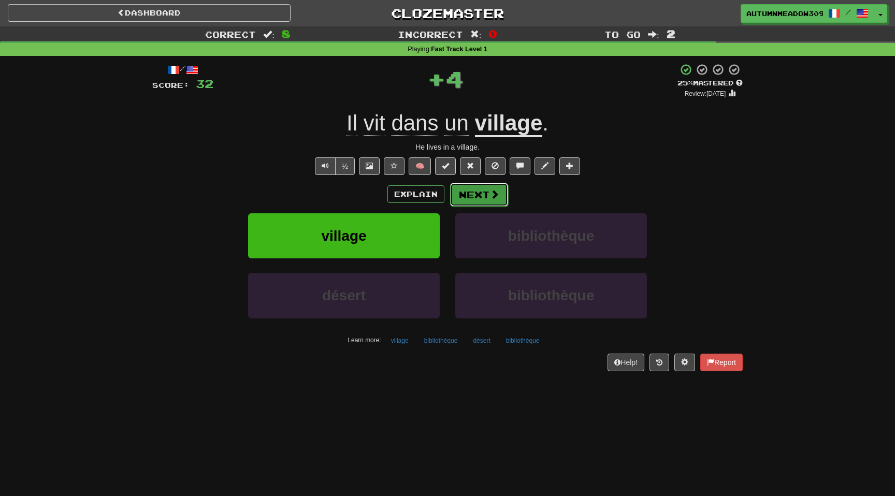
click at [501, 197] on button "Next" at bounding box center [479, 195] width 58 height 24
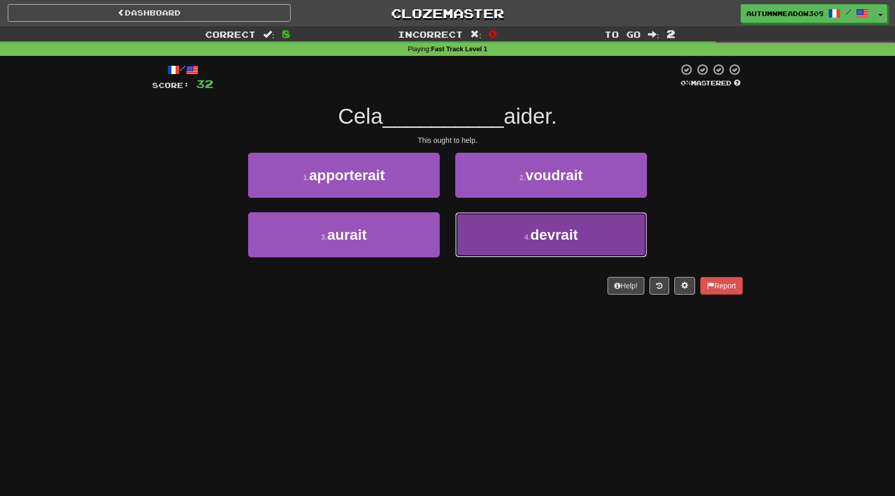
click at [514, 230] on button "4 . devrait" at bounding box center [551, 234] width 192 height 45
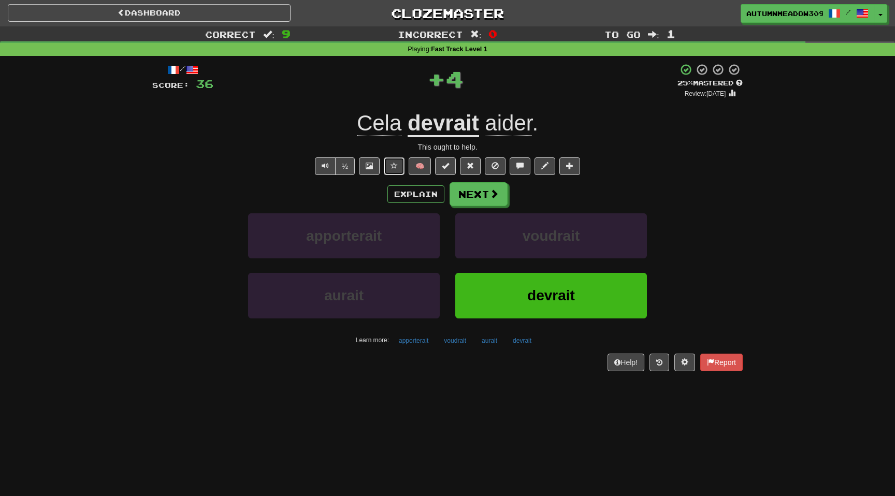
click at [399, 169] on button at bounding box center [394, 166] width 21 height 18
click at [490, 200] on button "Next" at bounding box center [479, 195] width 58 height 24
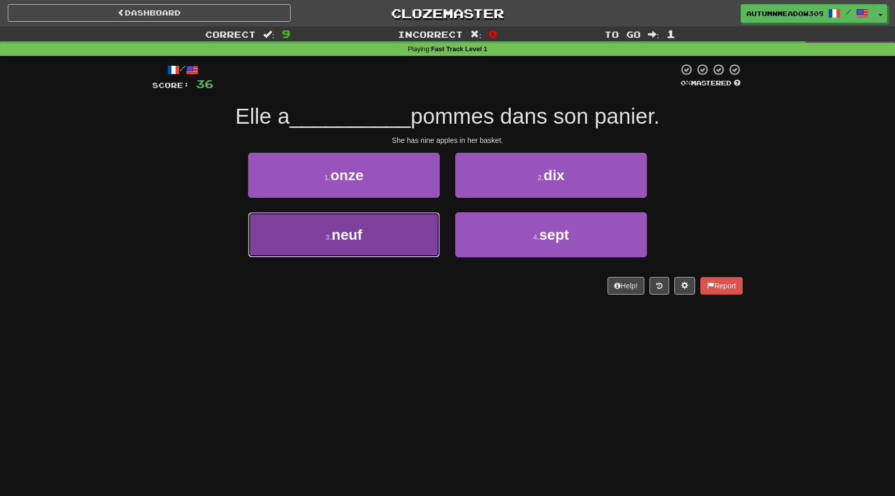
click at [380, 231] on button "3 . neuf" at bounding box center [344, 234] width 192 height 45
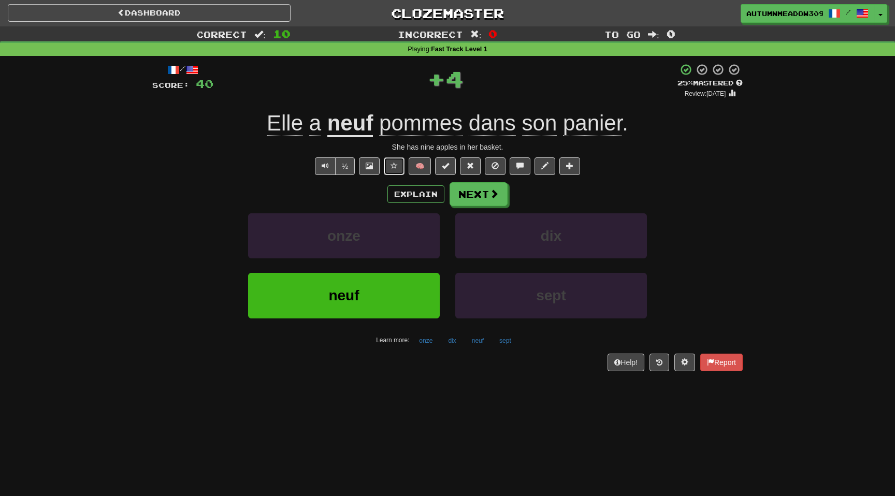
click at [396, 164] on span at bounding box center [393, 165] width 7 height 7
click at [487, 192] on button "Next" at bounding box center [479, 195] width 58 height 24
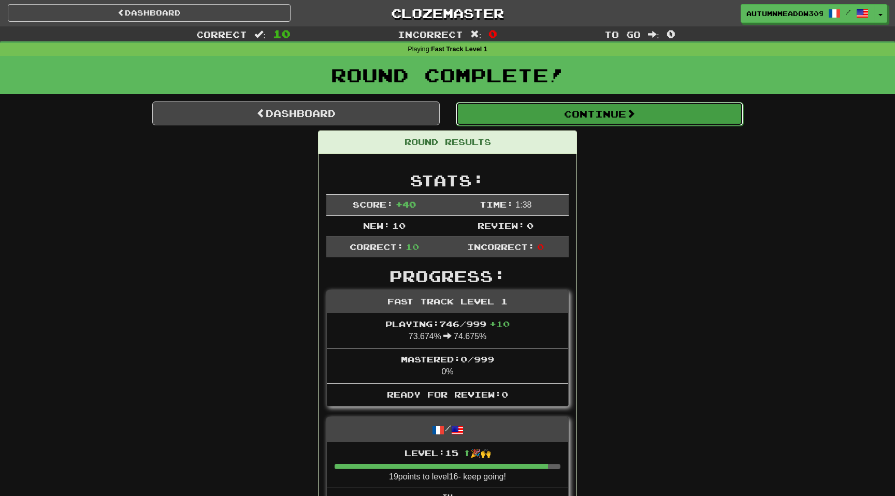
click at [608, 113] on button "Continue" at bounding box center [599, 114] width 287 height 24
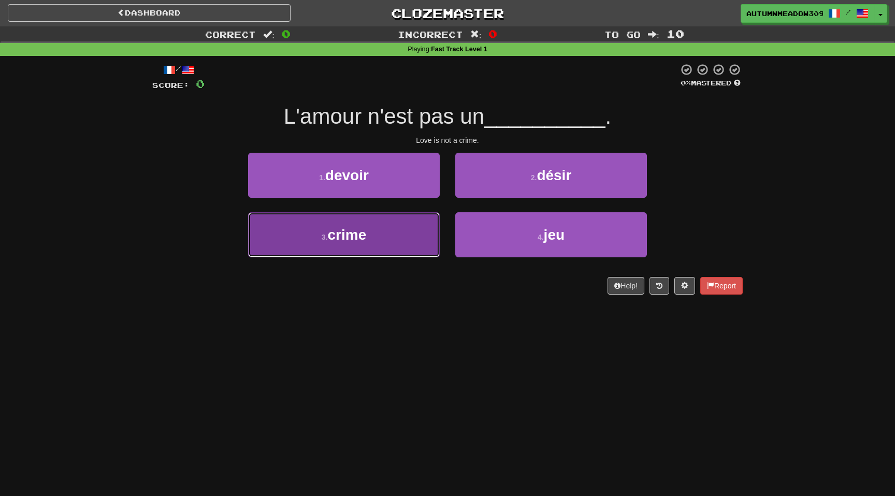
click at [359, 241] on span "crime" at bounding box center [346, 235] width 39 height 16
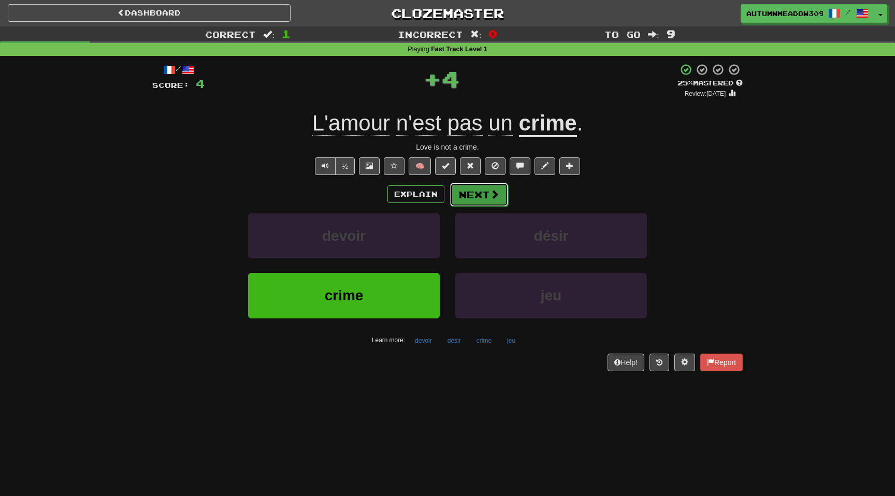
click at [481, 202] on button "Next" at bounding box center [479, 195] width 58 height 24
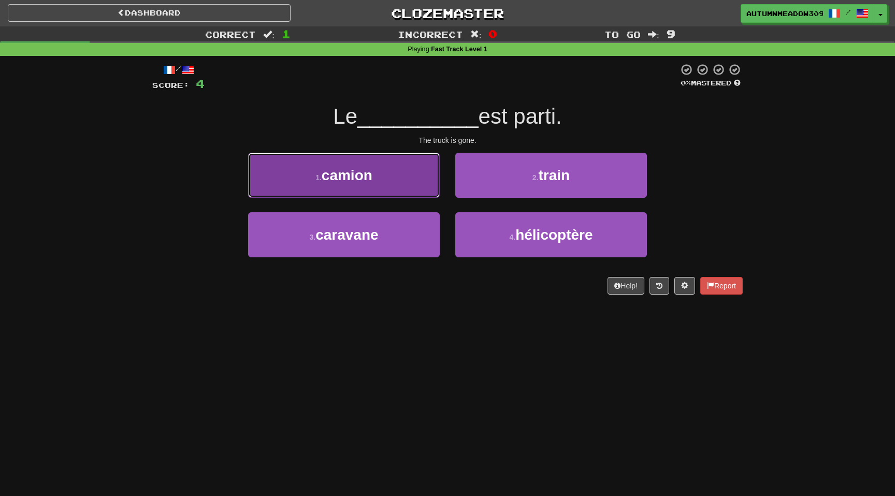
click at [360, 178] on span "camion" at bounding box center [347, 175] width 51 height 16
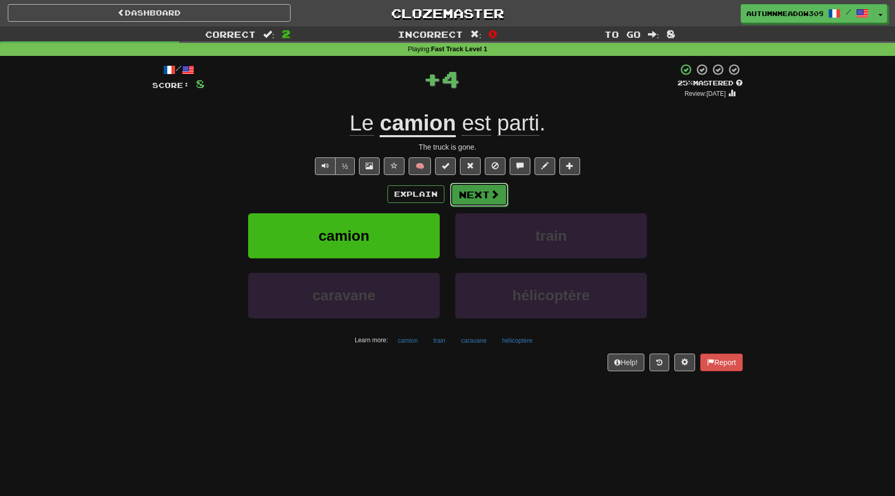
click at [467, 194] on button "Next" at bounding box center [479, 195] width 58 height 24
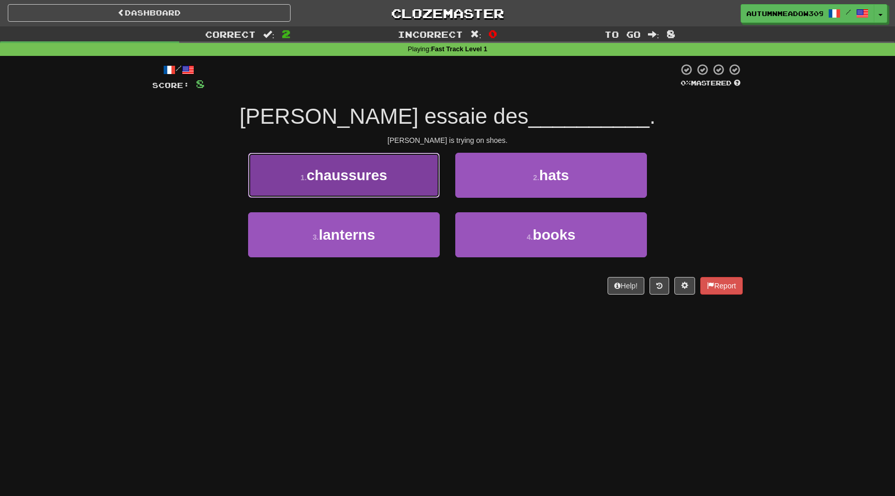
click at [389, 175] on button "1 . chaussures" at bounding box center [344, 175] width 192 height 45
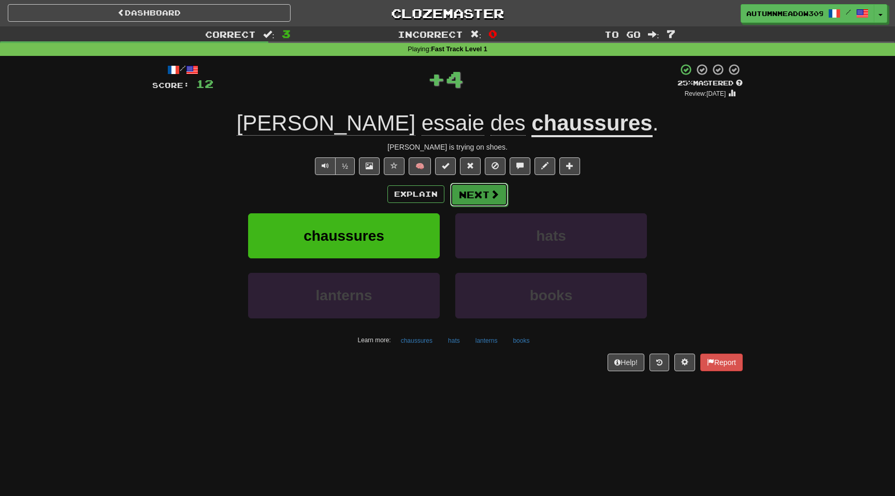
click at [495, 198] on span at bounding box center [494, 194] width 9 height 9
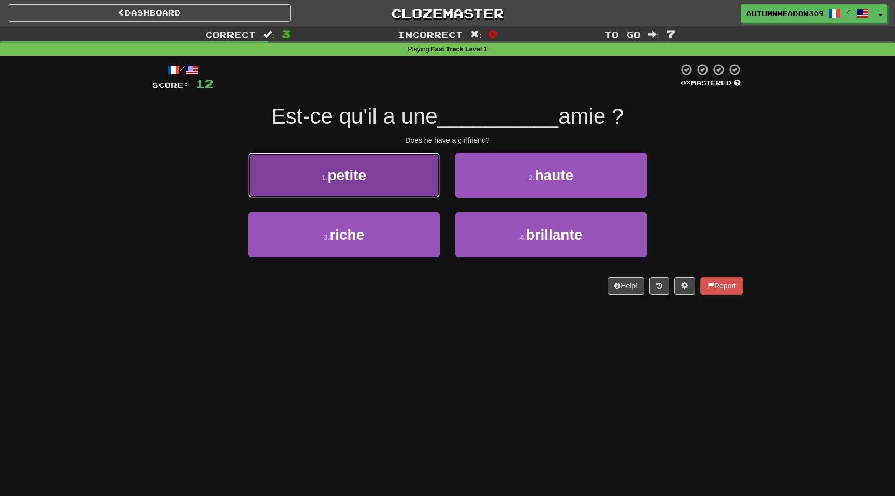
click at [375, 163] on button "1 . petite" at bounding box center [344, 175] width 192 height 45
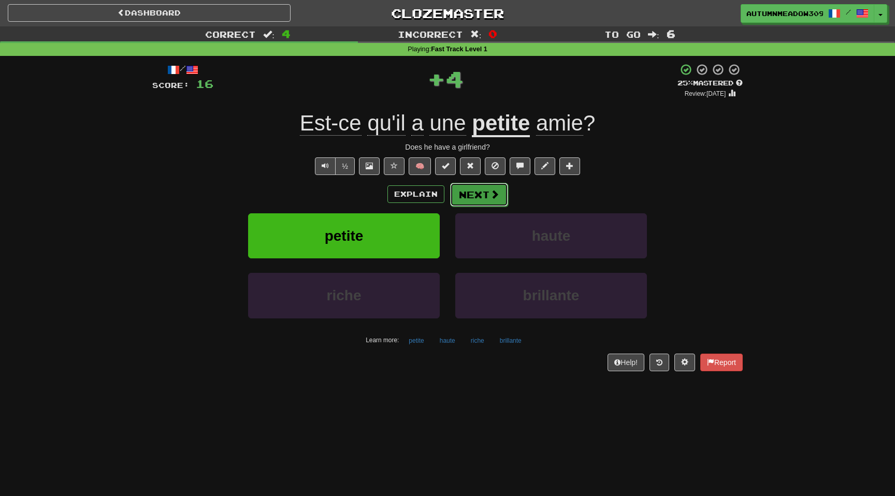
click at [460, 190] on button "Next" at bounding box center [479, 195] width 58 height 24
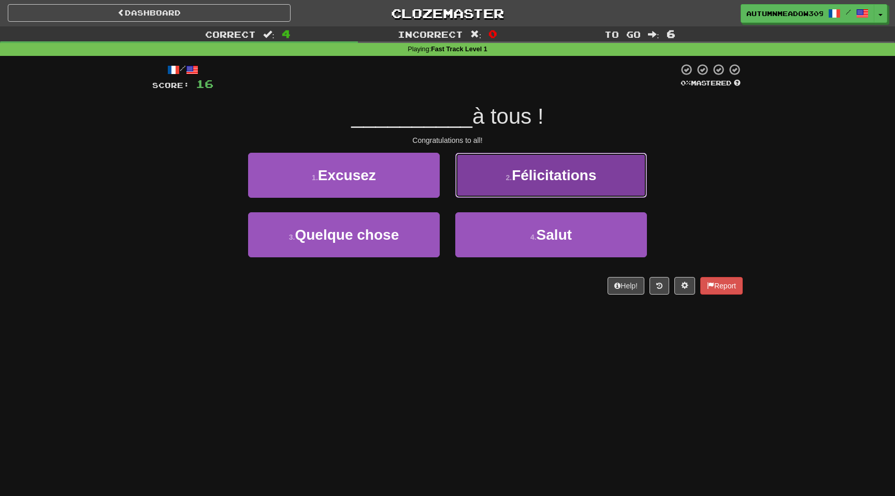
click at [550, 170] on span "Félicitations" at bounding box center [554, 175] width 84 height 16
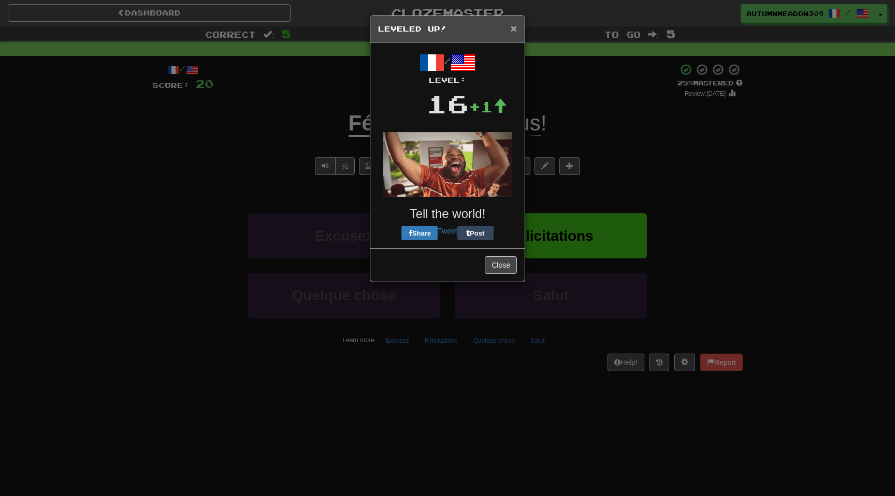
click at [512, 29] on span "×" at bounding box center [514, 28] width 6 height 12
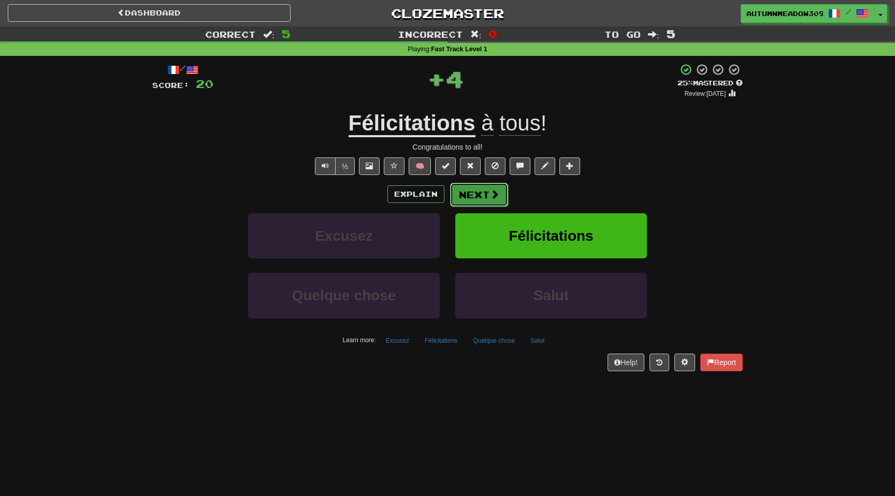
click at [481, 195] on button "Next" at bounding box center [479, 195] width 58 height 24
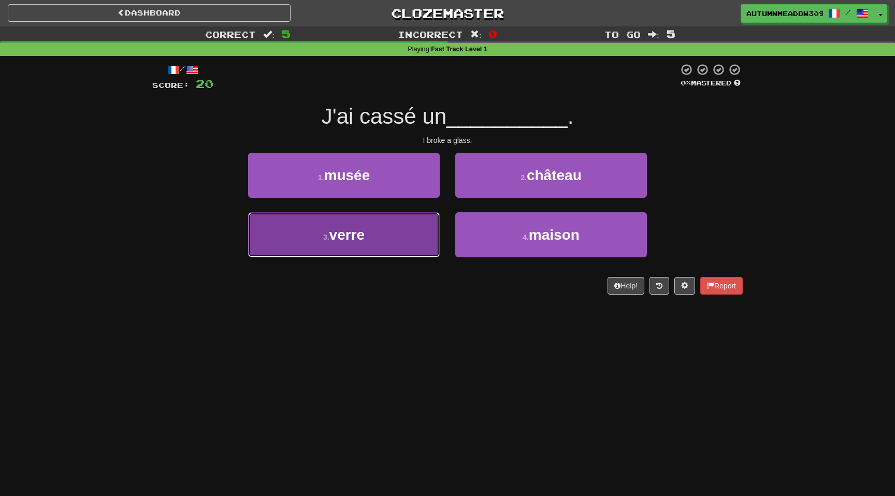
click at [401, 222] on button "3 . verre" at bounding box center [344, 234] width 192 height 45
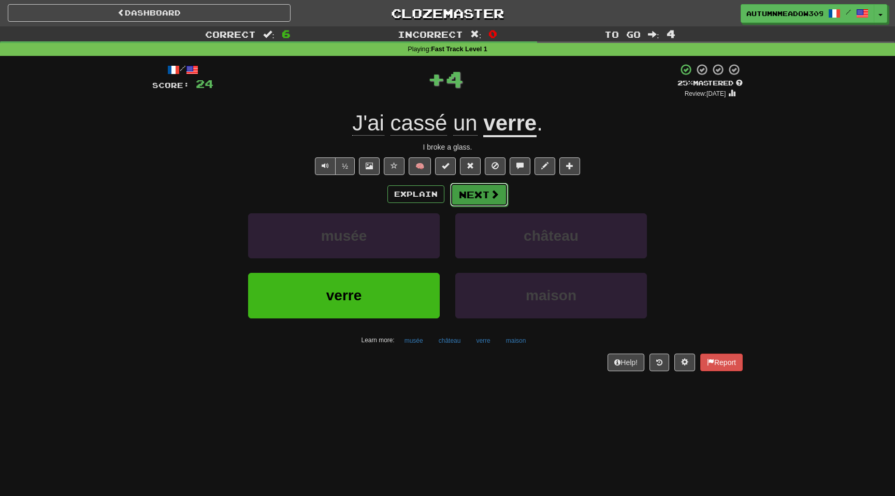
click at [490, 195] on span at bounding box center [494, 194] width 9 height 9
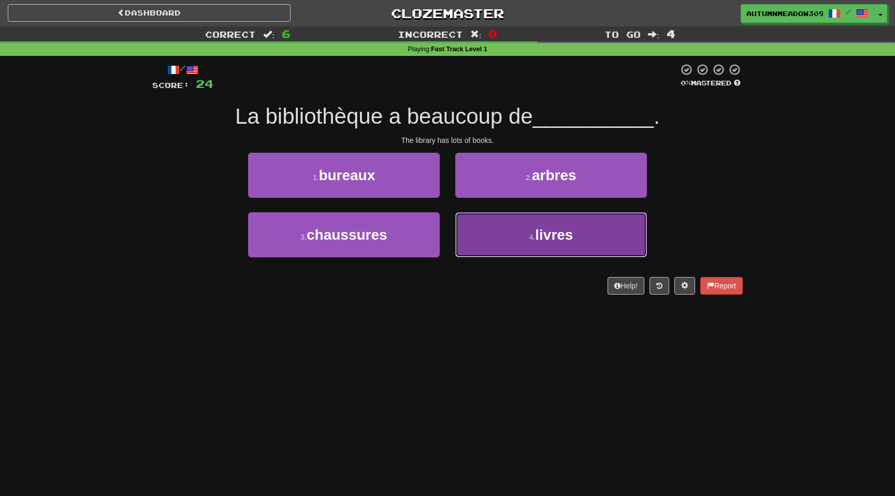
click at [521, 235] on button "4 . livres" at bounding box center [551, 234] width 192 height 45
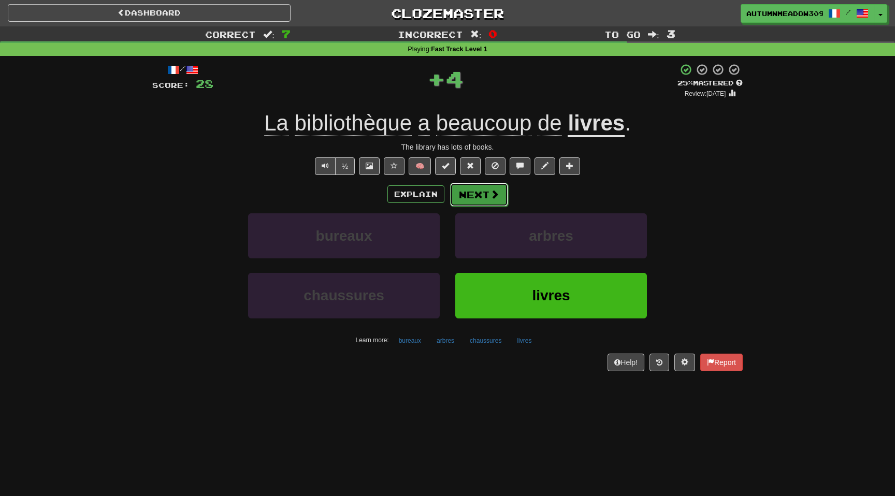
click at [467, 197] on button "Next" at bounding box center [479, 195] width 58 height 24
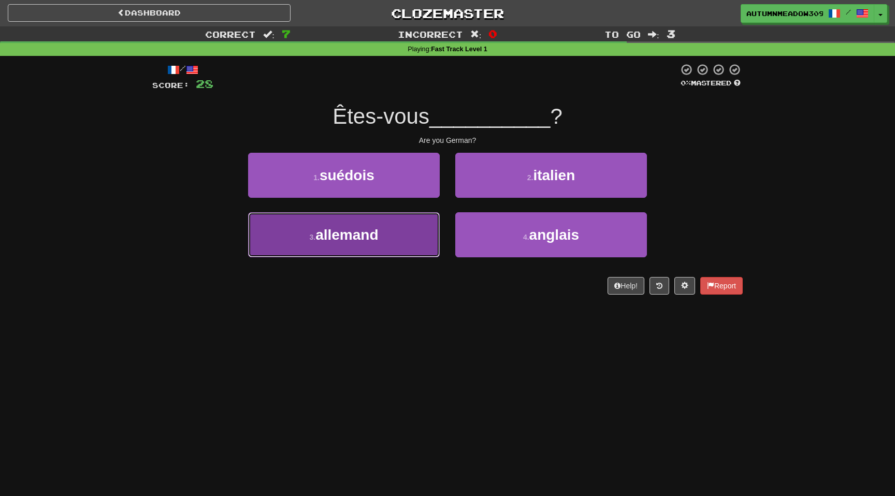
click at [378, 239] on span "allemand" at bounding box center [346, 235] width 63 height 16
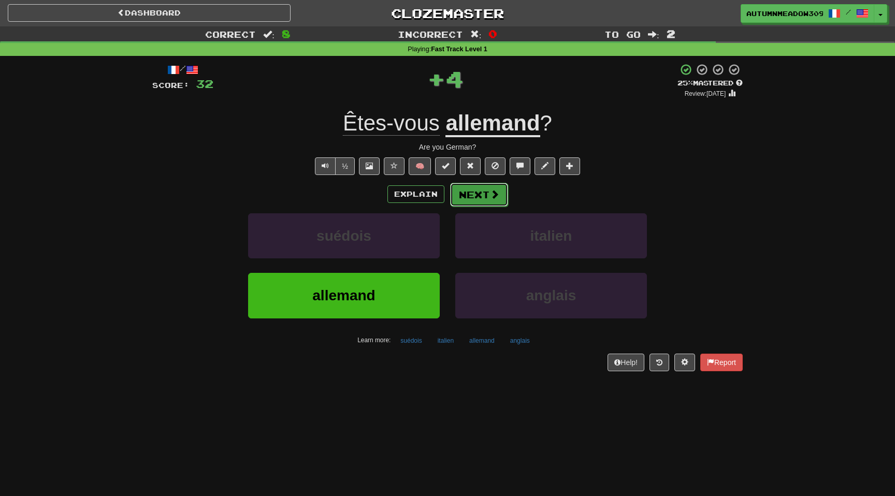
click at [468, 194] on button "Next" at bounding box center [479, 195] width 58 height 24
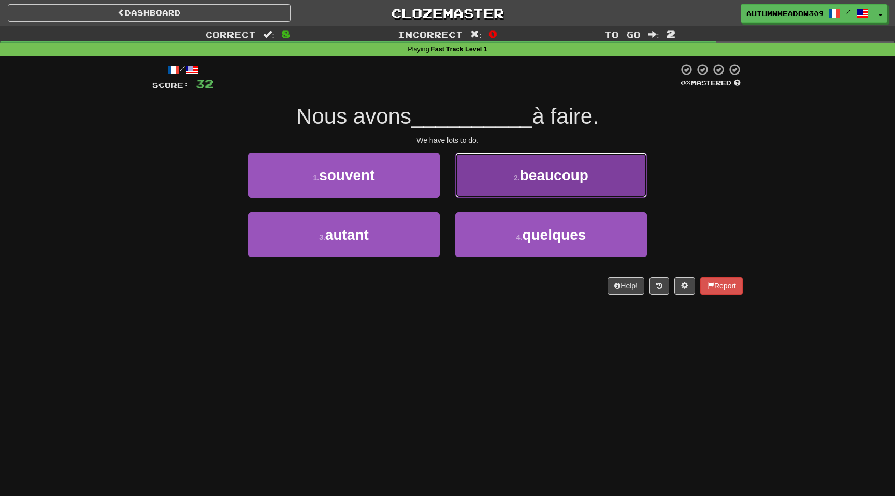
click at [504, 168] on button "2 . beaucoup" at bounding box center [551, 175] width 192 height 45
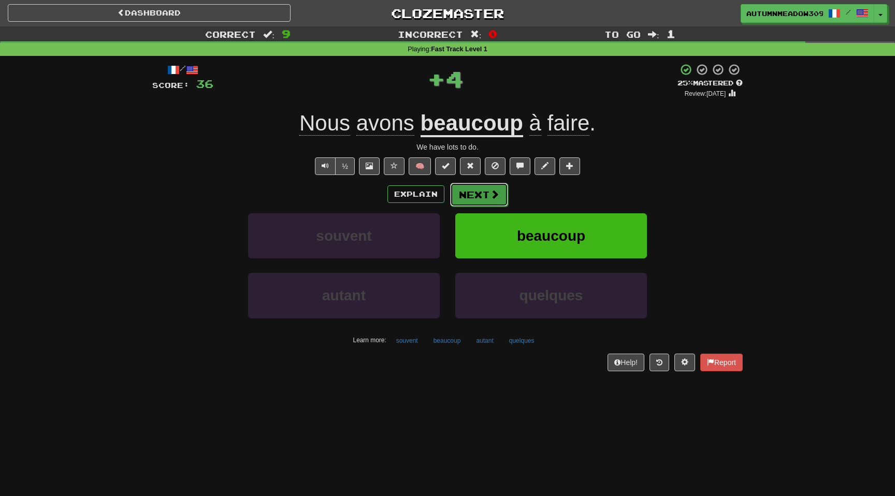
click at [459, 189] on button "Next" at bounding box center [479, 195] width 58 height 24
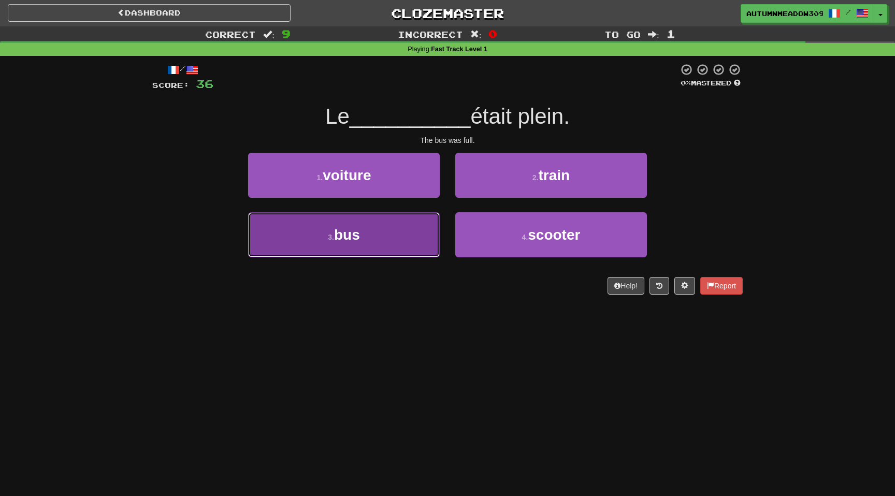
click at [350, 245] on button "3 . bus" at bounding box center [344, 234] width 192 height 45
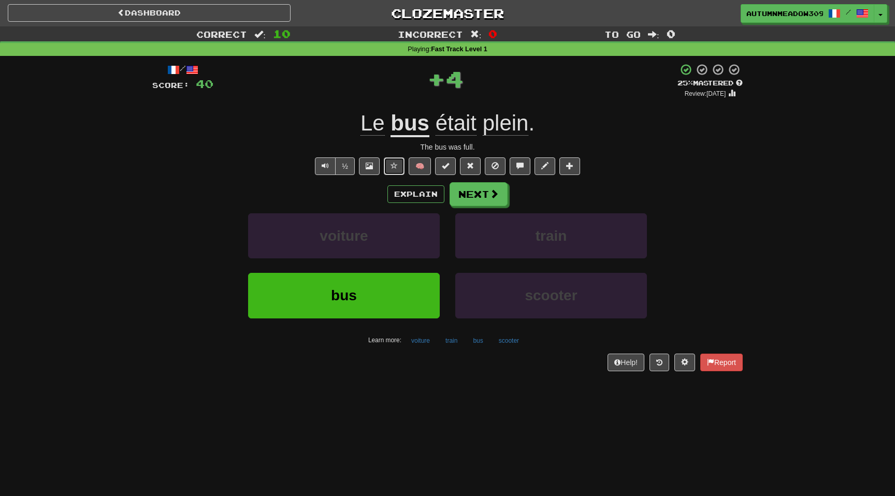
click at [392, 164] on span at bounding box center [393, 165] width 7 height 7
click at [479, 192] on button "Next" at bounding box center [479, 195] width 58 height 24
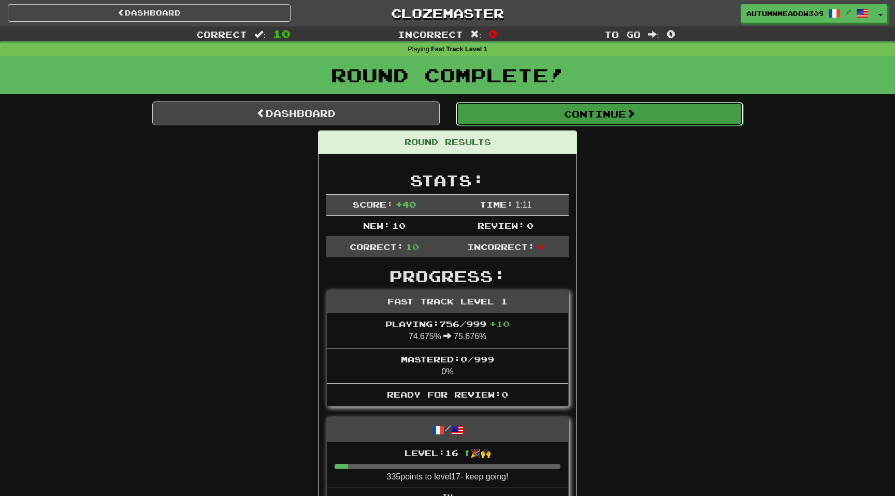
click at [576, 116] on button "Continue" at bounding box center [599, 114] width 287 height 24
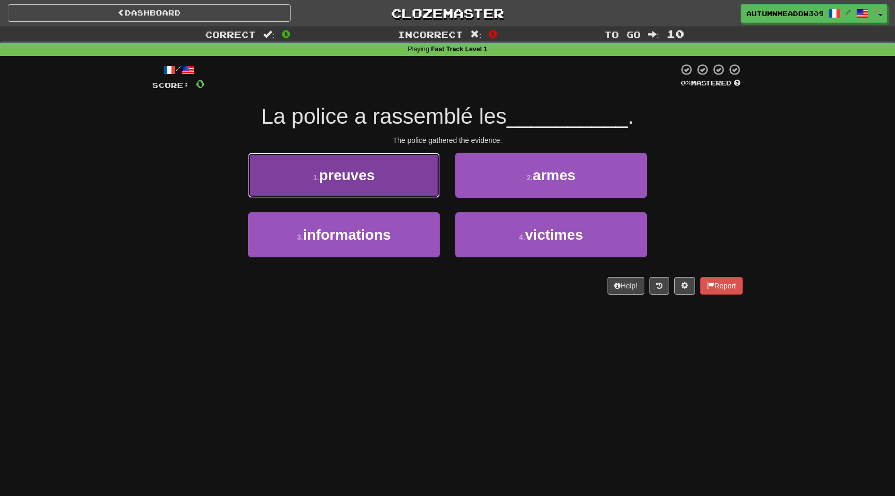
click at [371, 155] on button "1 . preuves" at bounding box center [344, 175] width 192 height 45
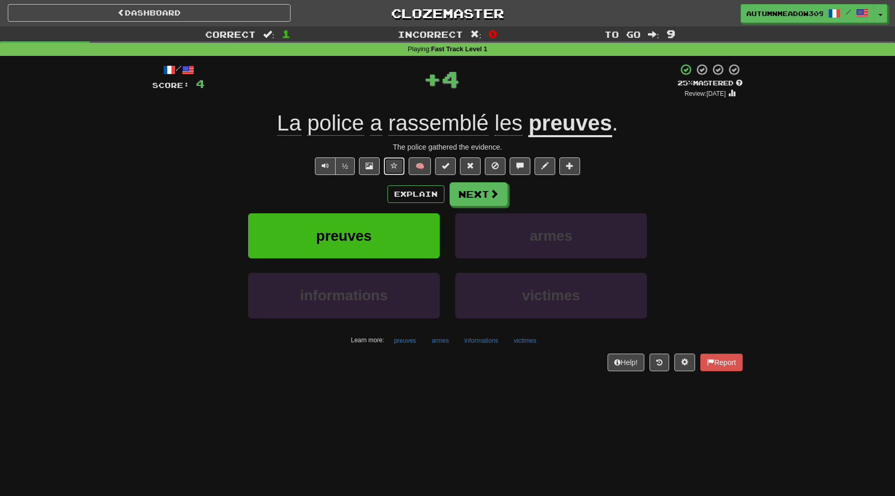
click at [390, 165] on button at bounding box center [394, 166] width 21 height 18
click at [461, 126] on span "rassemblé" at bounding box center [438, 123] width 100 height 25
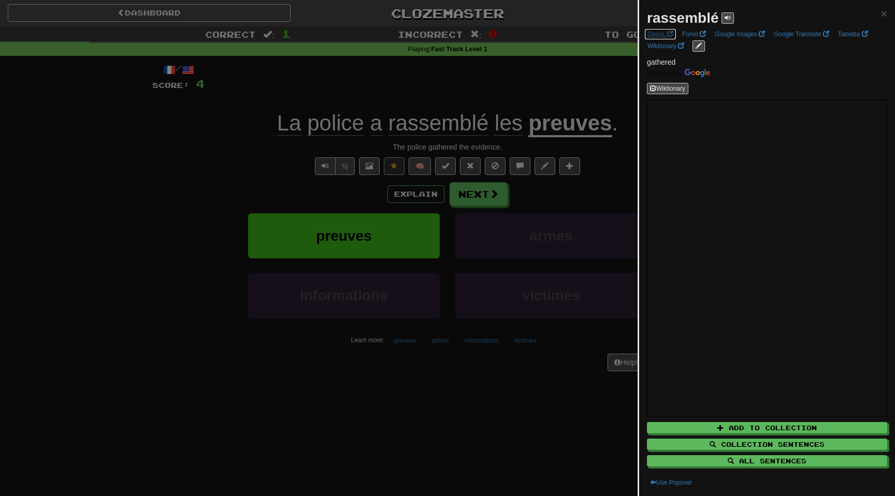
click at [660, 35] on link "DeepL" at bounding box center [660, 33] width 32 height 11
click at [491, 384] on div at bounding box center [447, 248] width 895 height 496
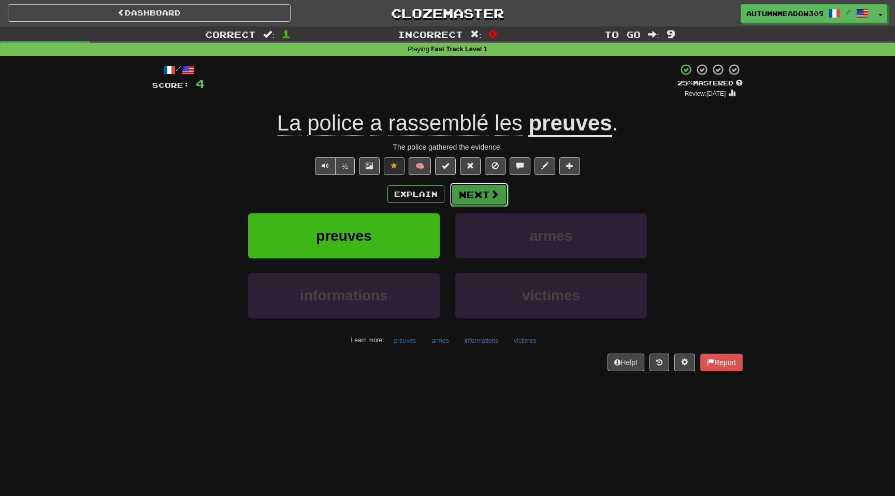
click at [490, 197] on span at bounding box center [494, 194] width 9 height 9
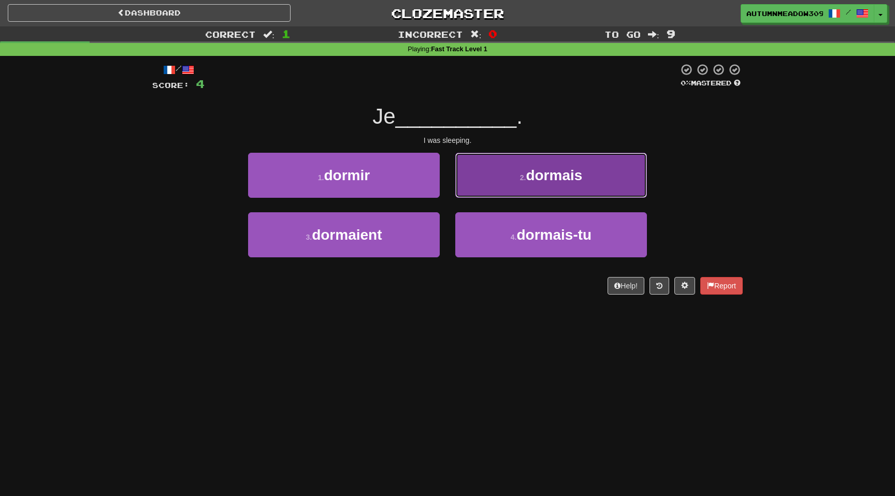
click at [513, 170] on button "2 . dormais" at bounding box center [551, 175] width 192 height 45
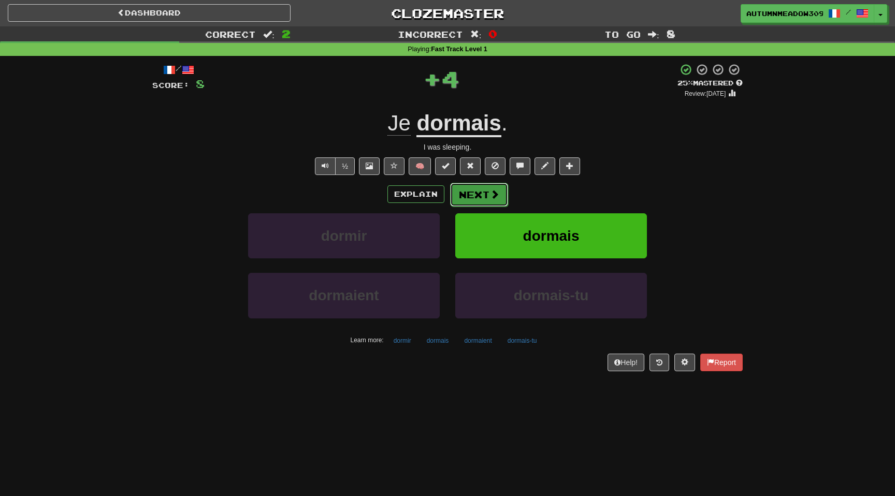
click at [485, 194] on button "Next" at bounding box center [479, 195] width 58 height 24
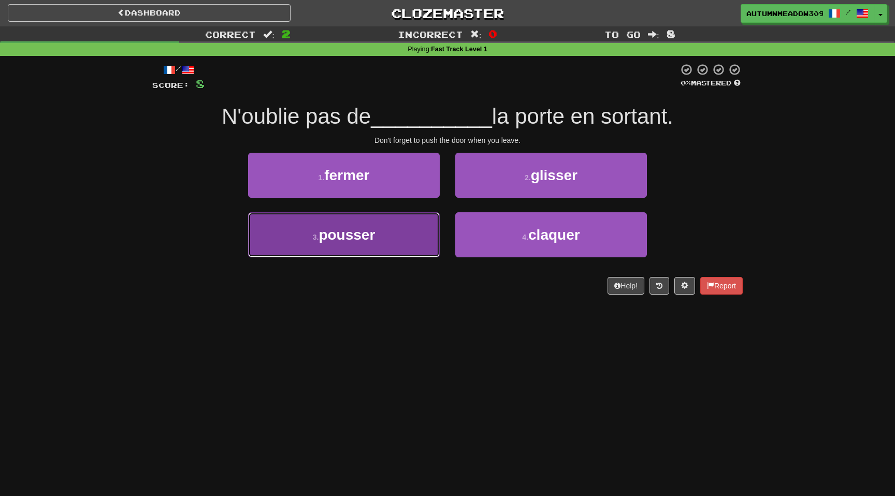
click at [375, 237] on span "pousser" at bounding box center [346, 235] width 56 height 16
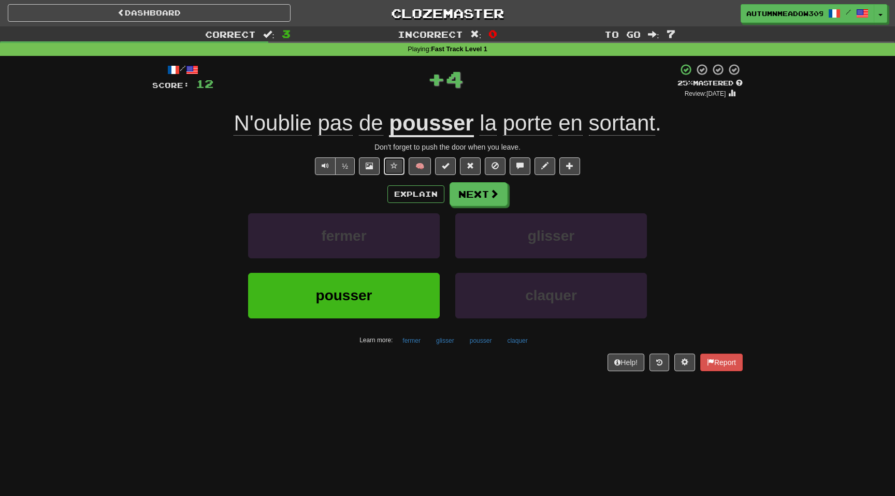
click at [396, 168] on span at bounding box center [393, 165] width 7 height 7
click at [494, 195] on span at bounding box center [494, 194] width 9 height 9
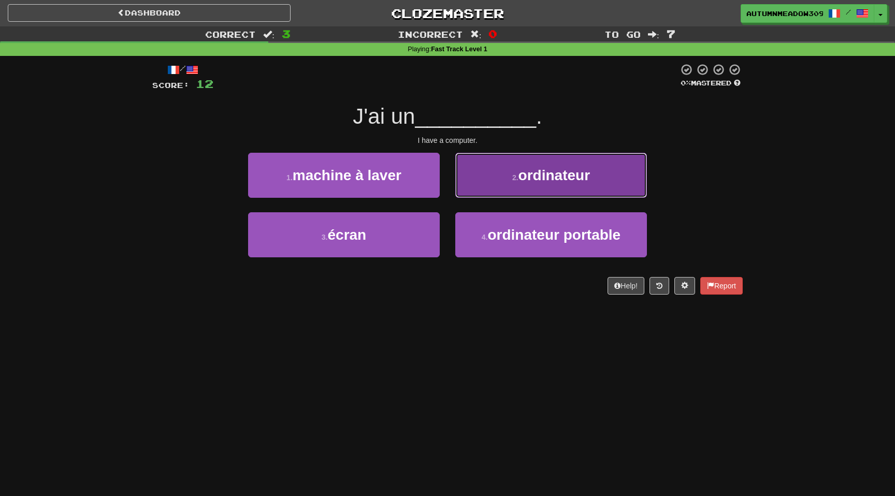
click at [559, 172] on span "ordinateur" at bounding box center [553, 175] width 71 height 16
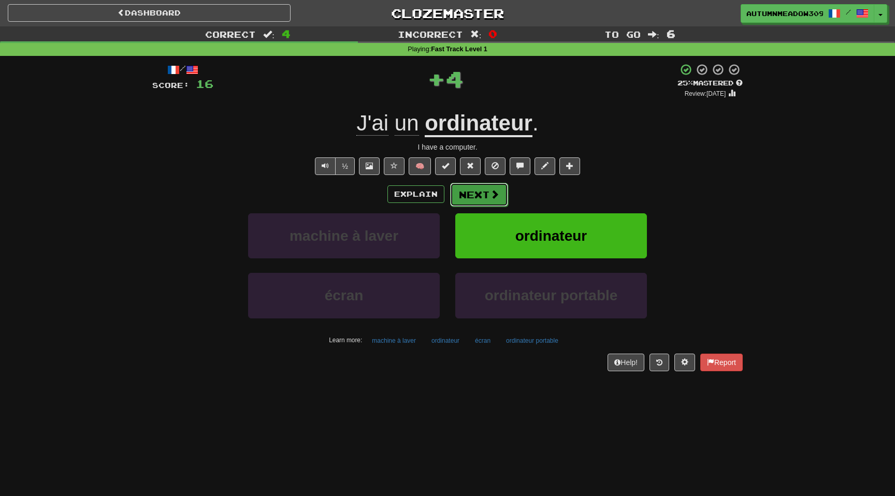
click at [489, 201] on button "Next" at bounding box center [479, 195] width 58 height 24
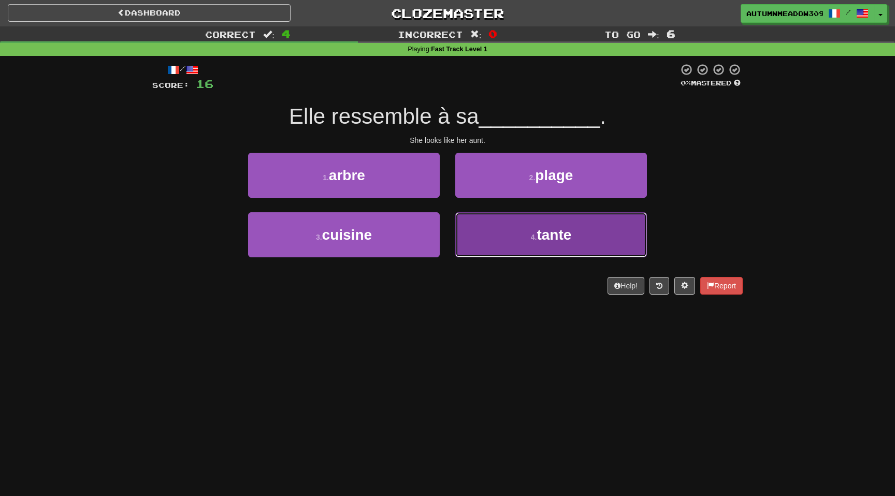
click at [542, 230] on span "tante" at bounding box center [554, 235] width 35 height 16
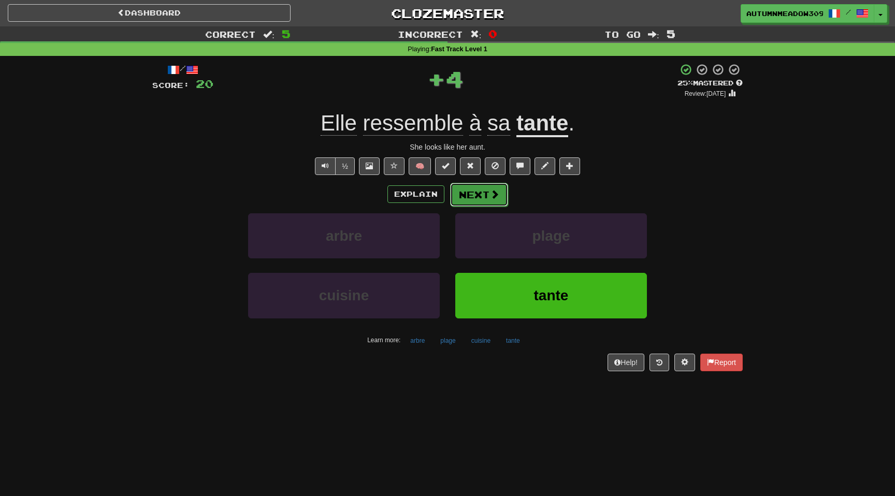
click at [477, 194] on button "Next" at bounding box center [479, 195] width 58 height 24
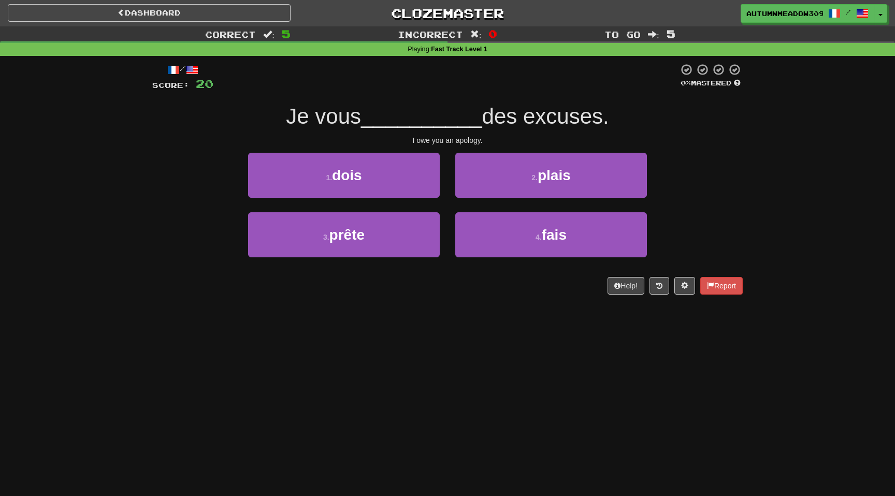
click at [314, 112] on span "Je vous" at bounding box center [323, 116] width 75 height 24
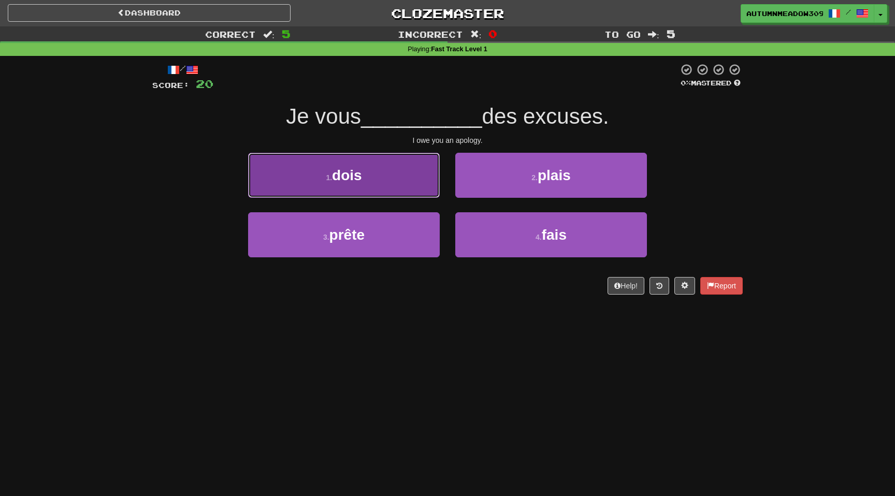
click at [409, 182] on button "1 . dois" at bounding box center [344, 175] width 192 height 45
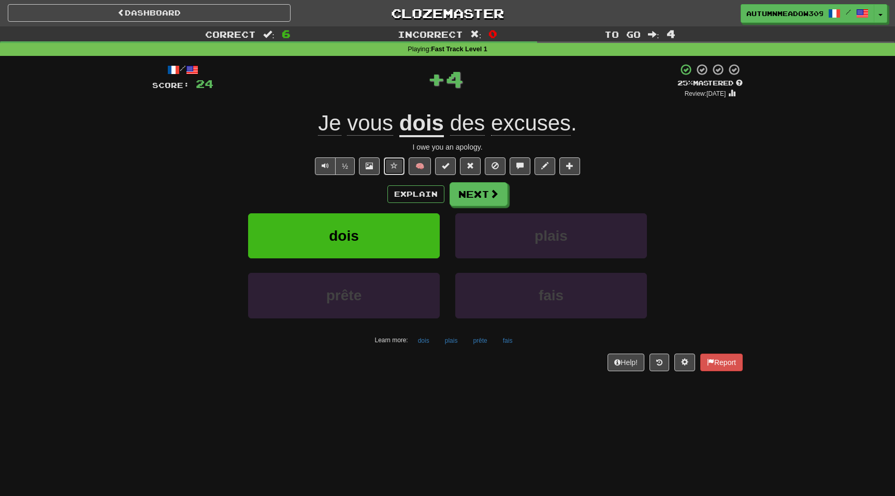
click at [398, 169] on span at bounding box center [393, 165] width 7 height 7
click at [490, 199] on span at bounding box center [494, 194] width 9 height 9
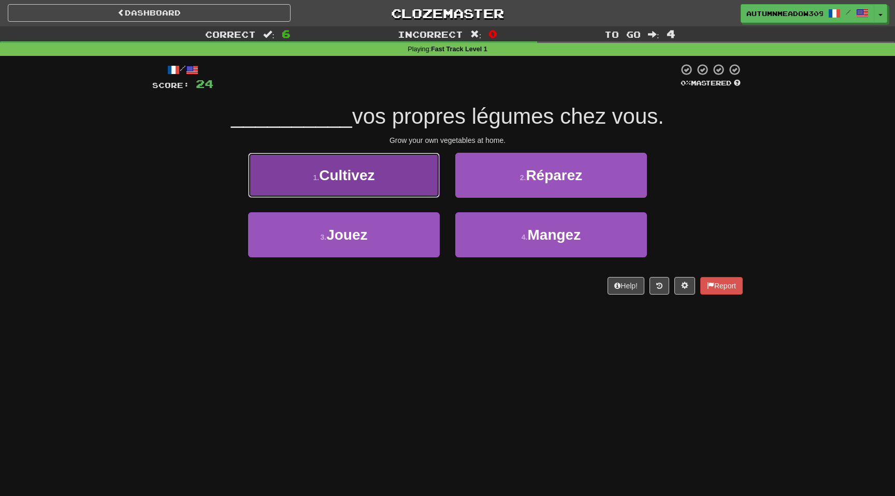
click at [411, 166] on button "1 . Cultivez" at bounding box center [344, 175] width 192 height 45
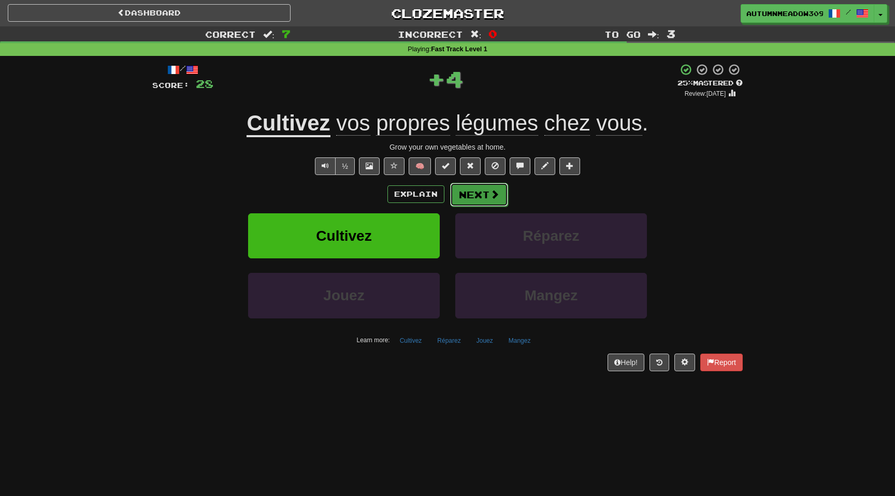
click at [462, 193] on button "Next" at bounding box center [479, 195] width 58 height 24
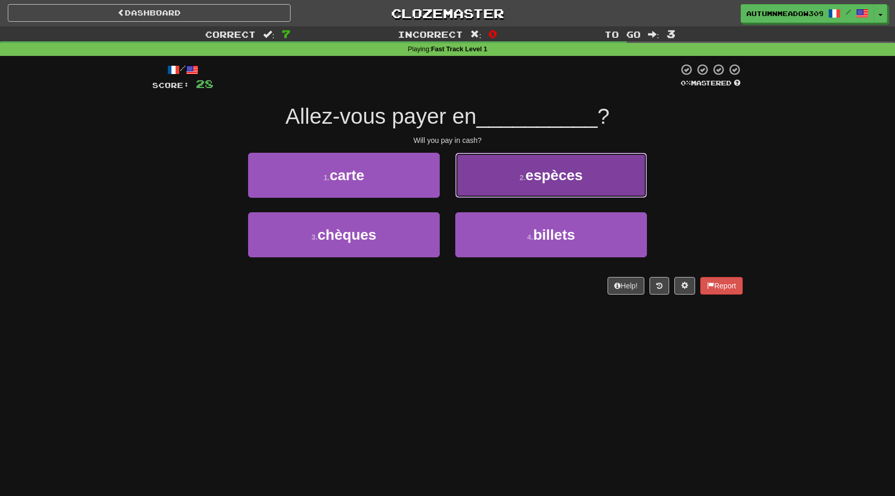
click at [552, 187] on button "2 . espèces" at bounding box center [551, 175] width 192 height 45
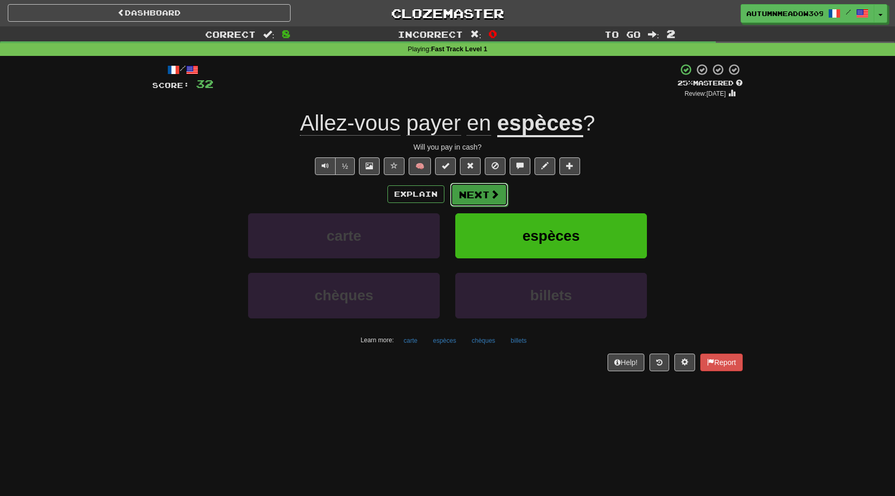
click at [467, 193] on button "Next" at bounding box center [479, 195] width 58 height 24
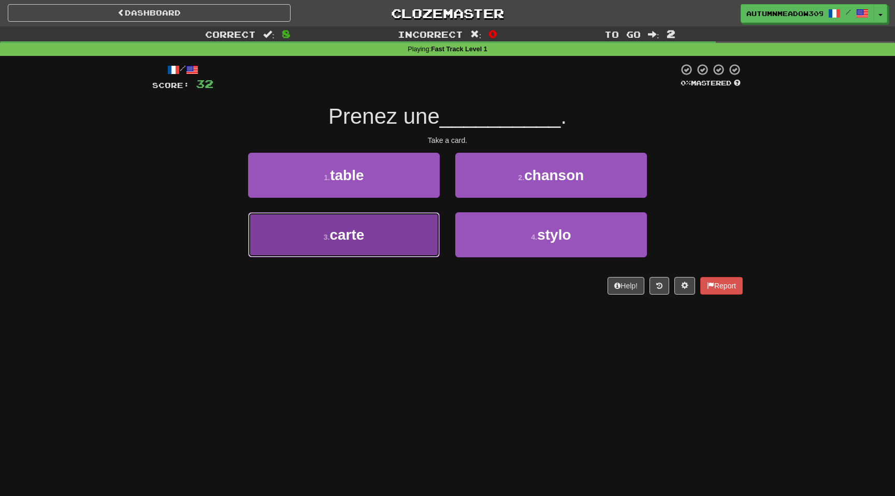
click at [404, 221] on button "3 . carte" at bounding box center [344, 234] width 192 height 45
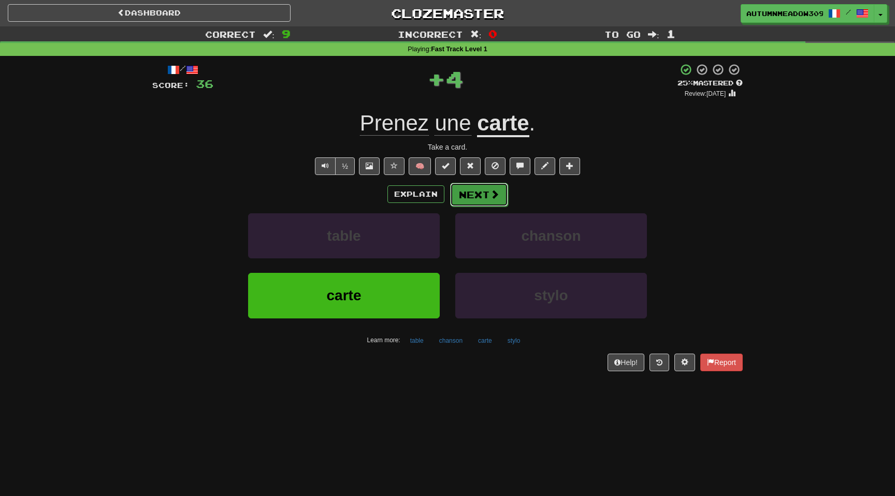
click at [483, 195] on button "Next" at bounding box center [479, 195] width 58 height 24
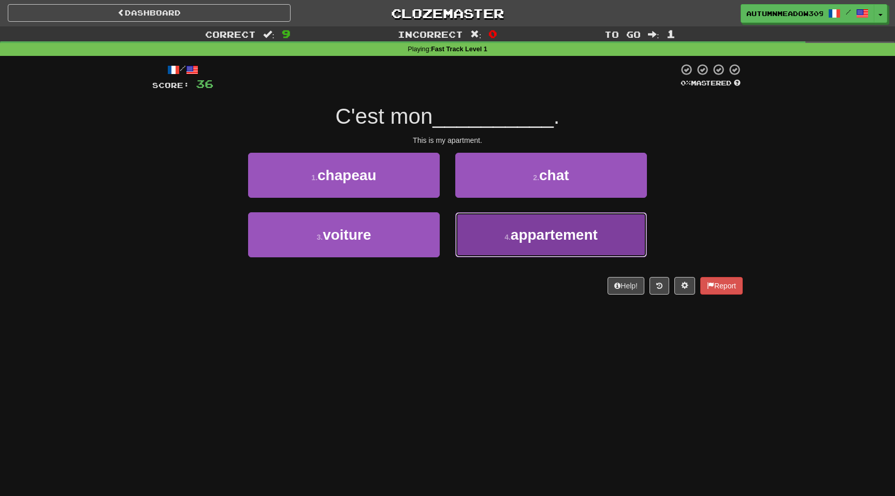
click at [504, 233] on small "4 ." at bounding box center [507, 237] width 6 height 8
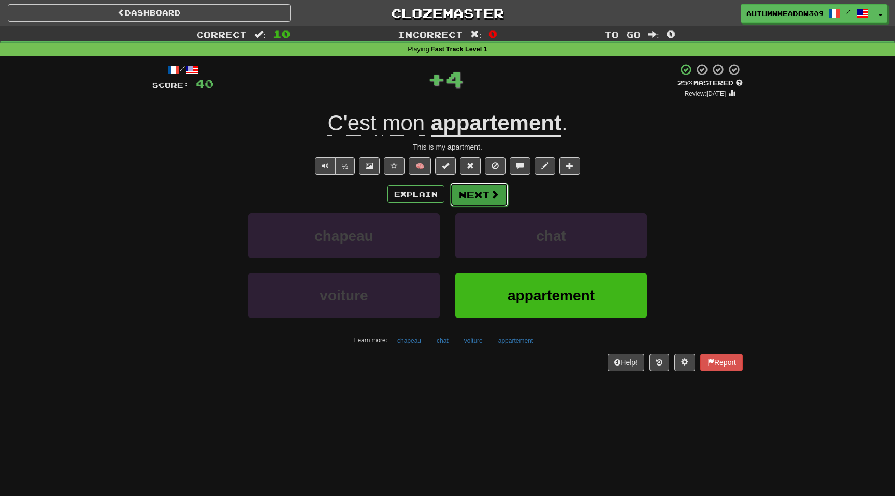
click at [476, 192] on button "Next" at bounding box center [479, 195] width 58 height 24
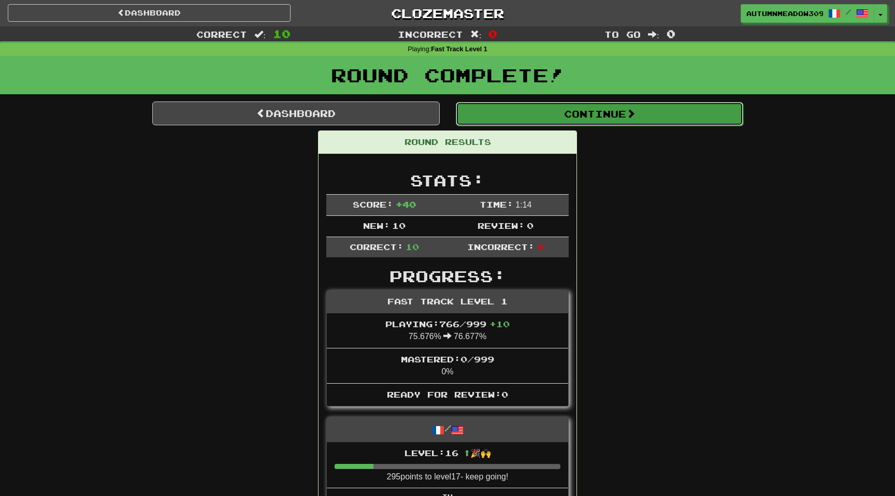
click at [547, 119] on button "Continue" at bounding box center [599, 114] width 287 height 24
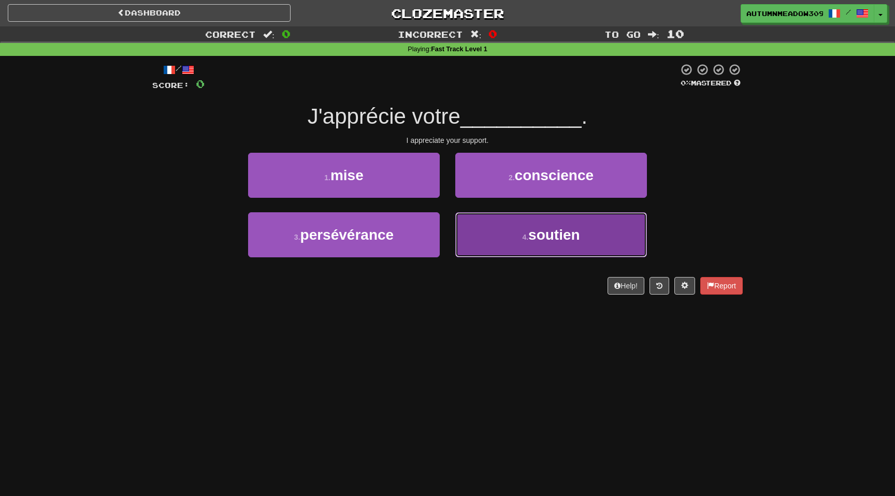
click at [507, 229] on button "4 . soutien" at bounding box center [551, 234] width 192 height 45
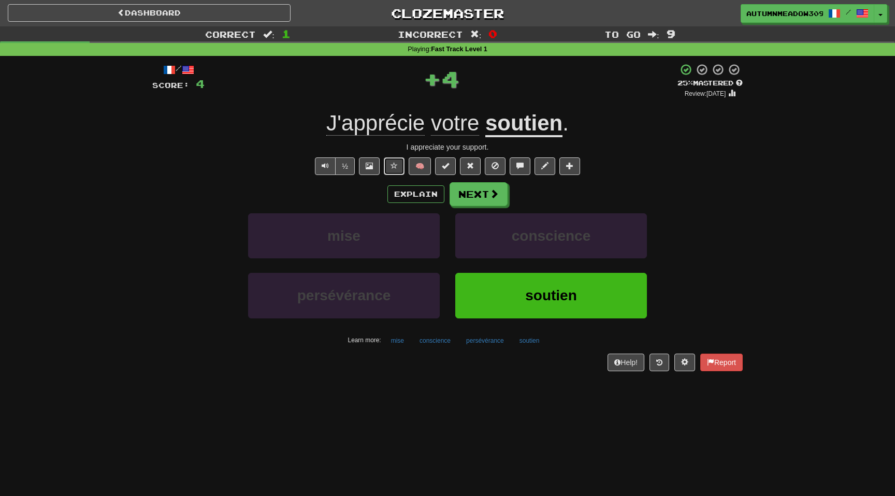
click at [402, 167] on button at bounding box center [394, 166] width 21 height 18
click at [464, 195] on button "Next" at bounding box center [479, 195] width 58 height 24
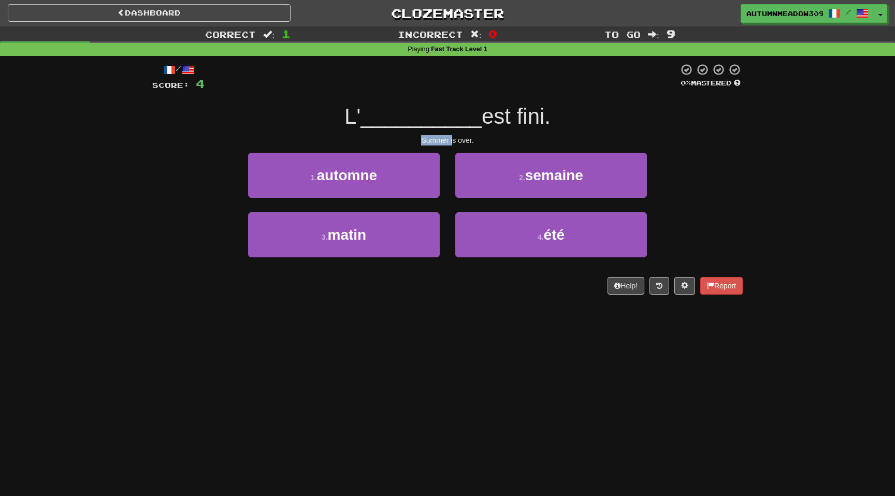
drag, startPoint x: 407, startPoint y: 136, endPoint x: 452, endPoint y: 136, distance: 45.6
click at [452, 136] on div "Summer is over." at bounding box center [447, 140] width 590 height 10
click at [462, 137] on div "Summer is over." at bounding box center [447, 140] width 590 height 10
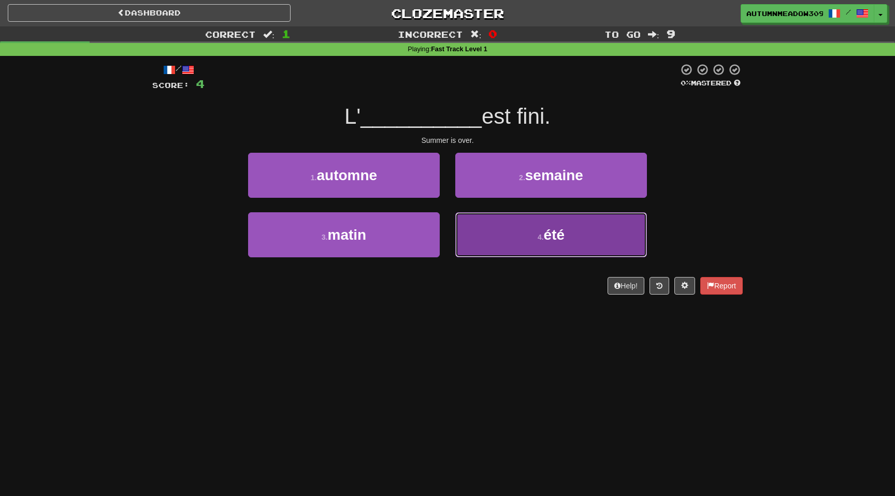
click at [611, 243] on button "4 . été" at bounding box center [551, 234] width 192 height 45
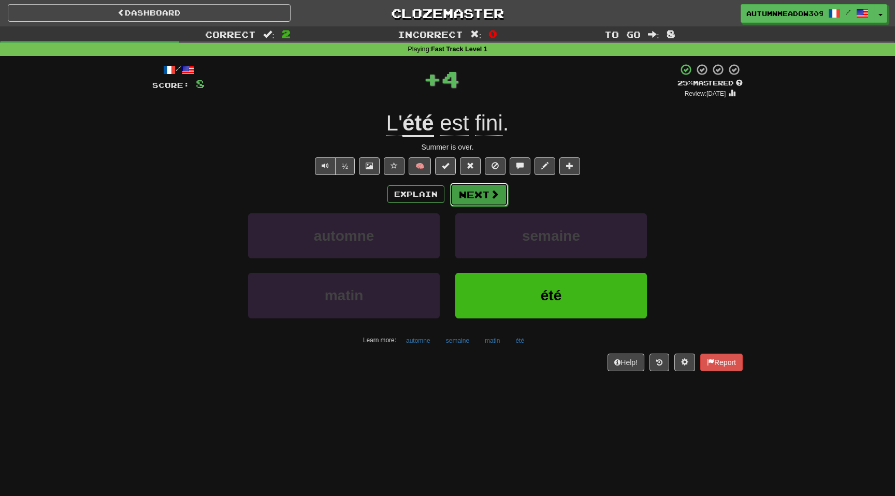
click at [477, 187] on button "Next" at bounding box center [479, 195] width 58 height 24
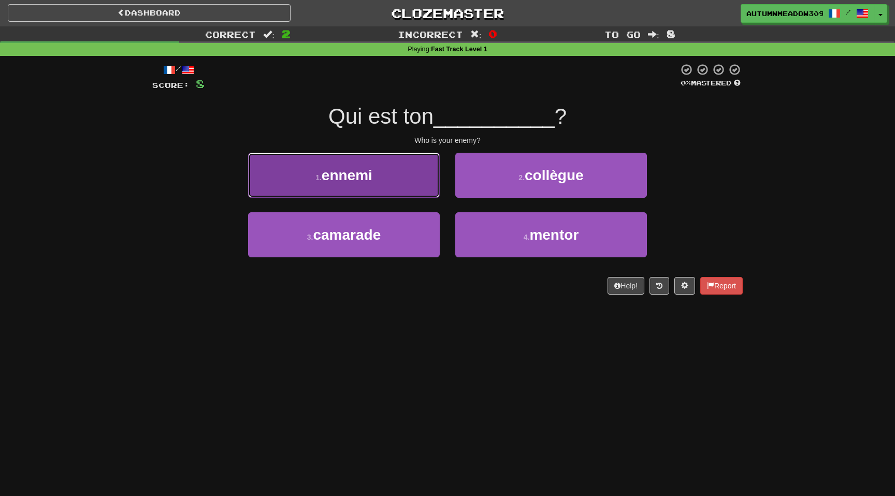
click at [366, 184] on button "1 . ennemi" at bounding box center [344, 175] width 192 height 45
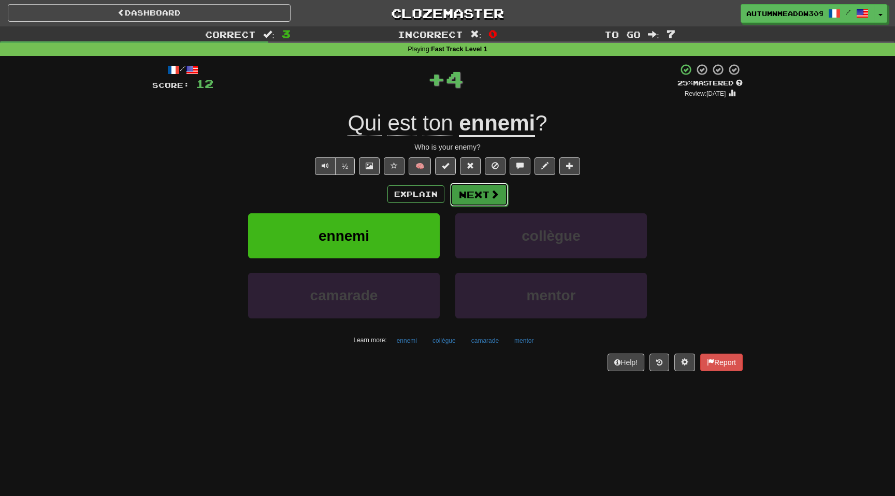
click at [492, 196] on span at bounding box center [494, 194] width 9 height 9
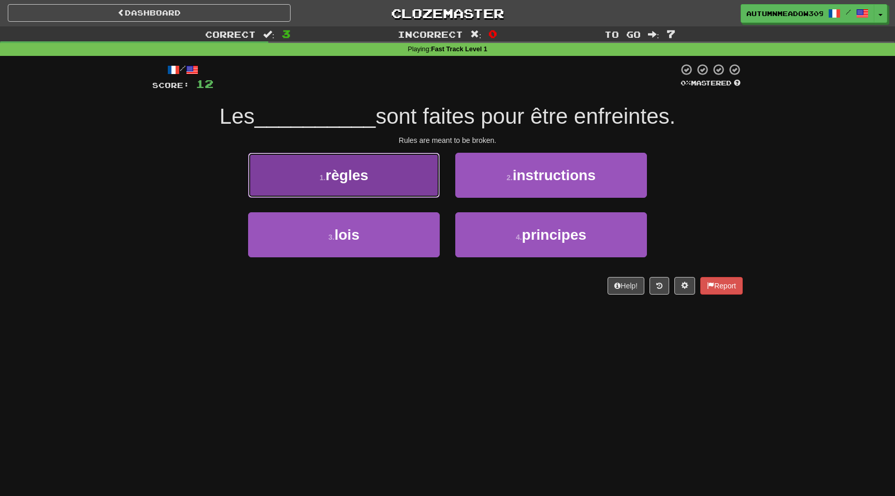
click at [381, 171] on button "1 . règles" at bounding box center [344, 175] width 192 height 45
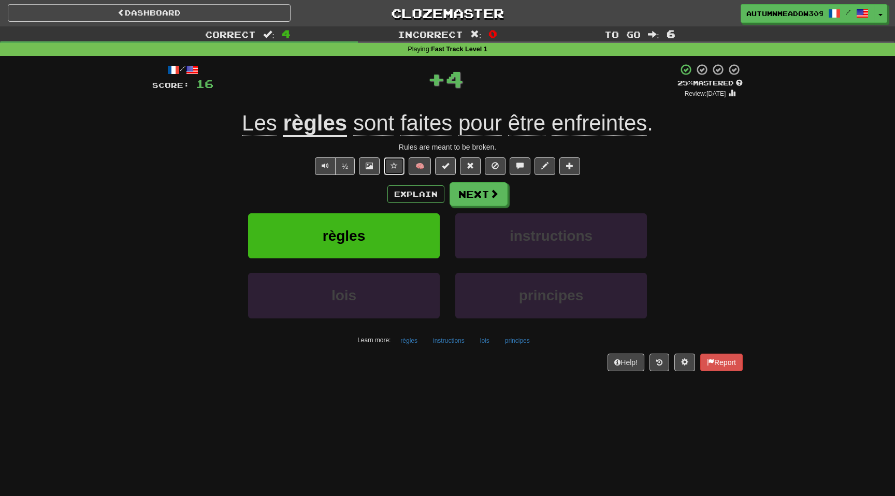
click at [392, 167] on span at bounding box center [393, 165] width 7 height 7
click at [604, 121] on span "enfreintes" at bounding box center [599, 123] width 95 height 25
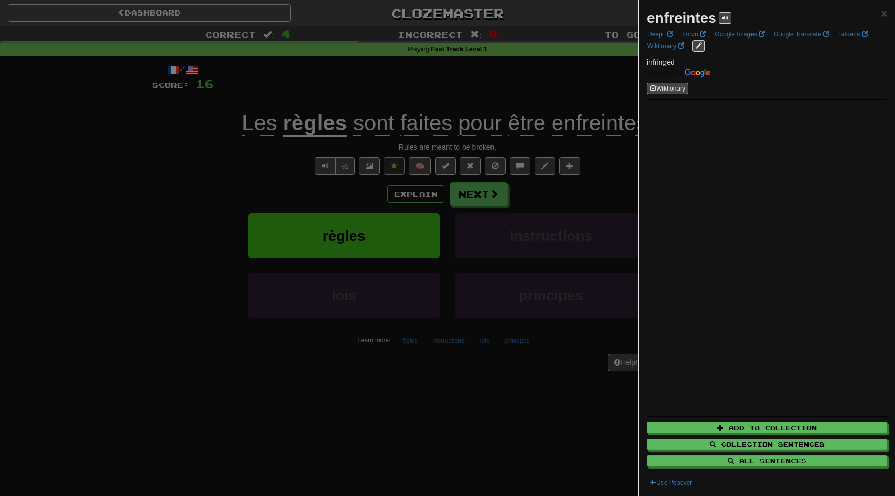
click at [93, 155] on div at bounding box center [447, 248] width 895 height 496
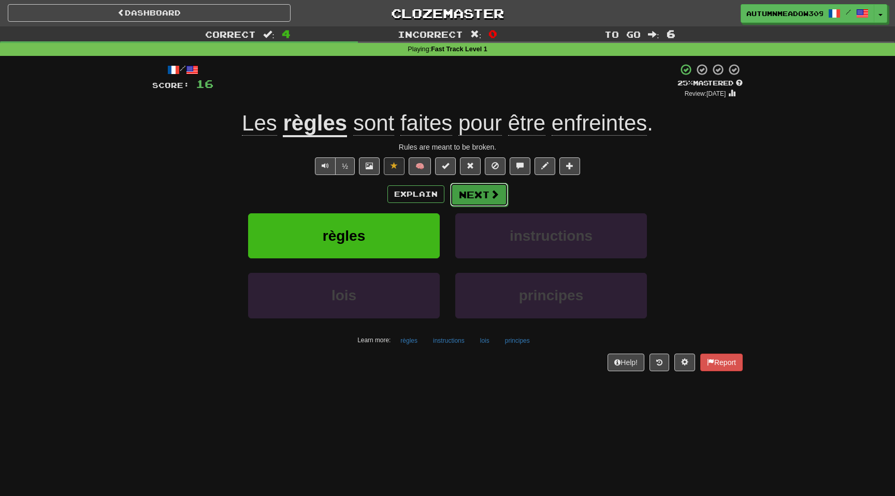
click at [490, 192] on span at bounding box center [494, 194] width 9 height 9
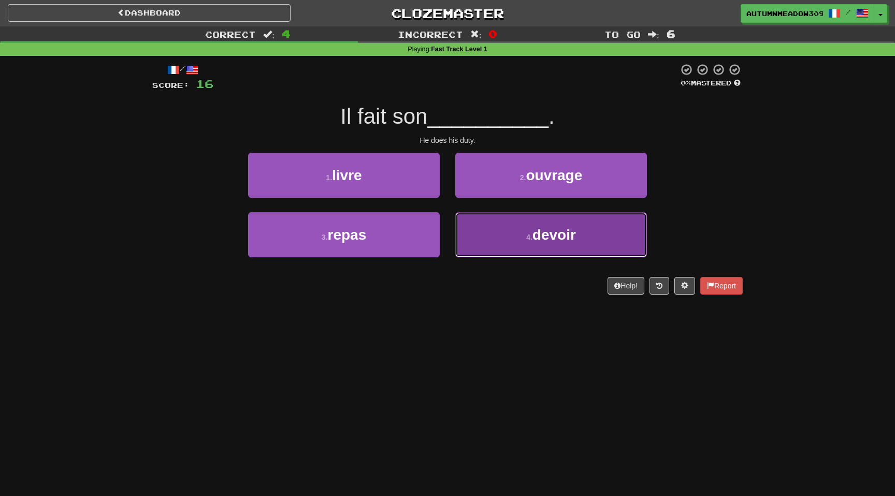
click at [488, 235] on button "4 . devoir" at bounding box center [551, 234] width 192 height 45
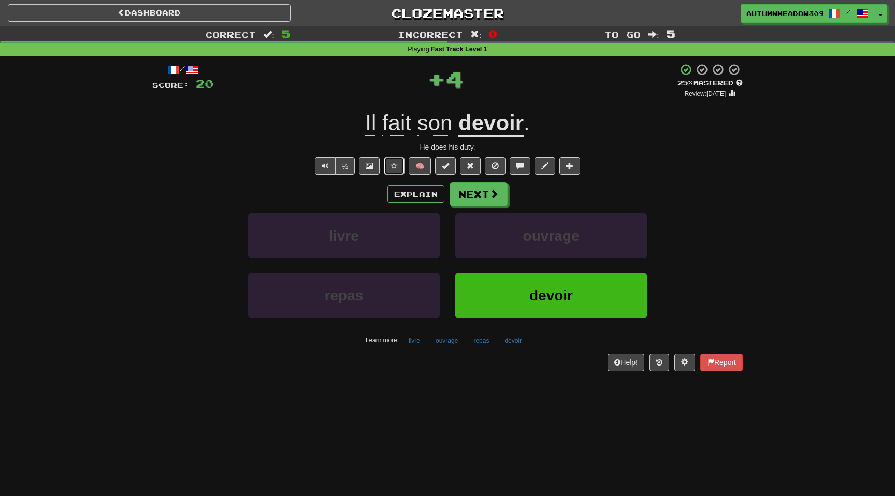
click at [394, 163] on span at bounding box center [393, 165] width 7 height 7
click at [474, 197] on button "Next" at bounding box center [479, 195] width 58 height 24
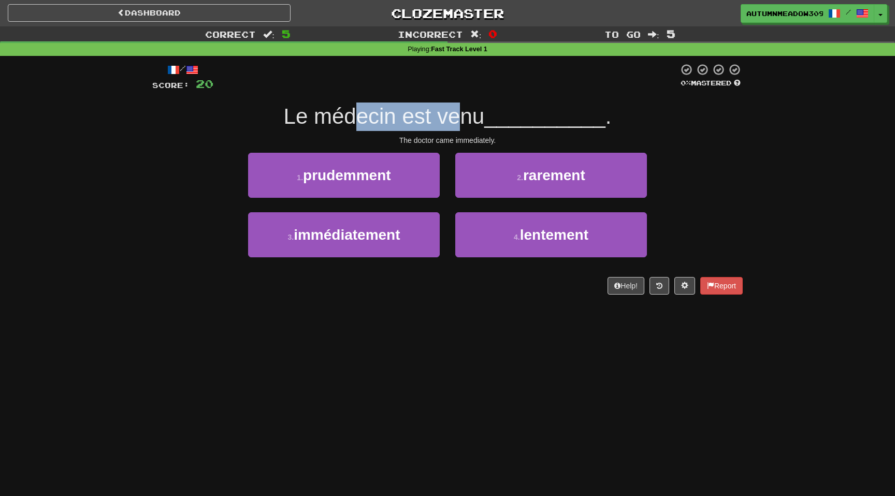
drag, startPoint x: 356, startPoint y: 115, endPoint x: 484, endPoint y: 115, distance: 127.9
click at [484, 115] on span "Le médecin est venu" at bounding box center [384, 116] width 201 height 24
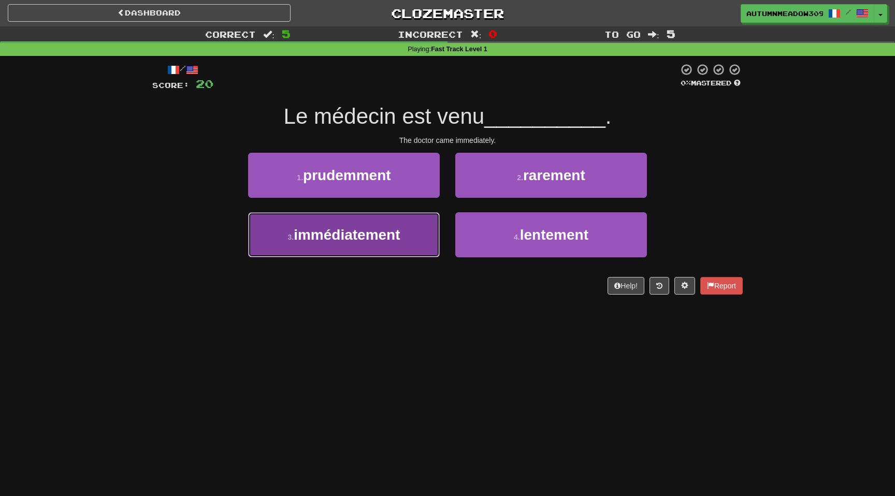
click at [383, 231] on span "immédiatement" at bounding box center [347, 235] width 106 height 16
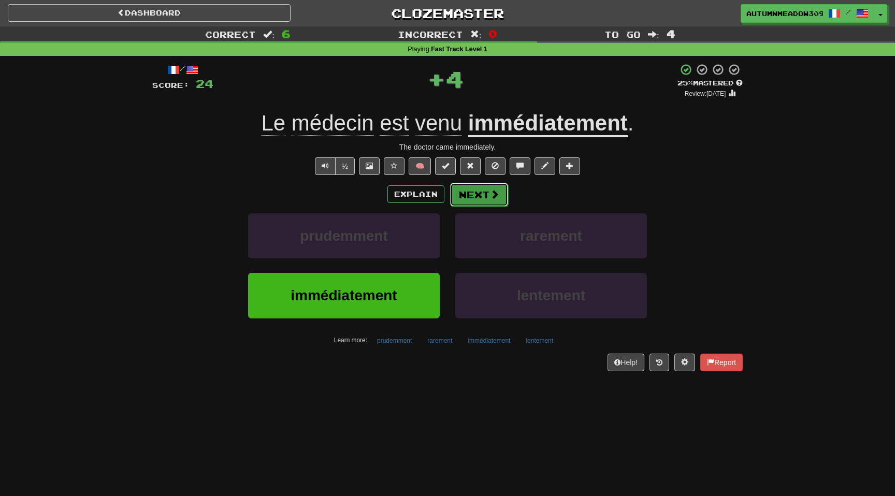
click at [477, 193] on button "Next" at bounding box center [479, 195] width 58 height 24
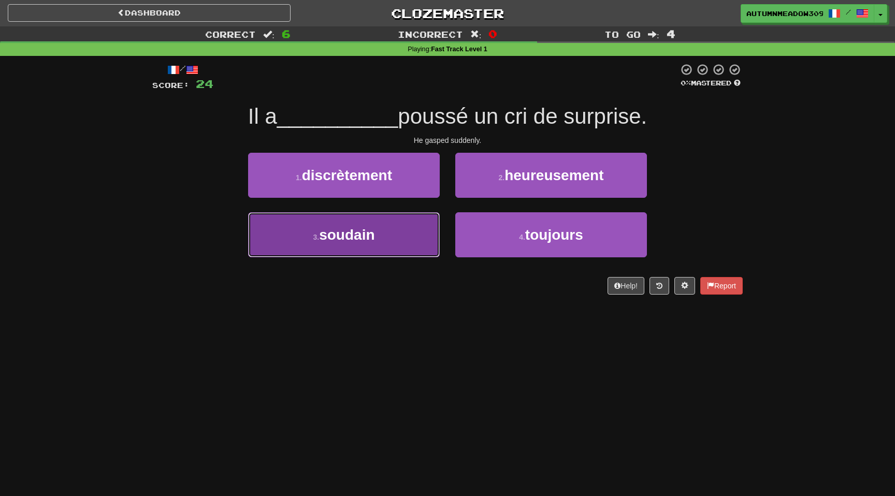
click at [379, 237] on button "3 . soudain" at bounding box center [344, 234] width 192 height 45
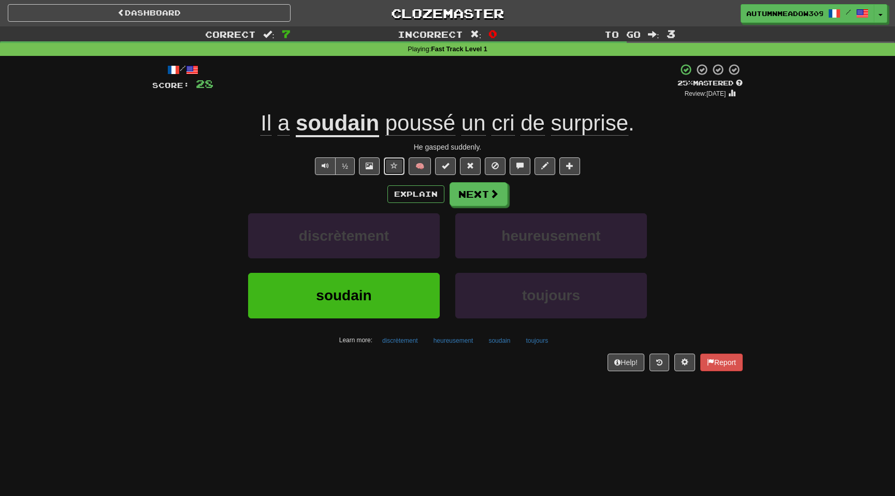
click at [395, 163] on span at bounding box center [393, 165] width 7 height 7
click at [347, 125] on u "soudain" at bounding box center [337, 124] width 83 height 26
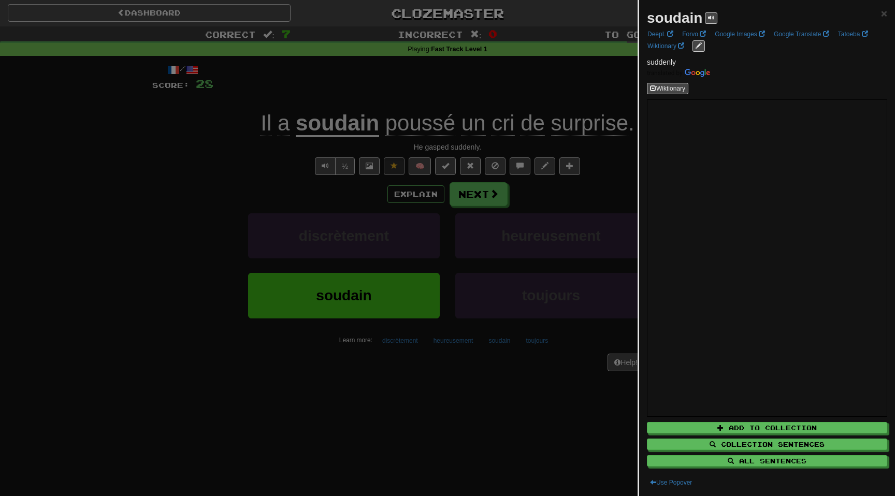
click at [151, 172] on div at bounding box center [447, 248] width 895 height 496
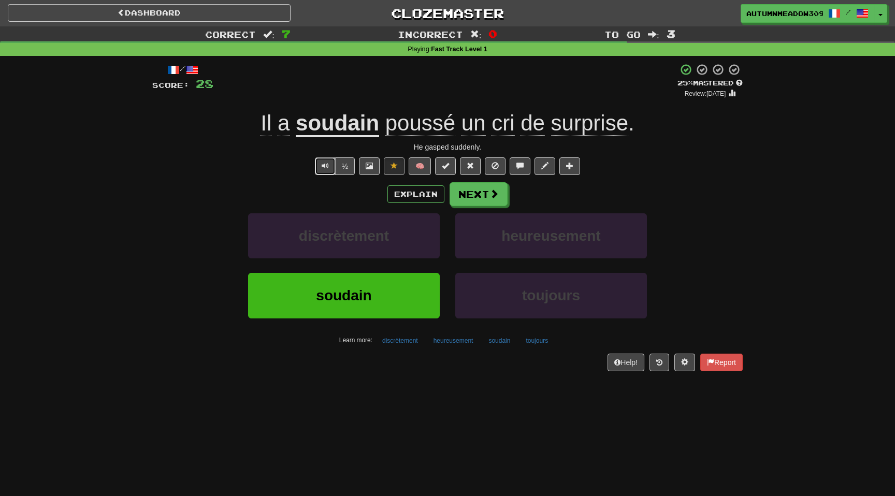
click at [326, 163] on span "Text-to-speech controls" at bounding box center [325, 165] width 7 height 7
click at [473, 191] on button "Next" at bounding box center [479, 195] width 58 height 24
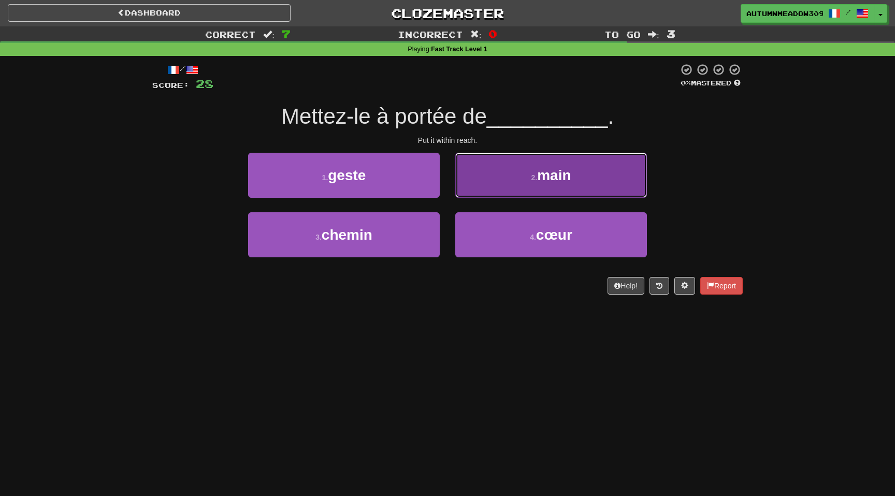
click at [547, 180] on span "main" at bounding box center [554, 175] width 34 height 16
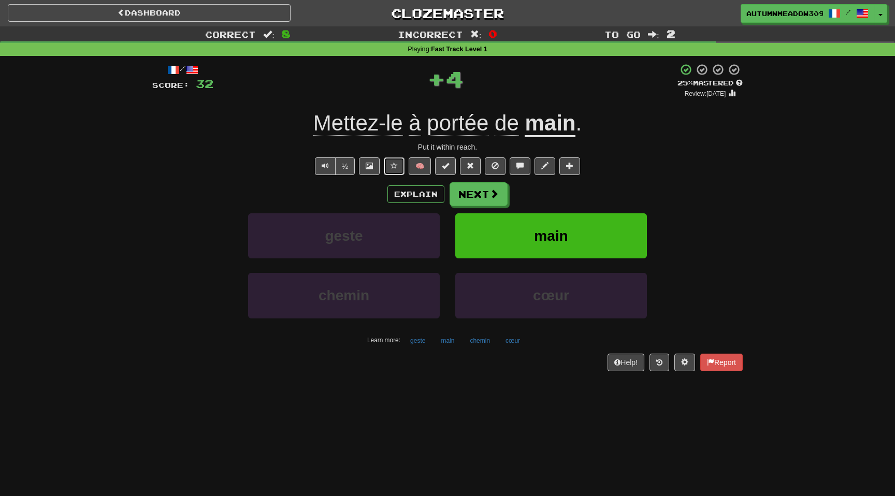
click at [395, 167] on span at bounding box center [393, 165] width 7 height 7
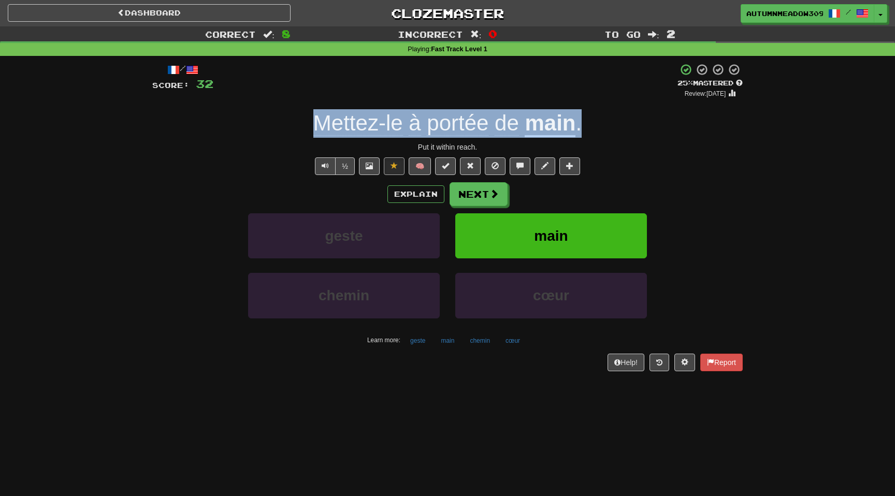
drag, startPoint x: 590, startPoint y: 122, endPoint x: 296, endPoint y: 116, distance: 294.2
click at [296, 116] on div "Mettez-le à portée de main ." at bounding box center [447, 123] width 590 height 28
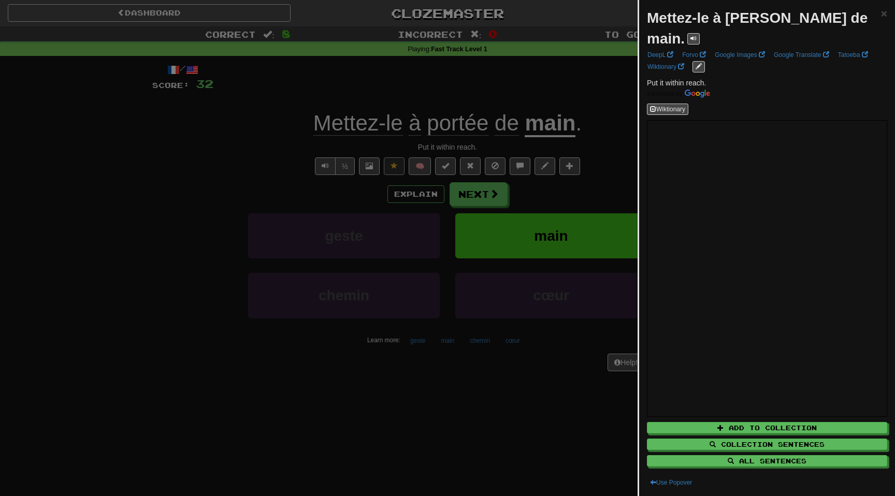
click at [211, 157] on div at bounding box center [447, 248] width 895 height 496
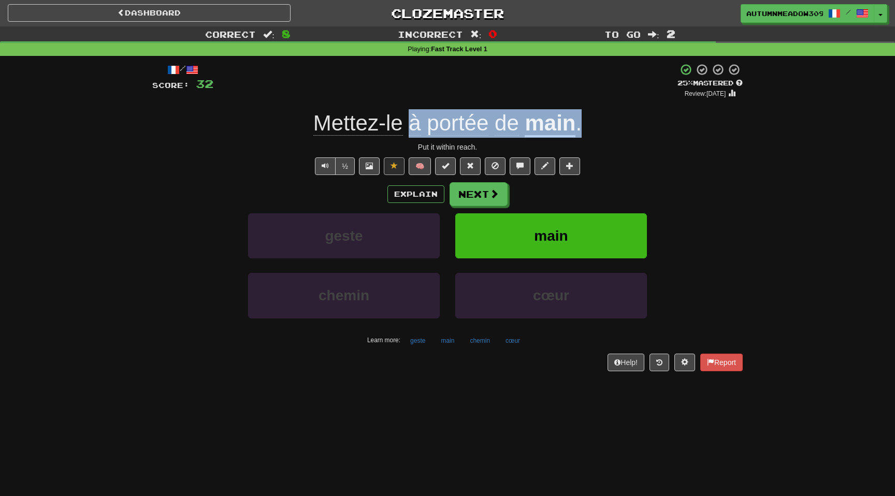
drag, startPoint x: 588, startPoint y: 125, endPoint x: 409, endPoint y: 125, distance: 179.7
click at [409, 125] on div "Mettez-le à portée de main ." at bounding box center [447, 123] width 590 height 28
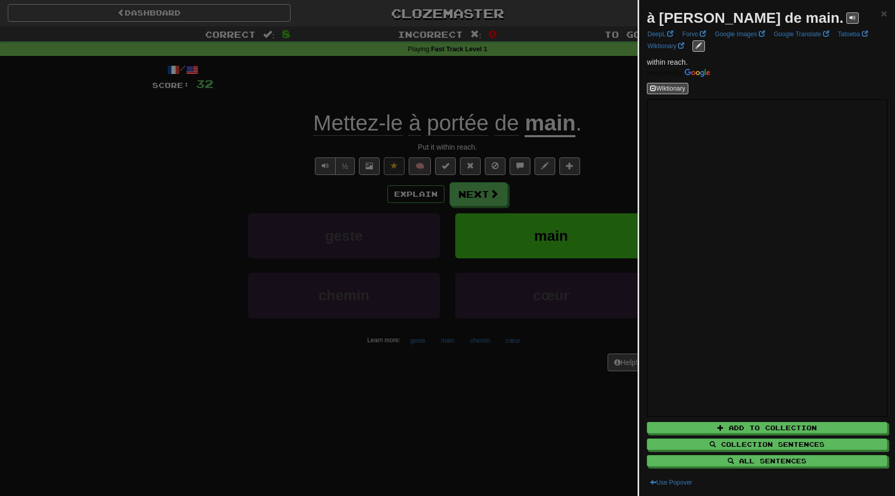
click at [193, 139] on div at bounding box center [447, 248] width 895 height 496
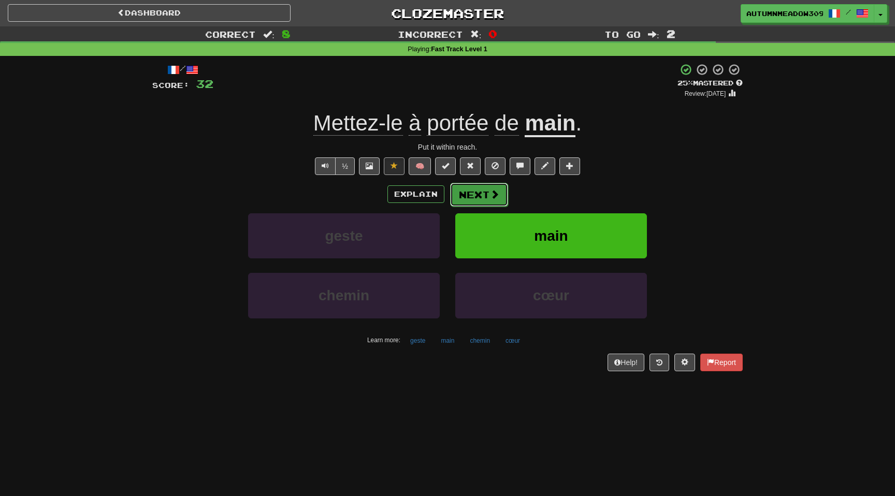
click at [487, 191] on button "Next" at bounding box center [479, 195] width 58 height 24
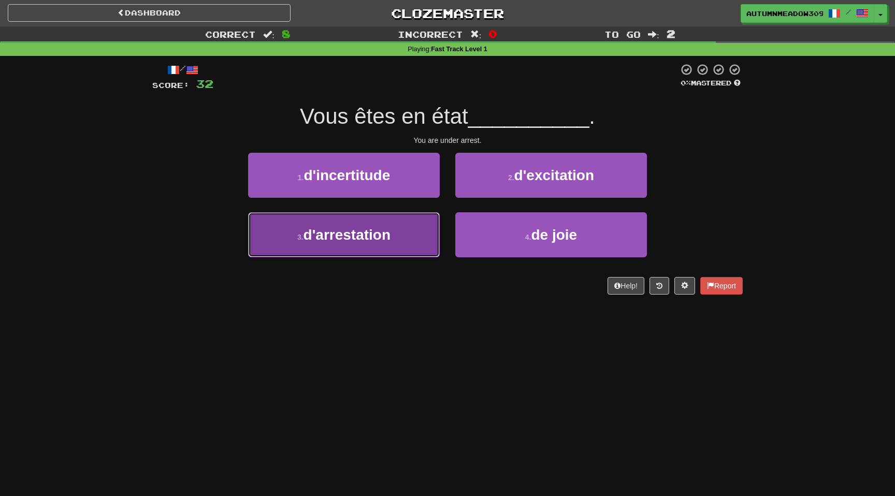
click at [387, 241] on span "d'arrestation" at bounding box center [346, 235] width 87 height 16
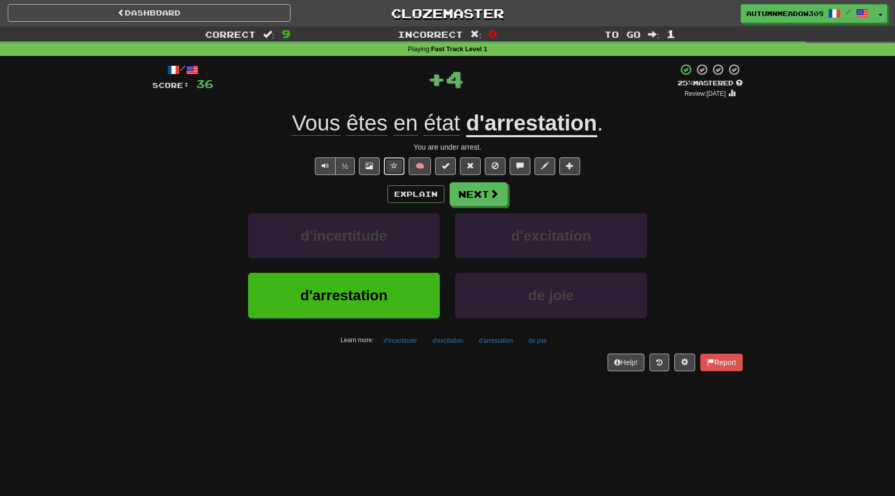
click at [394, 168] on span at bounding box center [393, 165] width 7 height 7
click at [471, 199] on button "Next" at bounding box center [479, 195] width 58 height 24
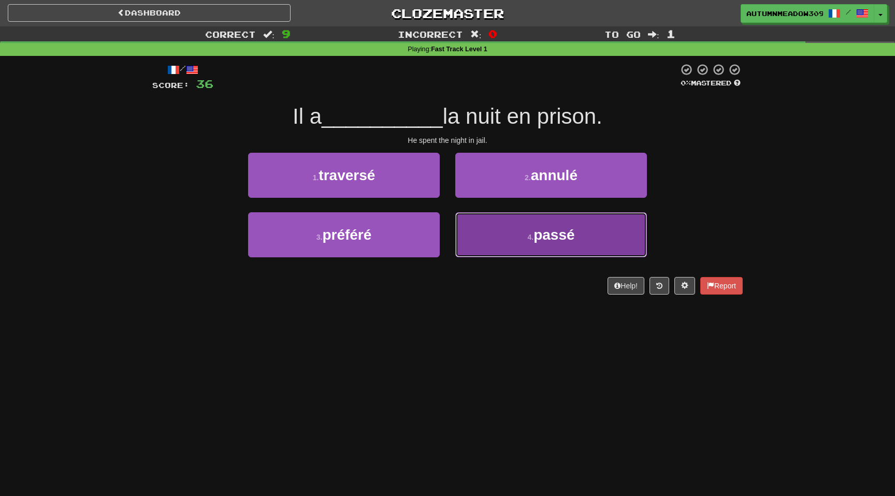
click at [513, 243] on button "4 . passé" at bounding box center [551, 234] width 192 height 45
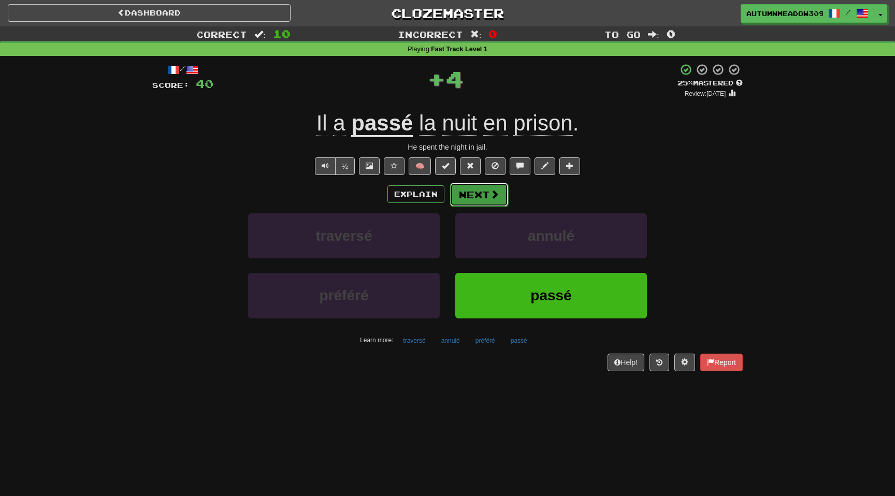
click at [475, 187] on button "Next" at bounding box center [479, 195] width 58 height 24
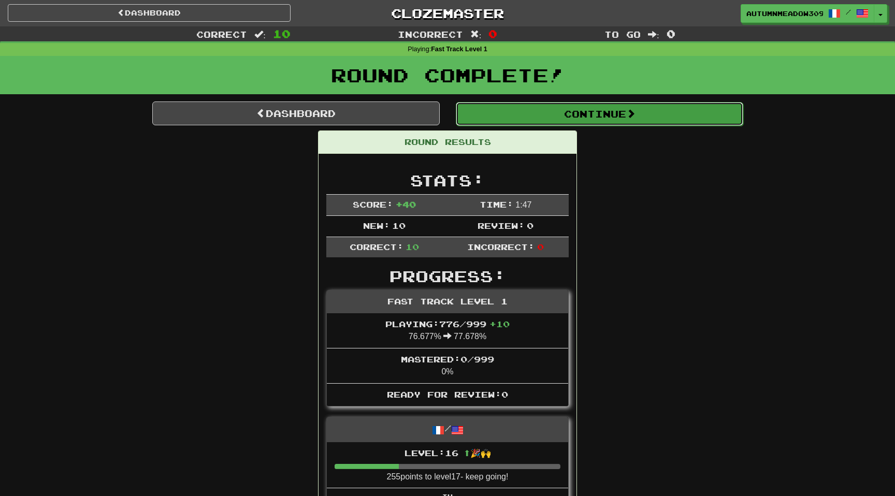
click at [567, 107] on button "Continue" at bounding box center [599, 114] width 287 height 24
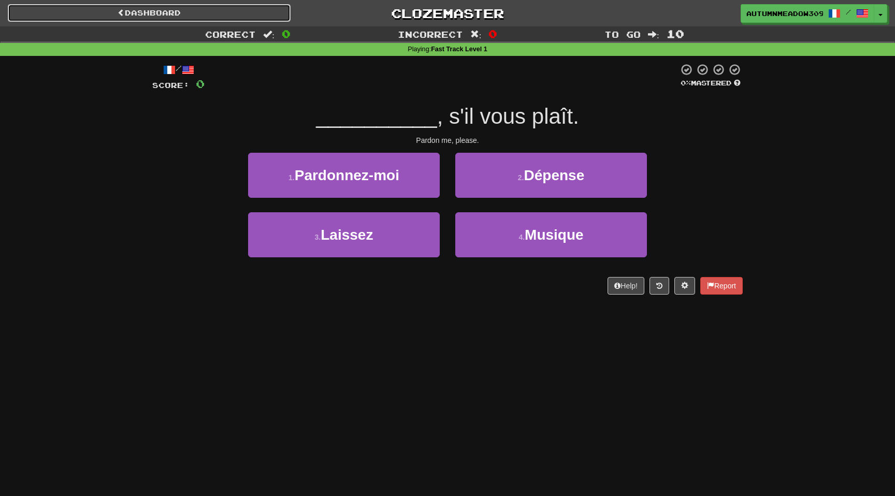
click at [198, 11] on link "Dashboard" at bounding box center [149, 13] width 283 height 18
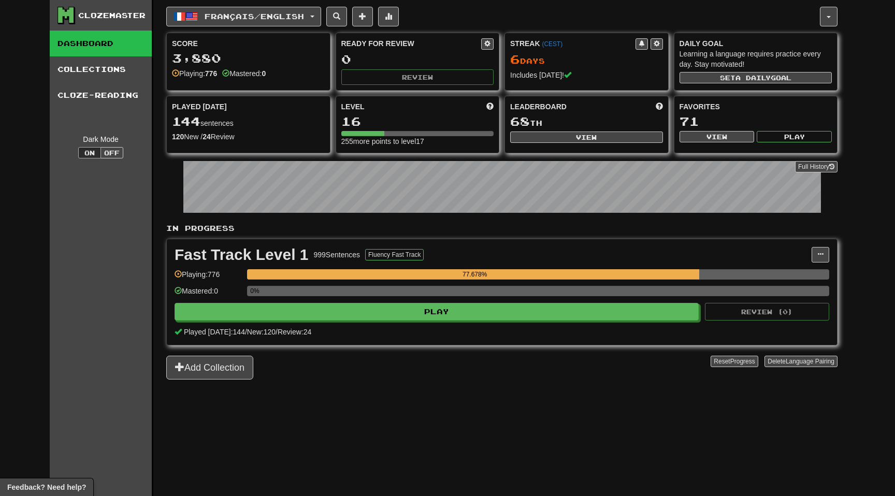
click at [478, 409] on div "Français / English Français / English Streak: 6 Review: 0 Points [DATE]: 640 La…" at bounding box center [501, 261] width 671 height 522
